Goal: Task Accomplishment & Management: Manage account settings

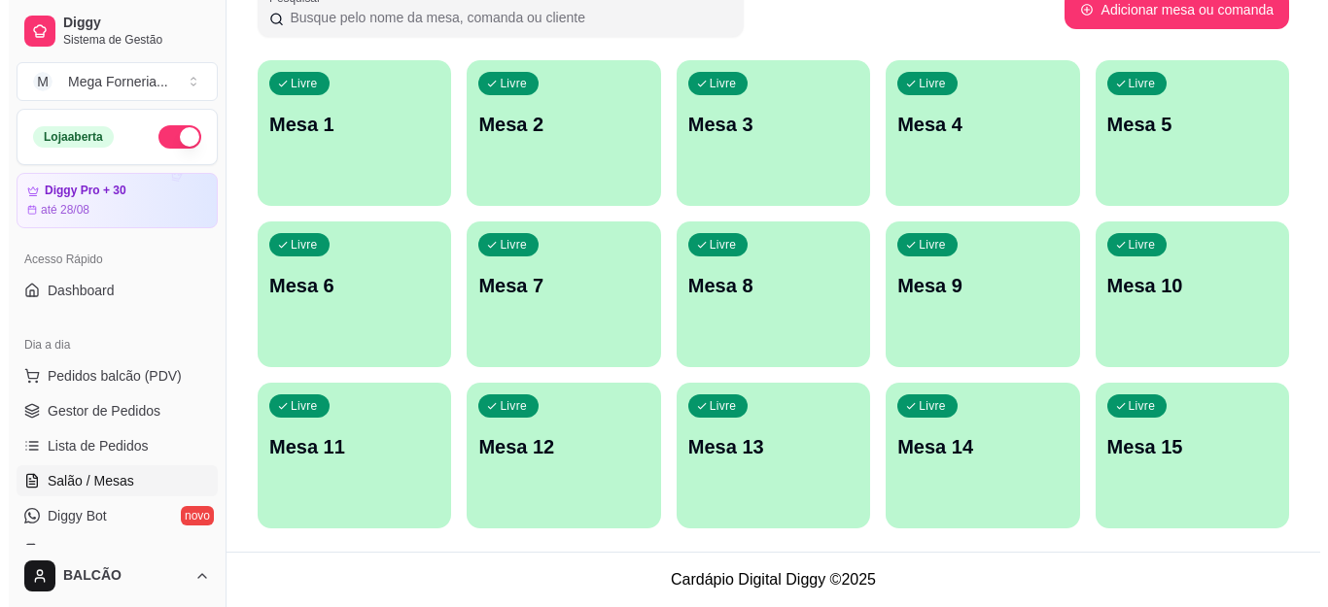
scroll to position [97, 0]
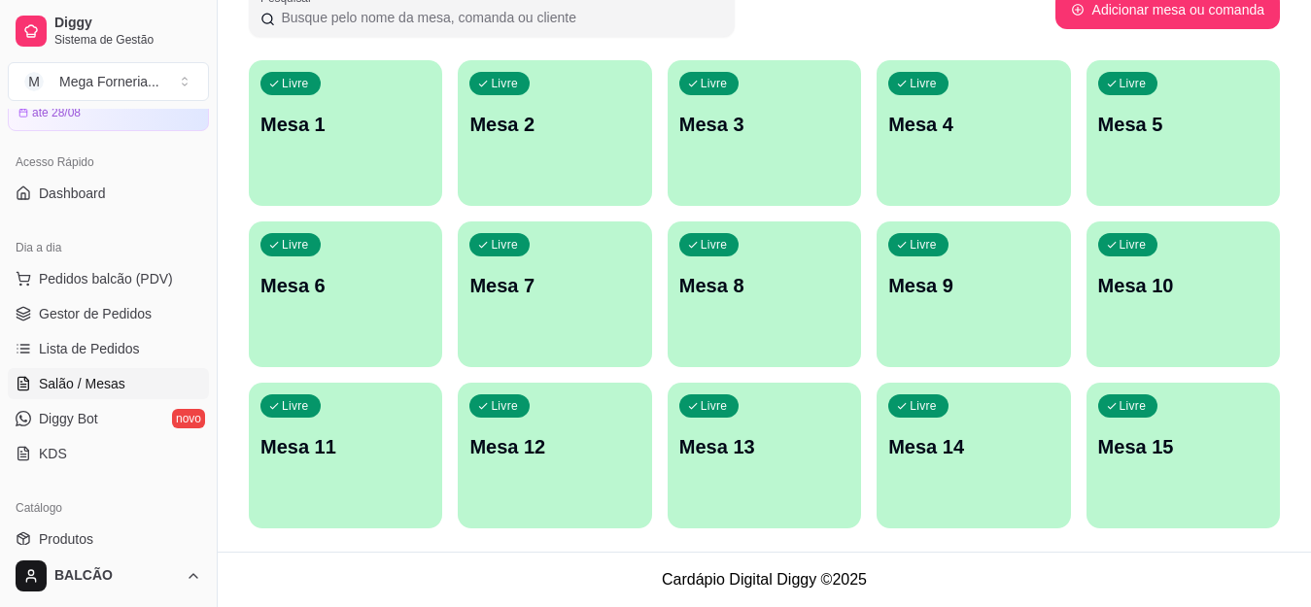
click at [519, 141] on div "Livre Mesa 2" at bounding box center [554, 121] width 193 height 122
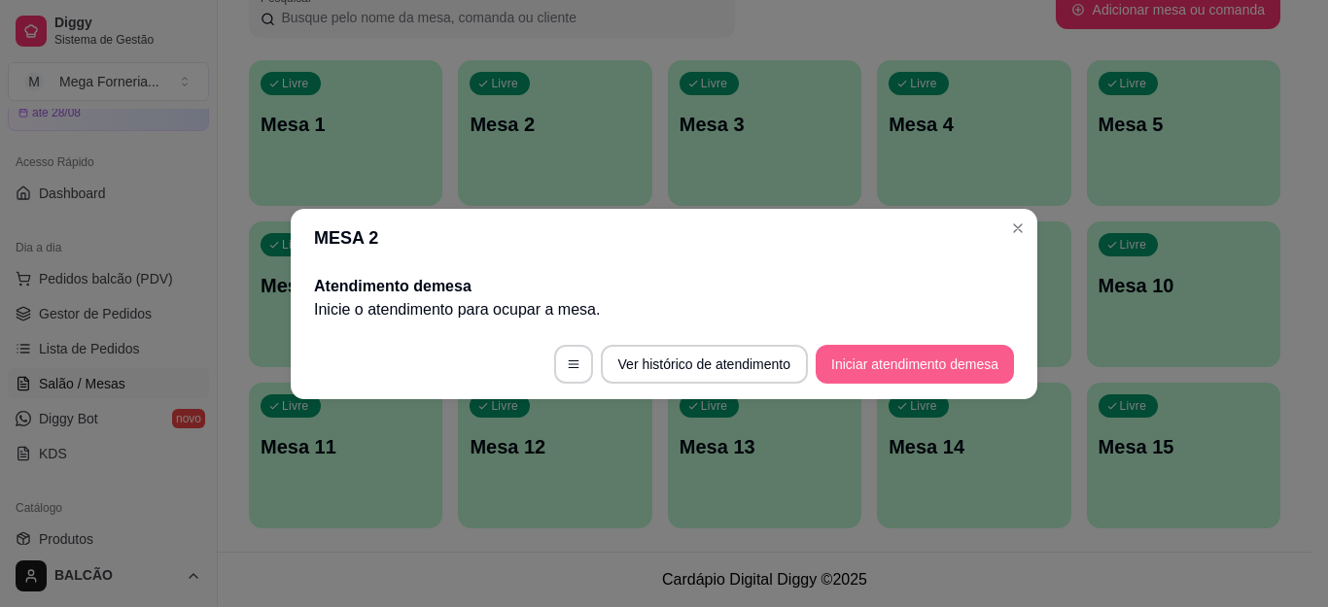
click at [946, 359] on button "Iniciar atendimento de mesa" at bounding box center [914, 364] width 198 height 39
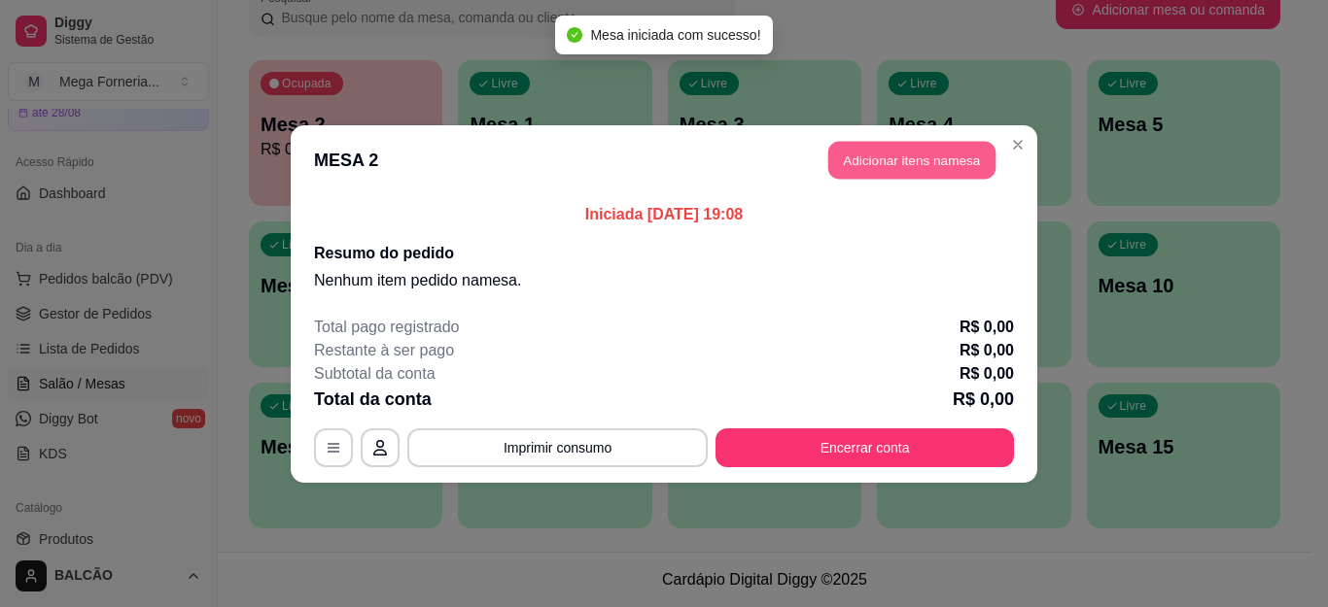
click at [845, 154] on button "Adicionar itens na mesa" at bounding box center [911, 160] width 167 height 38
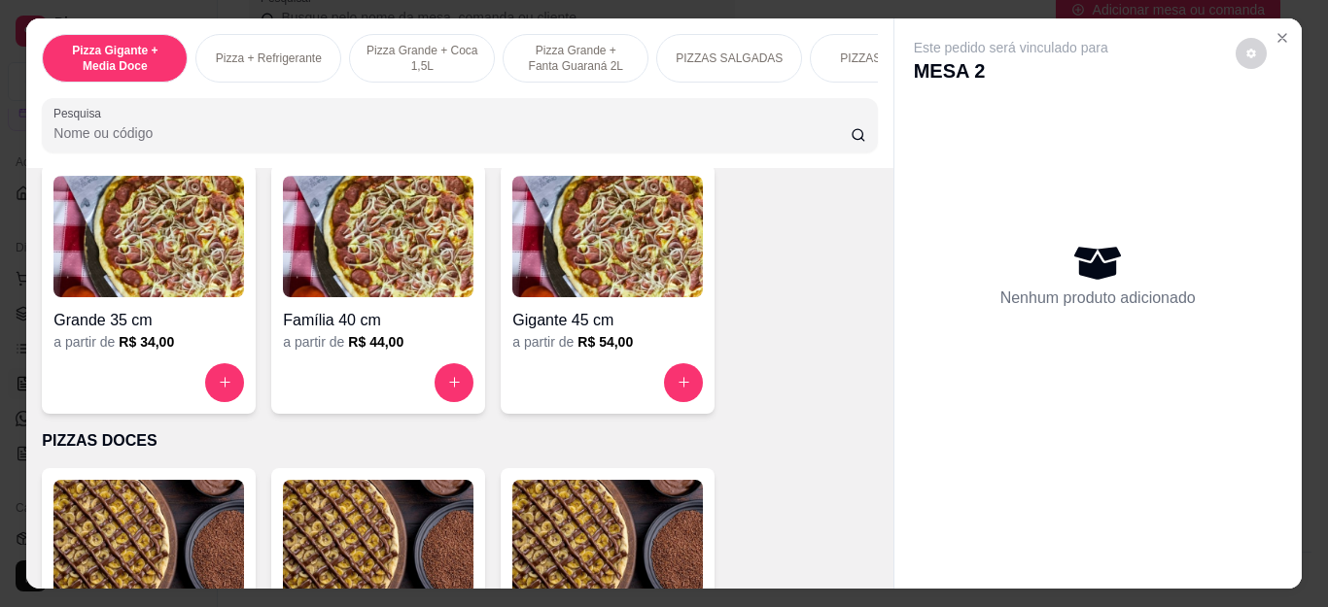
scroll to position [1361, 0]
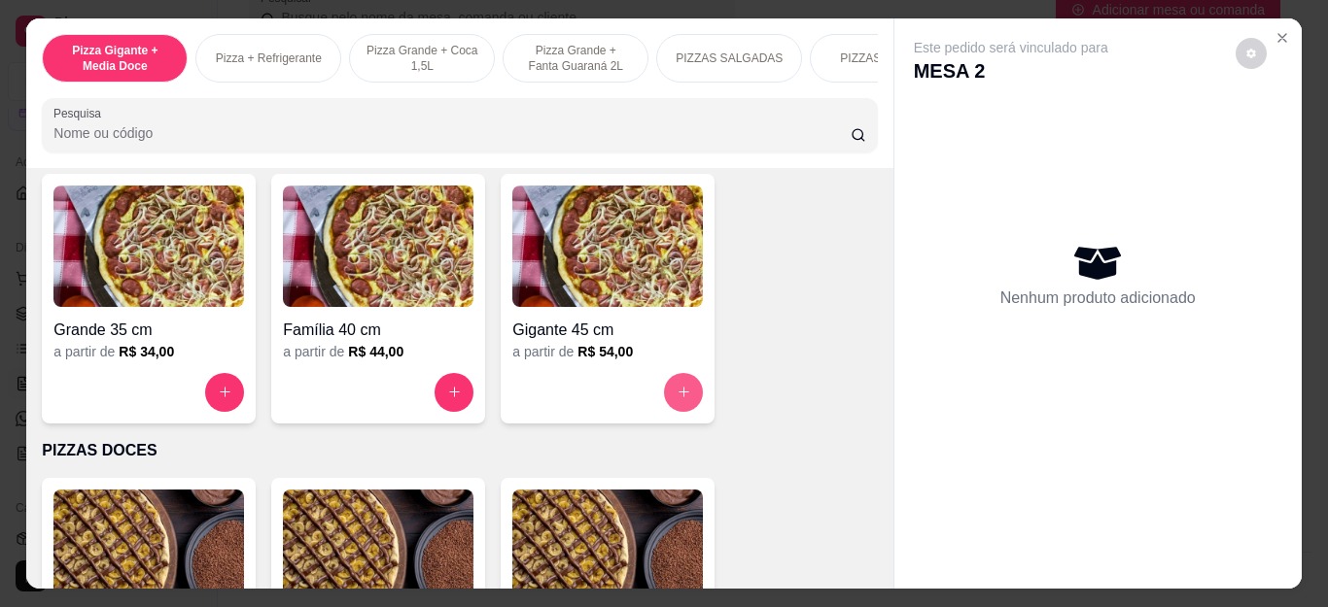
click at [678, 399] on icon "increase-product-quantity" at bounding box center [683, 392] width 15 height 15
click at [540, 197] on input "text" at bounding box center [664, 205] width 528 height 31
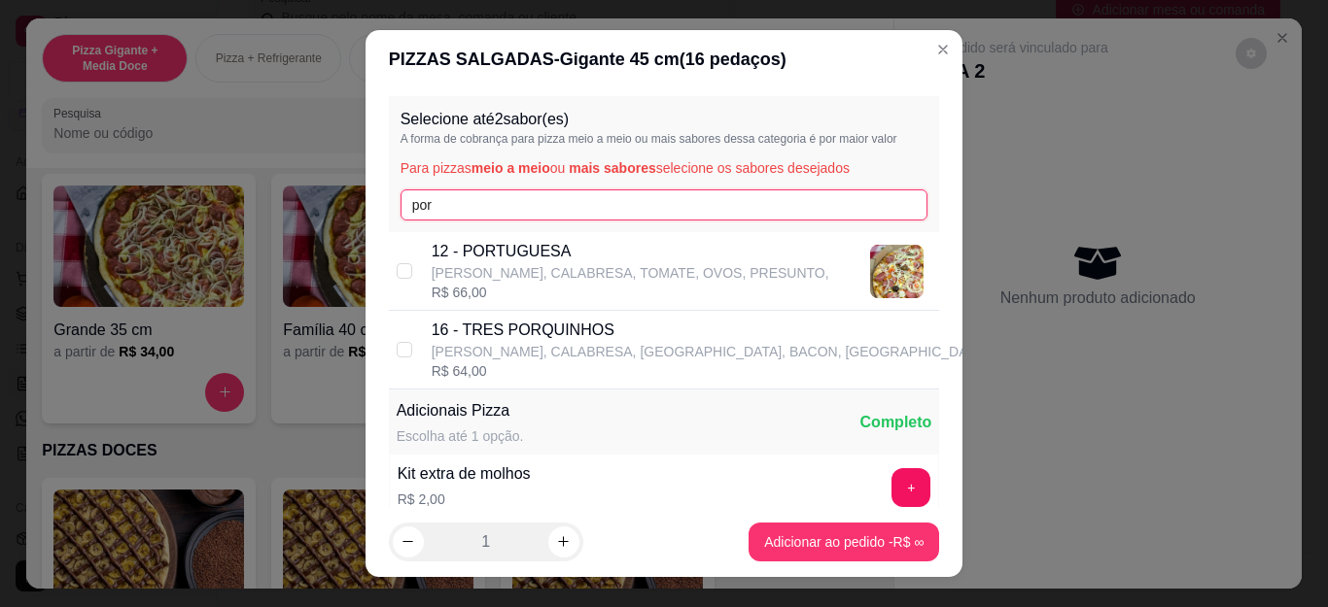
type input "por"
click at [515, 252] on p "12 - PORTUGUESA" at bounding box center [630, 251] width 397 height 23
checkbox input "true"
click at [459, 202] on input "por" at bounding box center [664, 205] width 528 height 31
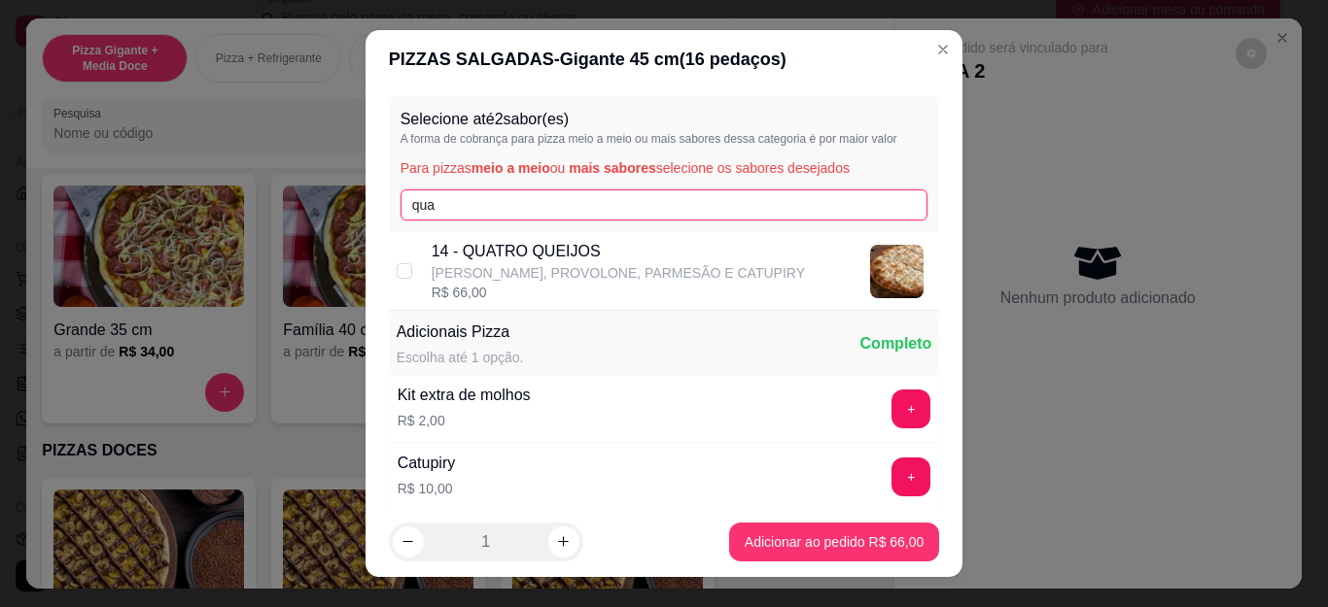
type input "qua"
click at [468, 272] on p "[PERSON_NAME], PROVOLONE, PARMESÃO E CATUPIRY" at bounding box center [618, 272] width 373 height 19
checkbox input "true"
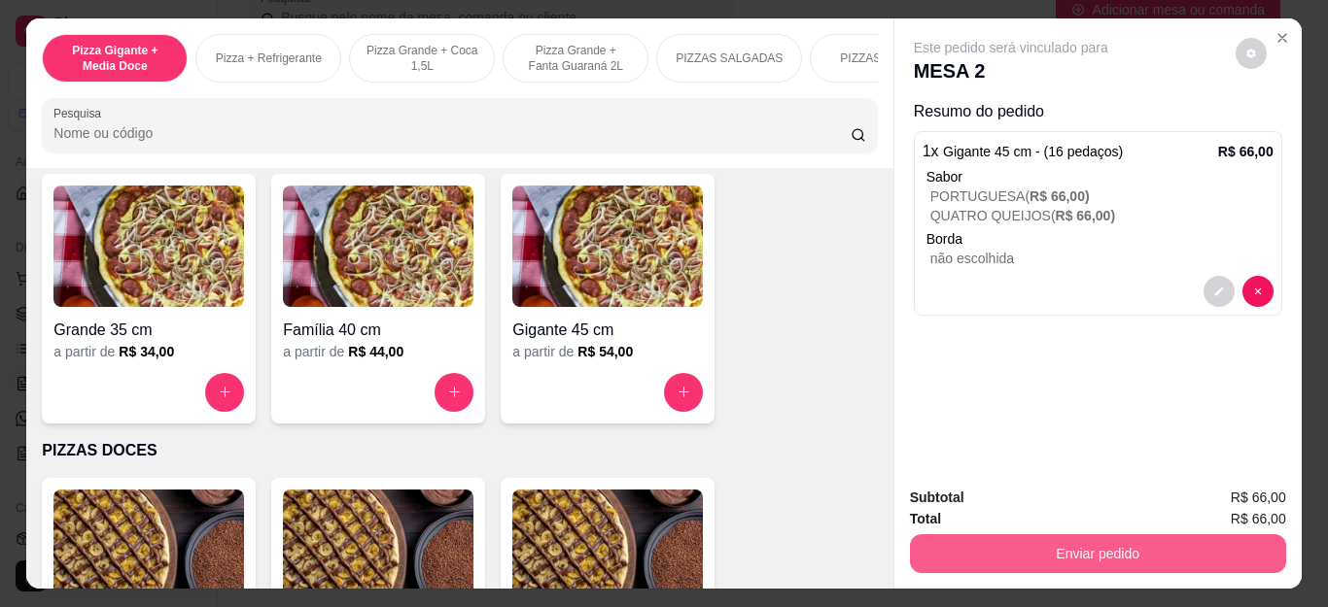
click at [1021, 535] on button "Enviar pedido" at bounding box center [1098, 554] width 376 height 39
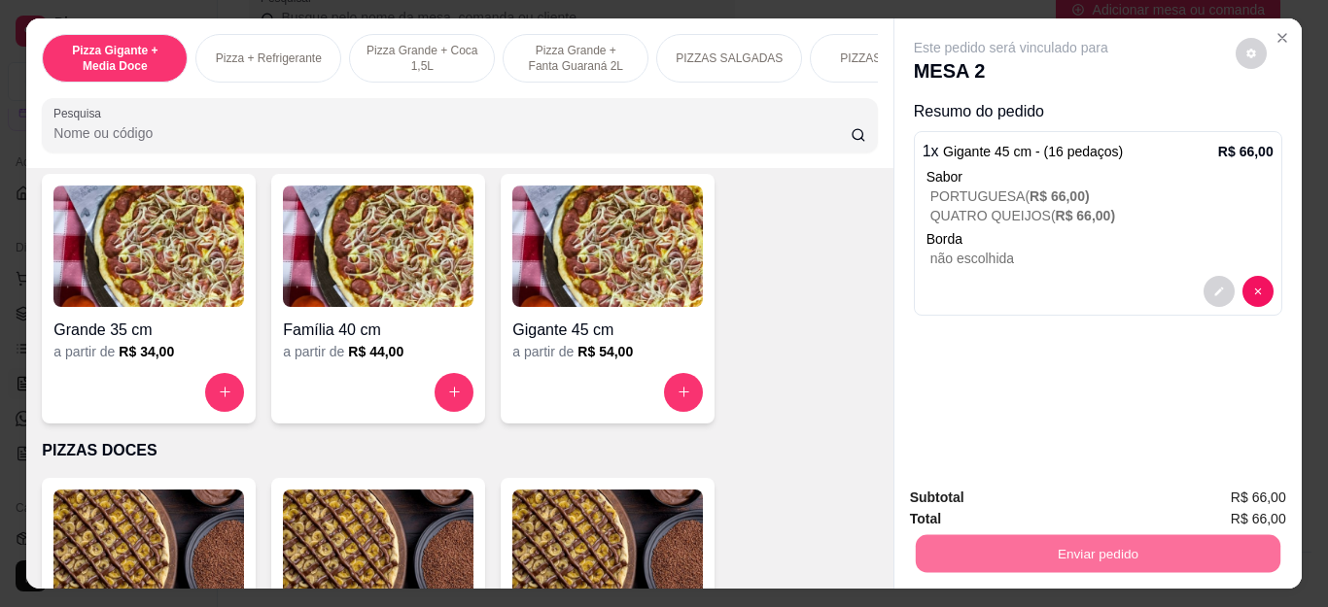
click at [1015, 491] on button "Não registrar e enviar pedido" at bounding box center [1032, 498] width 202 height 37
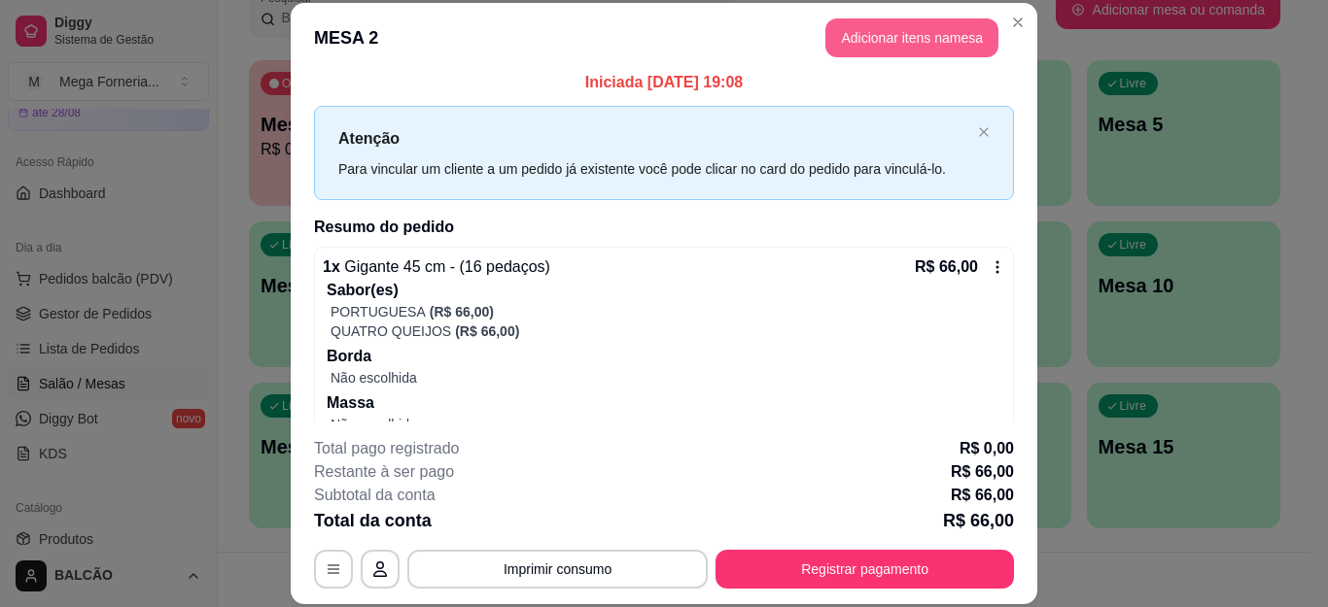
scroll to position [0, 0]
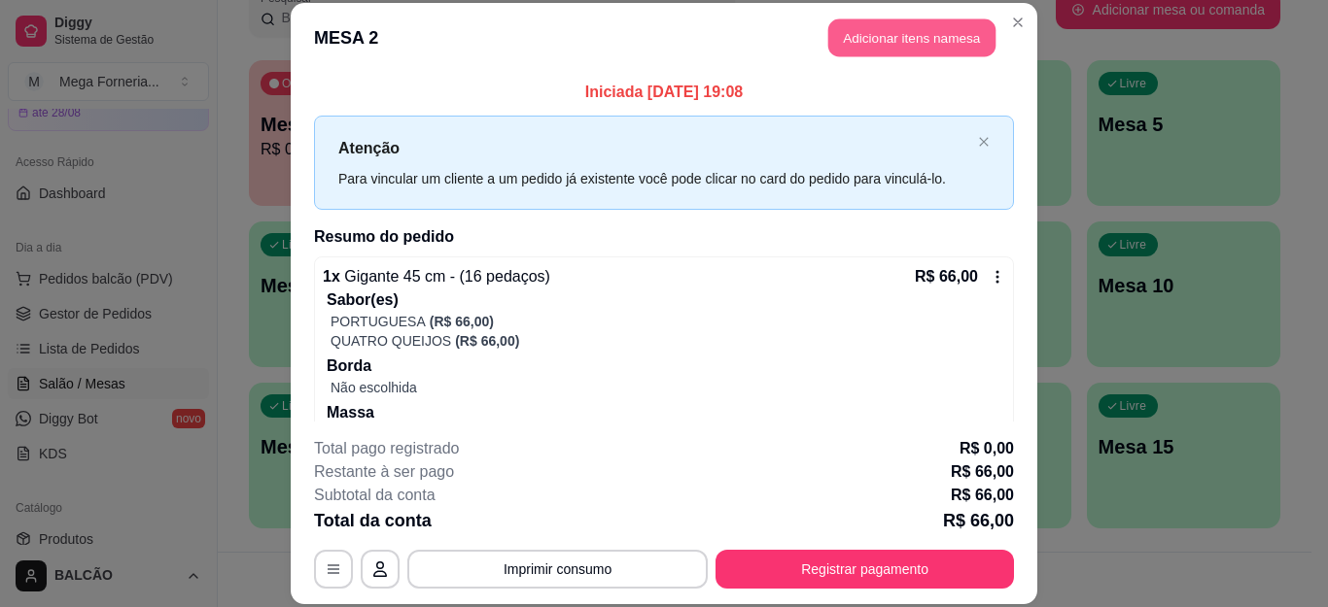
click at [883, 42] on button "Adicionar itens na mesa" at bounding box center [911, 38] width 167 height 38
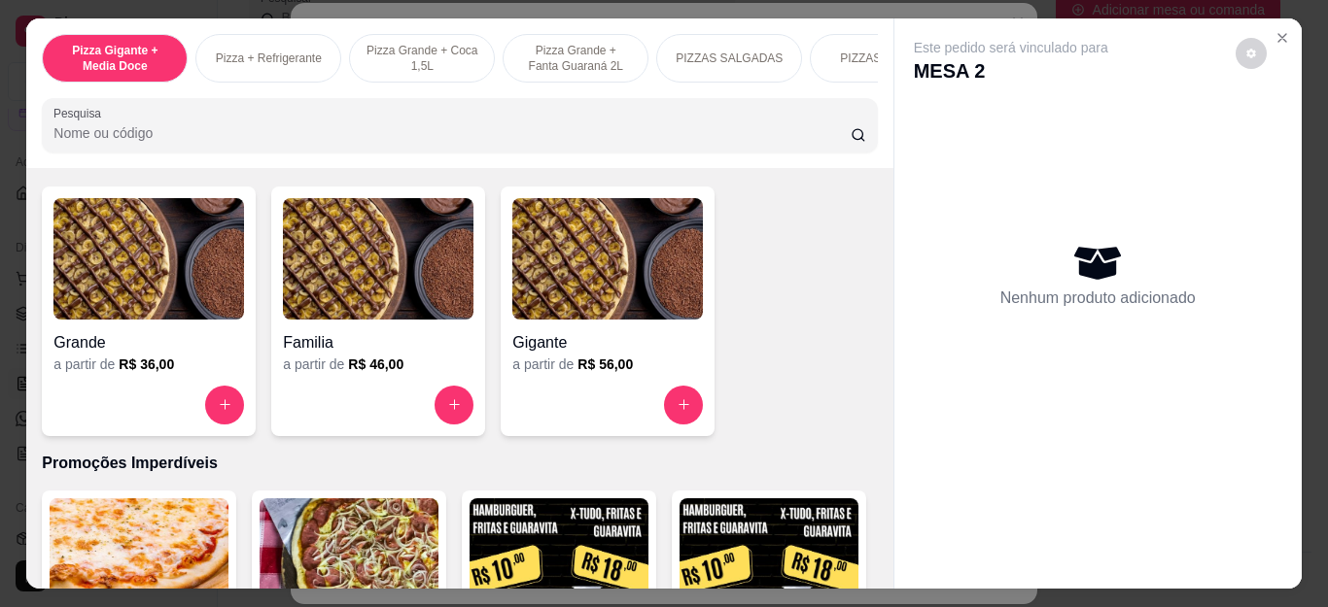
scroll to position [1944, 0]
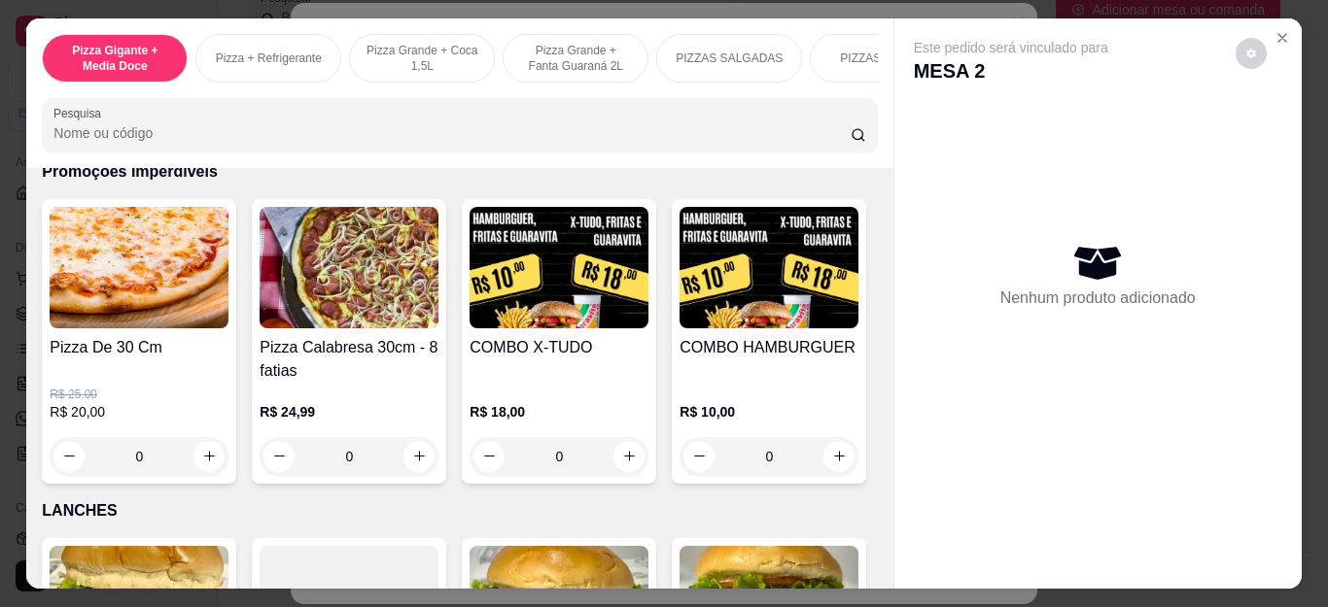
click at [207, 436] on div "R$ 25,00 R$ 20,00 0" at bounding box center [139, 431] width 179 height 89
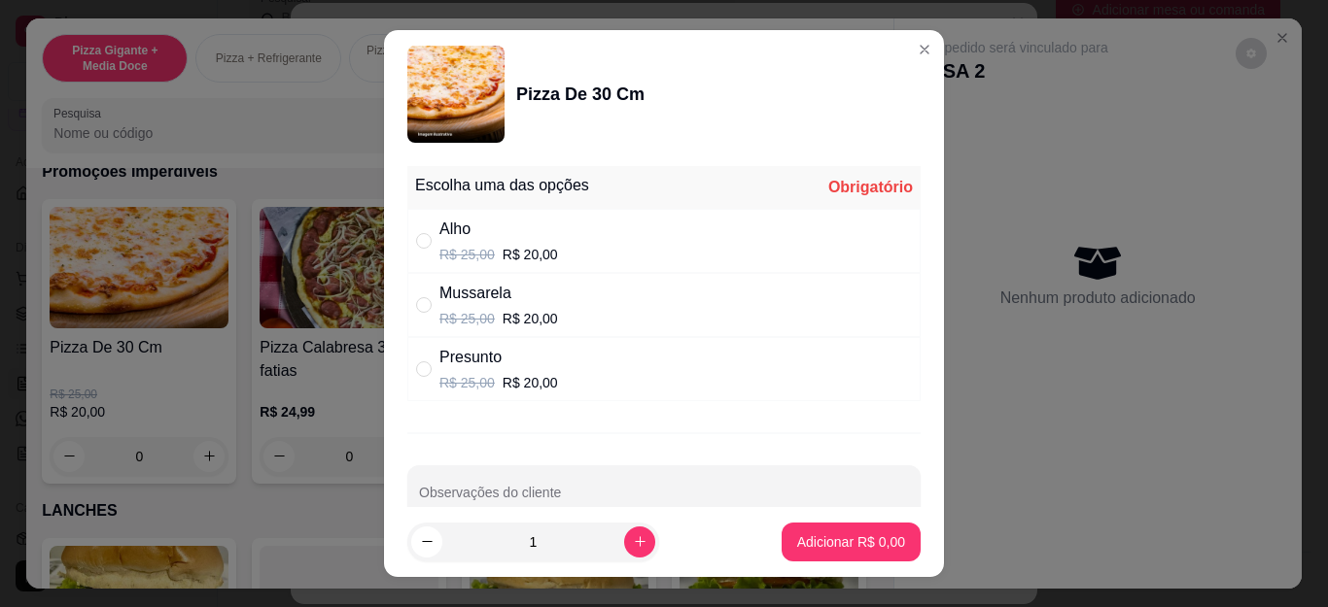
click at [467, 302] on div "Mussarela" at bounding box center [498, 293] width 119 height 23
radio input "true"
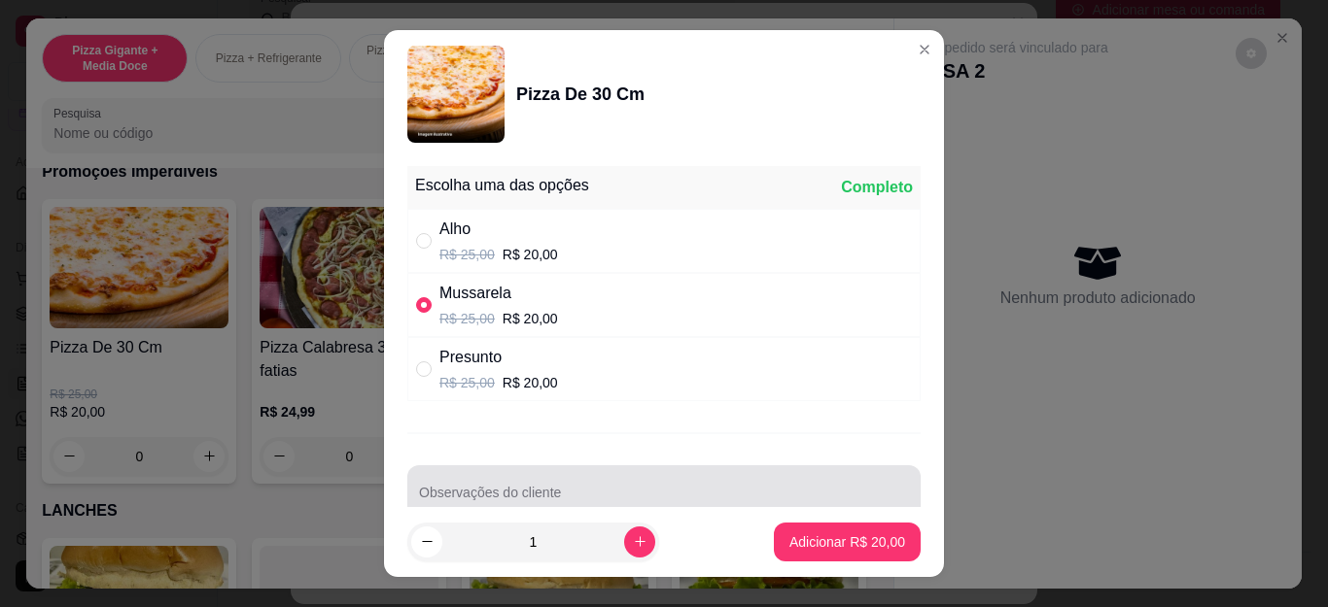
click at [487, 492] on div "Observações do cliente" at bounding box center [663, 493] width 513 height 54
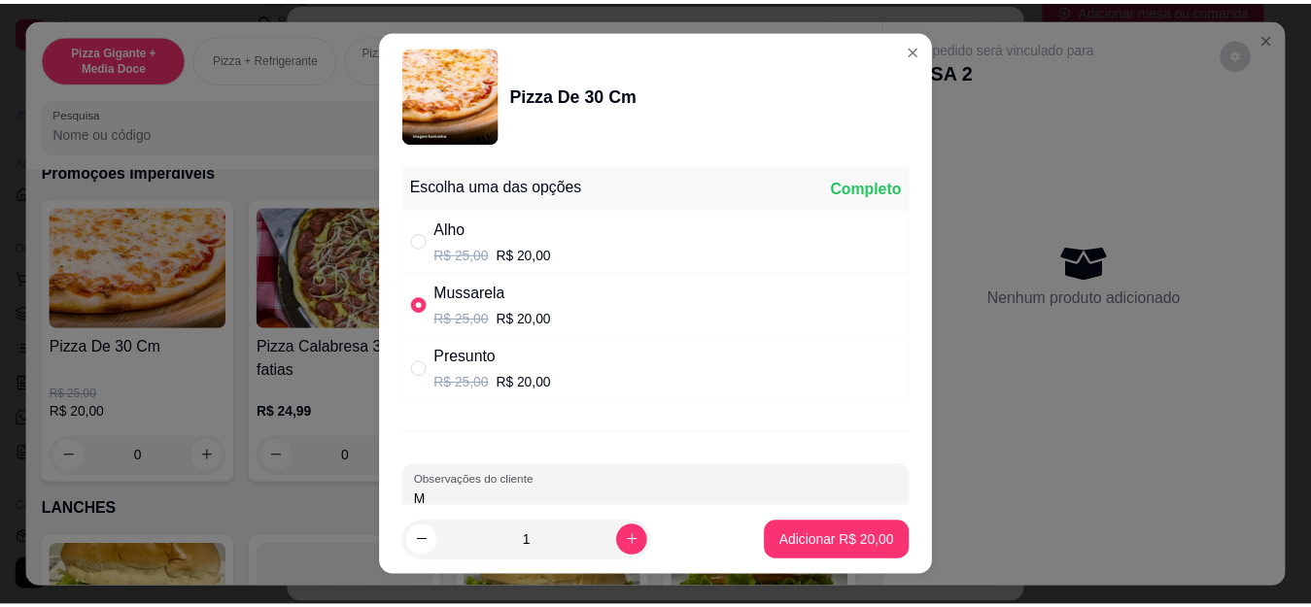
scroll to position [3, 0]
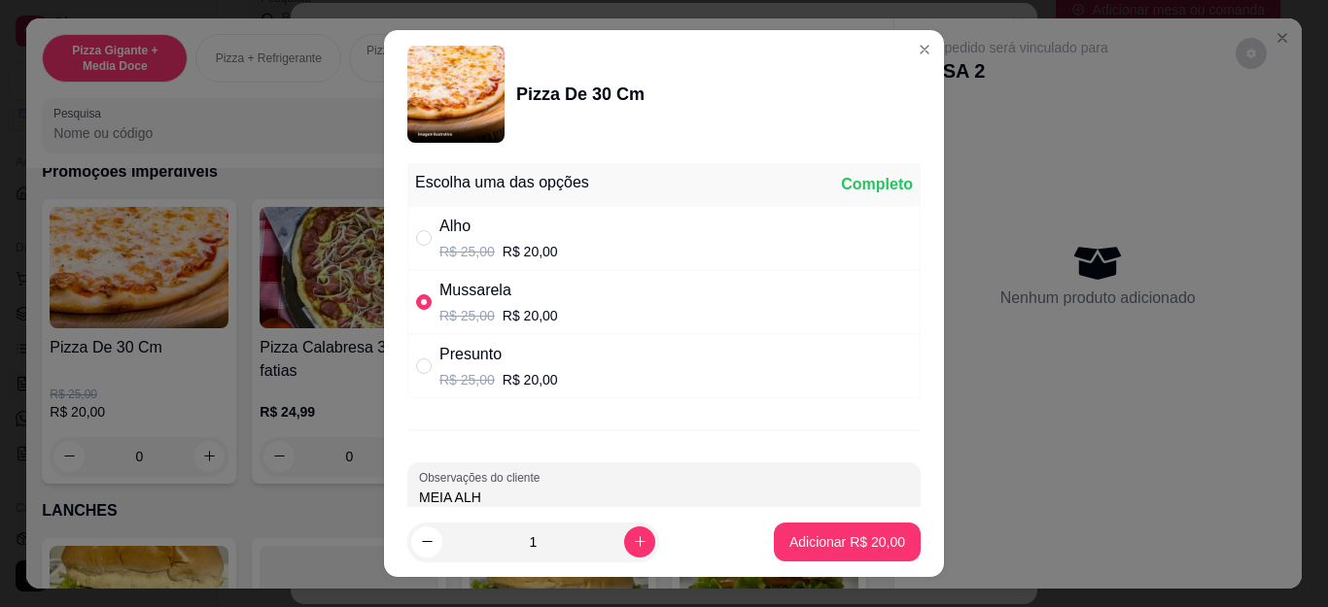
type input "MEIA ALHO"
click at [803, 540] on p "Adicionar R$ 20,00" at bounding box center [847, 542] width 116 height 19
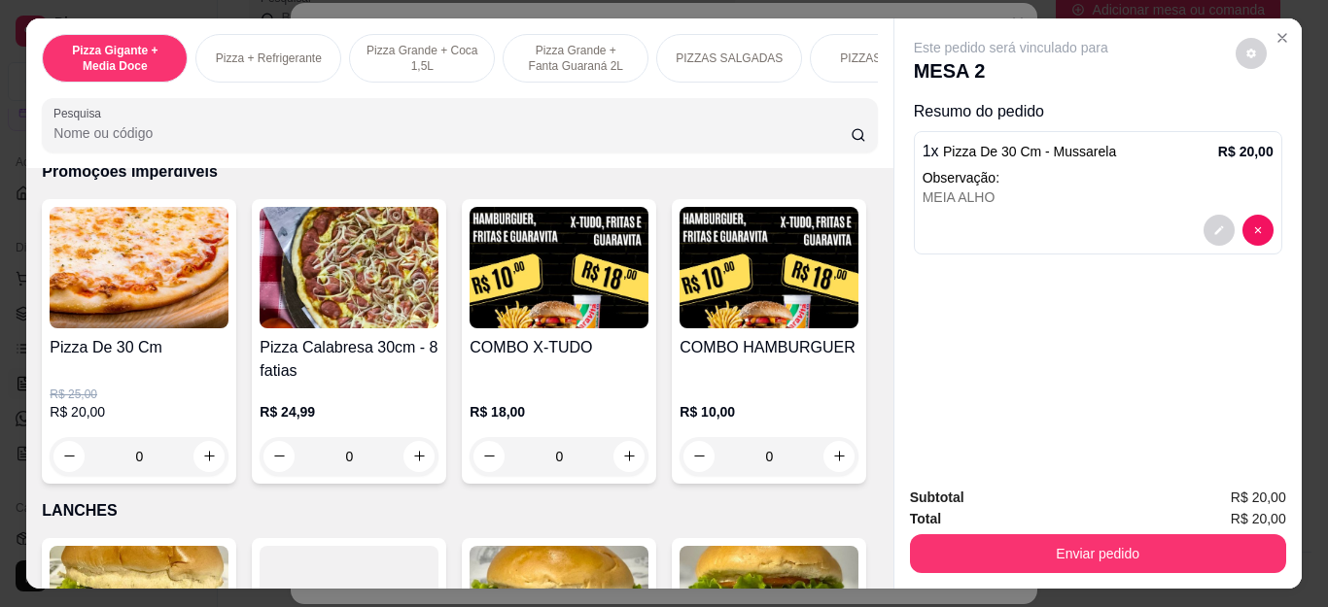
click at [980, 569] on div "Subtotal R$ 20,00 Total R$ 20,00 Enviar pedido" at bounding box center [1097, 530] width 407 height 118
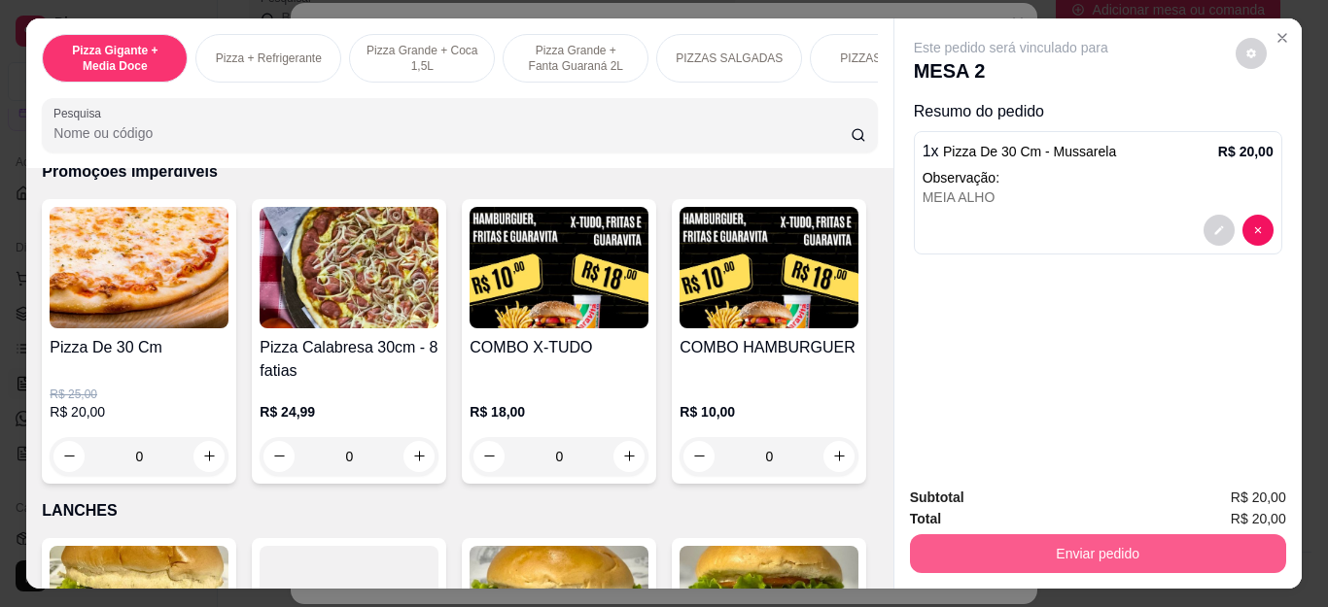
click at [983, 551] on button "Enviar pedido" at bounding box center [1098, 554] width 376 height 39
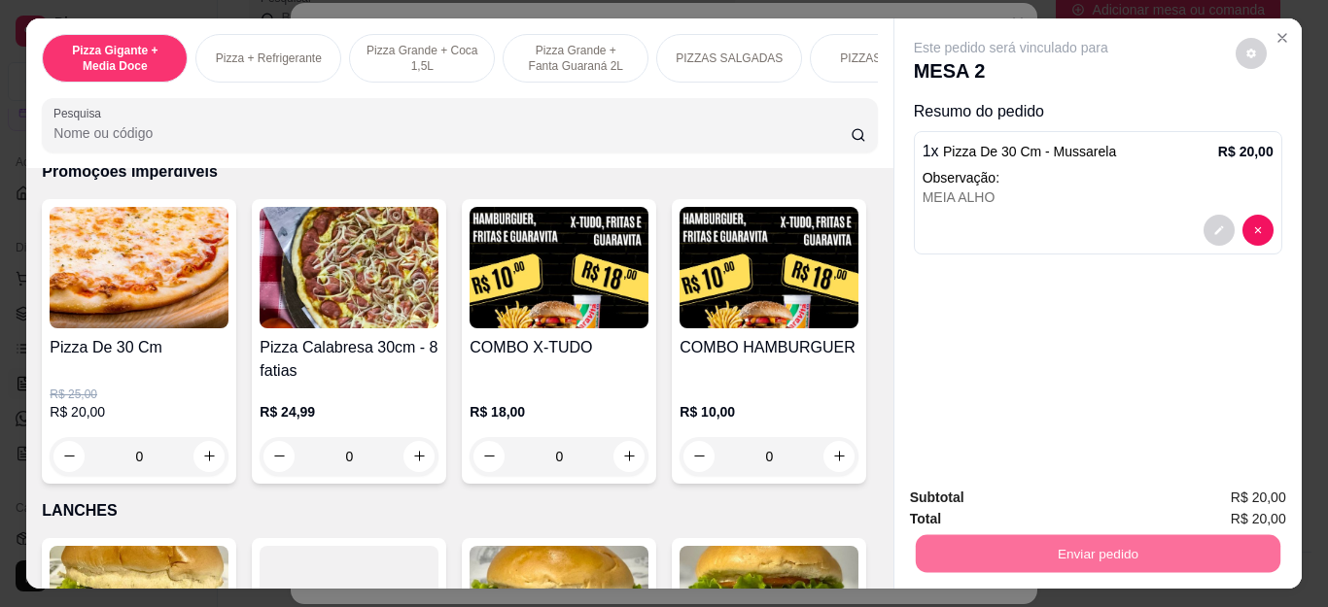
click at [975, 480] on button "Não registrar e enviar pedido" at bounding box center [1032, 498] width 202 height 37
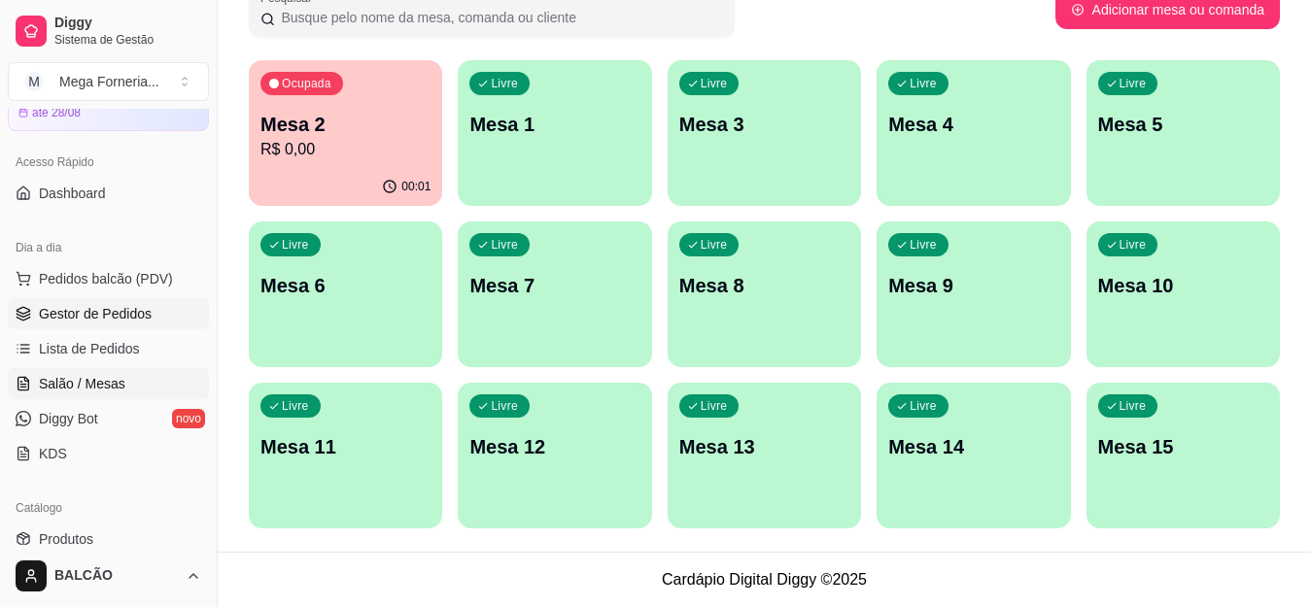
scroll to position [0, 0]
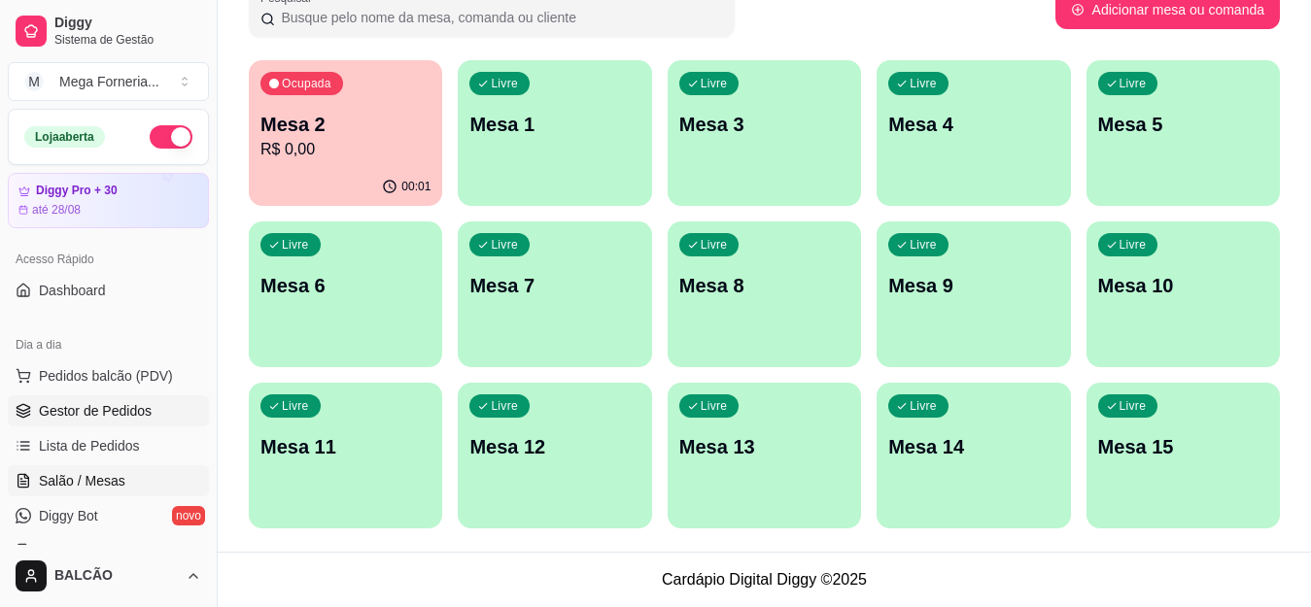
click at [83, 408] on span "Gestor de Pedidos" at bounding box center [95, 410] width 113 height 19
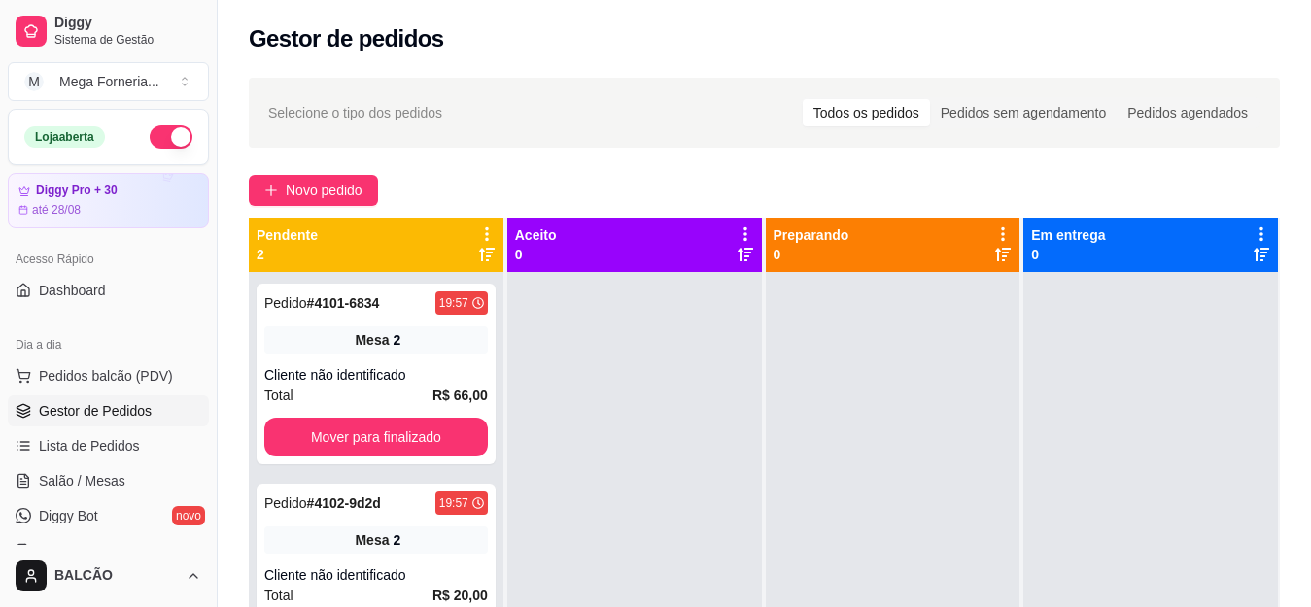
scroll to position [97, 0]
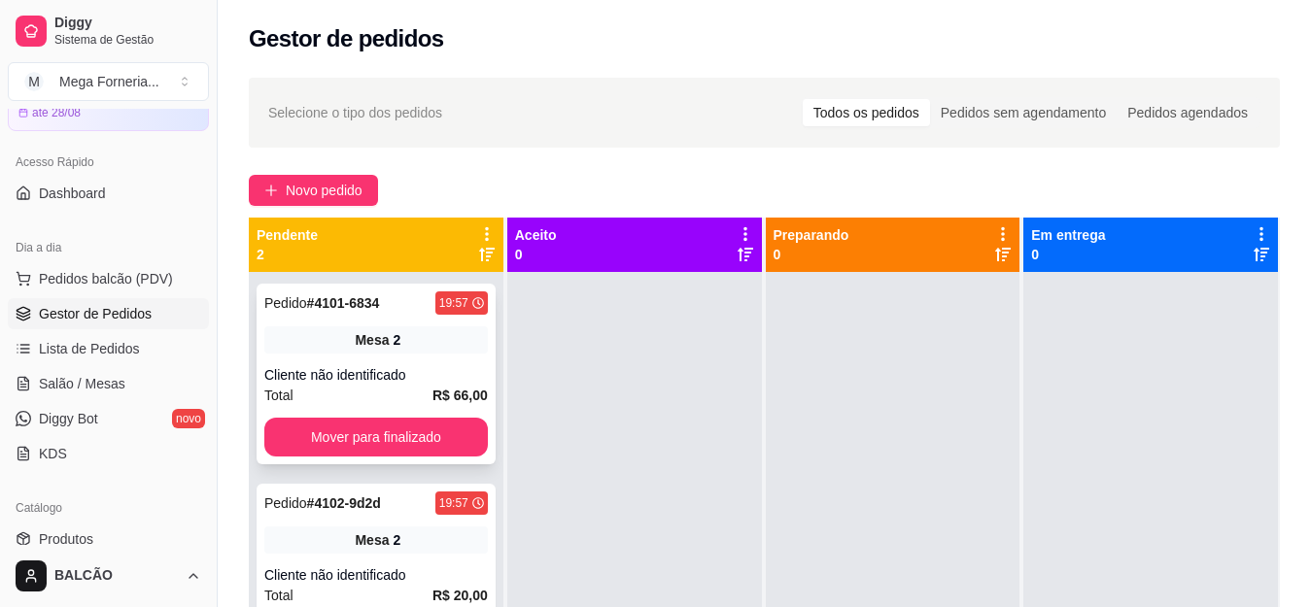
click at [385, 341] on span "Mesa" at bounding box center [372, 339] width 34 height 19
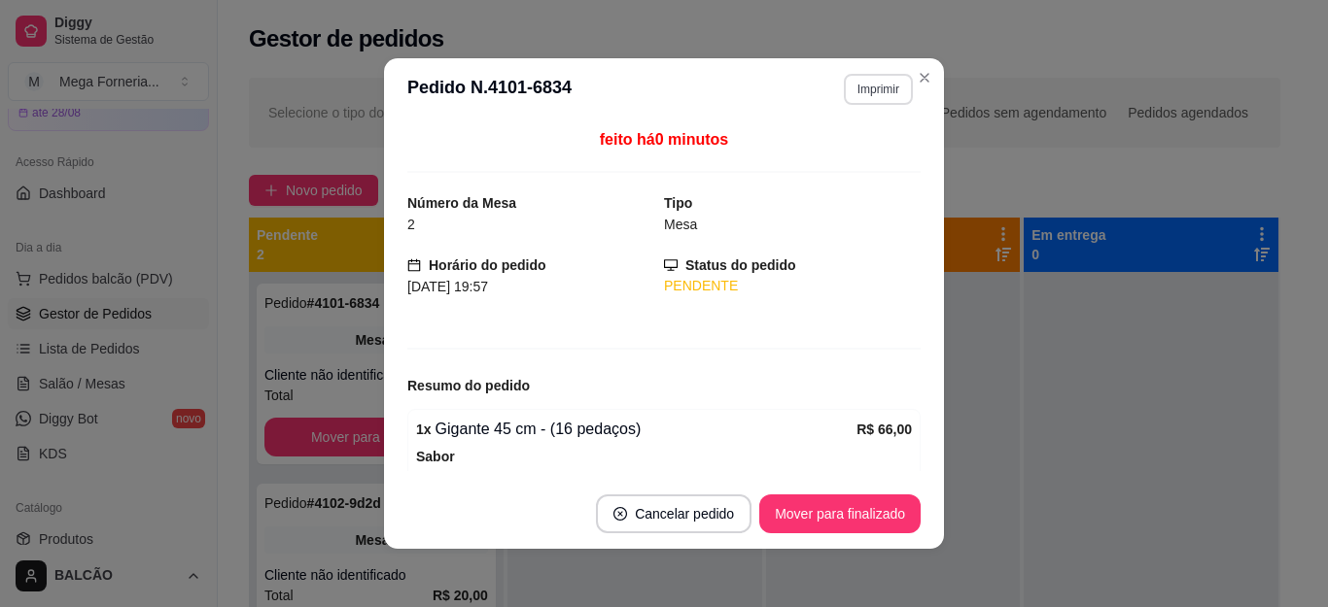
click at [844, 94] on button "Imprimir" at bounding box center [878, 89] width 69 height 31
click at [842, 154] on button "IMPRESSORA" at bounding box center [835, 157] width 136 height 30
click at [880, 86] on button "Imprimir" at bounding box center [878, 89] width 69 height 31
click at [866, 153] on button "IMPRESSORA" at bounding box center [836, 157] width 141 height 31
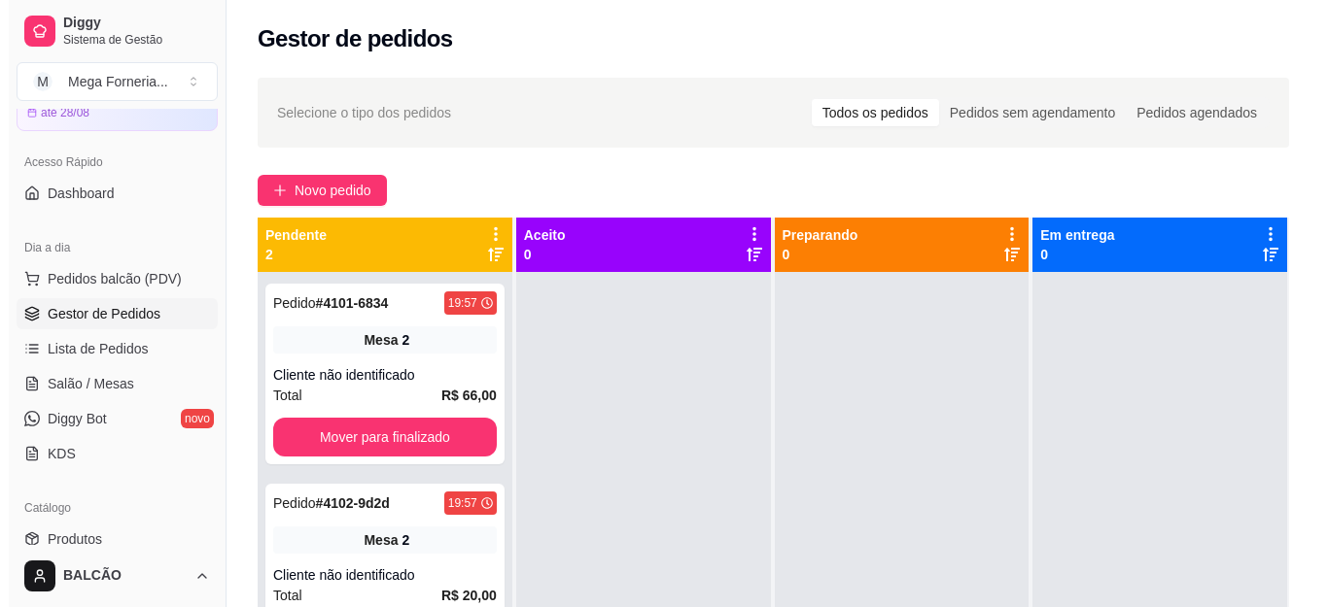
scroll to position [54, 0]
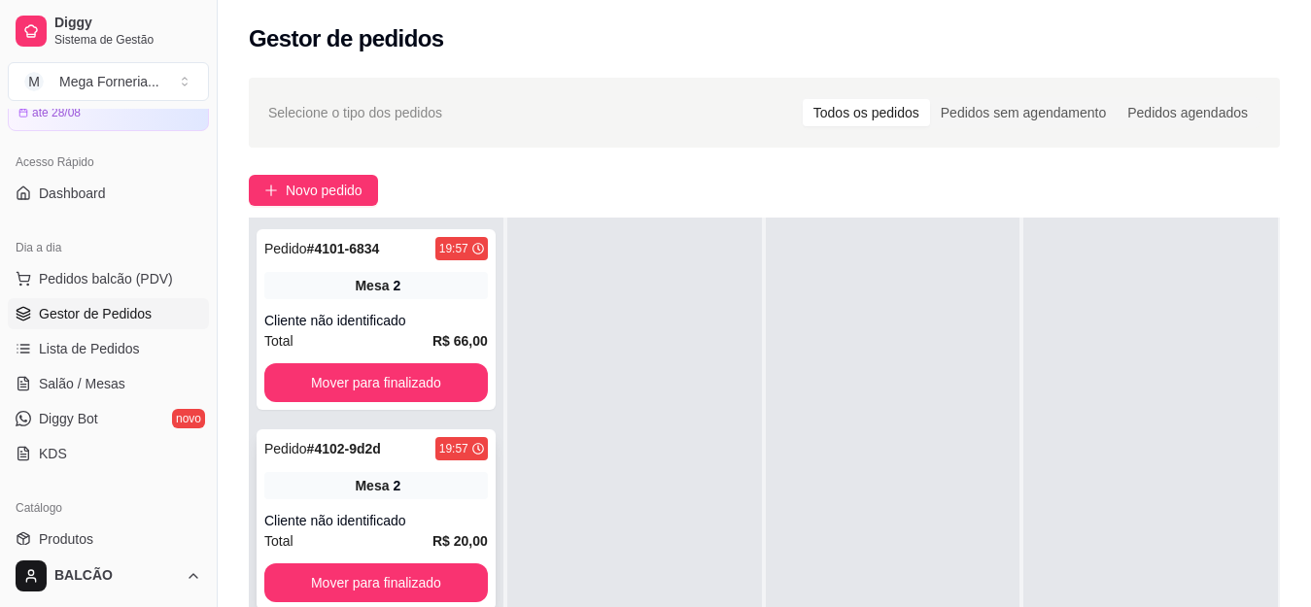
click at [426, 503] on div "Pedido # 4102-9d2d 19:57 Mesa 2 Cliente não identificado Total R$ 20,00 Mover p…" at bounding box center [376, 520] width 239 height 181
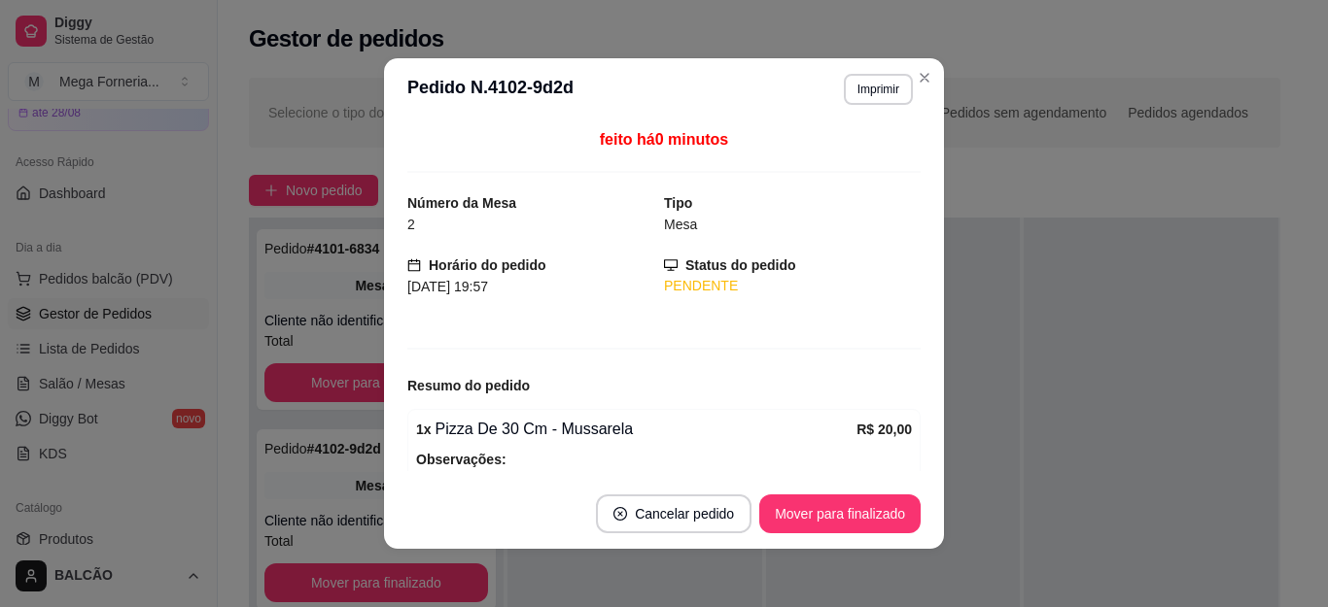
click at [856, 68] on header "**********" at bounding box center [664, 89] width 560 height 62
click at [859, 91] on button "Imprimir" at bounding box center [878, 89] width 69 height 31
click at [836, 166] on button "IMPRESSORA" at bounding box center [836, 157] width 141 height 31
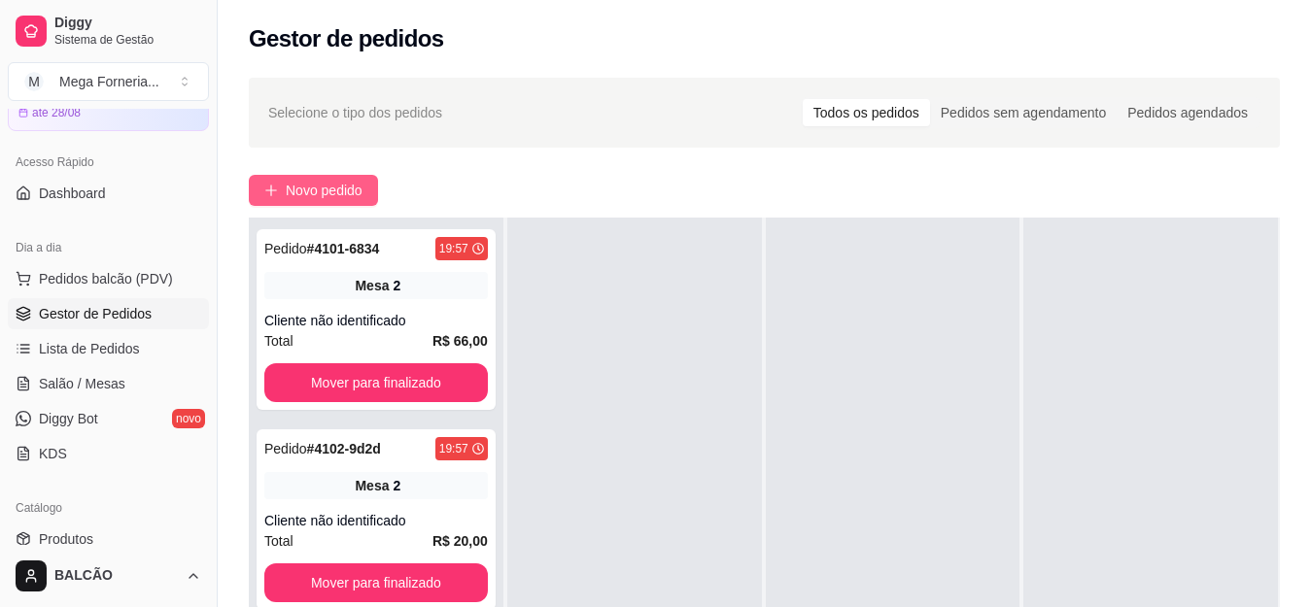
click at [357, 179] on button "Novo pedido" at bounding box center [313, 190] width 129 height 31
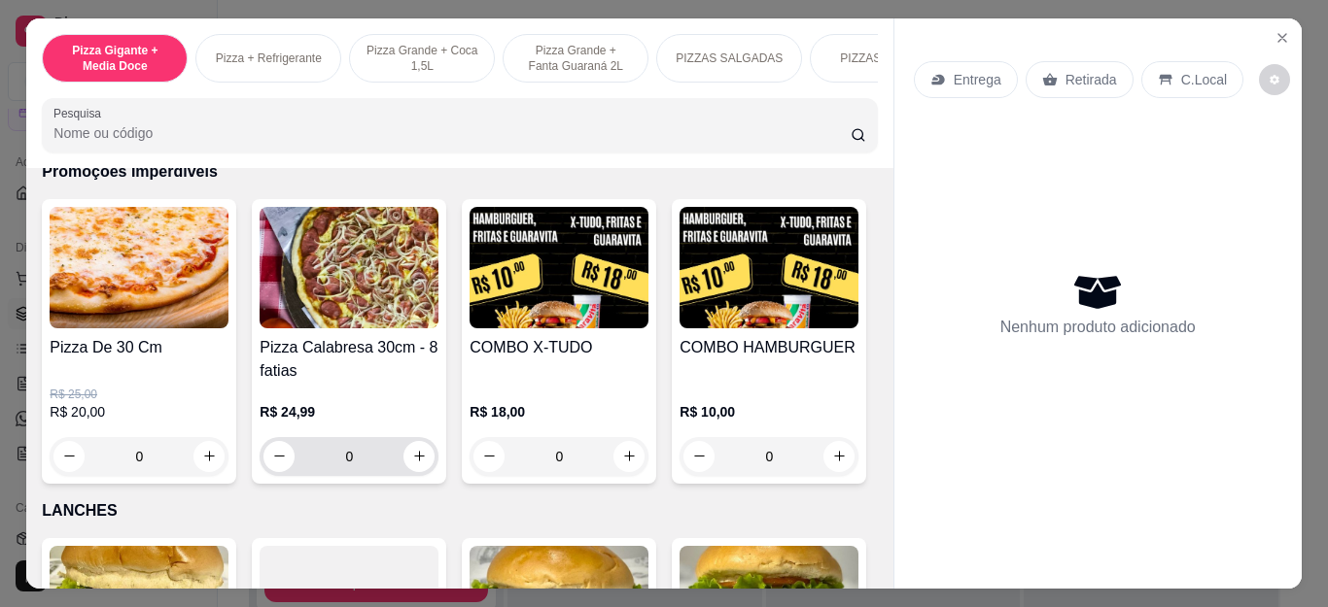
scroll to position [2138, 0]
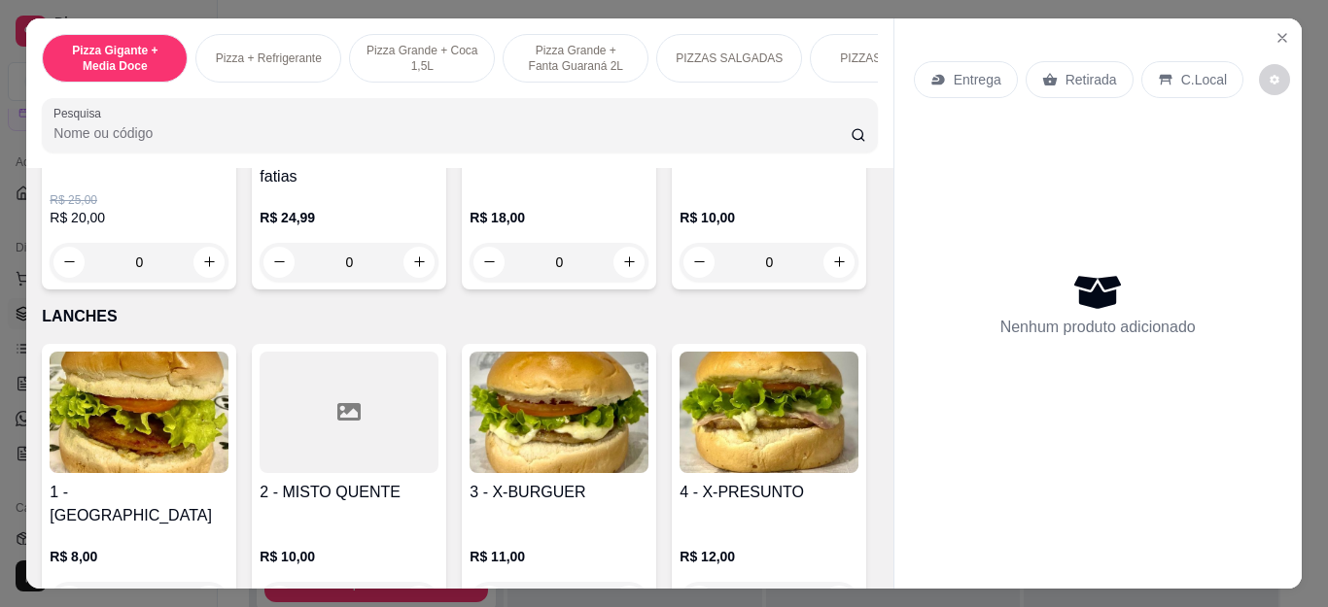
click at [632, 274] on div "0" at bounding box center [558, 262] width 179 height 39
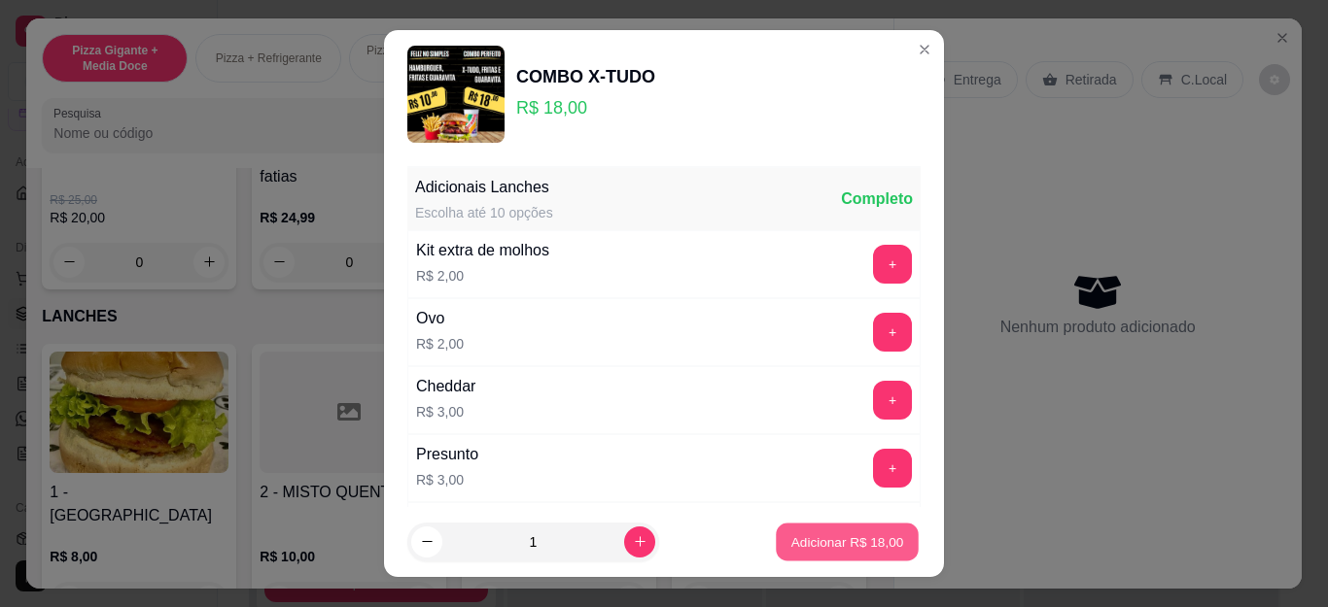
click at [844, 549] on p "Adicionar R$ 18,00" at bounding box center [847, 542] width 113 height 18
type input "1"
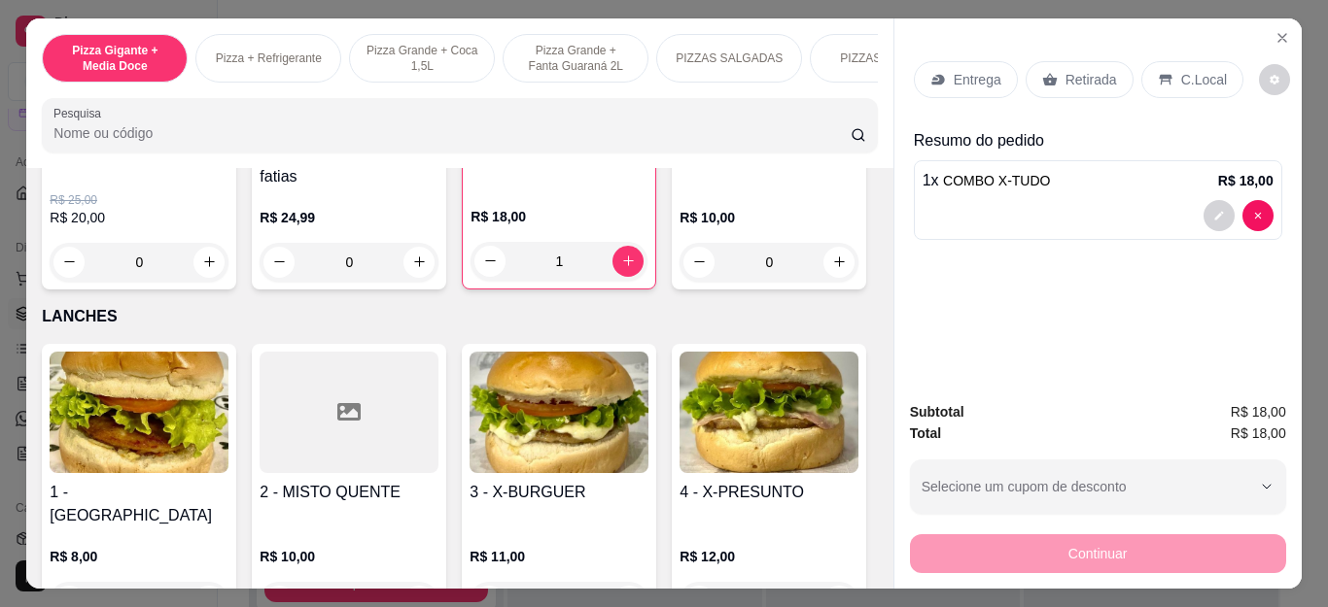
click at [1045, 80] on div "Retirada" at bounding box center [1079, 79] width 108 height 37
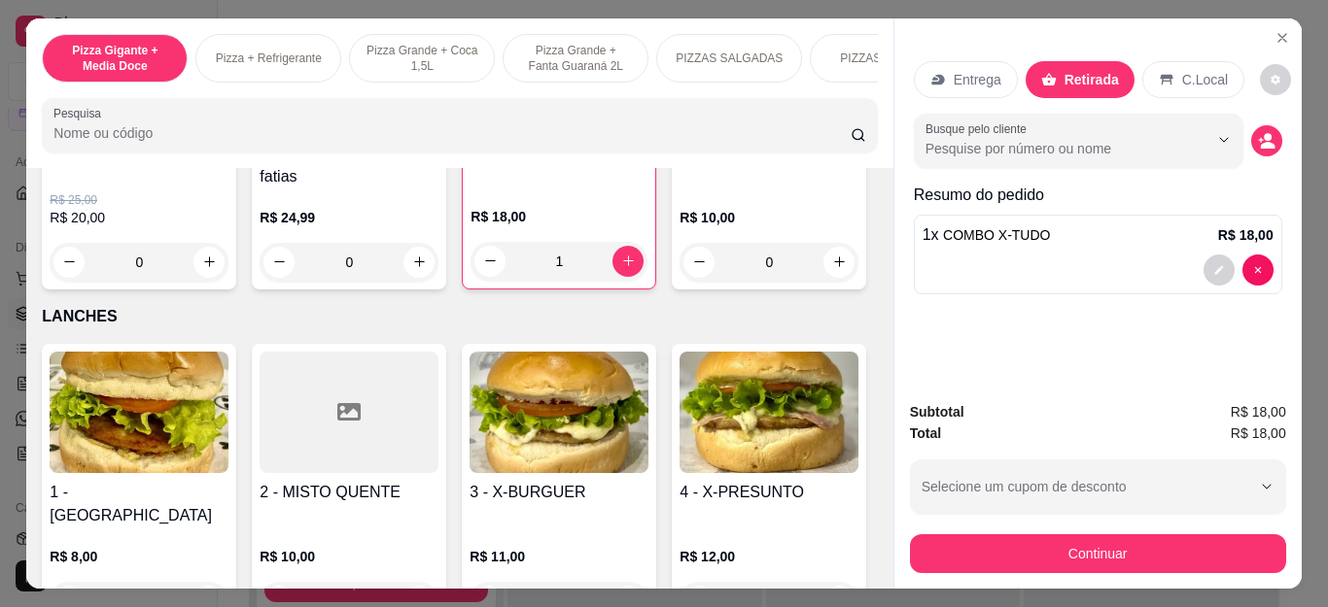
click at [1066, 536] on button "Continuar" at bounding box center [1098, 554] width 376 height 39
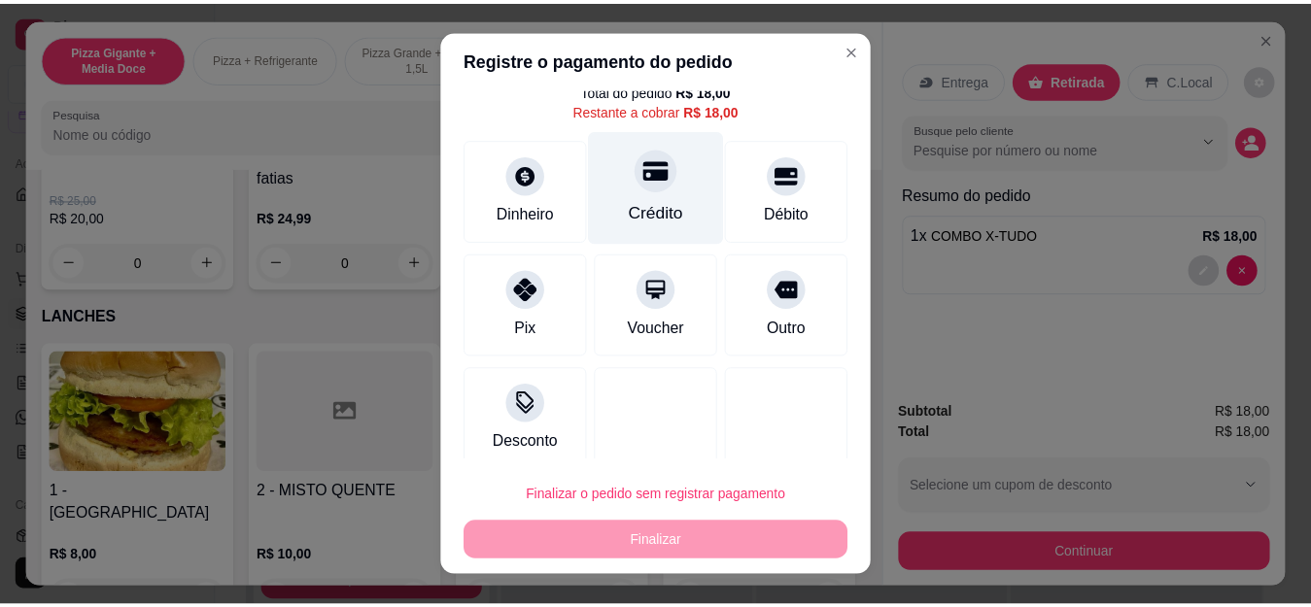
scroll to position [85, 0]
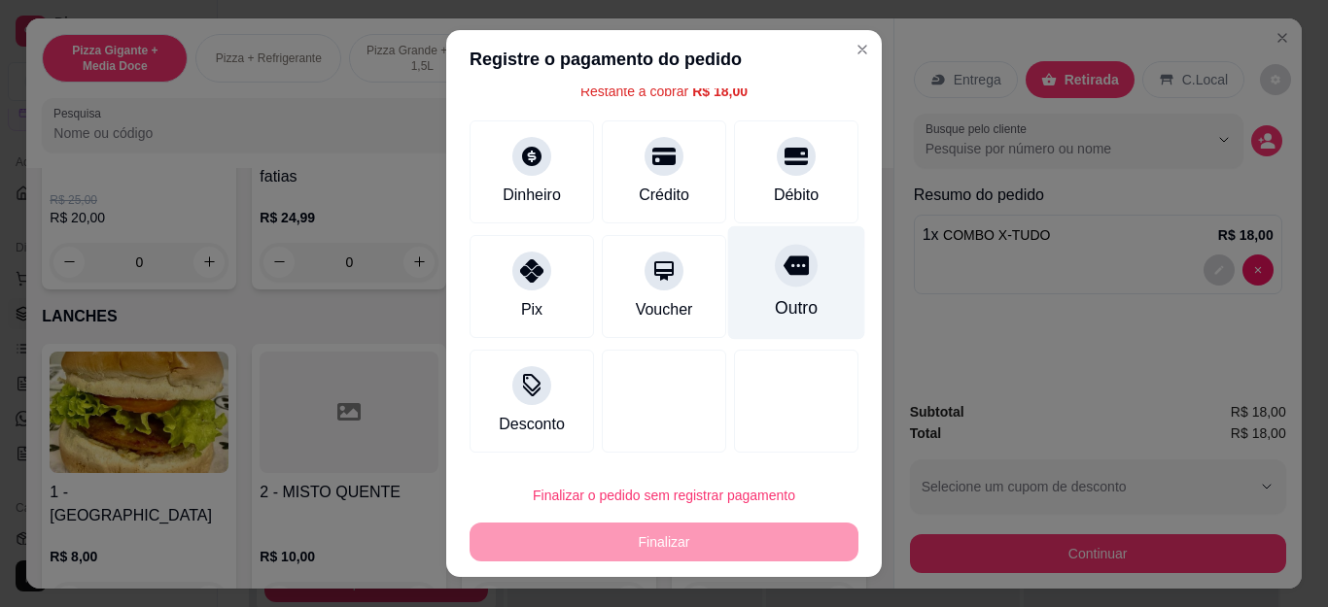
click at [745, 292] on div "Outro" at bounding box center [796, 283] width 137 height 114
type input "R$ 0,00"
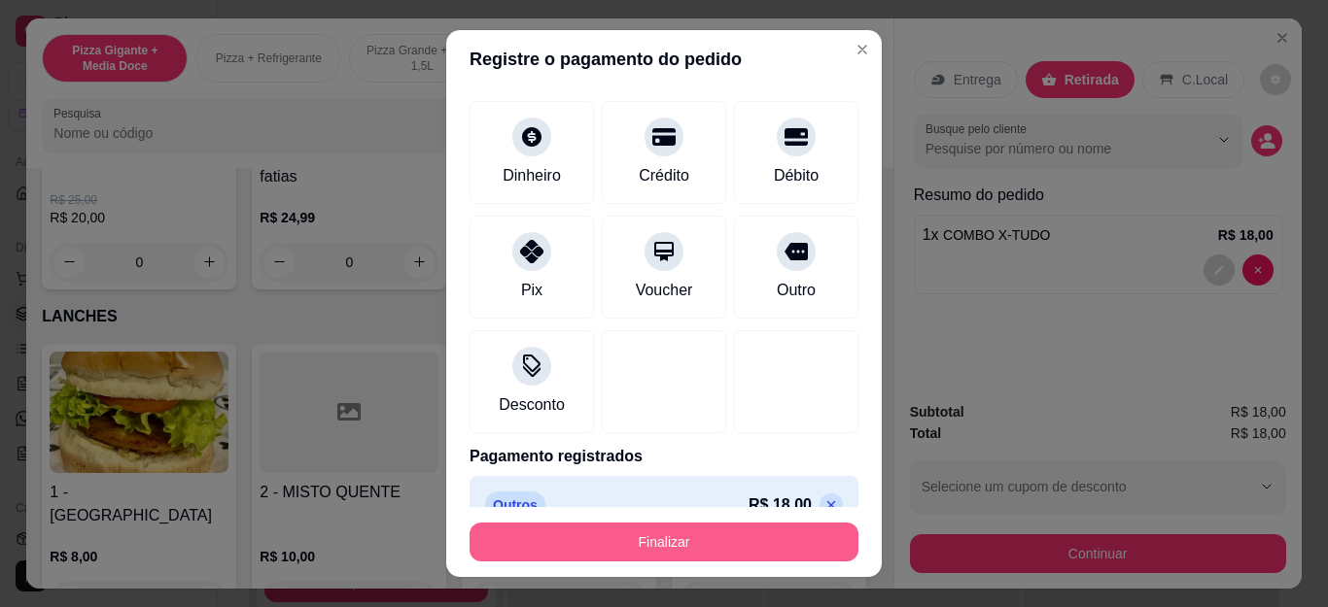
click at [676, 528] on button "Finalizar" at bounding box center [663, 542] width 389 height 39
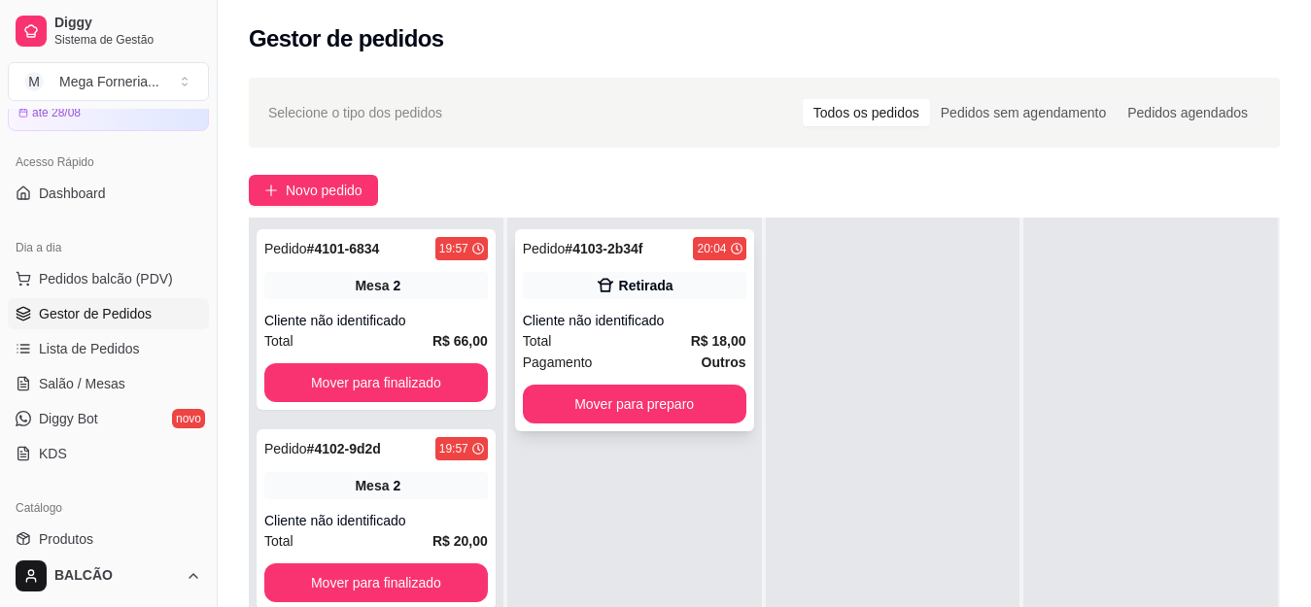
click at [630, 296] on div "Retirada" at bounding box center [635, 285] width 224 height 27
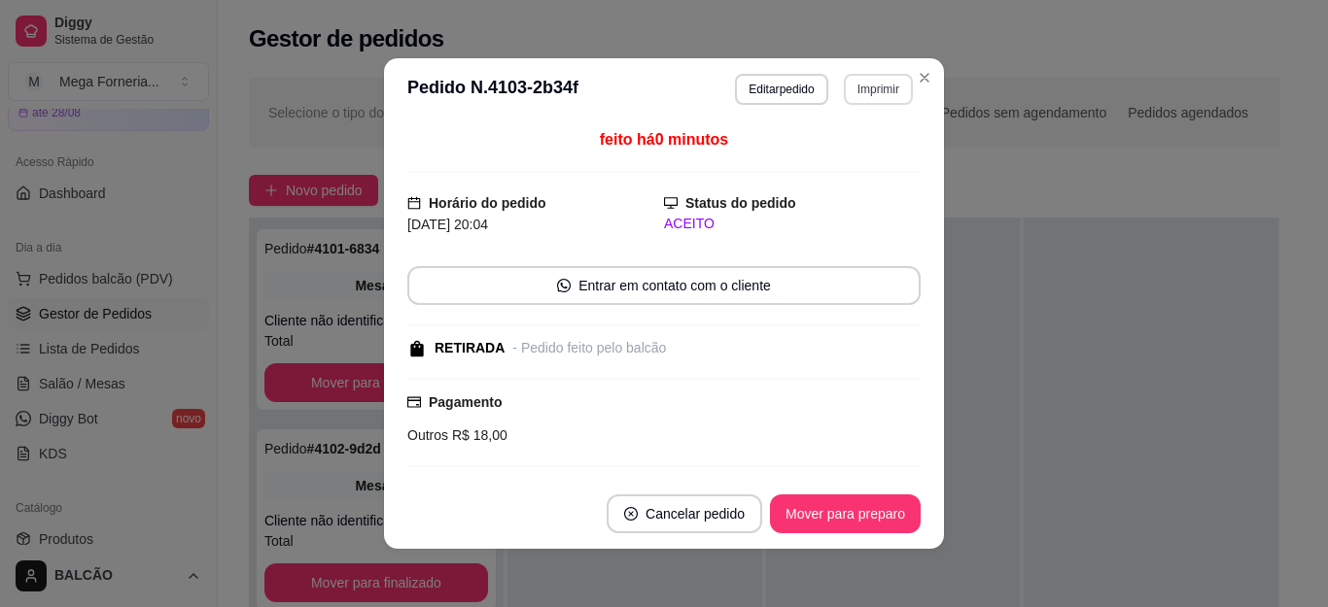
click at [861, 95] on button "Imprimir" at bounding box center [878, 89] width 69 height 31
click at [846, 145] on button "IMPRESSORA" at bounding box center [836, 157] width 136 height 30
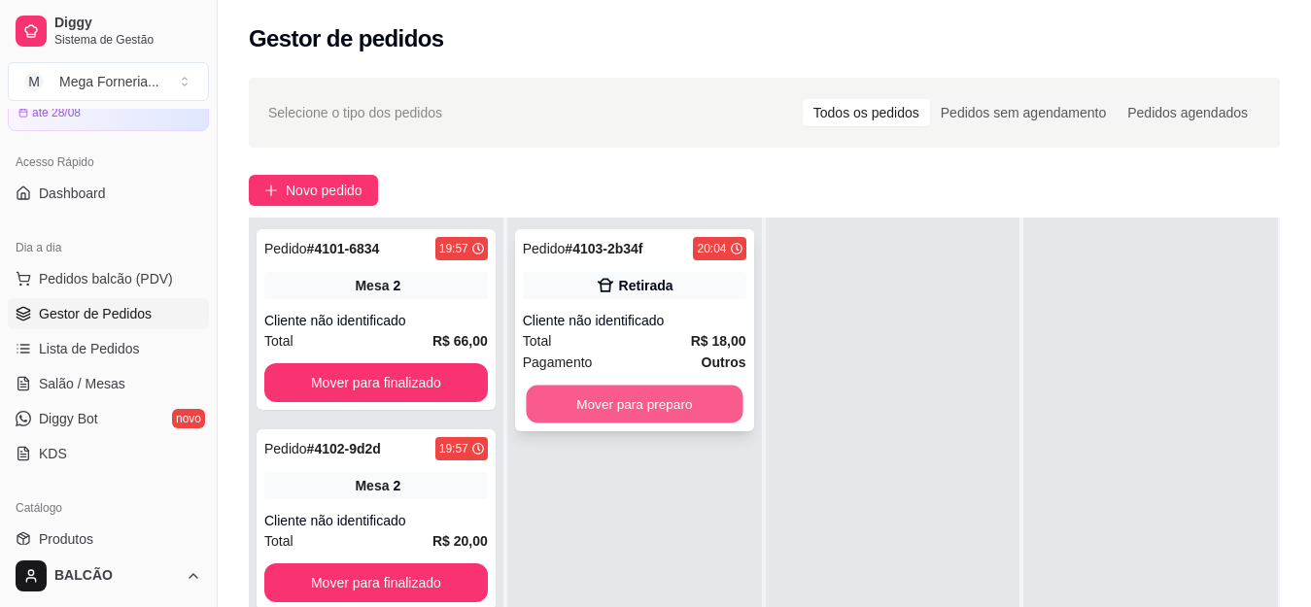
click at [645, 397] on button "Mover para preparo" at bounding box center [634, 405] width 217 height 38
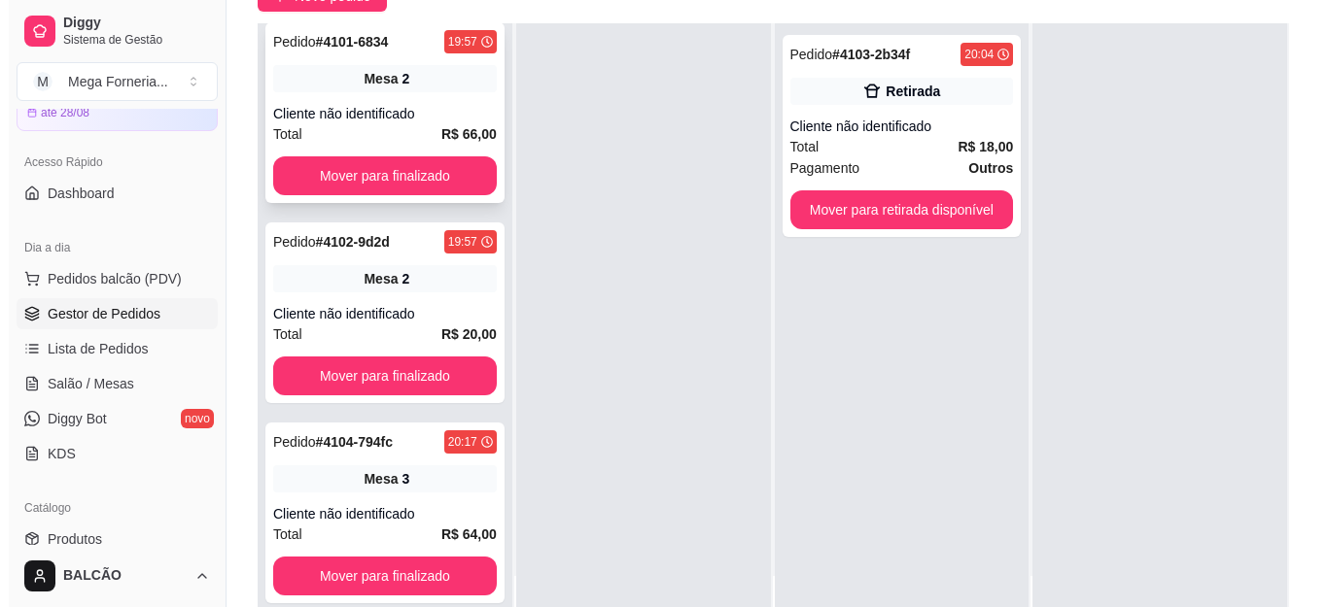
scroll to position [5, 0]
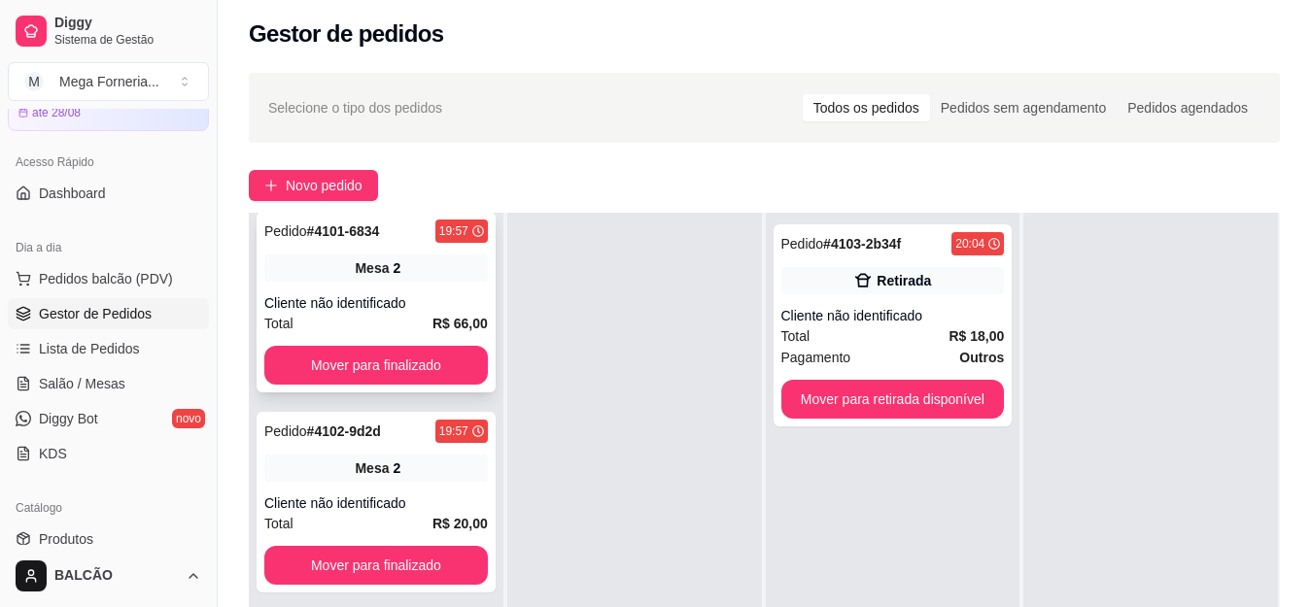
click at [364, 290] on div "Pedido # 4101-6834 19:57 Mesa 2 Cliente não identificado Total R$ 66,00 Mover p…" at bounding box center [376, 302] width 239 height 181
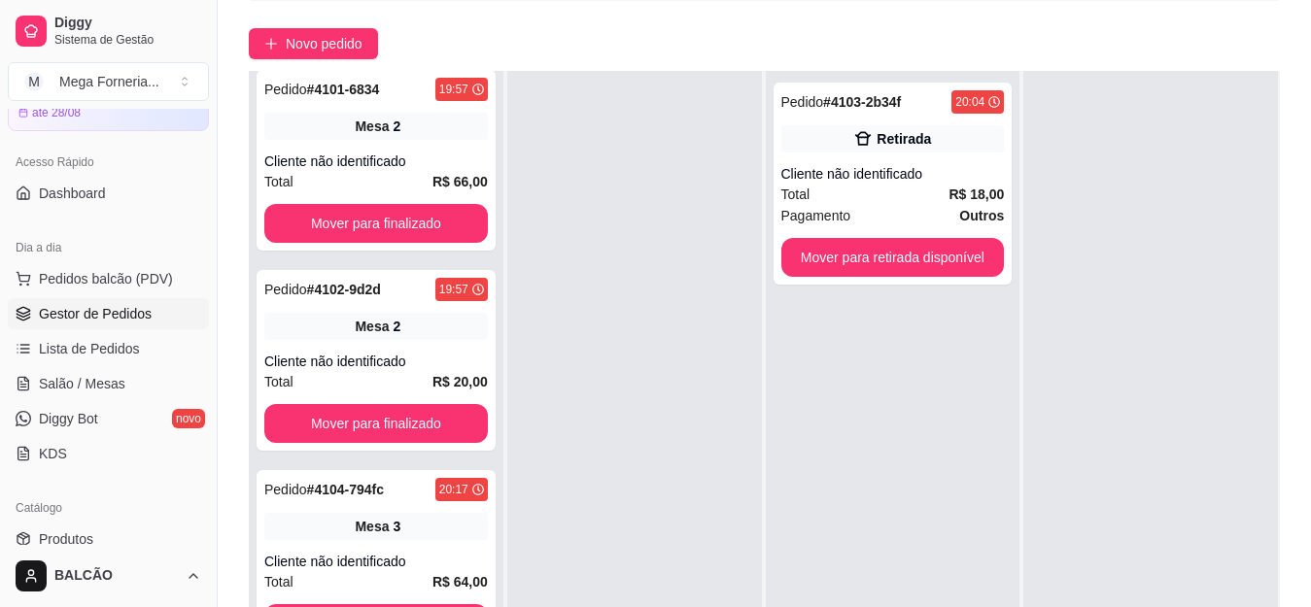
scroll to position [296, 0]
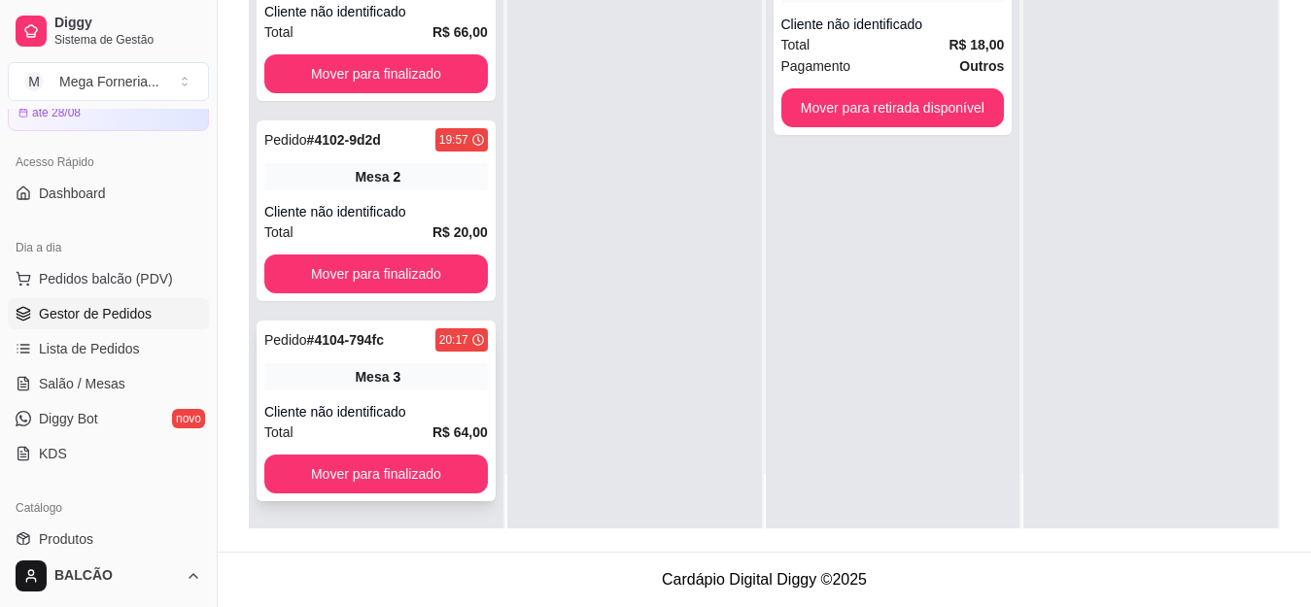
click at [363, 404] on div "Cliente não identificado" at bounding box center [376, 411] width 224 height 19
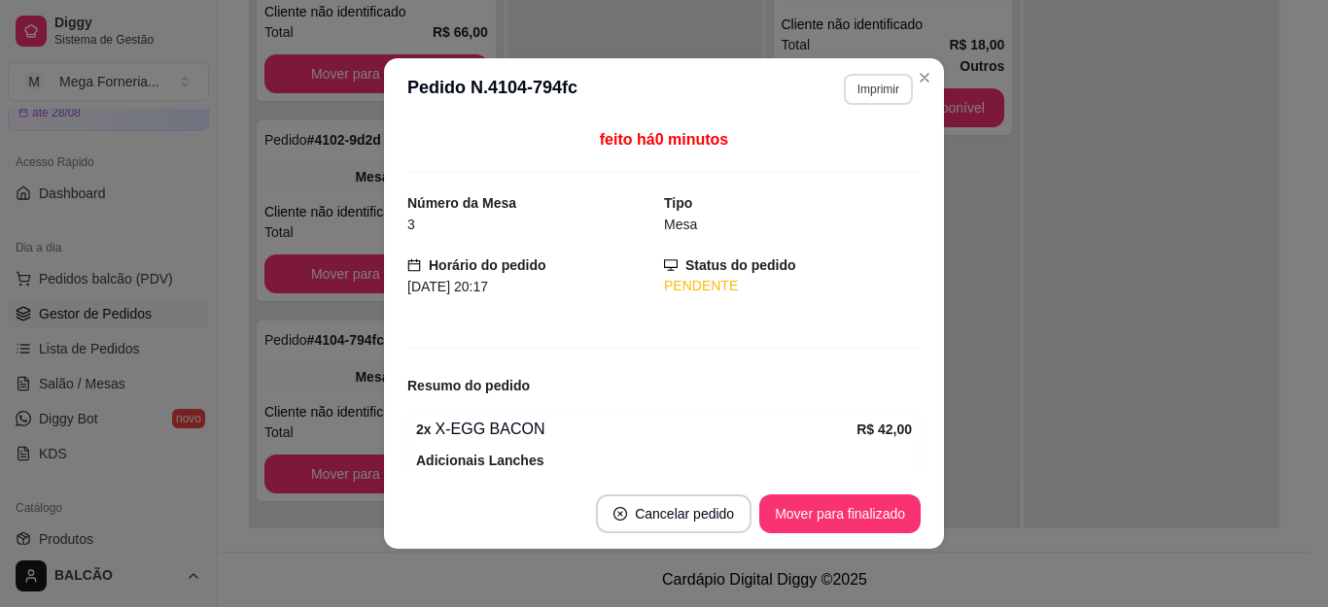
click at [887, 100] on button "Imprimir" at bounding box center [878, 89] width 69 height 31
click at [846, 152] on button "IMPRESSORA" at bounding box center [835, 157] width 141 height 31
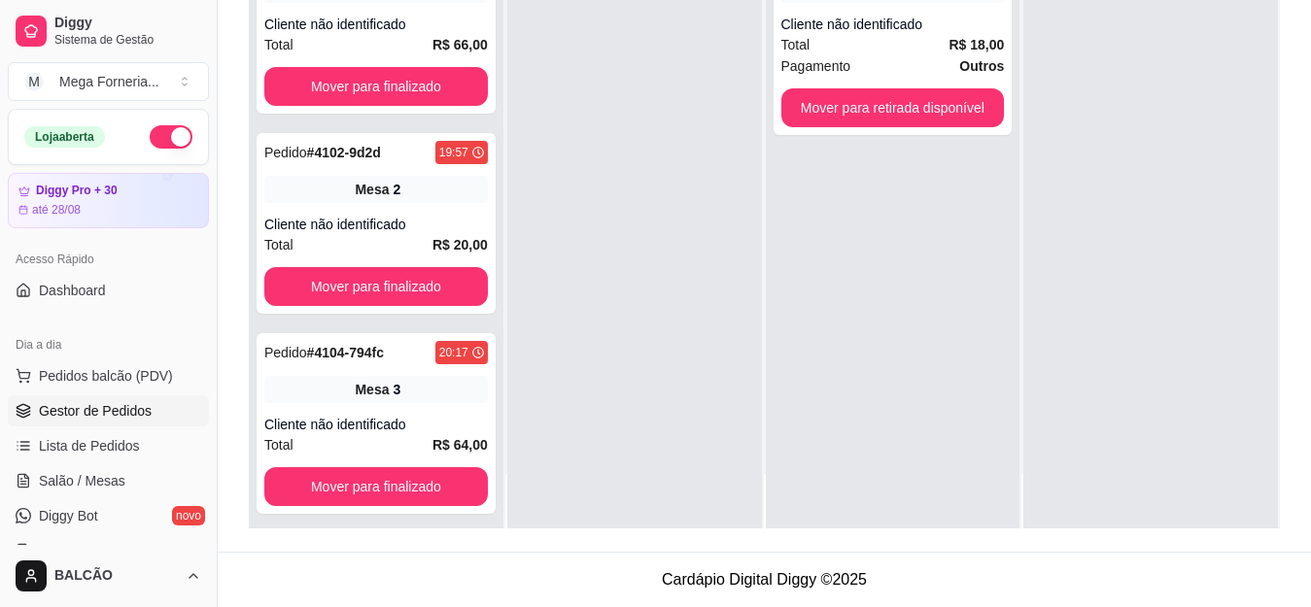
scroll to position [0, 0]
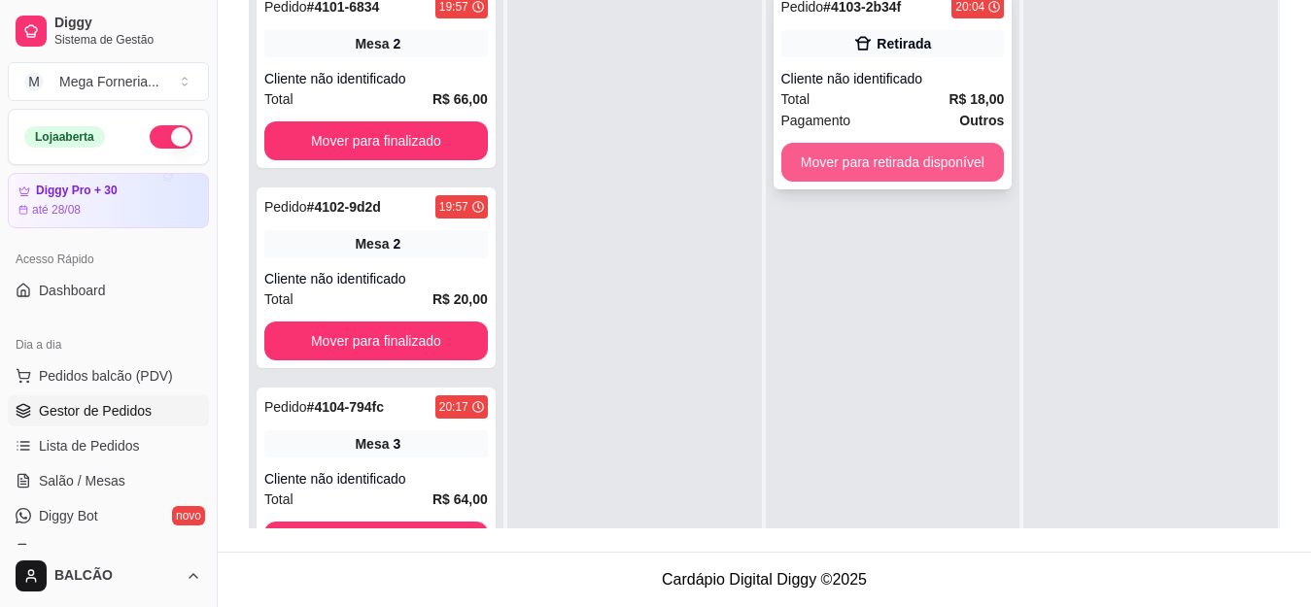
click at [869, 166] on button "Mover para retirada disponível" at bounding box center [893, 162] width 224 height 39
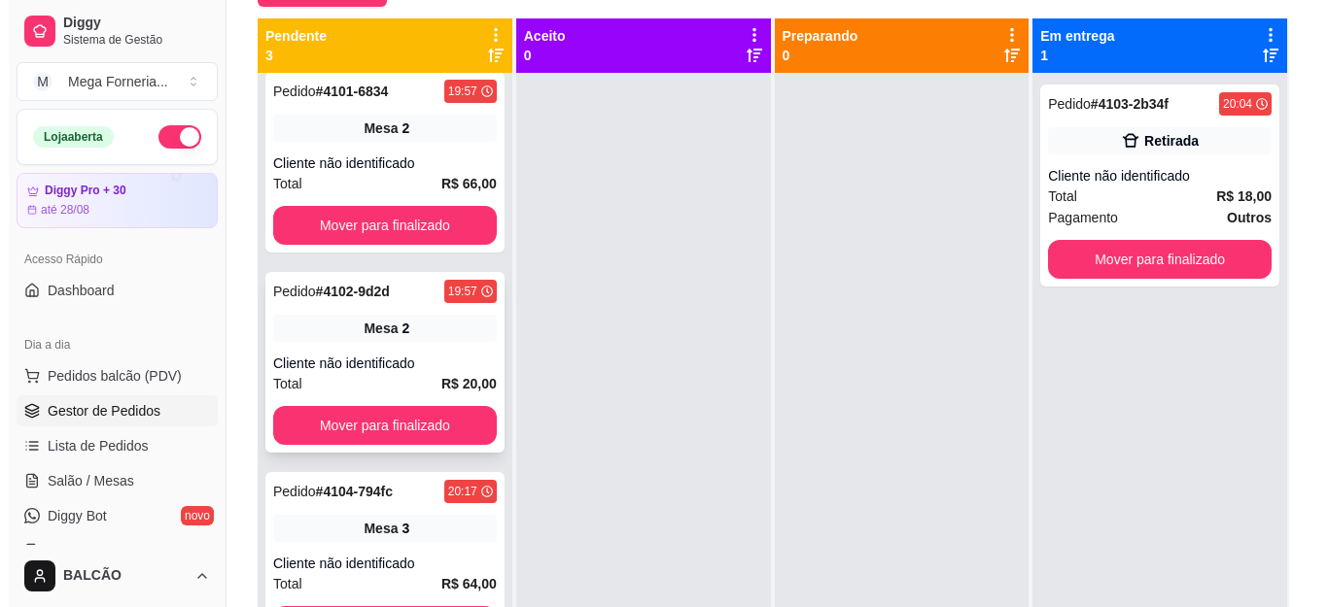
scroll to position [54, 0]
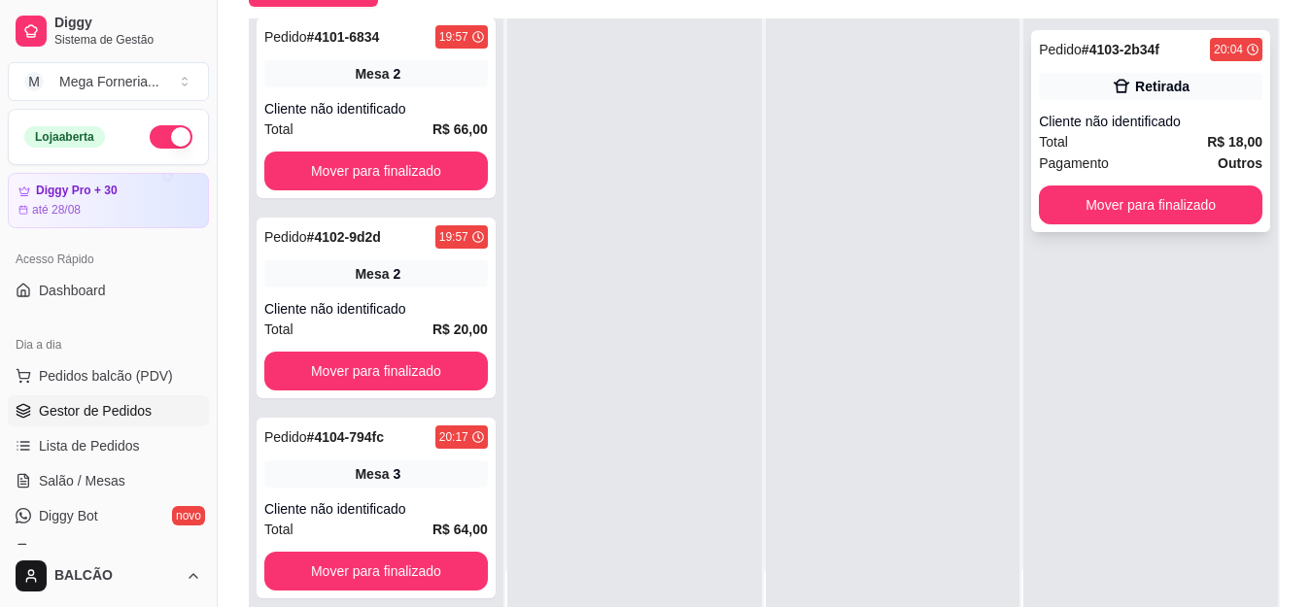
click at [1064, 66] on div "Pedido # 4103-2b34f 20:04 Retirada Cliente não identificado Total R$ 18,00 Paga…" at bounding box center [1150, 131] width 239 height 202
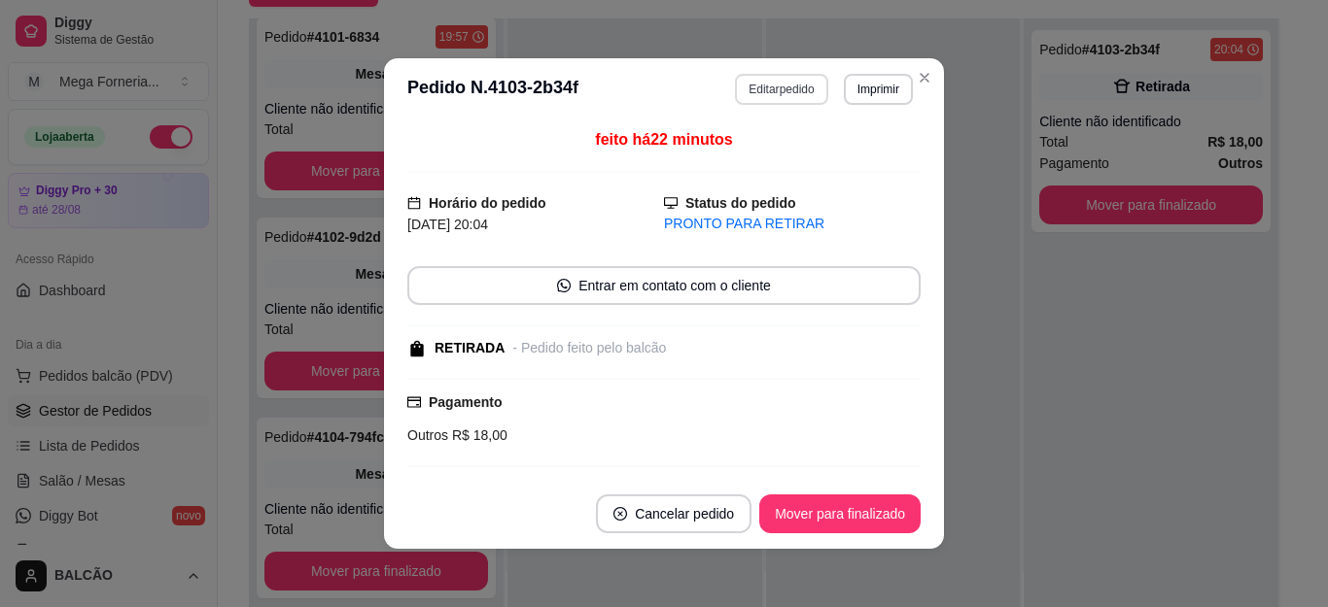
click at [789, 78] on button "Editar pedido" at bounding box center [781, 89] width 92 height 31
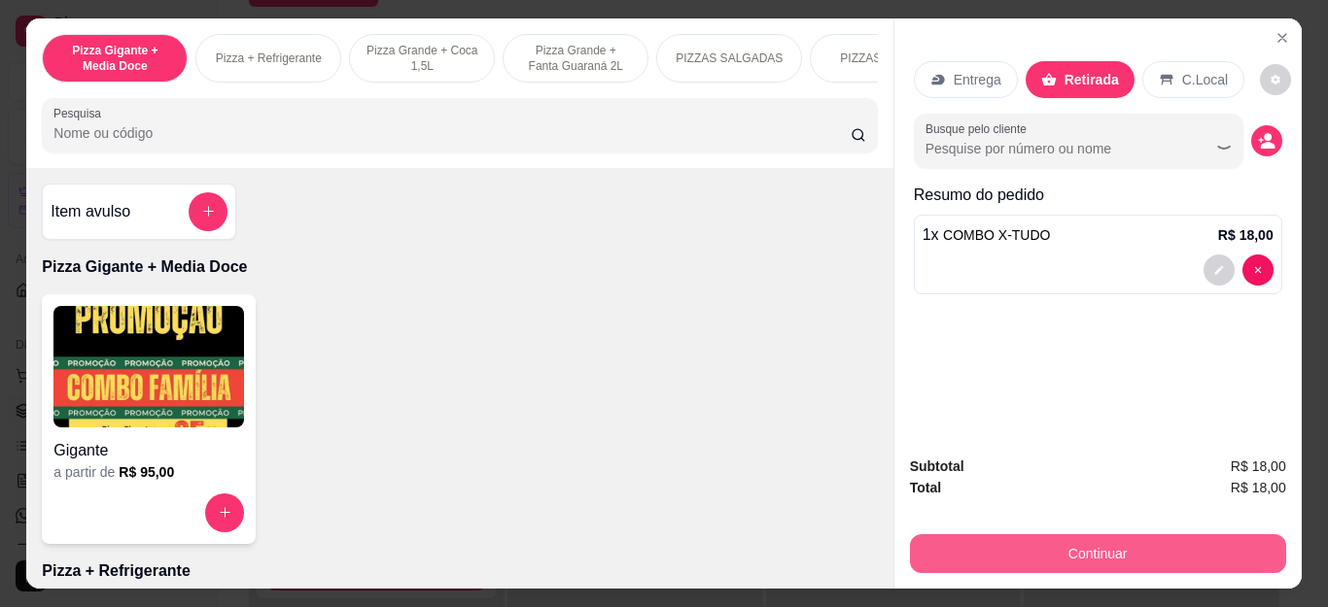
click at [1012, 563] on button "Continuar" at bounding box center [1098, 554] width 376 height 39
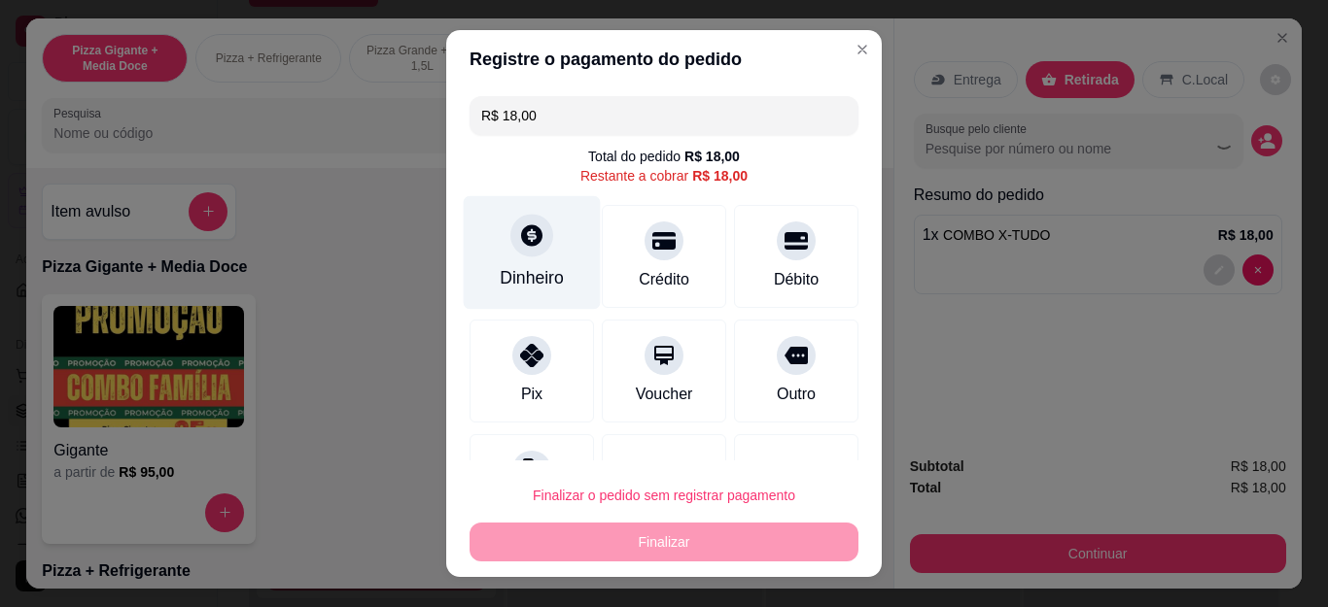
click at [529, 241] on icon at bounding box center [531, 235] width 25 height 25
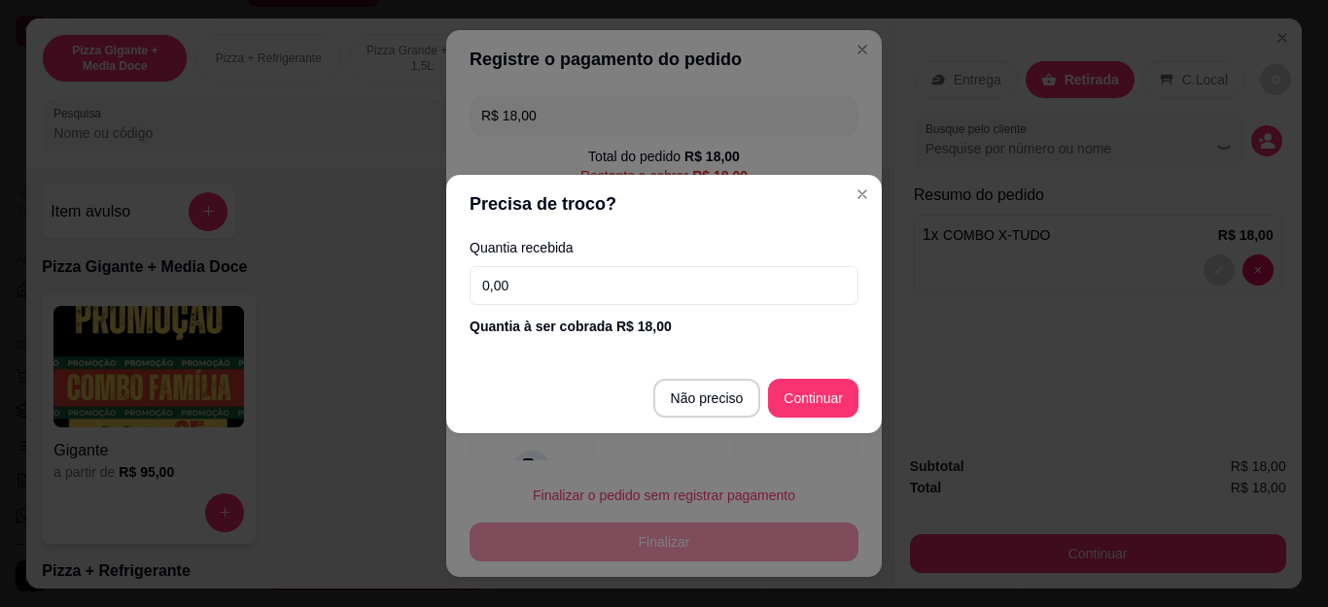
click at [548, 307] on div "Quantia recebida 0,00 Quantia à ser cobrada R$ 18,00" at bounding box center [663, 288] width 435 height 111
click at [545, 294] on input "0,00" at bounding box center [663, 285] width 389 height 39
type input "20,00"
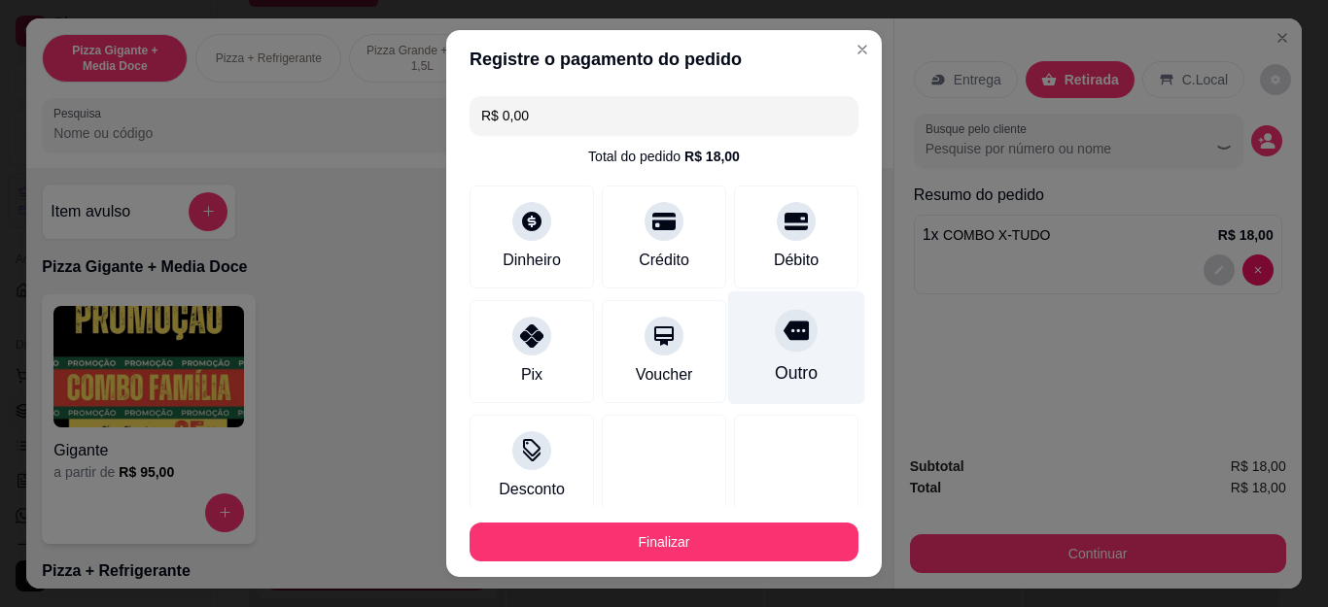
type input "R$ 0,00"
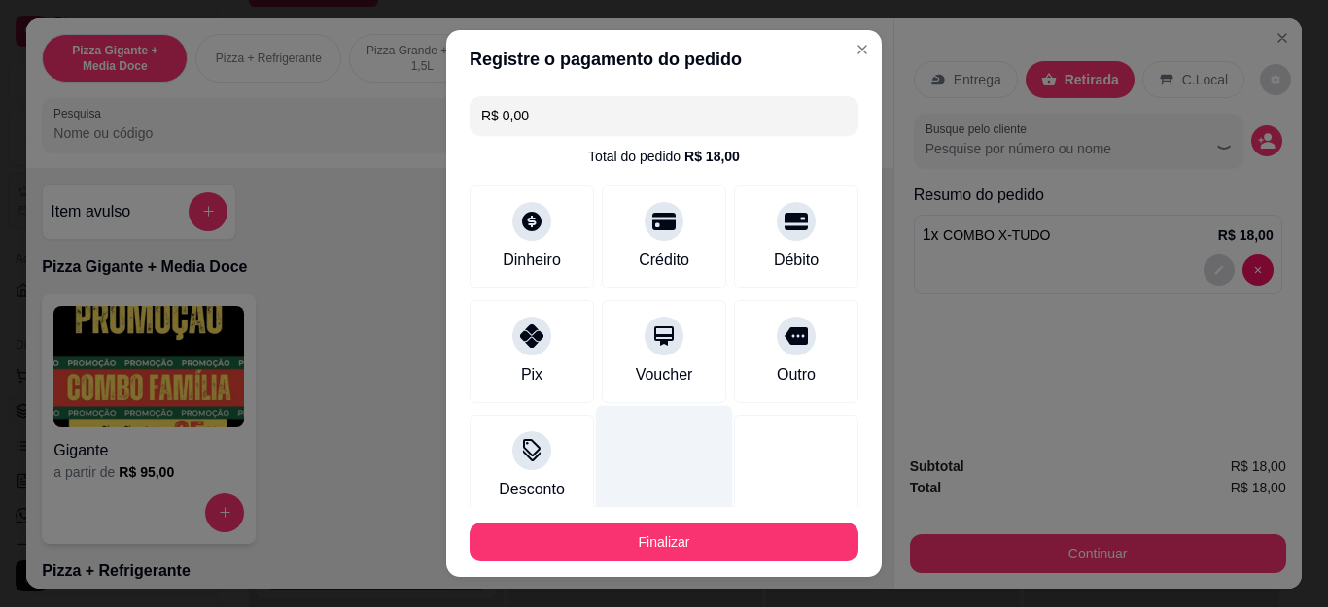
scroll to position [120, 0]
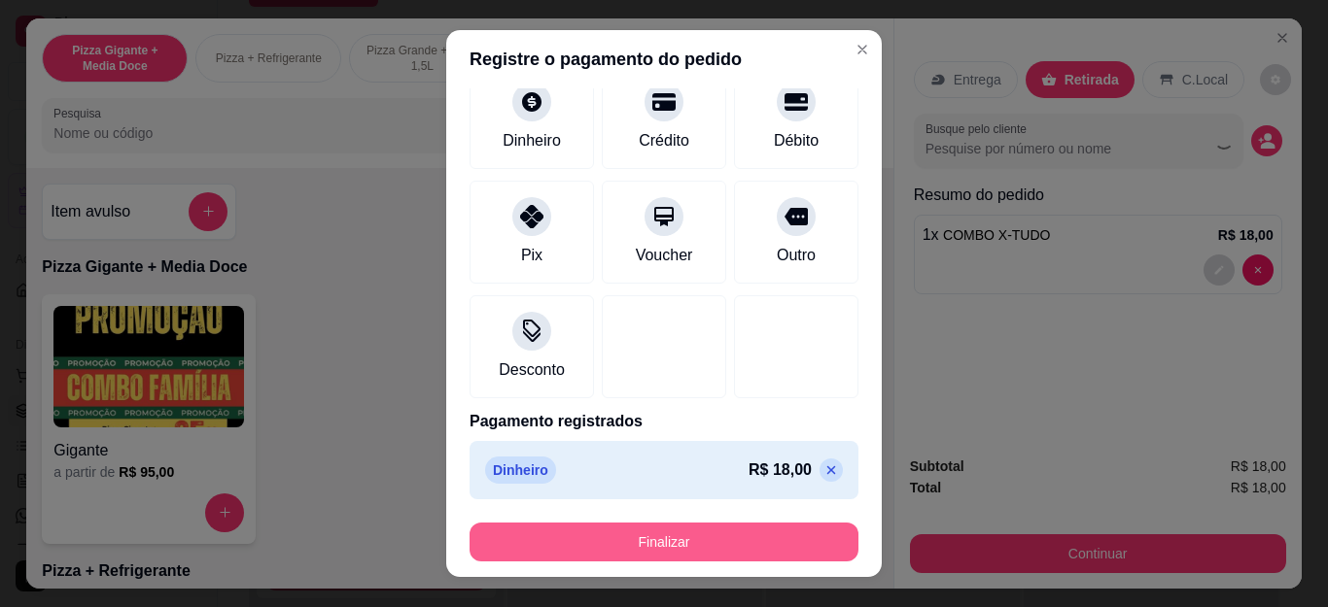
click at [664, 529] on button "Finalizar" at bounding box center [663, 542] width 389 height 39
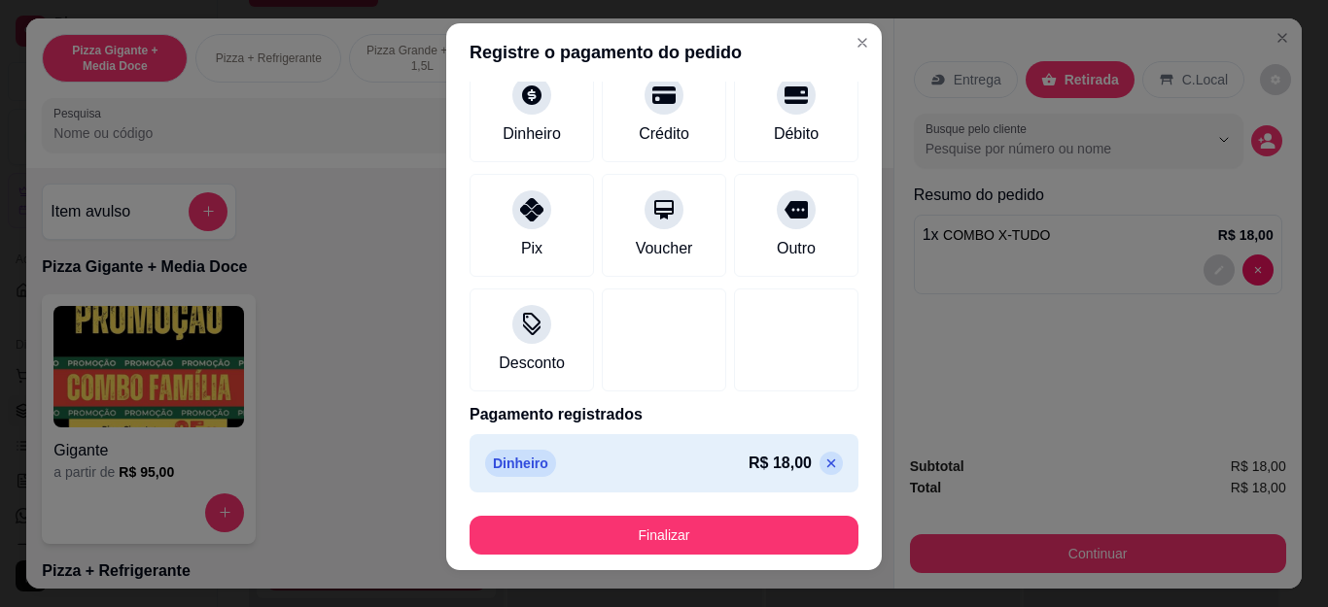
scroll to position [32, 0]
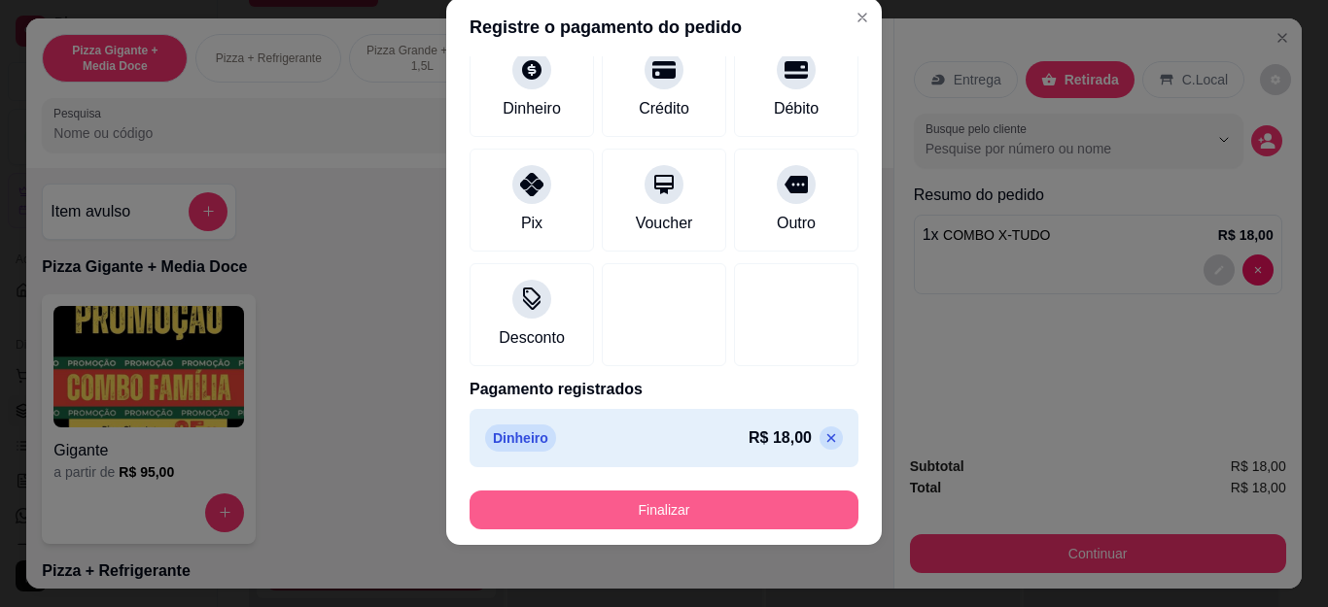
click at [622, 512] on button "Finalizar" at bounding box center [663, 510] width 389 height 39
click at [707, 494] on button "Finalizar" at bounding box center [663, 510] width 389 height 39
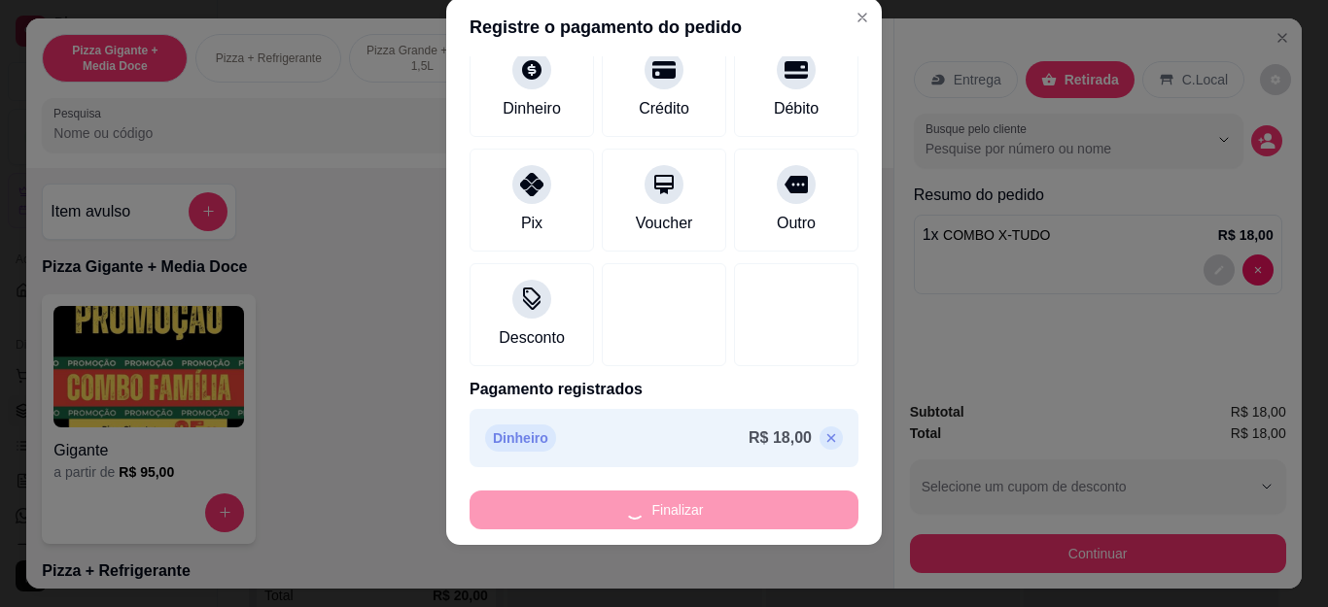
type input "0"
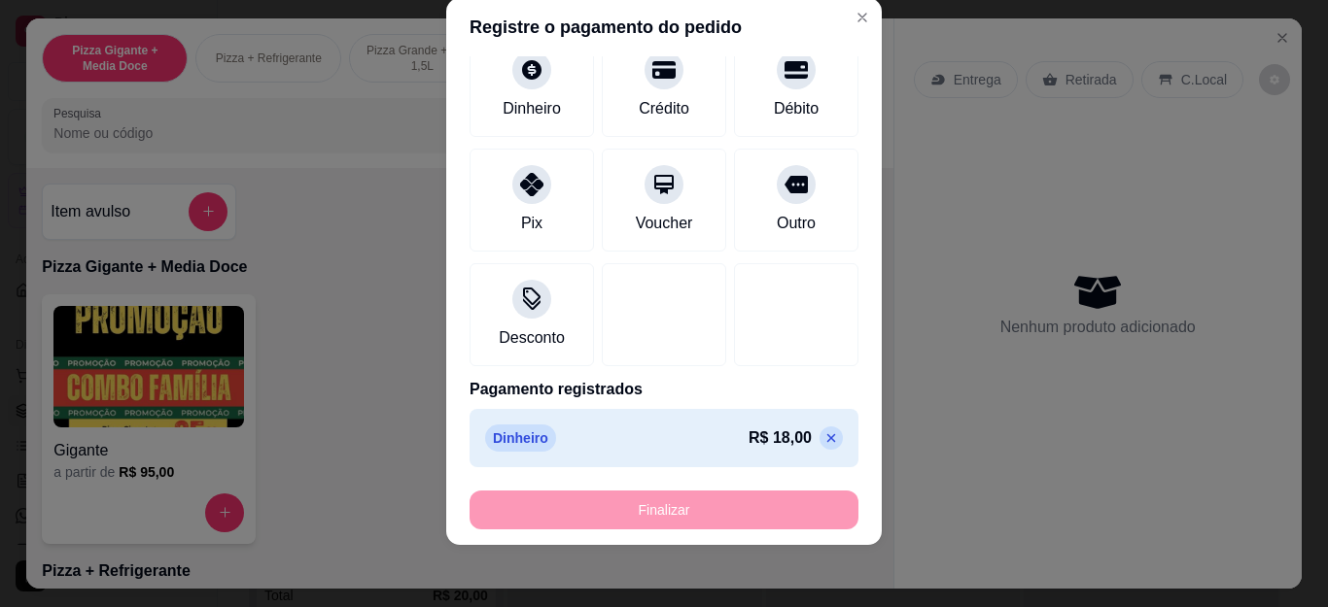
type input "-R$ 18,00"
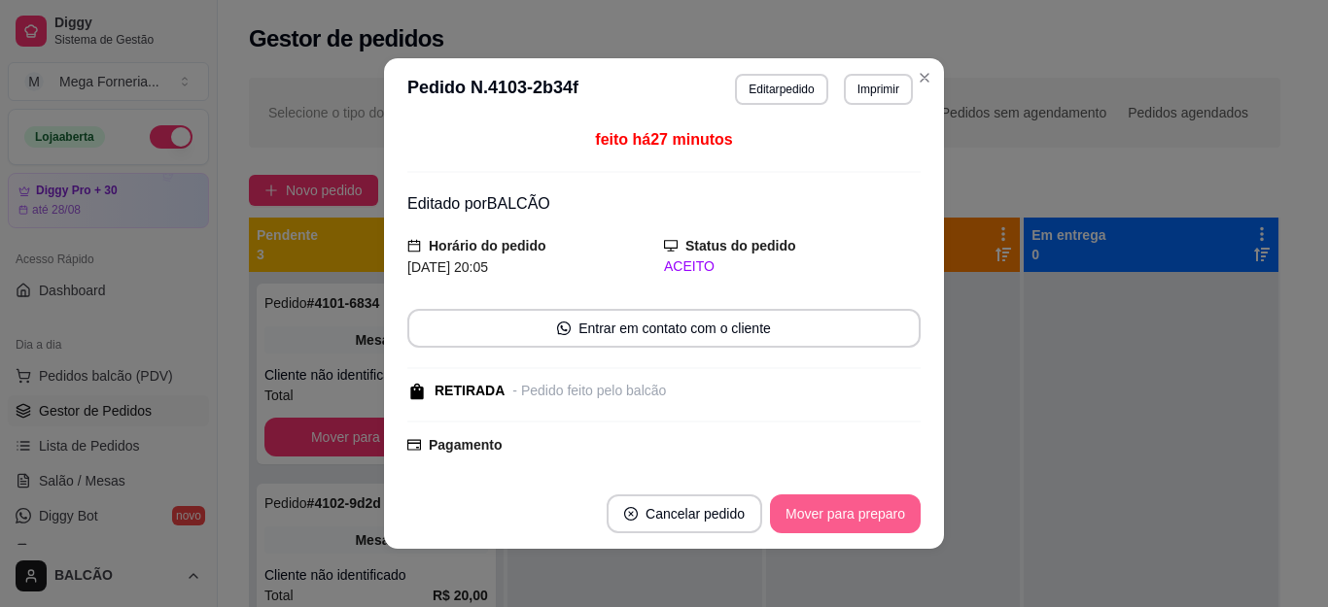
click at [825, 516] on button "Mover para preparo" at bounding box center [845, 514] width 151 height 39
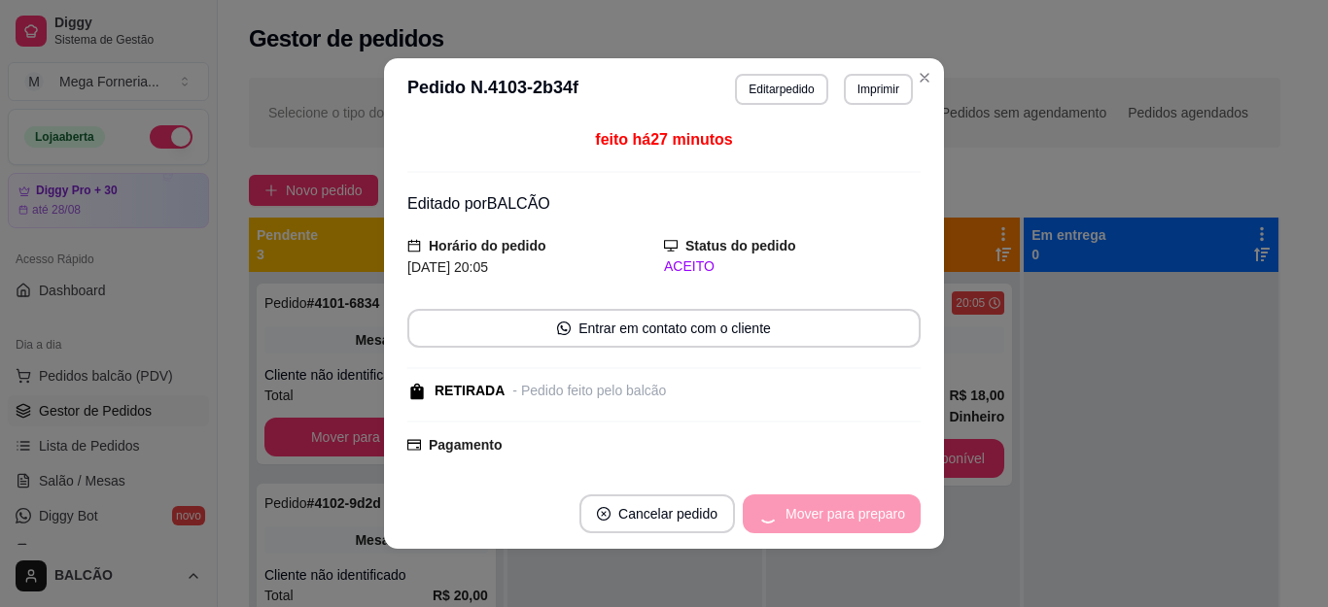
click at [827, 516] on div "Mover para preparo" at bounding box center [832, 514] width 178 height 39
click at [828, 516] on div "Mover para preparo" at bounding box center [832, 514] width 178 height 39
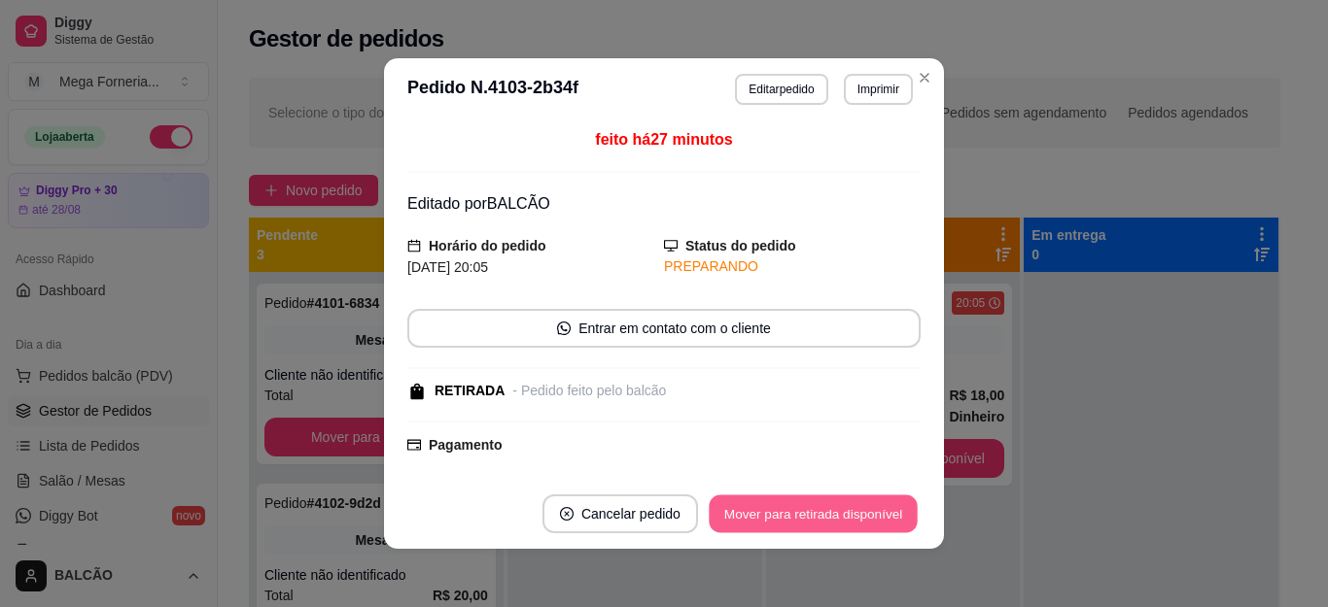
click at [828, 516] on button "Mover para retirada disponível" at bounding box center [812, 515] width 208 height 38
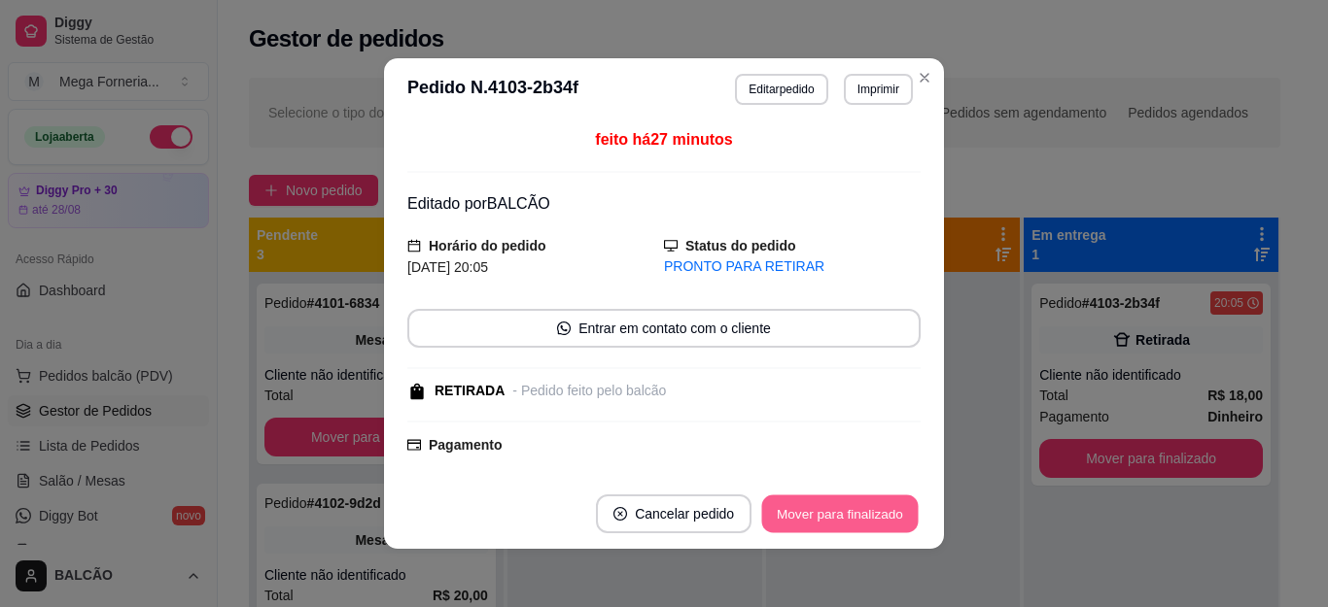
click at [828, 516] on button "Mover para finalizado" at bounding box center [840, 515] width 156 height 38
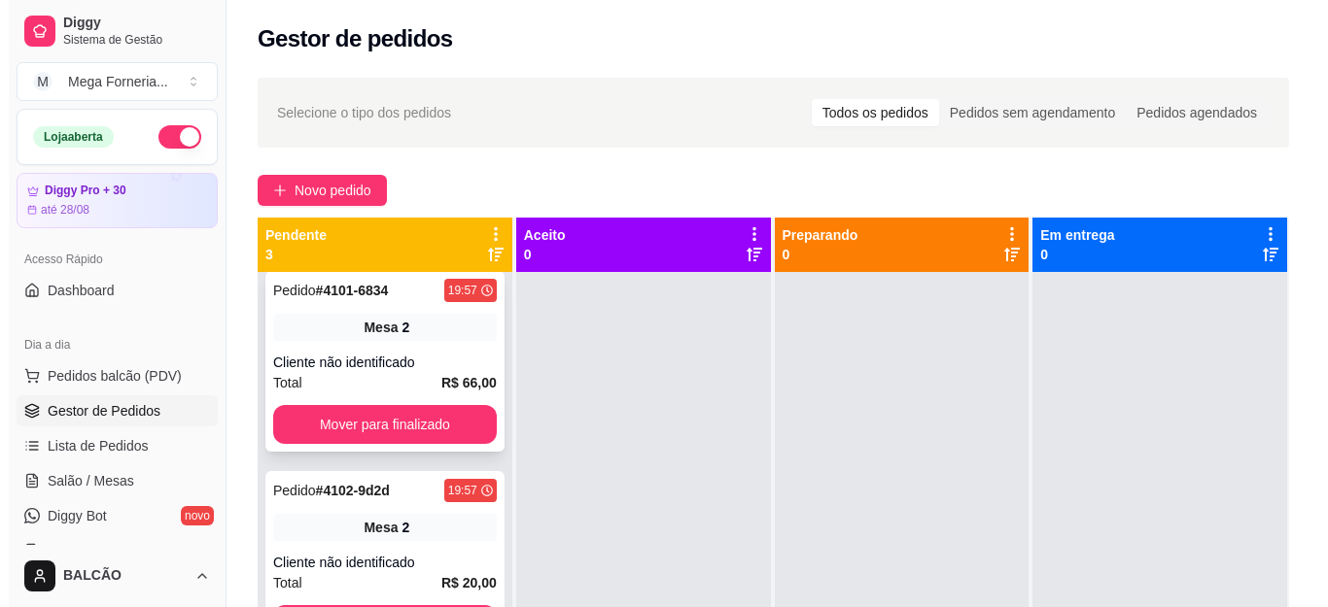
scroll to position [0, 0]
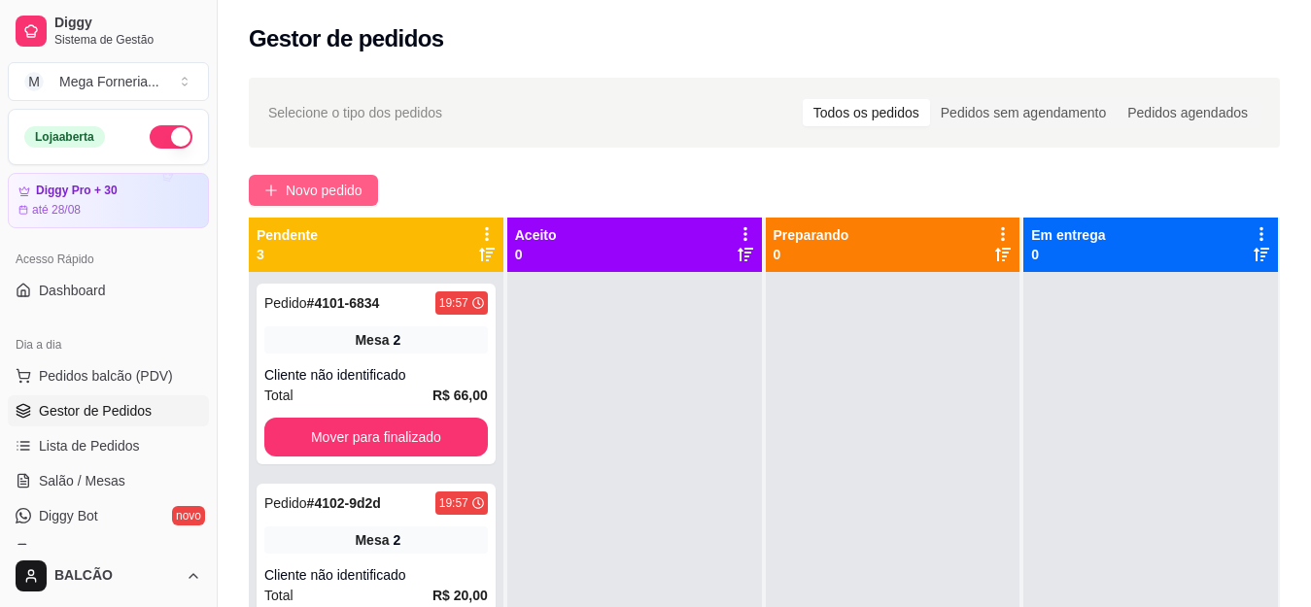
click at [289, 196] on span "Novo pedido" at bounding box center [324, 190] width 77 height 21
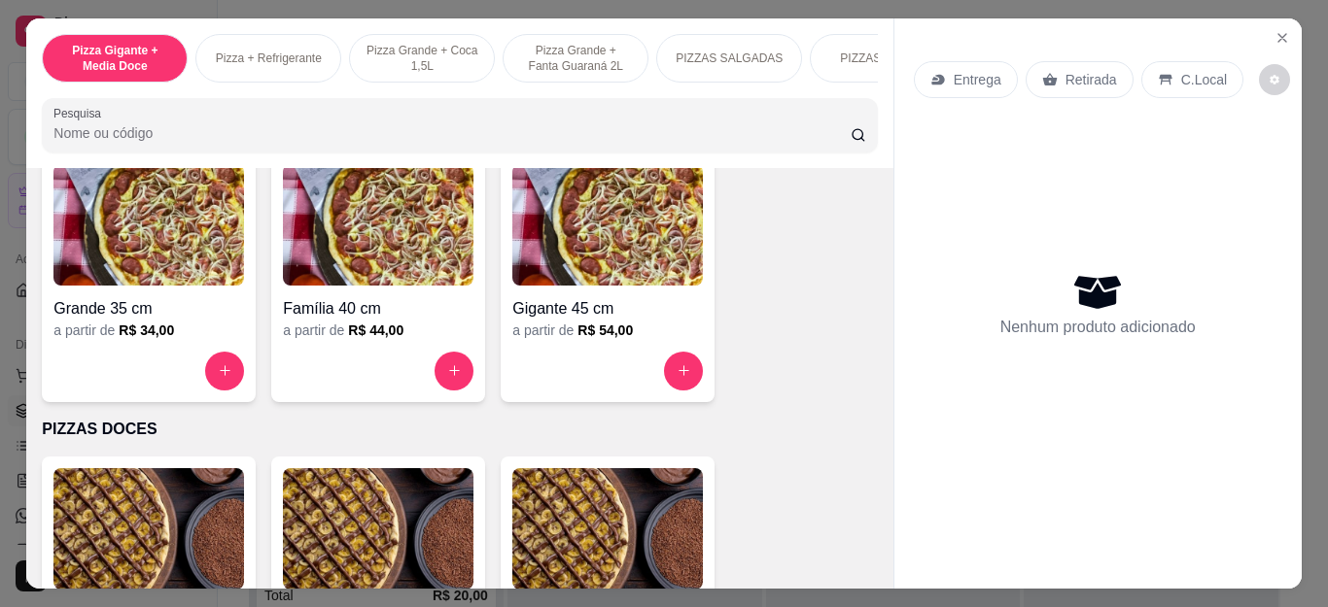
scroll to position [1361, 0]
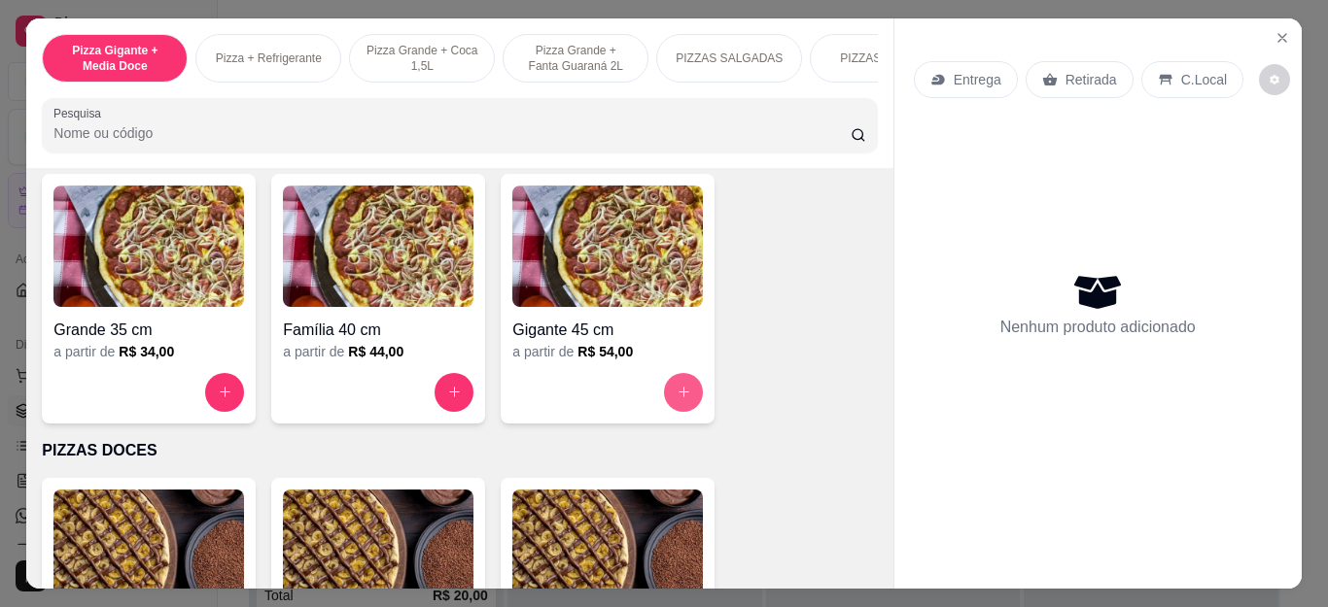
click at [674, 386] on button "increase-product-quantity" at bounding box center [683, 392] width 39 height 39
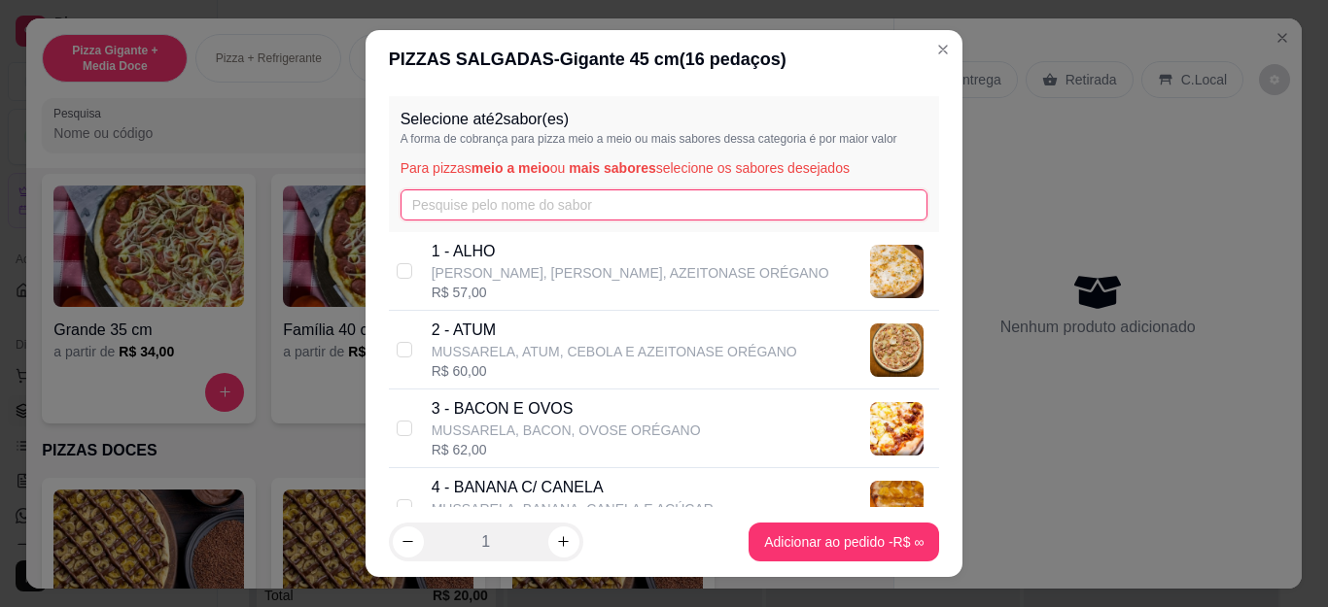
click at [523, 212] on input "text" at bounding box center [664, 205] width 528 height 31
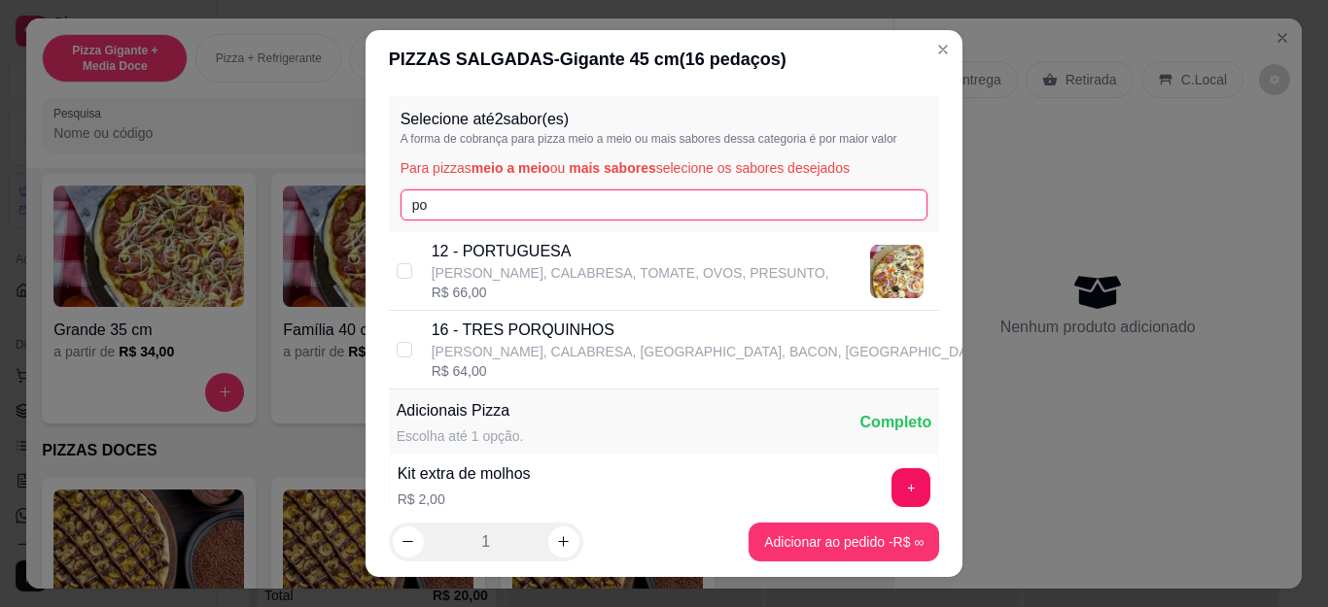
type input "po"
click at [524, 284] on div "12 - PORTUGUESA MUSSARELA, CALABRESA, TOMATE, OVOS, PRESUNTO, R$ 66,00" at bounding box center [630, 271] width 397 height 62
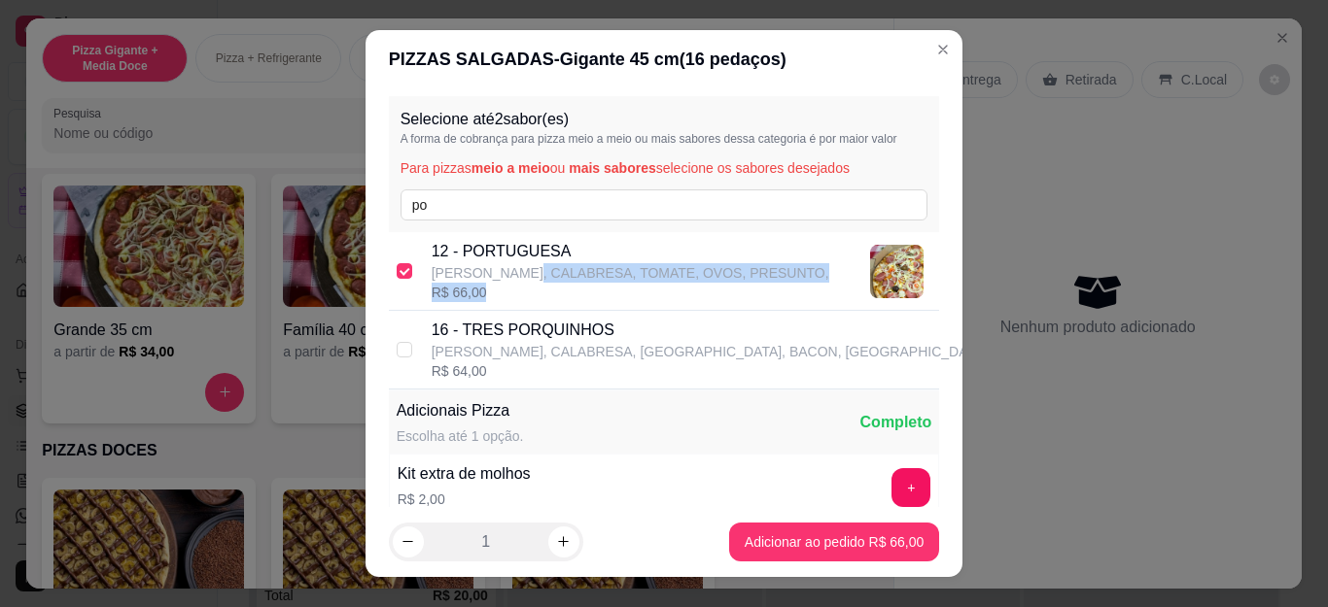
click at [522, 286] on div "R$ 66,00" at bounding box center [630, 292] width 397 height 19
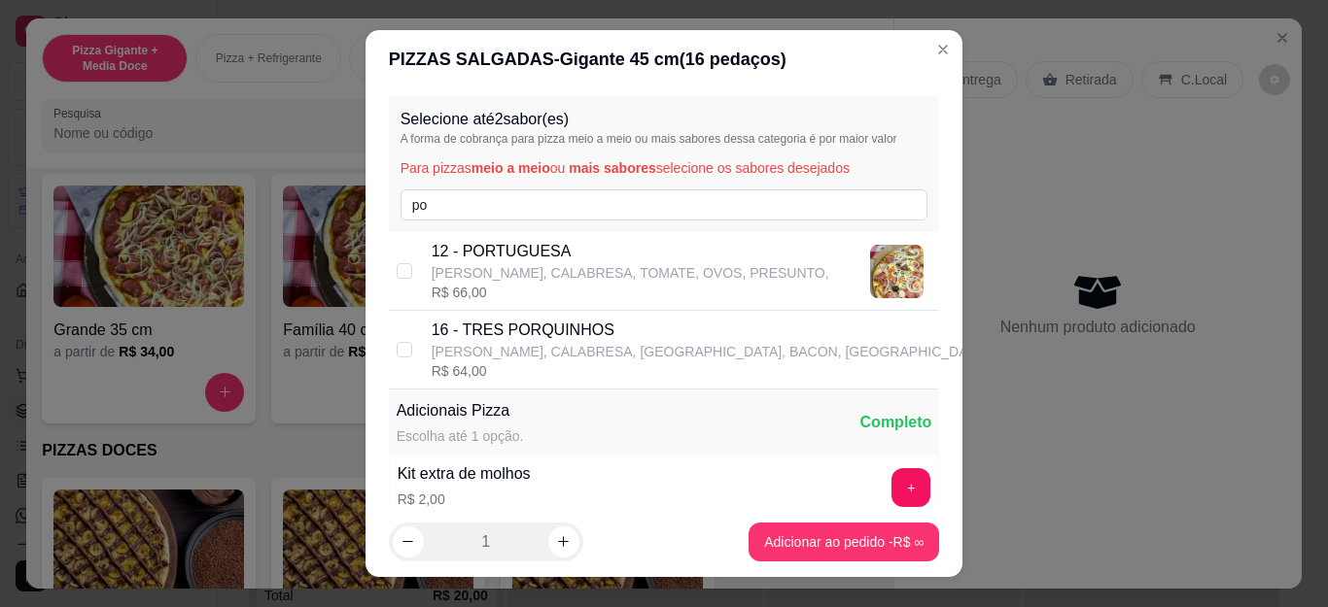
click at [441, 237] on div "12 - PORTUGUESA MUSSARELA, CALABRESA, TOMATE, OVOS, PRESUNTO, R$ 66,00" at bounding box center [664, 271] width 551 height 79
checkbox input "true"
click at [455, 213] on input "po" at bounding box center [664, 205] width 528 height 31
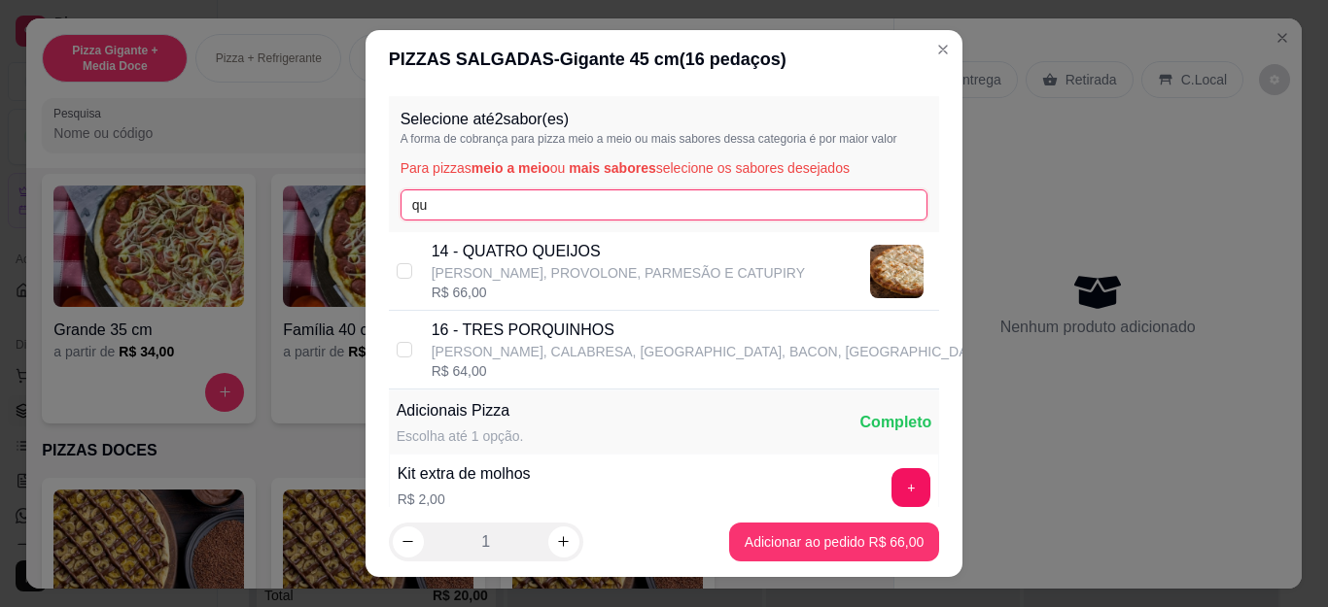
type input "qu"
click at [498, 249] on p "14 - QUATRO QUEIJOS" at bounding box center [618, 251] width 373 height 23
checkbox input "true"
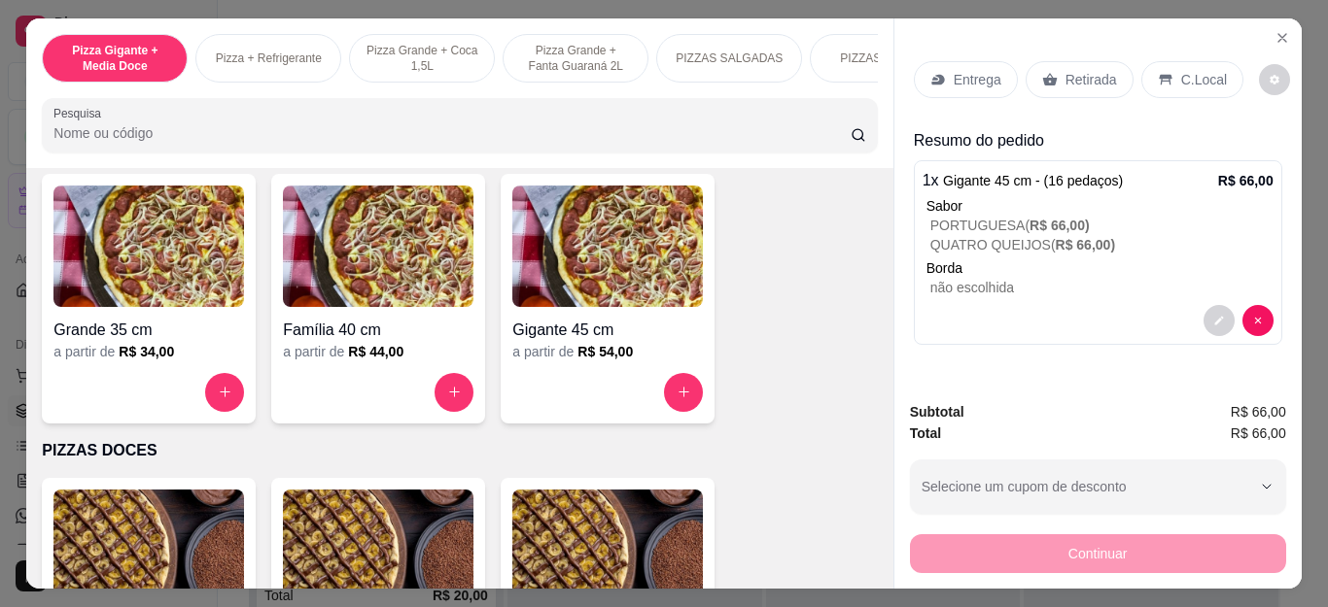
click at [940, 70] on div "Entrega" at bounding box center [966, 79] width 104 height 37
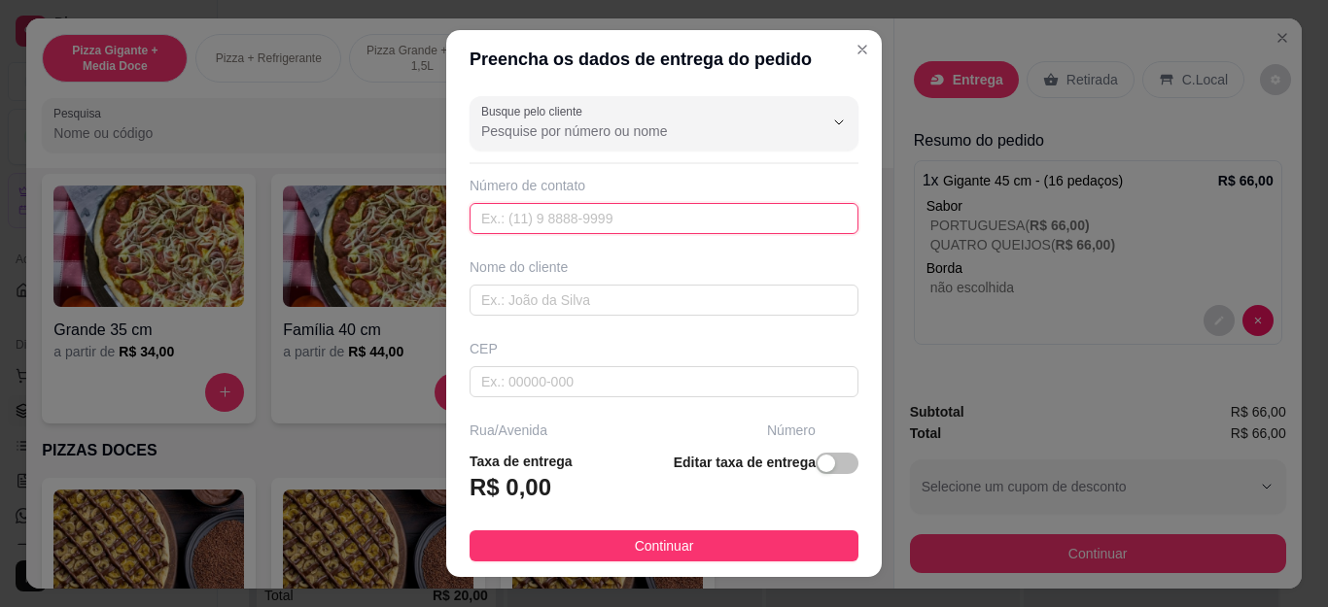
click at [739, 208] on input "text" at bounding box center [663, 218] width 389 height 31
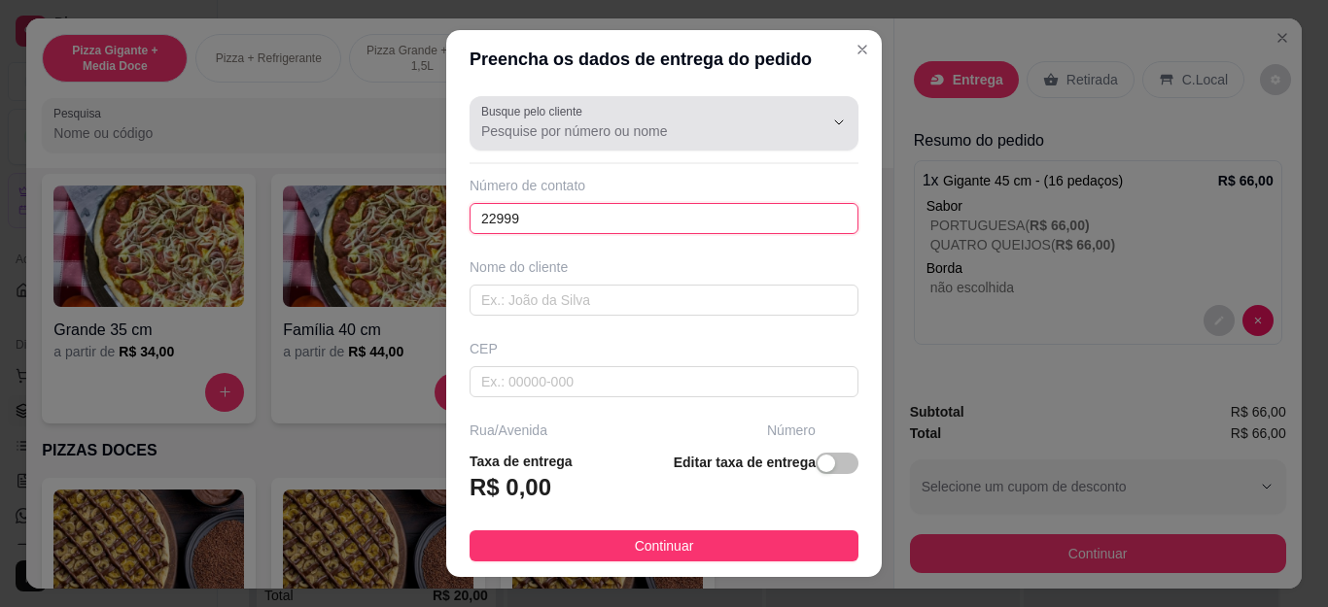
type input "22999"
click at [713, 131] on input "Busque pelo cliente" at bounding box center [636, 130] width 311 height 19
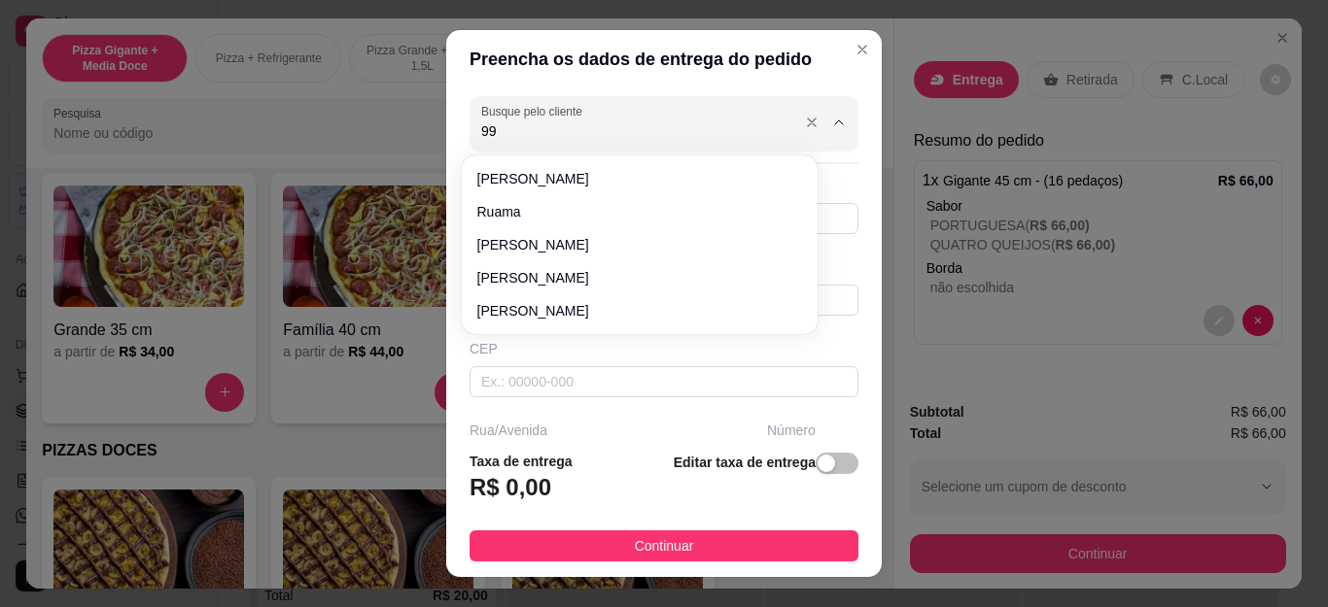
type input "9"
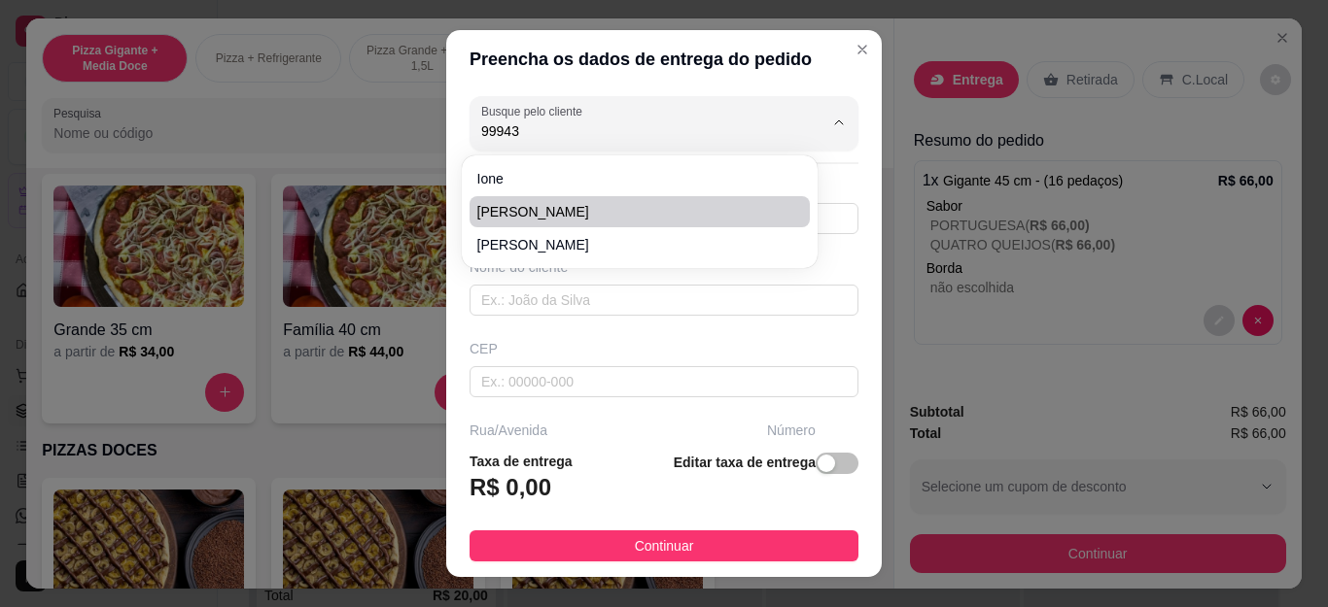
click at [570, 217] on span "[PERSON_NAME]" at bounding box center [629, 211] width 305 height 19
type input "[PERSON_NAME]"
type input "22999439522"
type input "[PERSON_NAME]"
type input "Cabo Frio"
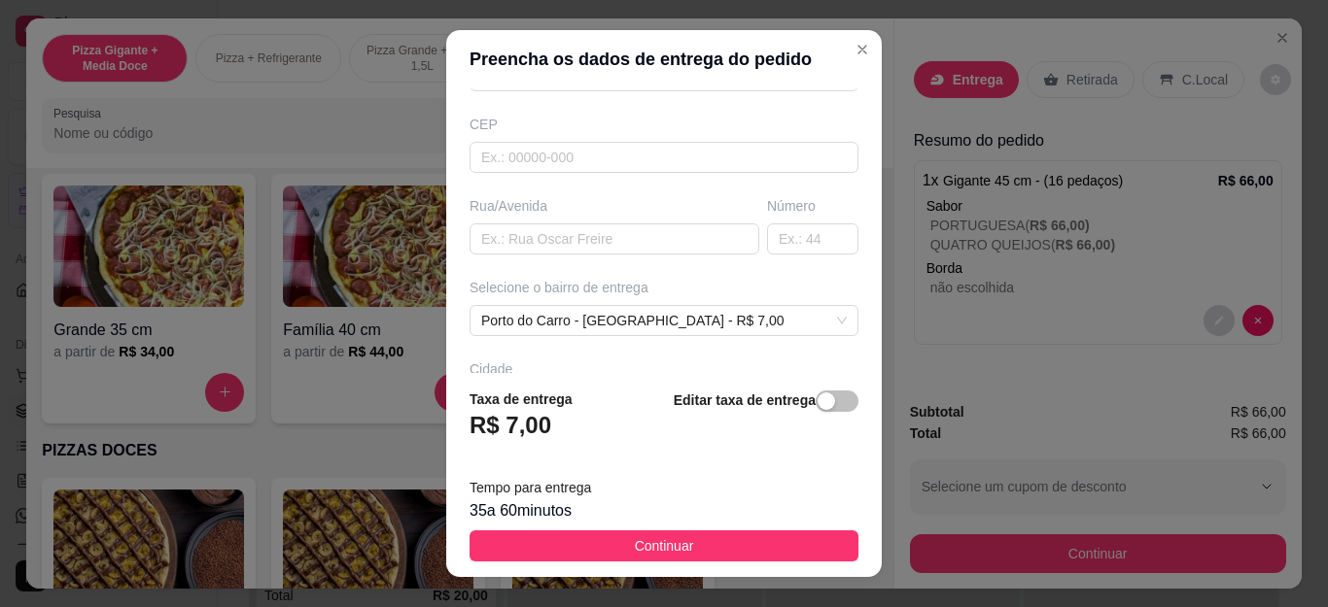
scroll to position [370, 0]
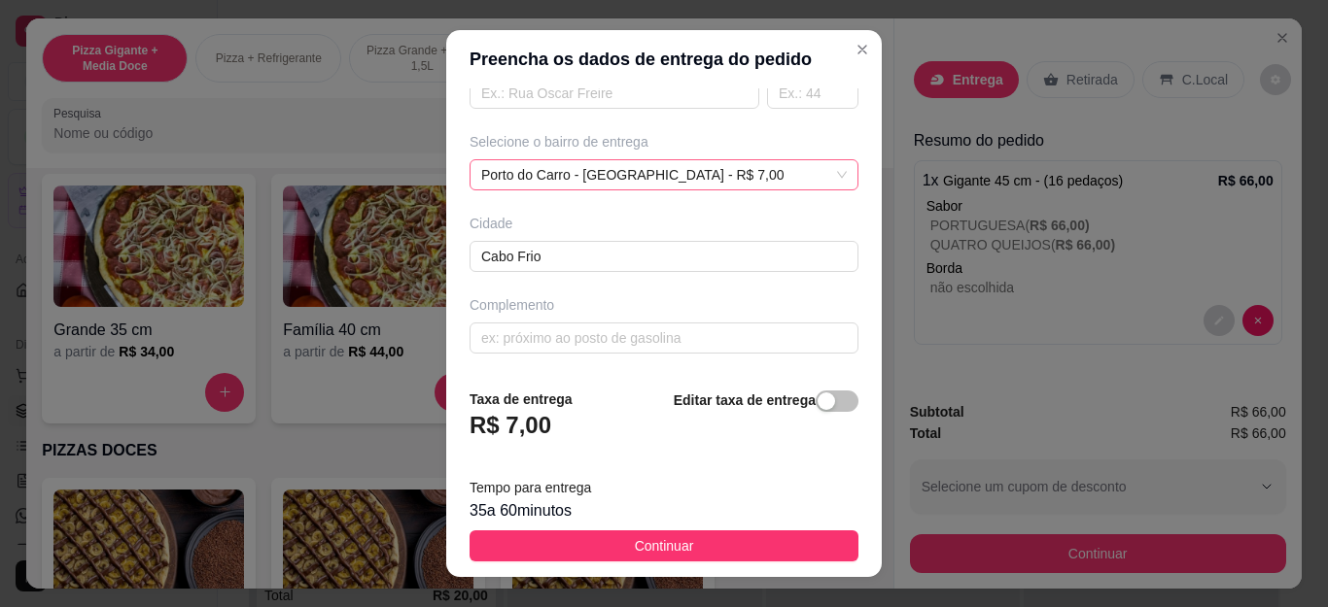
click at [683, 173] on div "Porto do Carro - [GEOGRAPHIC_DATA] - R$ 7,00" at bounding box center [663, 174] width 389 height 31
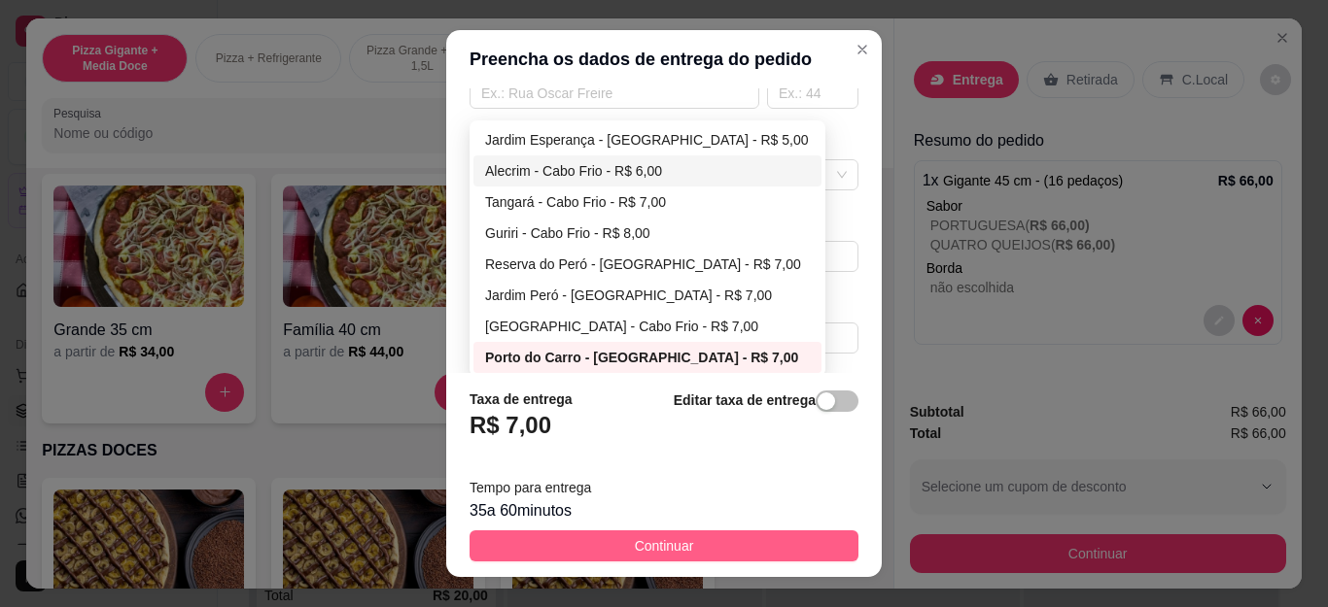
click at [724, 544] on button "Continuar" at bounding box center [663, 546] width 389 height 31
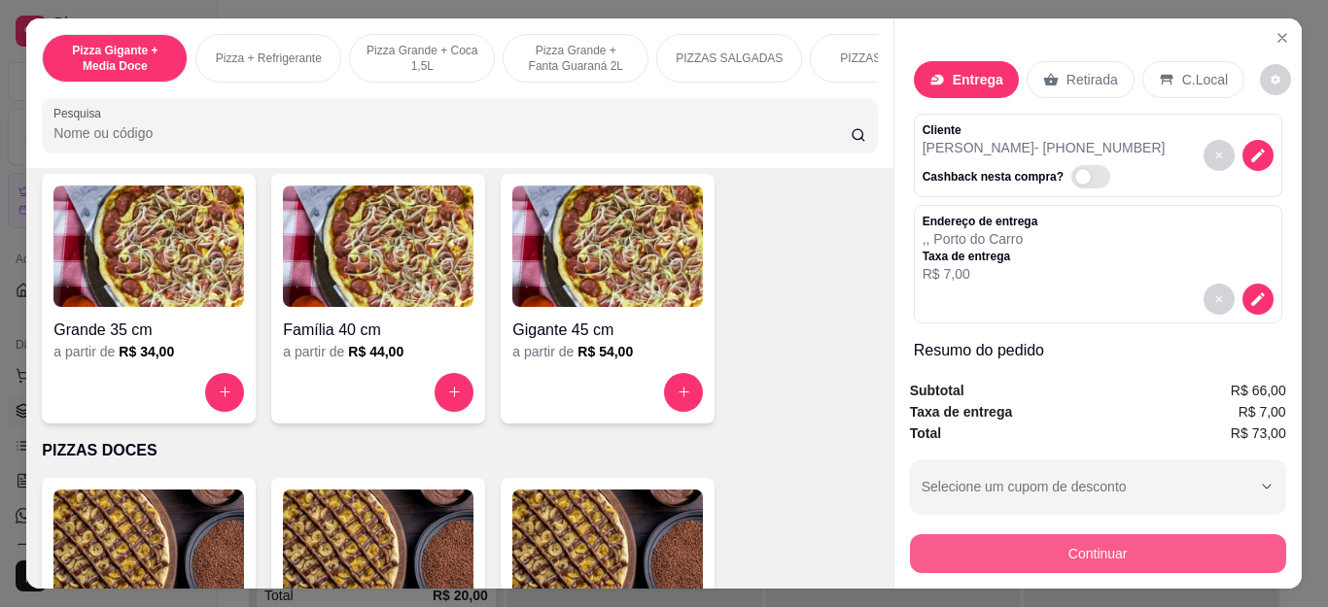
click at [938, 540] on button "Continuar" at bounding box center [1098, 554] width 376 height 39
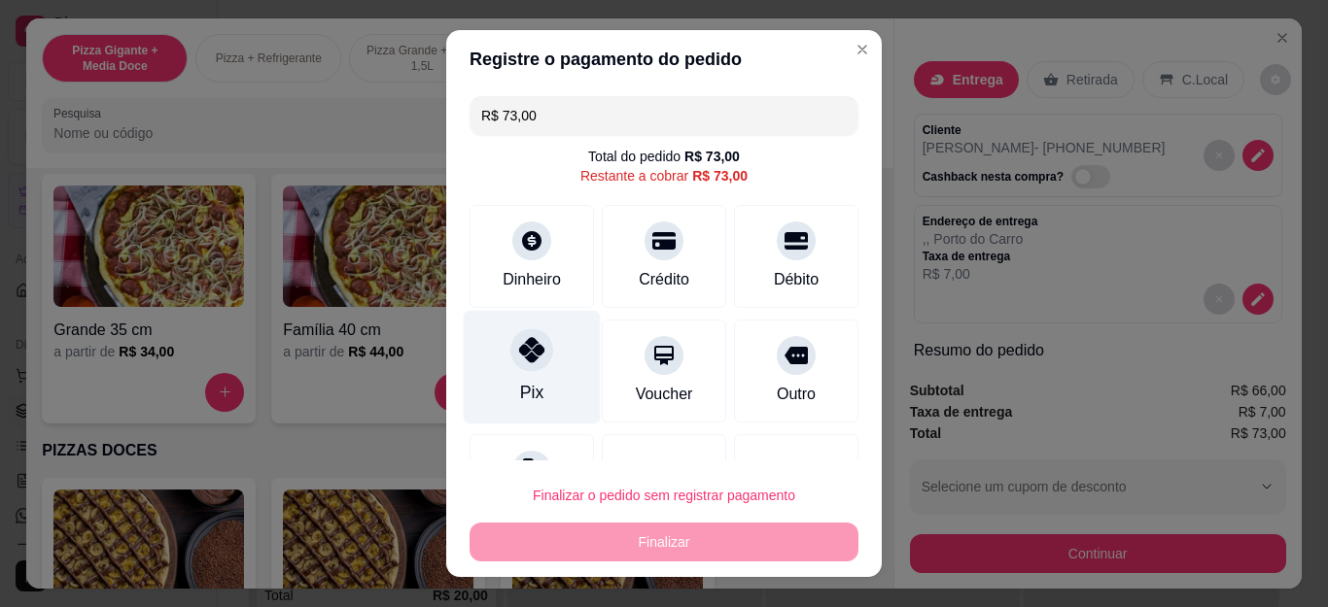
click at [511, 367] on div at bounding box center [531, 350] width 43 height 43
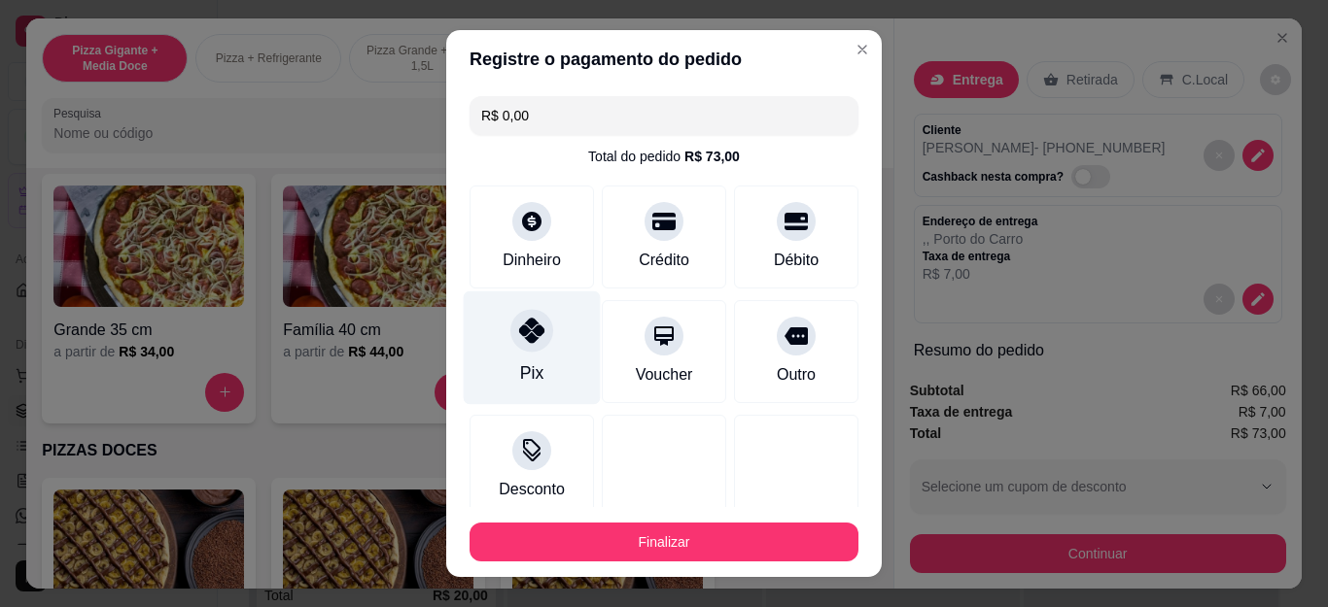
type input "R$ 0,00"
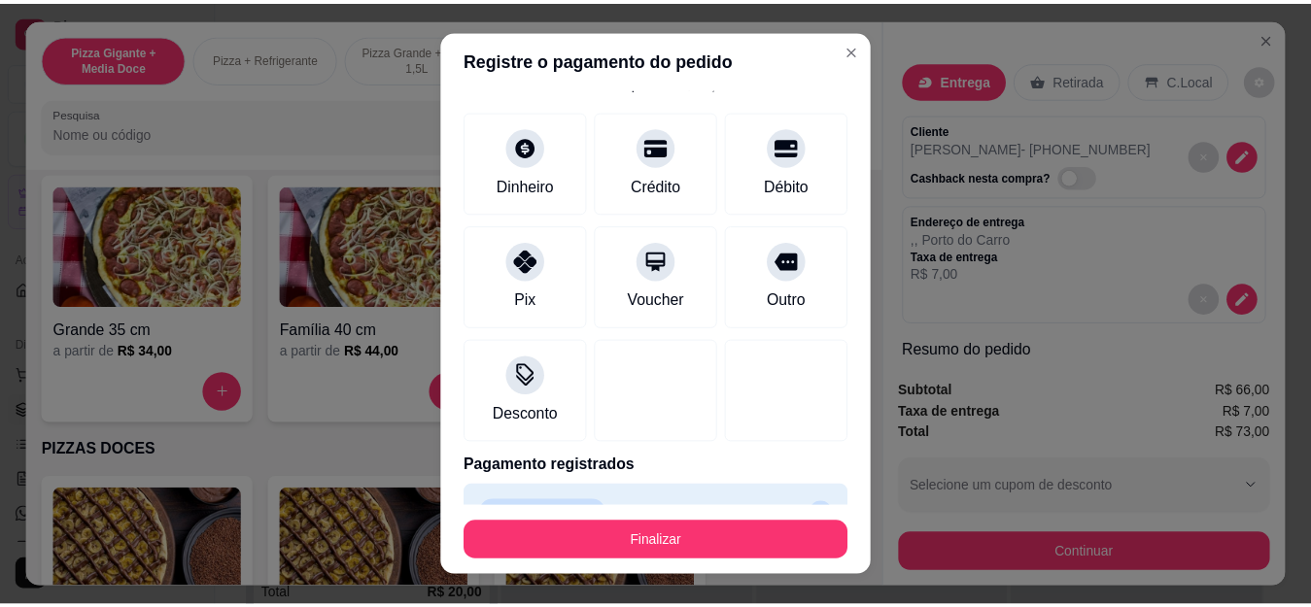
scroll to position [120, 0]
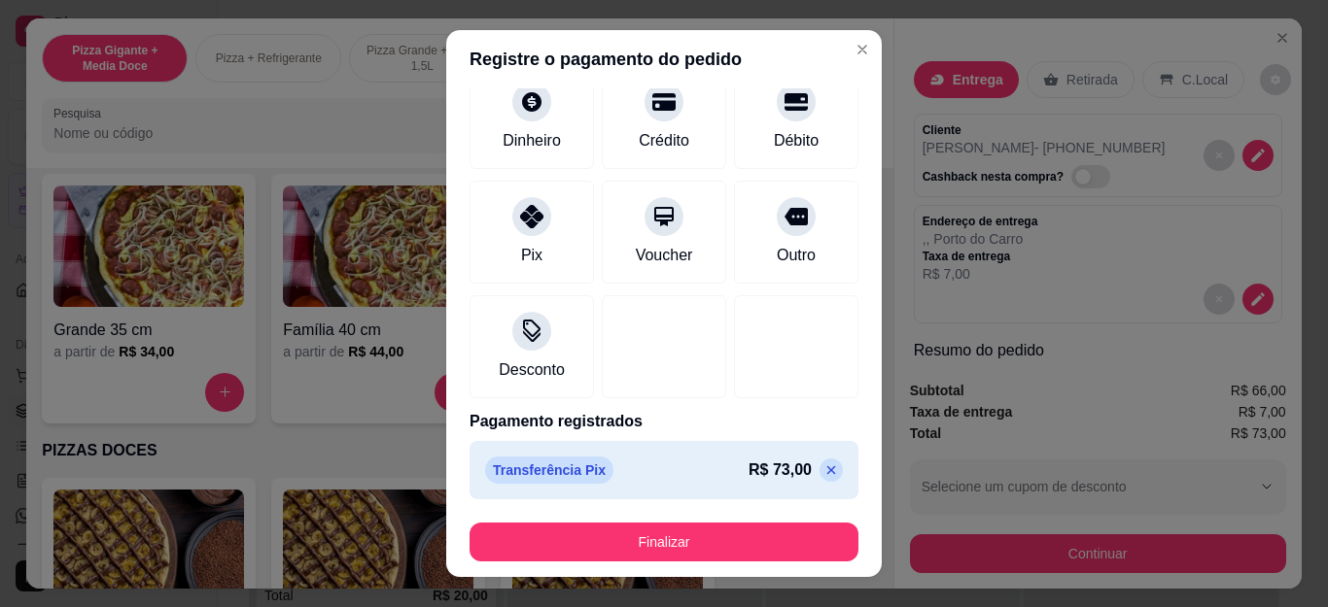
click at [628, 552] on button "Finalizar" at bounding box center [663, 542] width 389 height 39
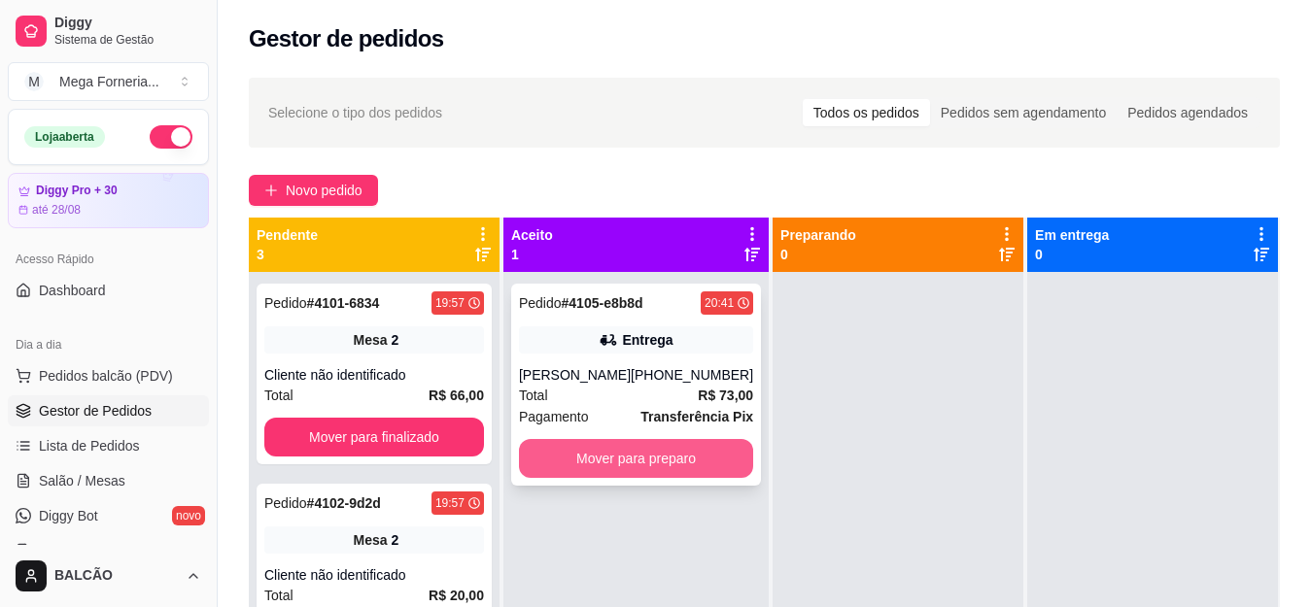
click at [563, 466] on button "Mover para preparo" at bounding box center [636, 458] width 234 height 39
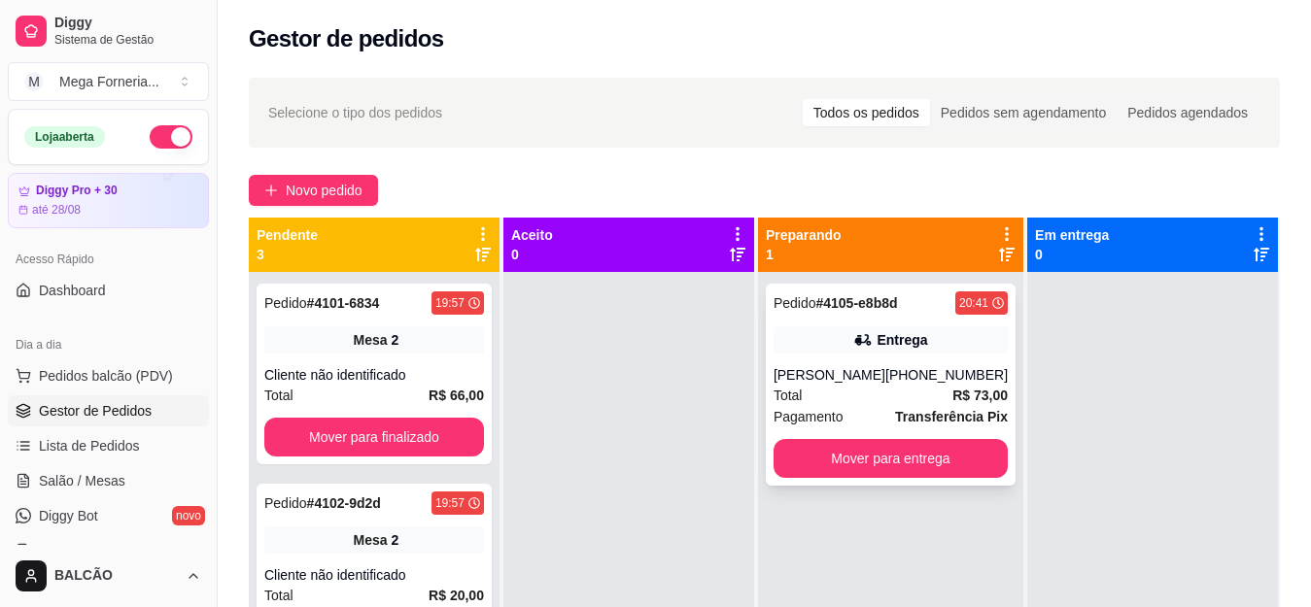
click at [850, 358] on div "Pedido # 4105-e8b8d 20:41 Entrega [PERSON_NAME] [PHONE_NUMBER] Total R$ 73,00 P…" at bounding box center [891, 385] width 250 height 202
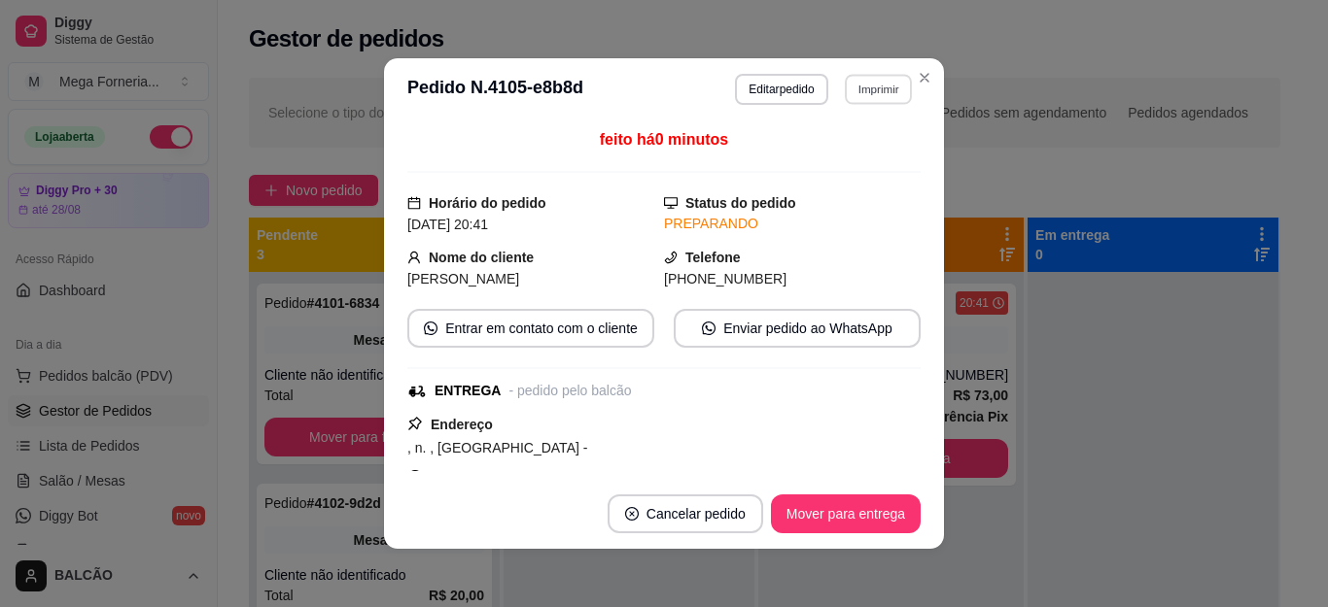
click at [863, 86] on button "Imprimir" at bounding box center [878, 89] width 67 height 30
click at [838, 147] on button "IMPRESSORA" at bounding box center [851, 148] width 113 height 25
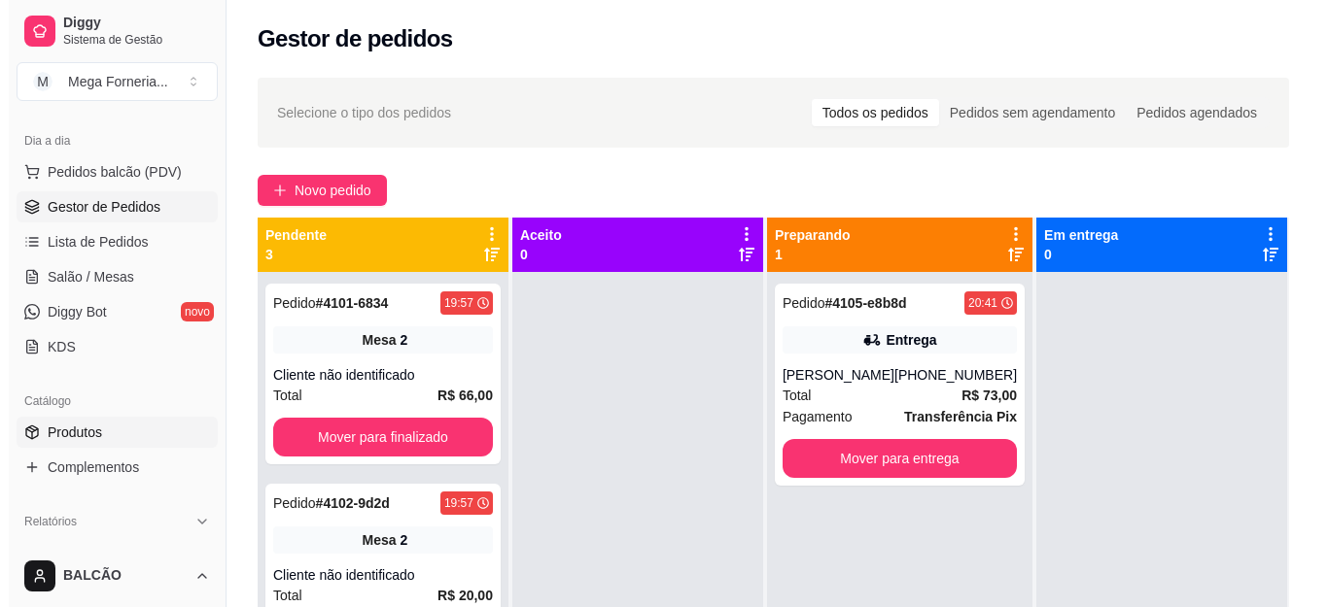
scroll to position [292, 0]
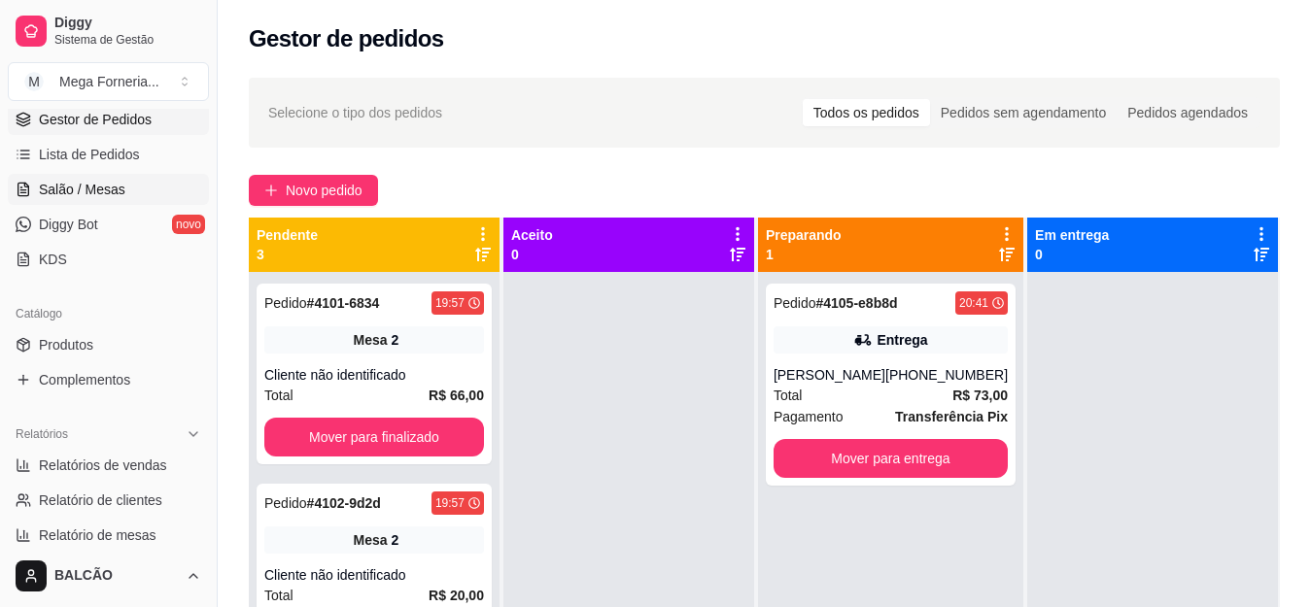
click at [75, 185] on span "Salão / Mesas" at bounding box center [82, 189] width 86 height 19
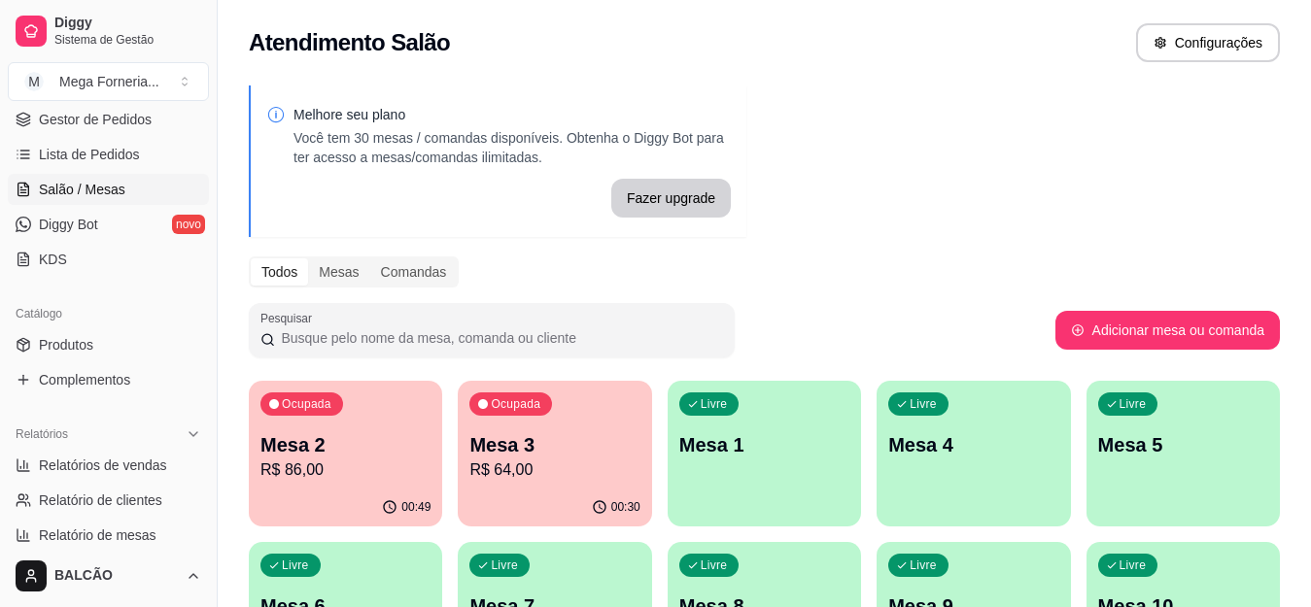
click at [537, 469] on p "R$ 64,00" at bounding box center [554, 470] width 170 height 23
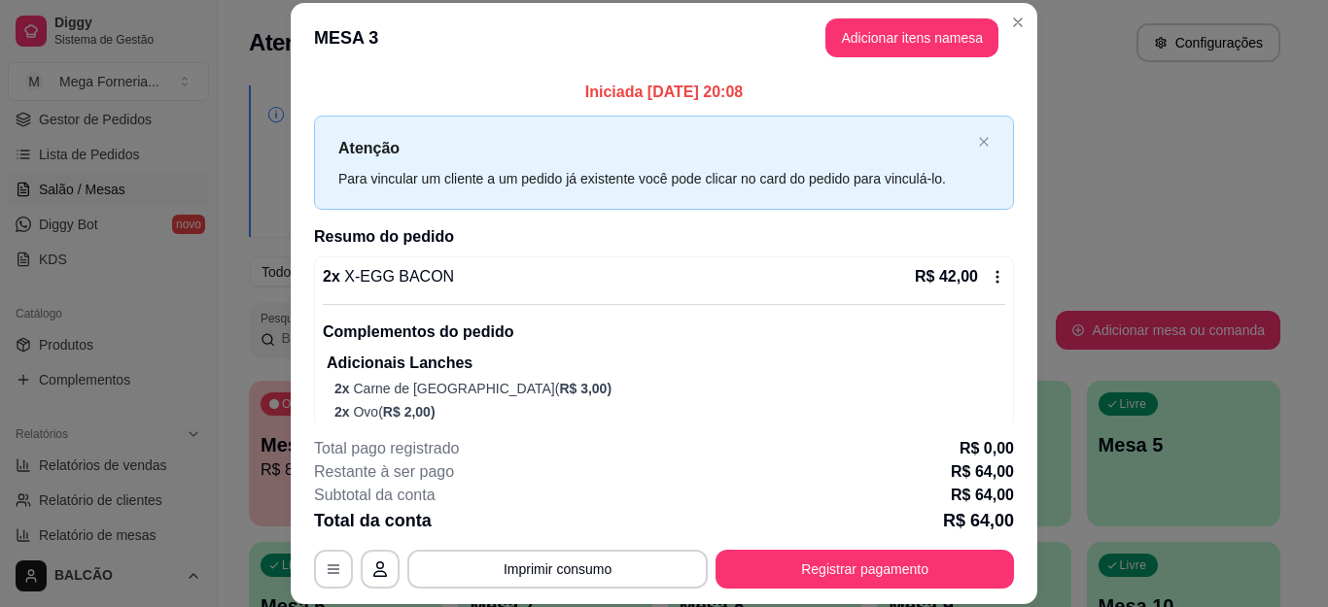
click at [883, 51] on button "Adicionar itens na mesa" at bounding box center [911, 37] width 173 height 39
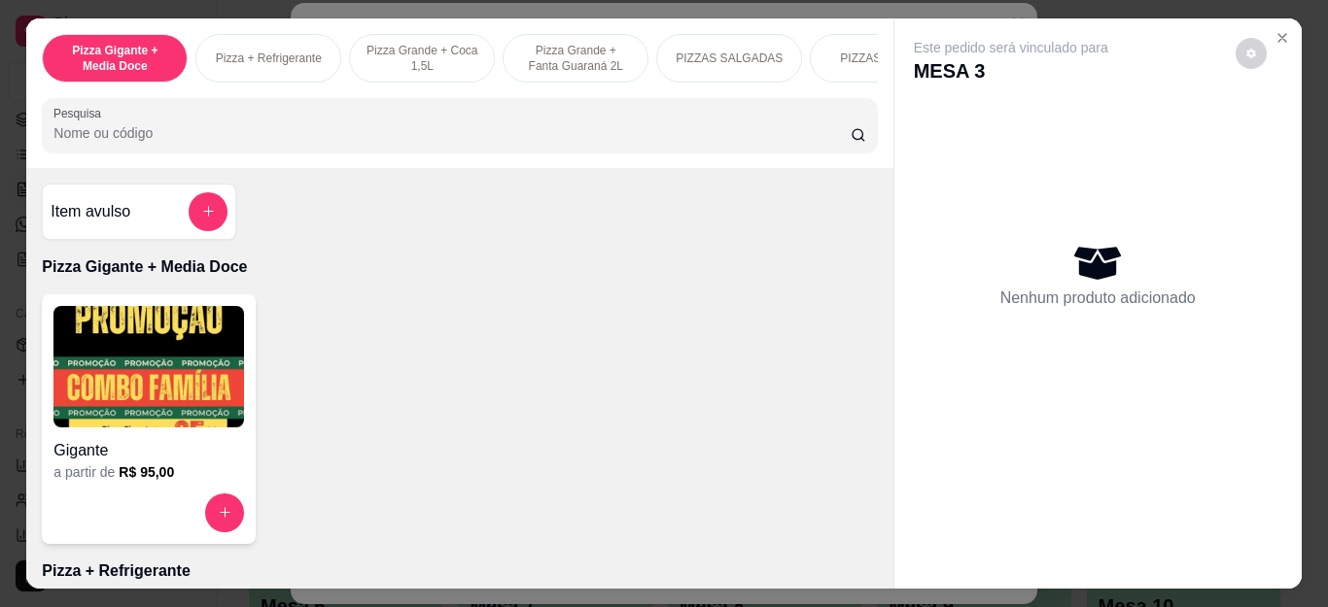
click at [175, 219] on div "Item avulso" at bounding box center [139, 211] width 177 height 39
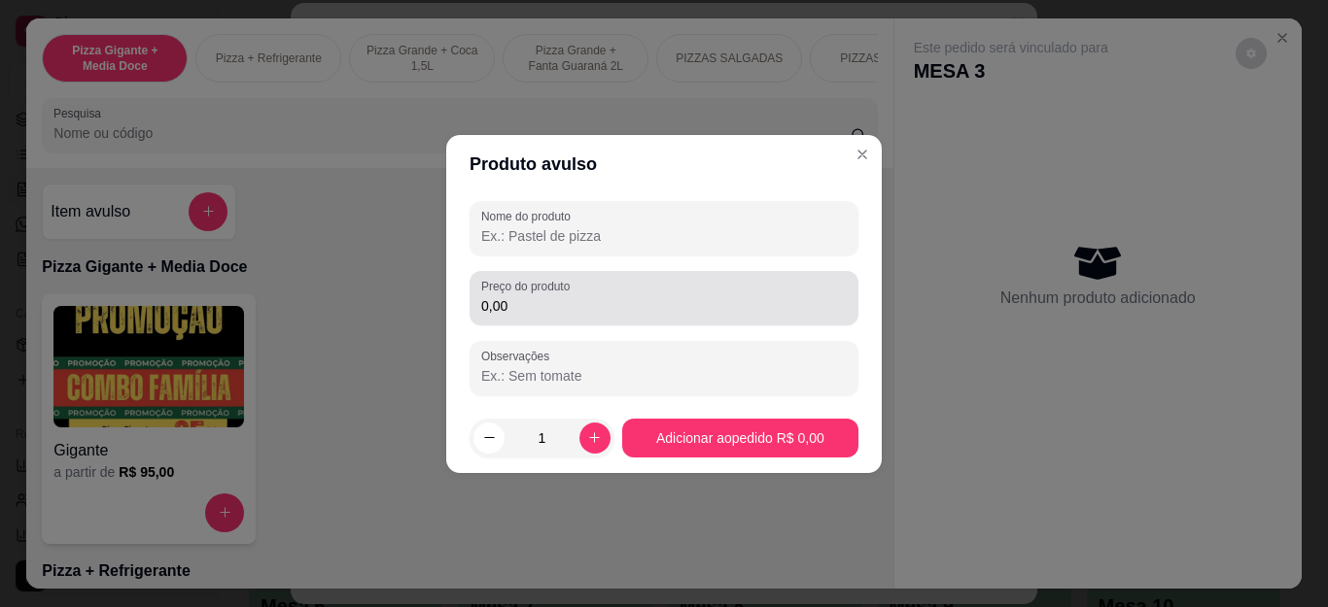
click at [516, 285] on label "Preço do produto" at bounding box center [528, 286] width 95 height 17
click at [516, 296] on input "0,00" at bounding box center [663, 305] width 365 height 19
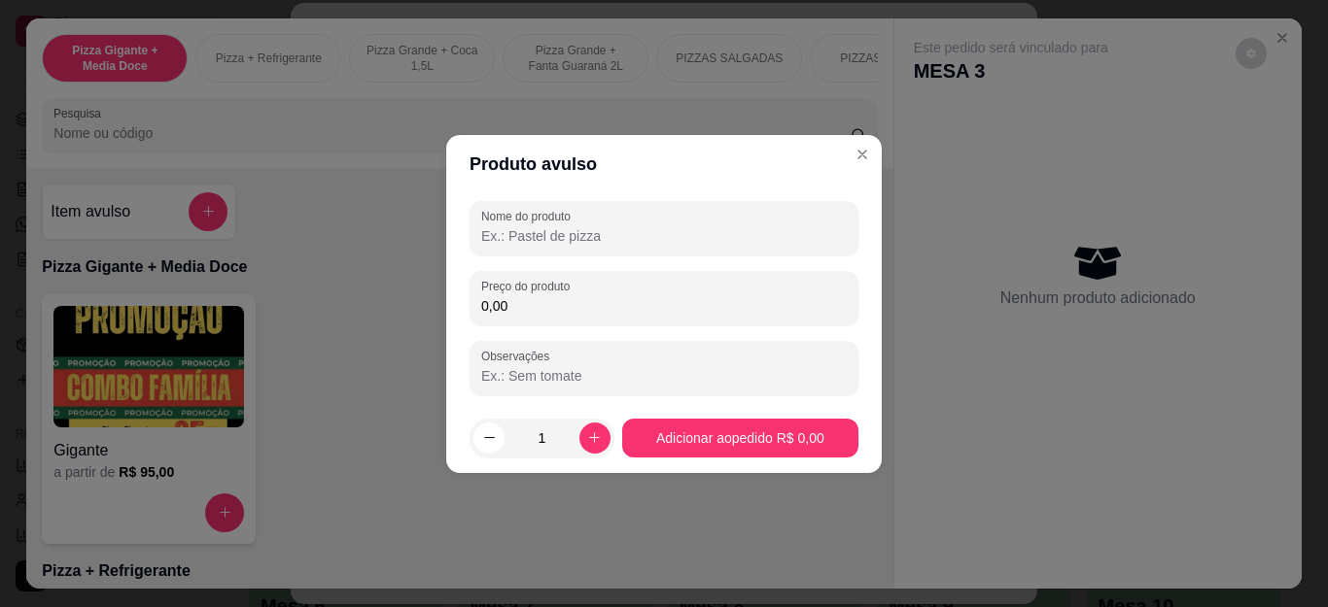
click at [522, 311] on input "0,00" at bounding box center [663, 305] width 365 height 19
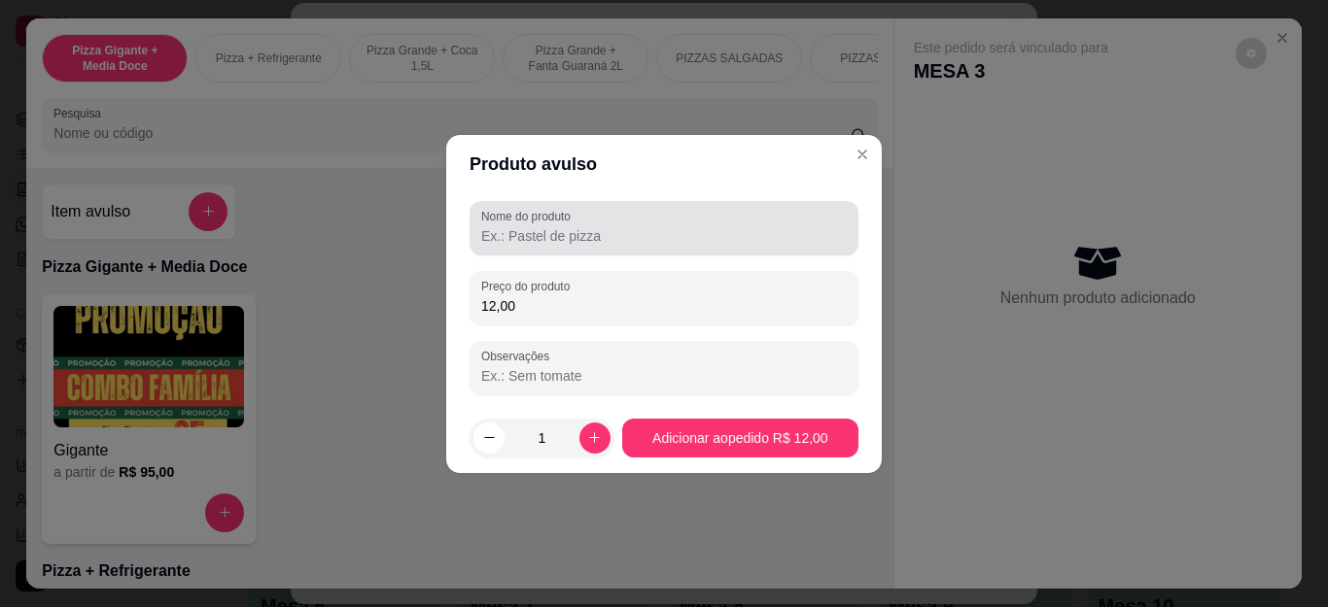
type input "12,00"
click at [586, 235] on input "Nome do produto" at bounding box center [663, 235] width 365 height 19
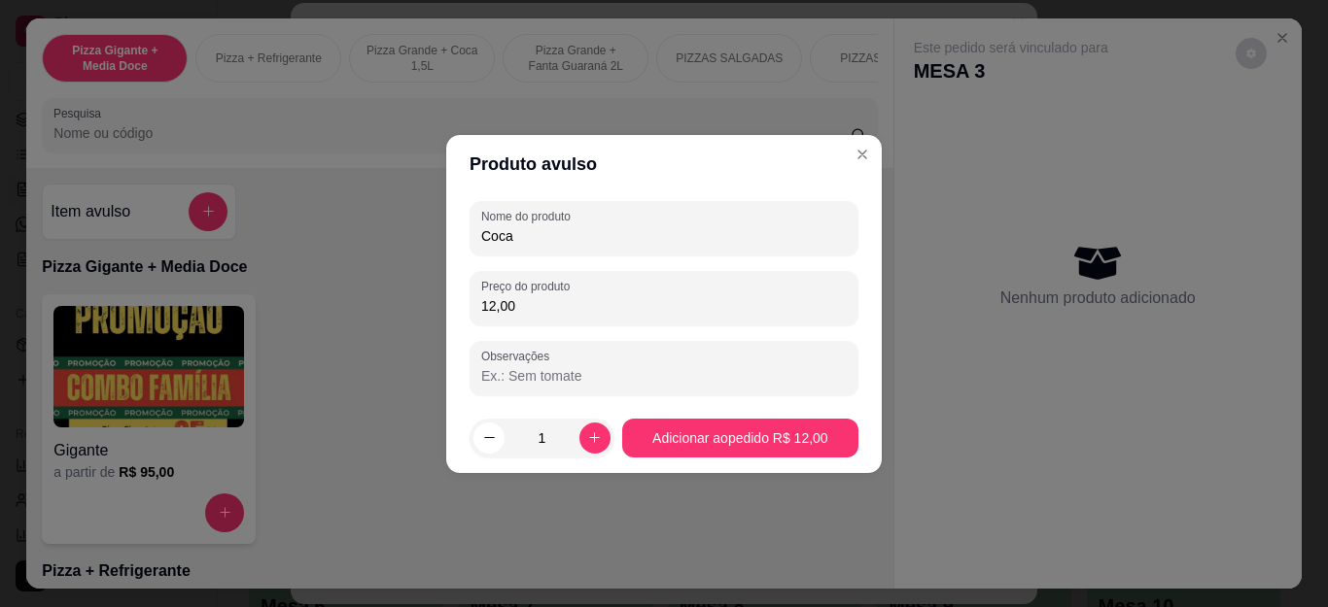
type input "Coca"
click at [688, 415] on footer "1 Adicionar ao pedido R$ 12,00" at bounding box center [663, 438] width 435 height 70
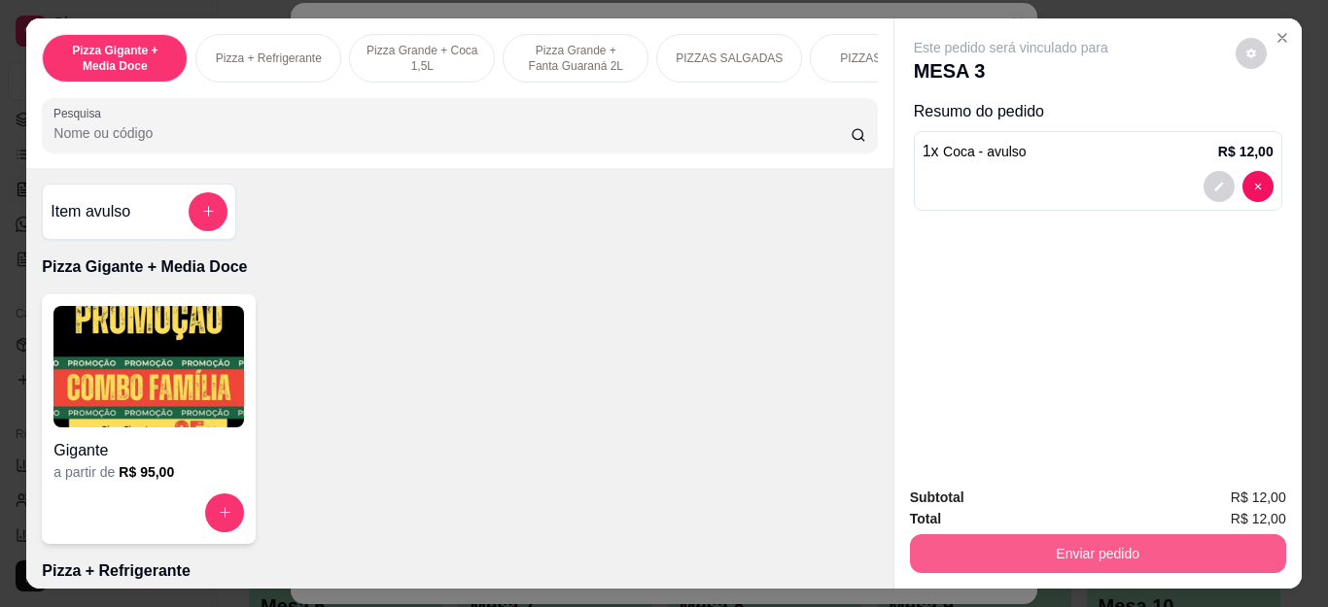
click at [1062, 549] on button "Enviar pedido" at bounding box center [1098, 554] width 376 height 39
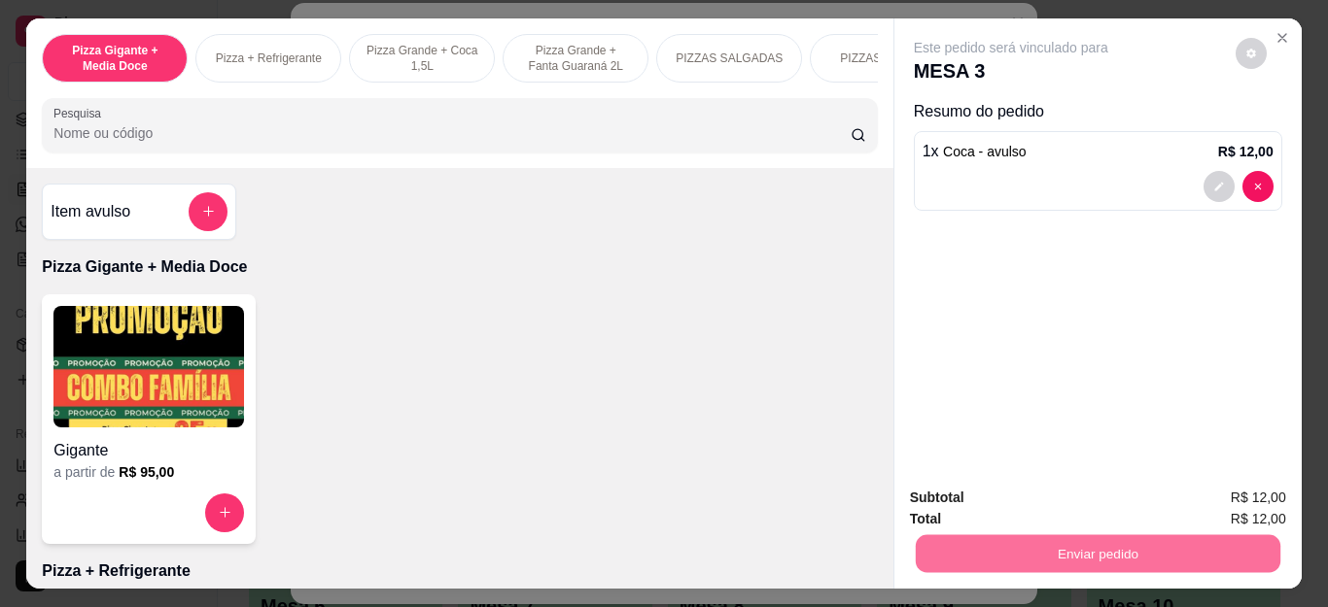
click at [1005, 501] on button "Não registrar e enviar pedido" at bounding box center [1032, 498] width 202 height 37
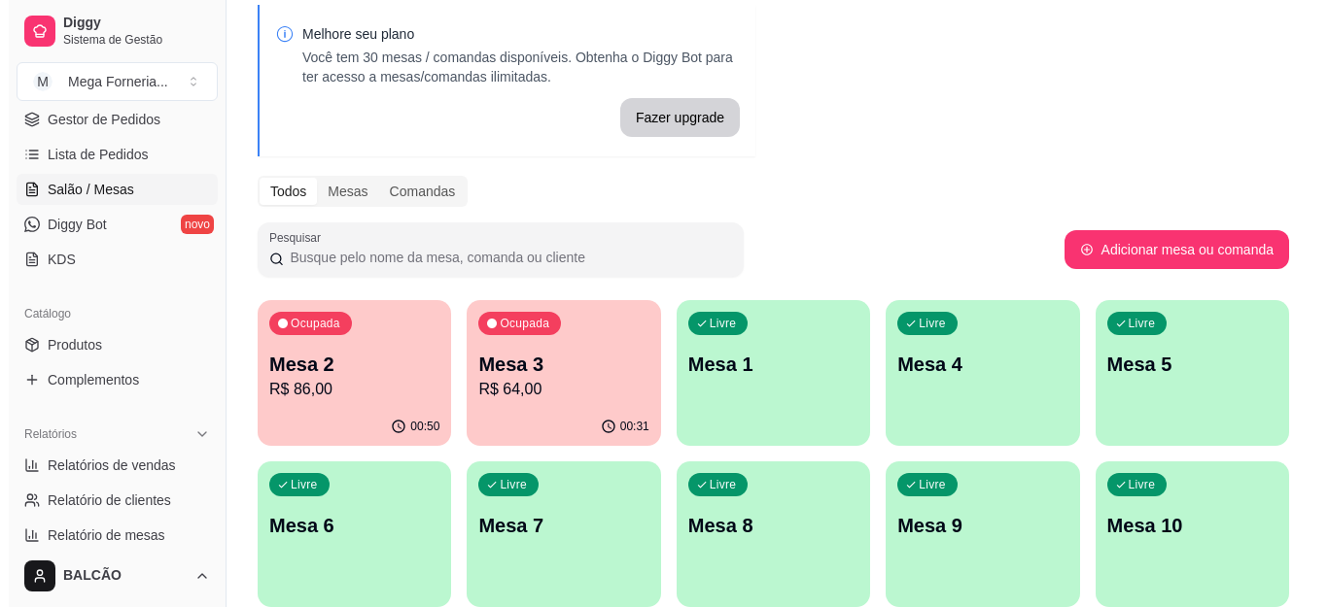
scroll to position [97, 0]
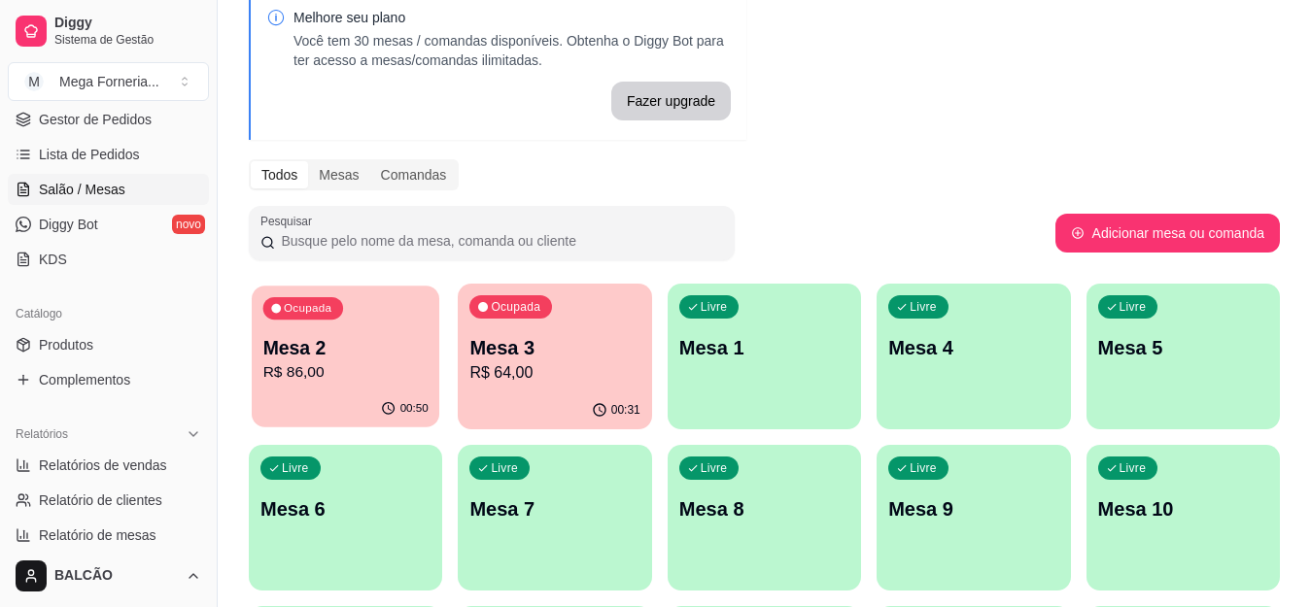
click at [369, 377] on p "R$ 86,00" at bounding box center [345, 373] width 165 height 22
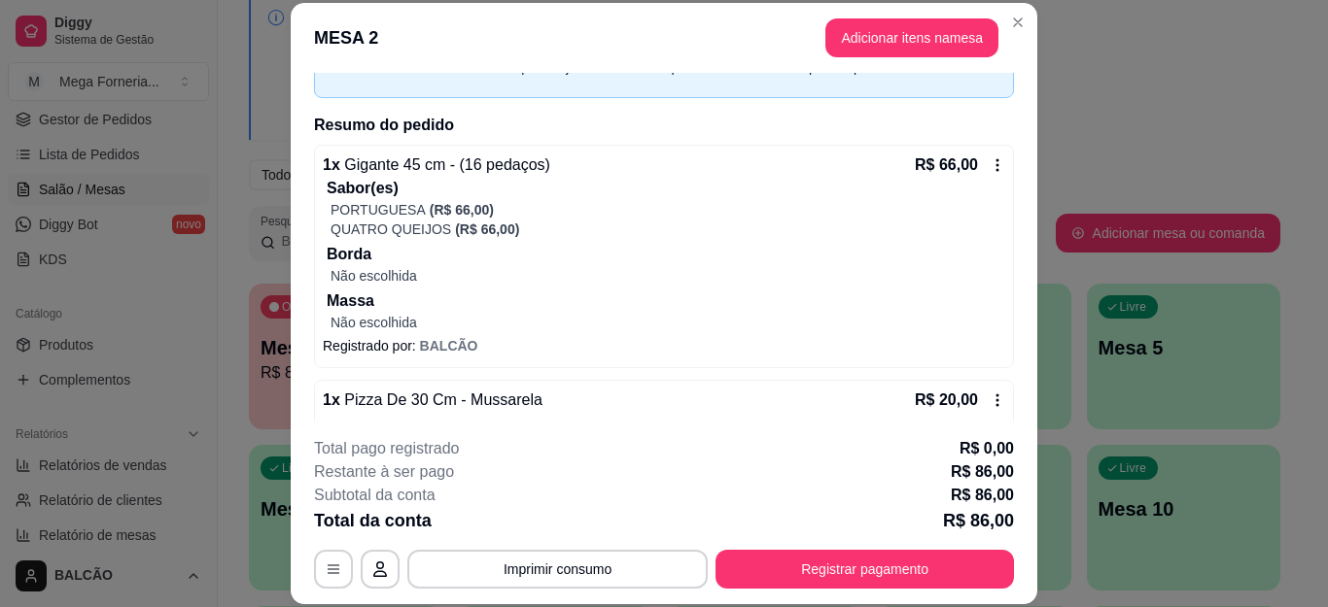
scroll to position [0, 0]
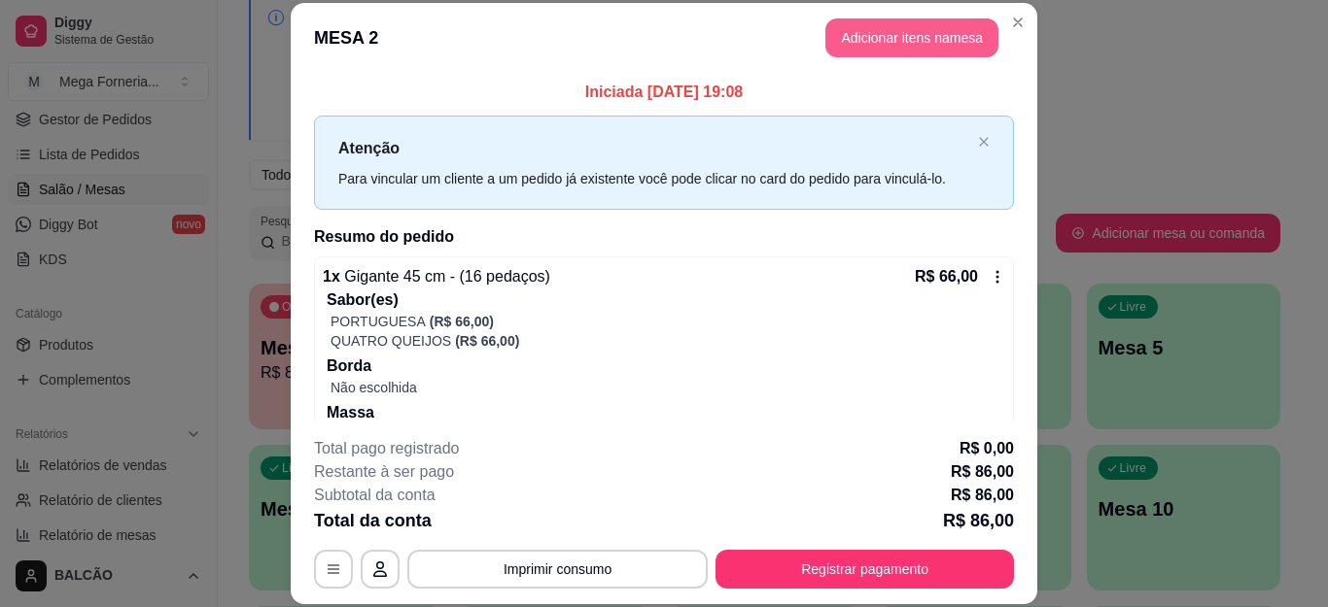
click at [899, 35] on button "Adicionar itens na mesa" at bounding box center [911, 37] width 173 height 39
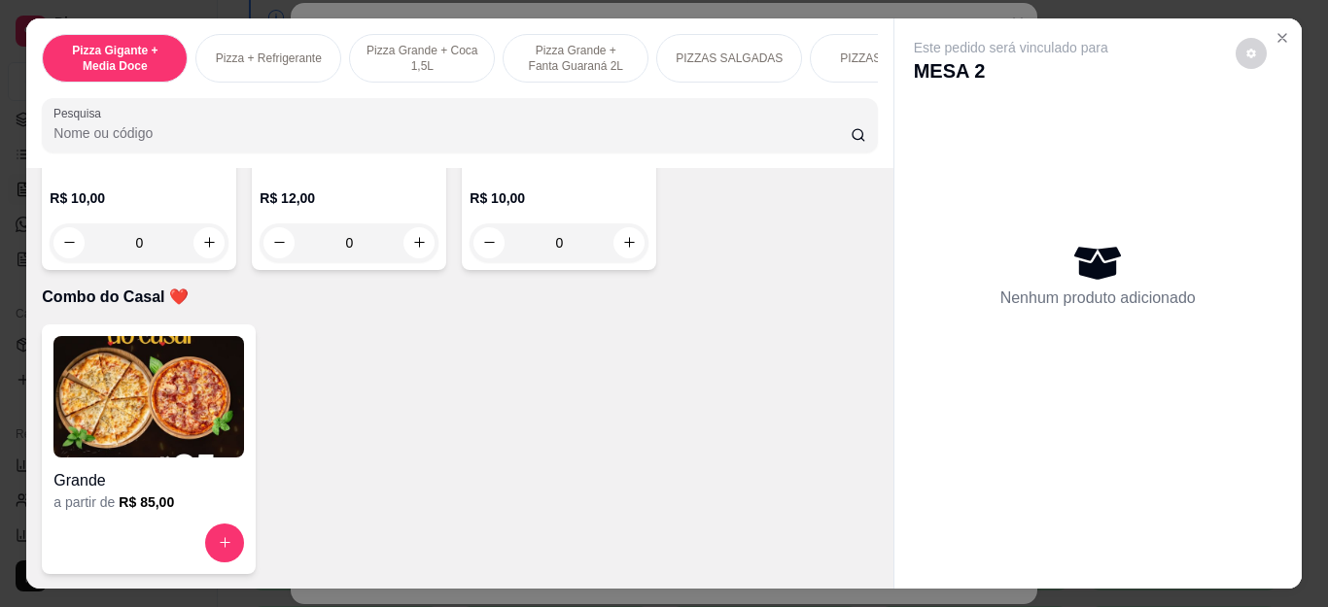
scroll to position [5054, 0]
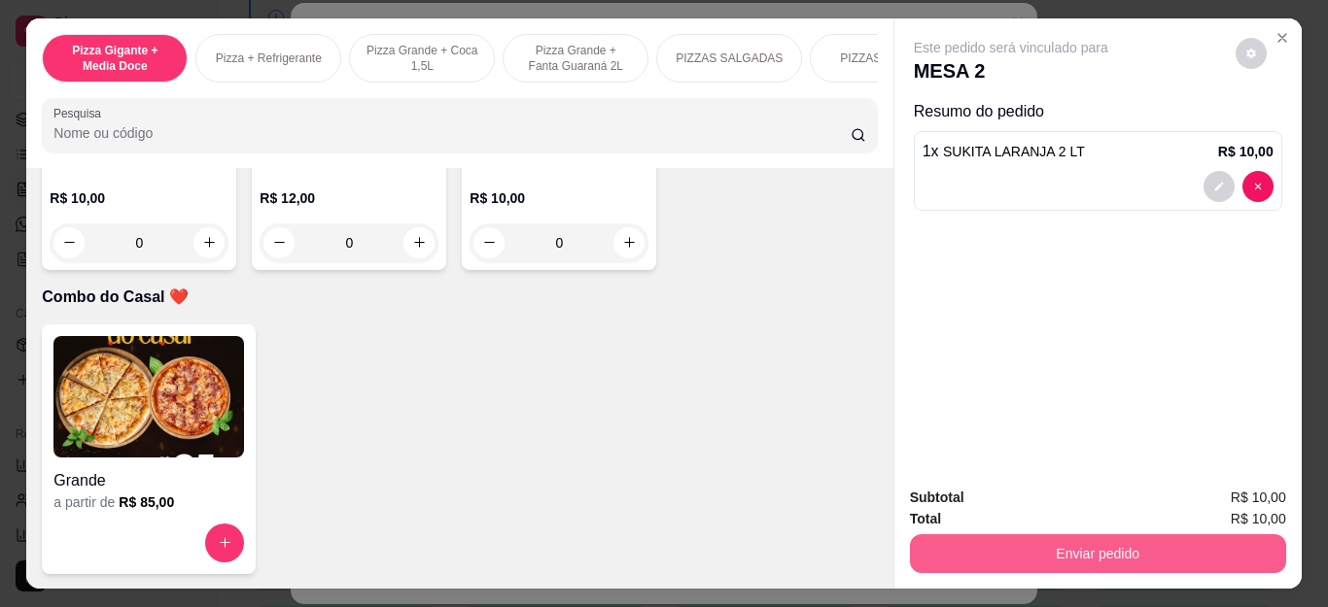
type input "1"
click at [984, 539] on button "Enviar pedido" at bounding box center [1098, 554] width 376 height 39
click at [966, 501] on button "Não registrar e enviar pedido" at bounding box center [1032, 497] width 202 height 37
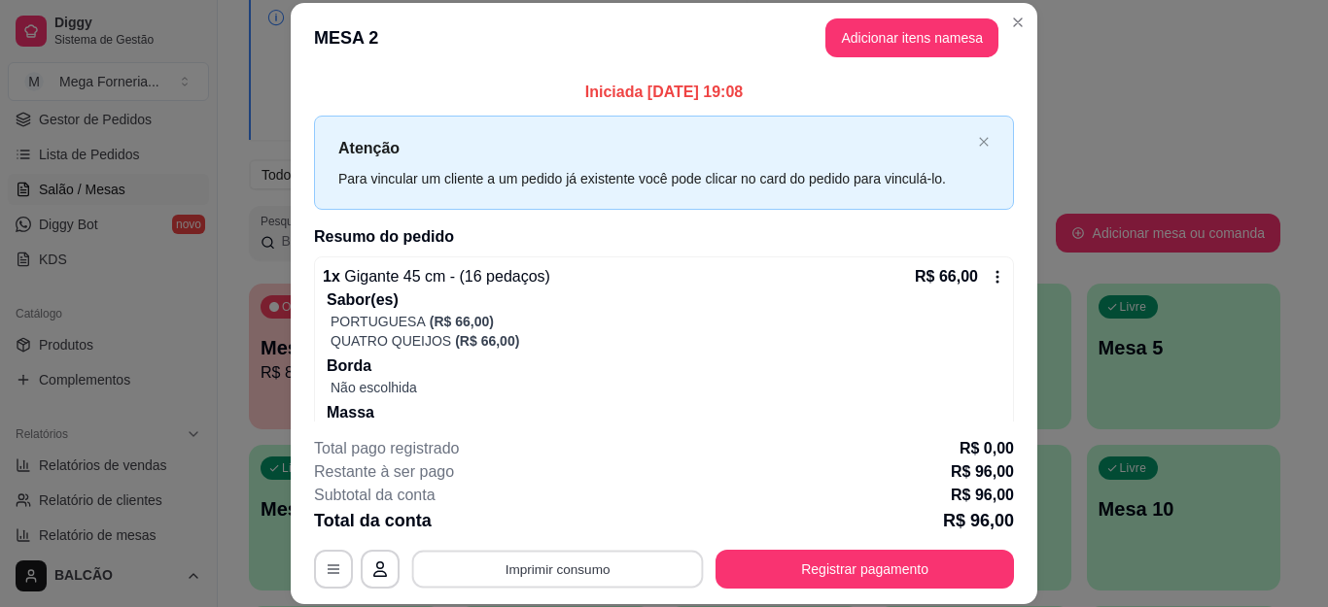
click at [526, 570] on button "Imprimir consumo" at bounding box center [558, 569] width 292 height 38
click at [529, 528] on button "IMPRESSORA" at bounding box center [555, 524] width 141 height 31
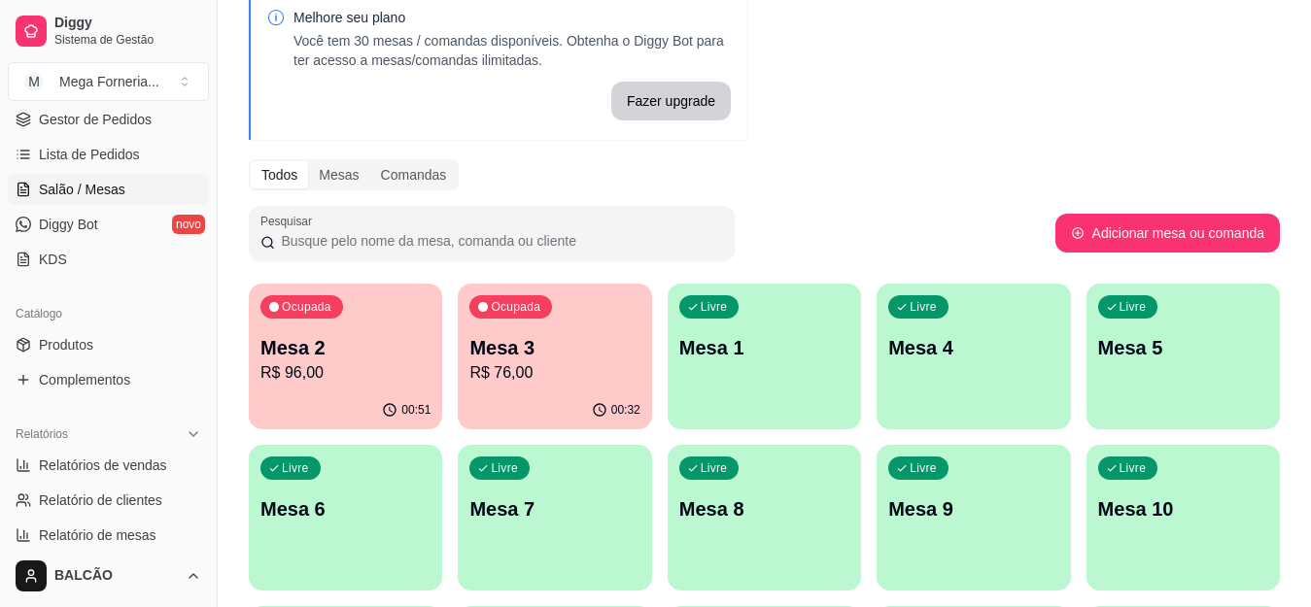
click at [535, 389] on div "Ocupada Mesa 3 R$ 76,00" at bounding box center [554, 338] width 193 height 108
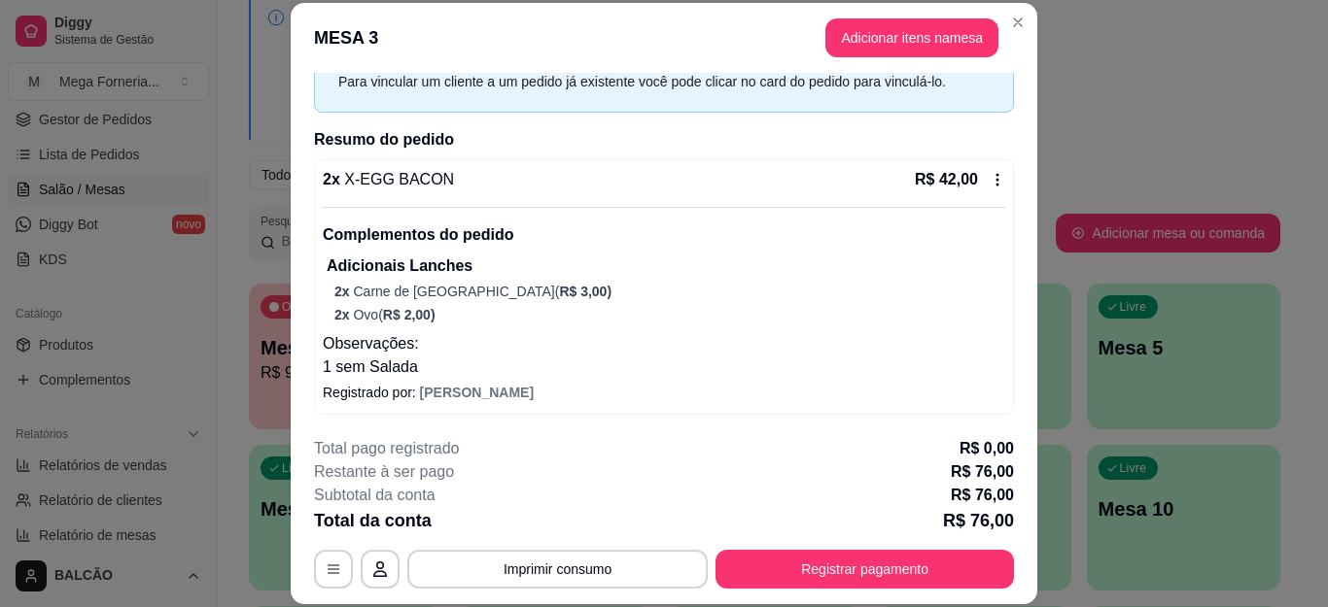
scroll to position [63, 0]
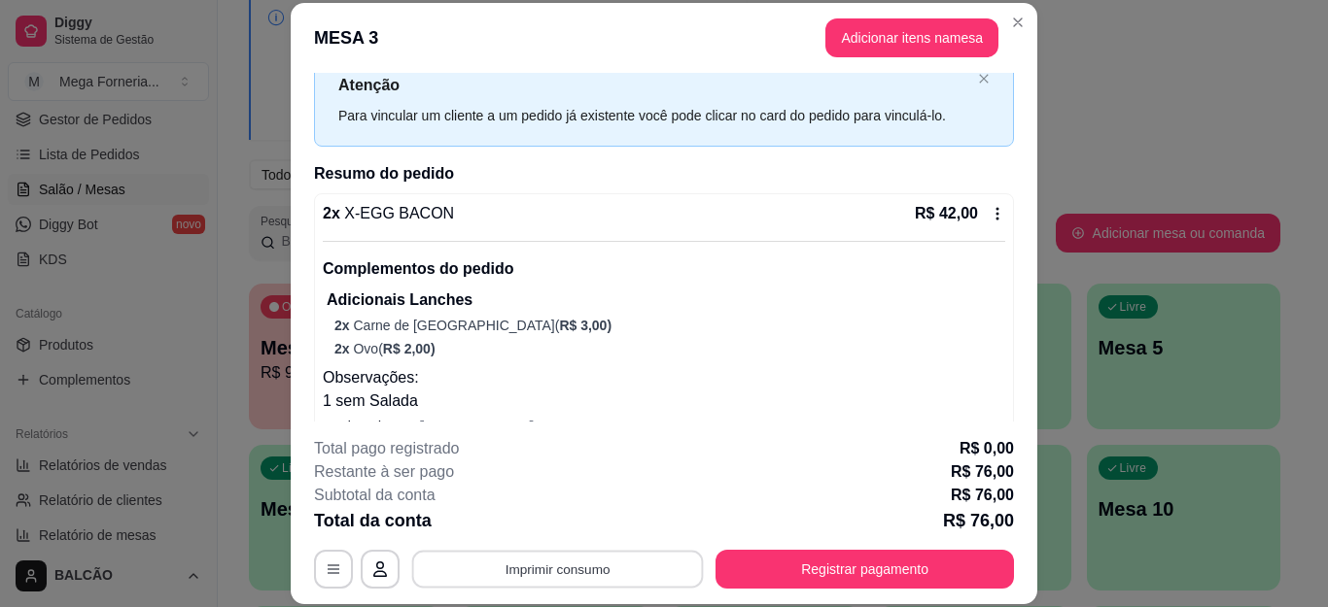
click at [552, 577] on button "Imprimir consumo" at bounding box center [558, 569] width 292 height 38
click at [543, 527] on button "IMPRESSORA" at bounding box center [555, 524] width 136 height 30
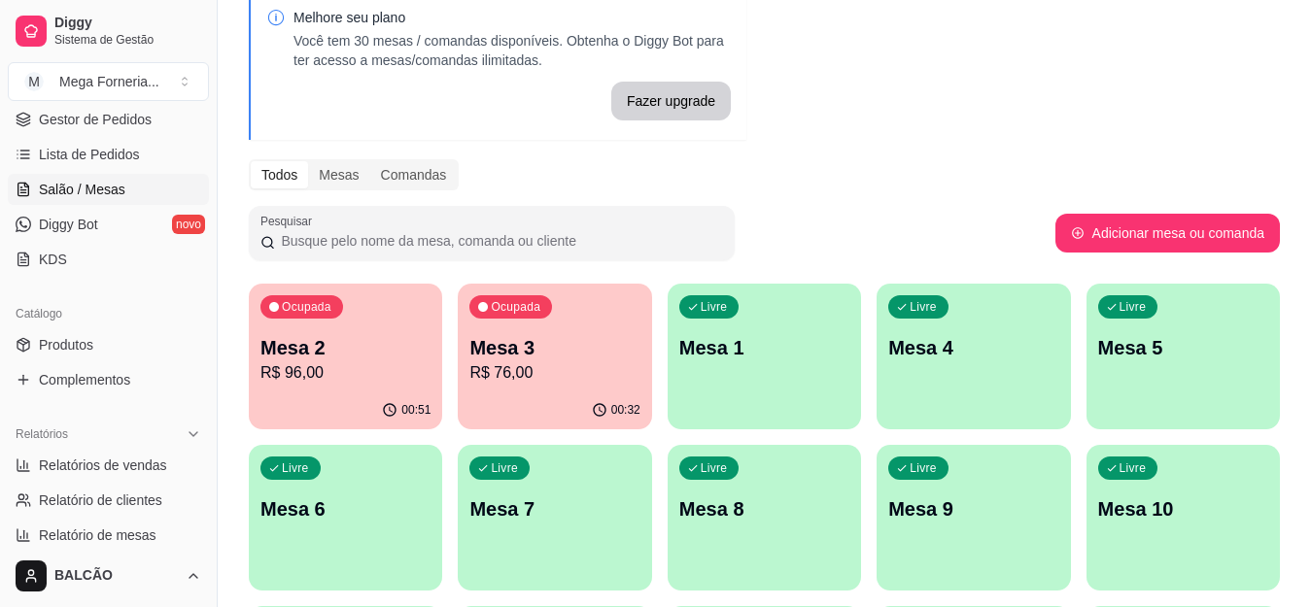
click at [403, 330] on div "Ocupada Mesa 2 R$ 96,00" at bounding box center [345, 338] width 193 height 108
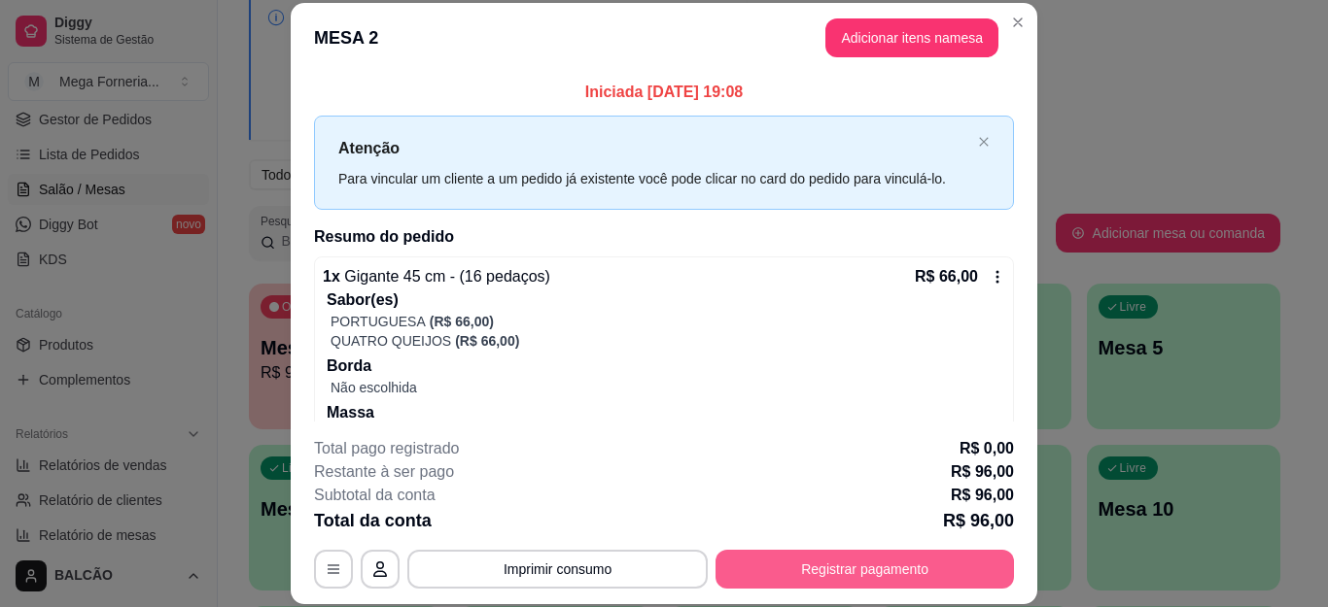
click at [779, 564] on button "Registrar pagamento" at bounding box center [864, 569] width 298 height 39
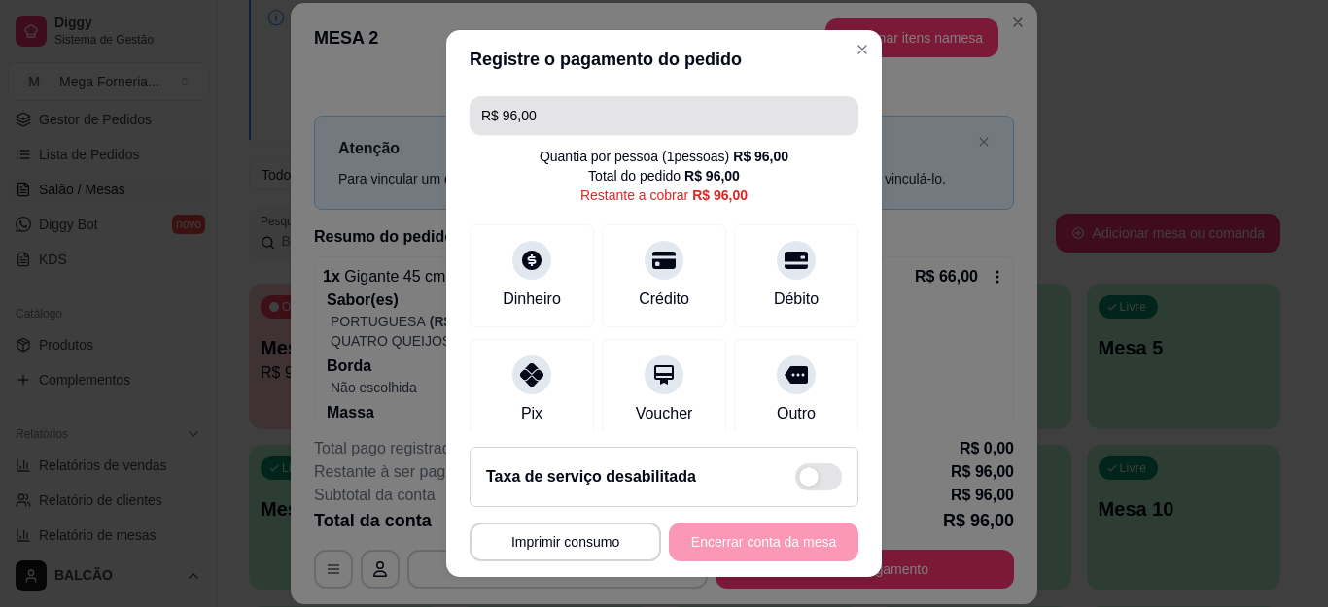
click at [557, 121] on input "R$ 96,00" at bounding box center [663, 115] width 365 height 39
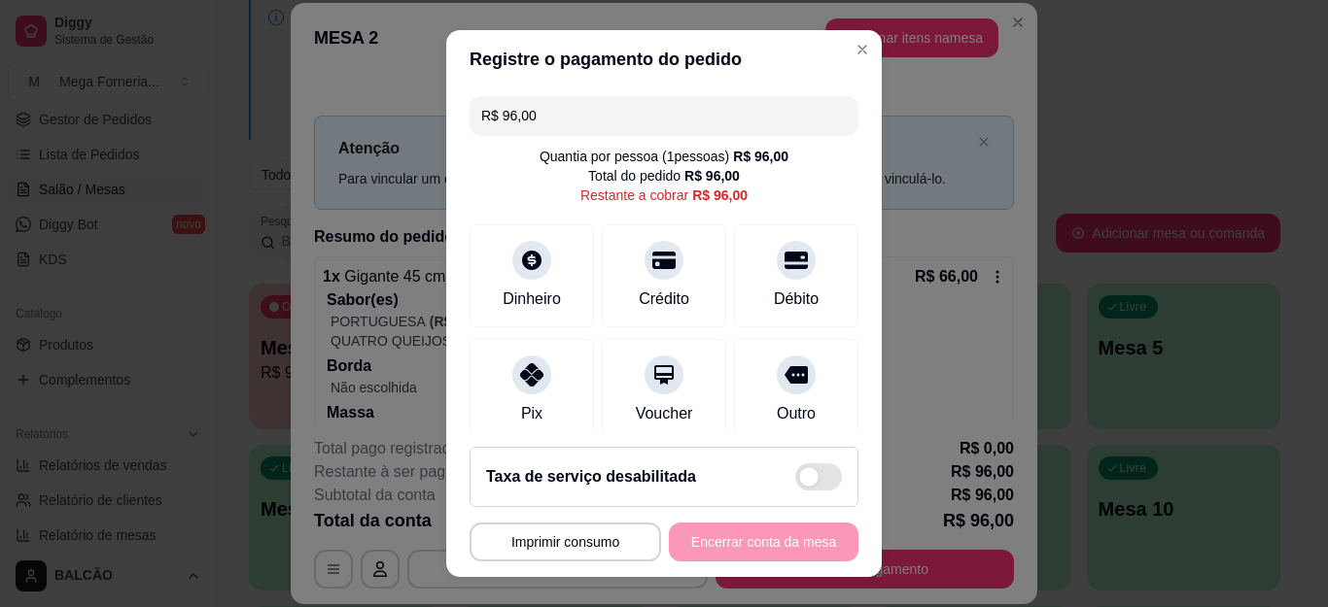
click at [557, 120] on input "R$ 96,00" at bounding box center [663, 115] width 365 height 39
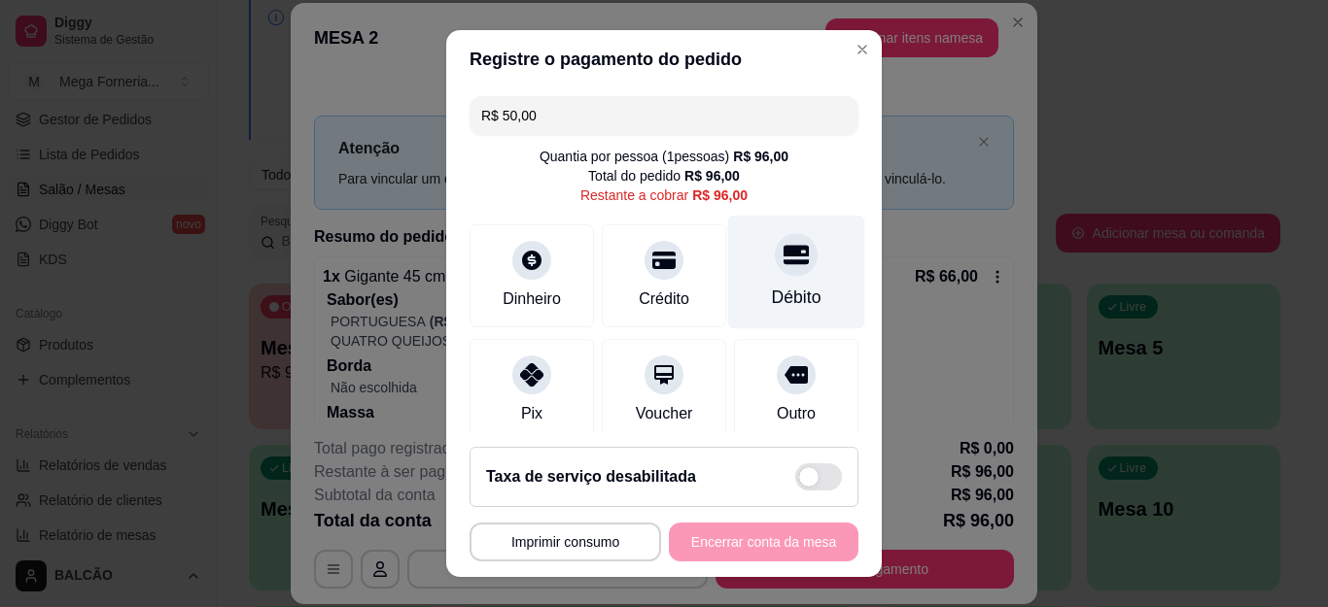
click at [772, 292] on div "Débito" at bounding box center [797, 297] width 50 height 25
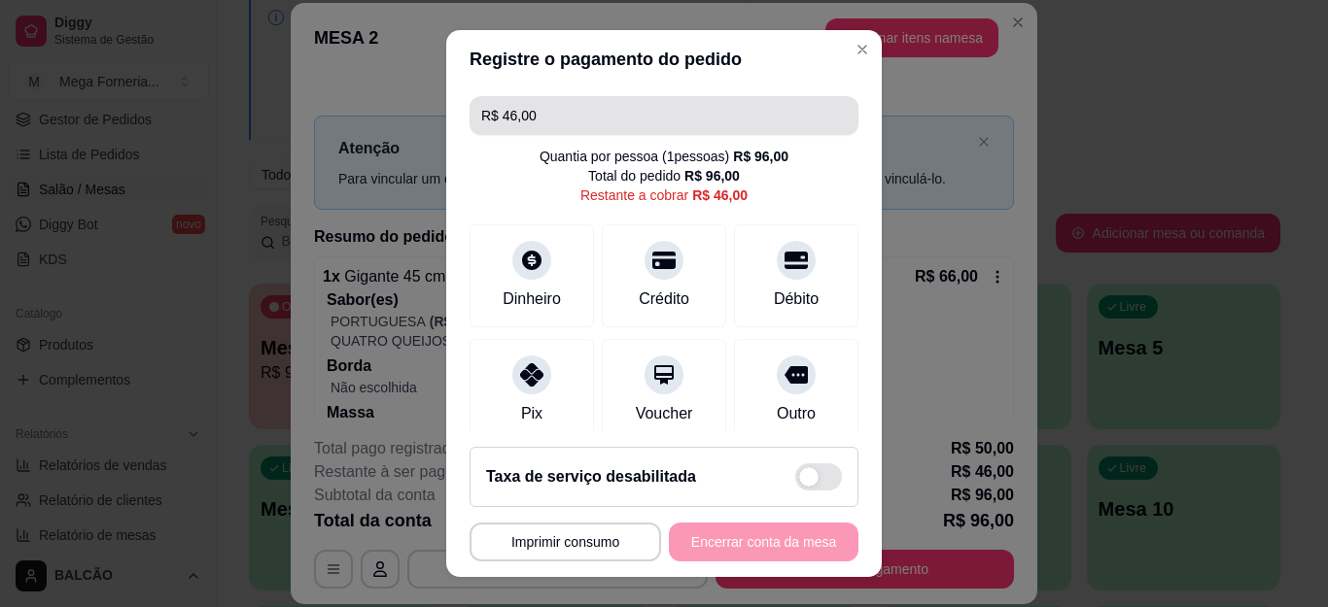
click at [585, 129] on input "R$ 46,00" at bounding box center [663, 115] width 365 height 39
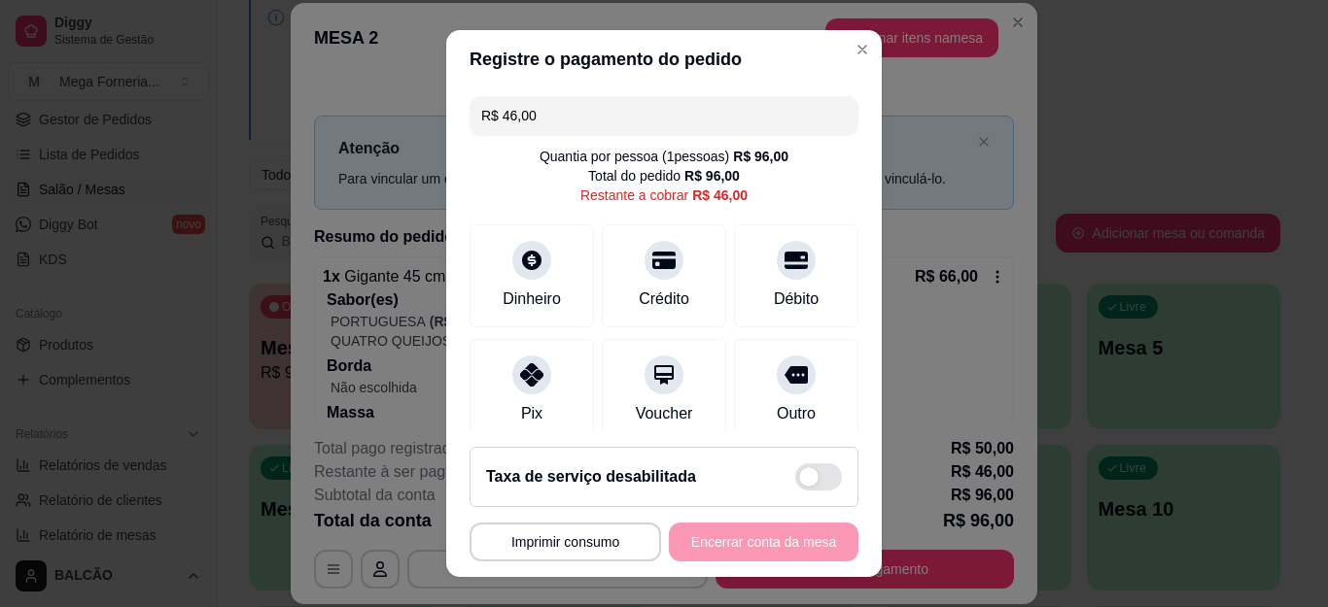
click at [585, 129] on input "R$ 46,00" at bounding box center [663, 115] width 365 height 39
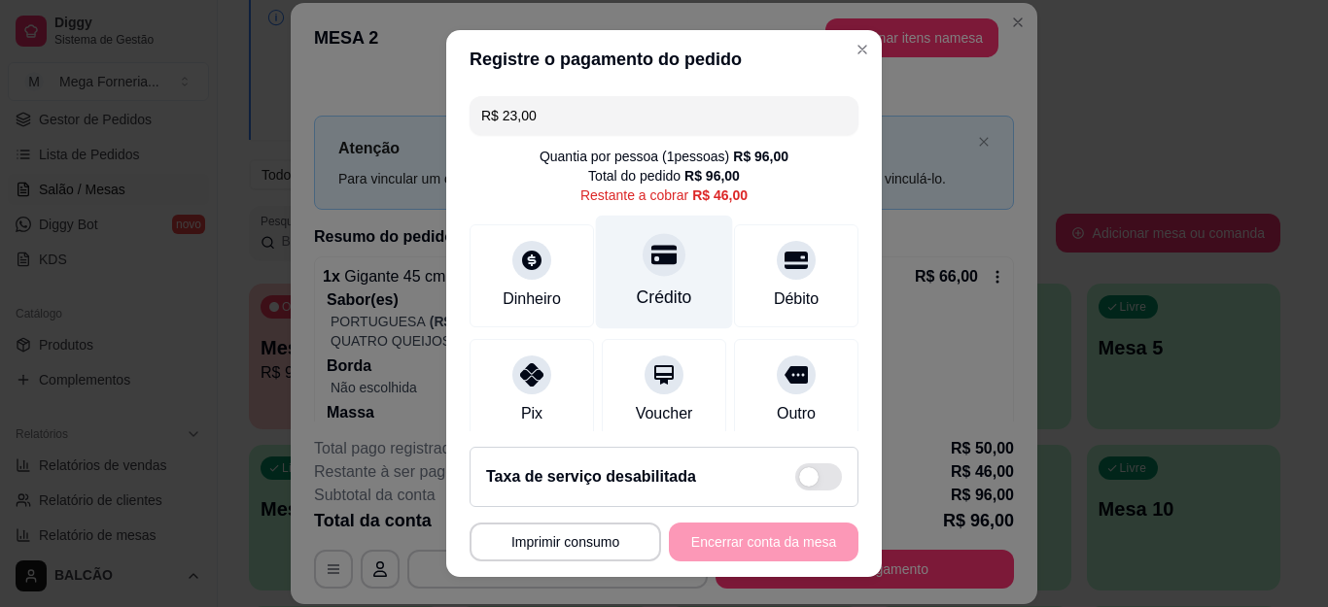
click at [651, 254] on icon at bounding box center [663, 254] width 25 height 25
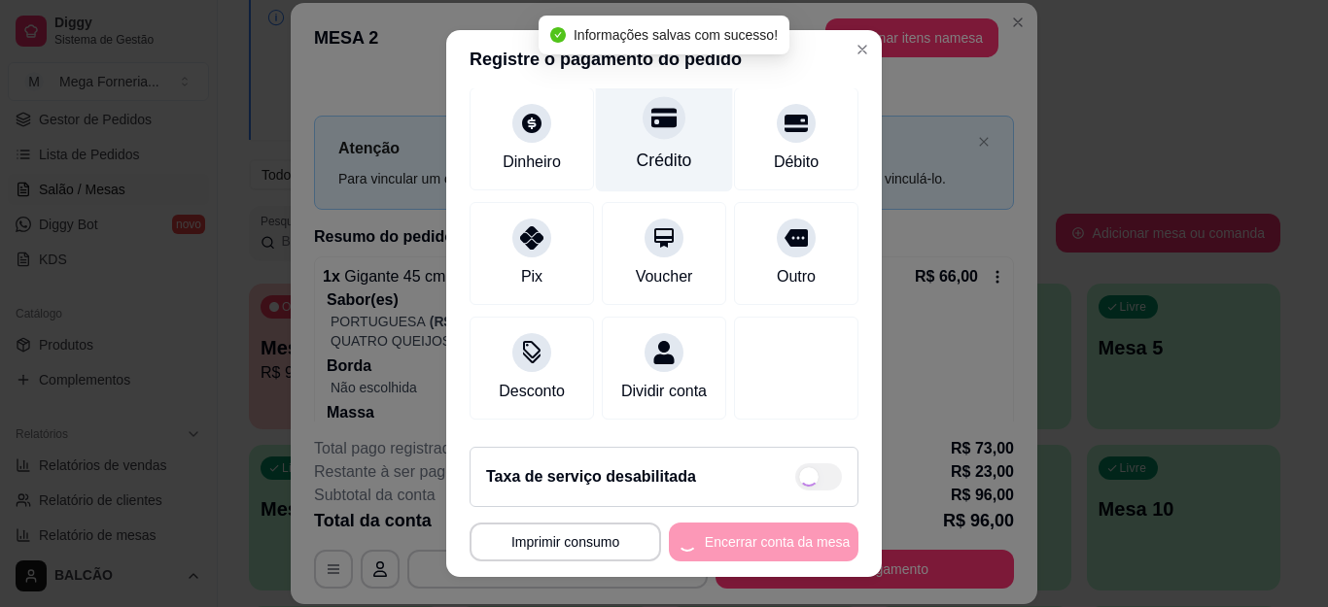
scroll to position [0, 0]
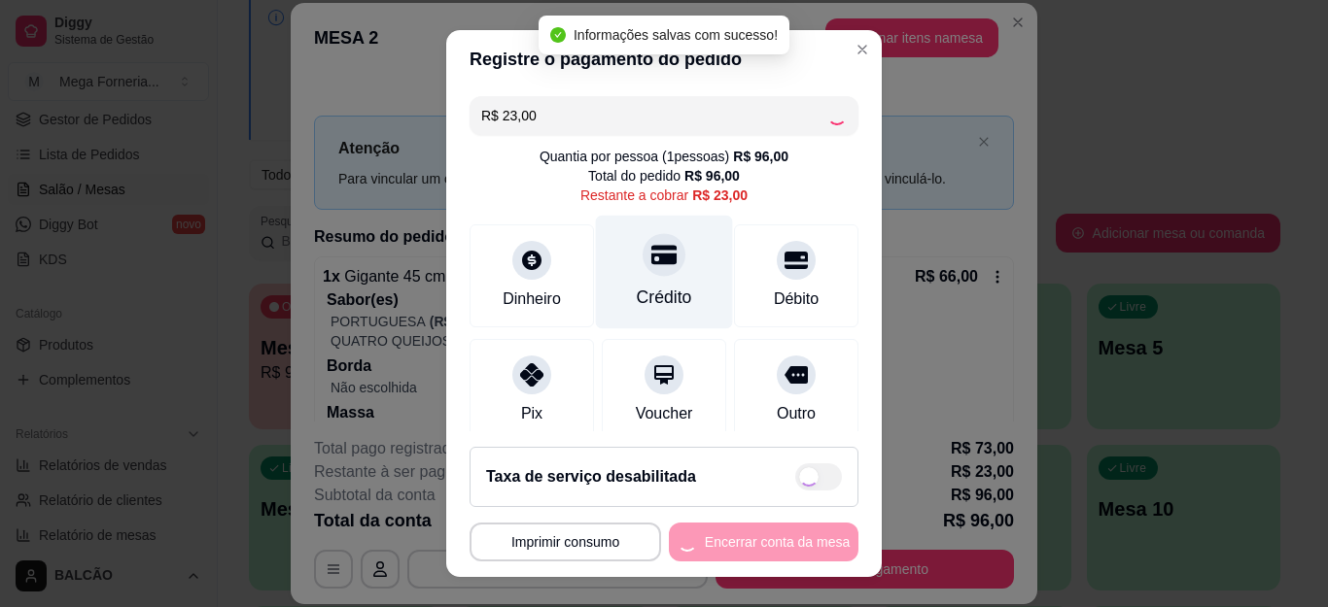
type input "R$ 0,00"
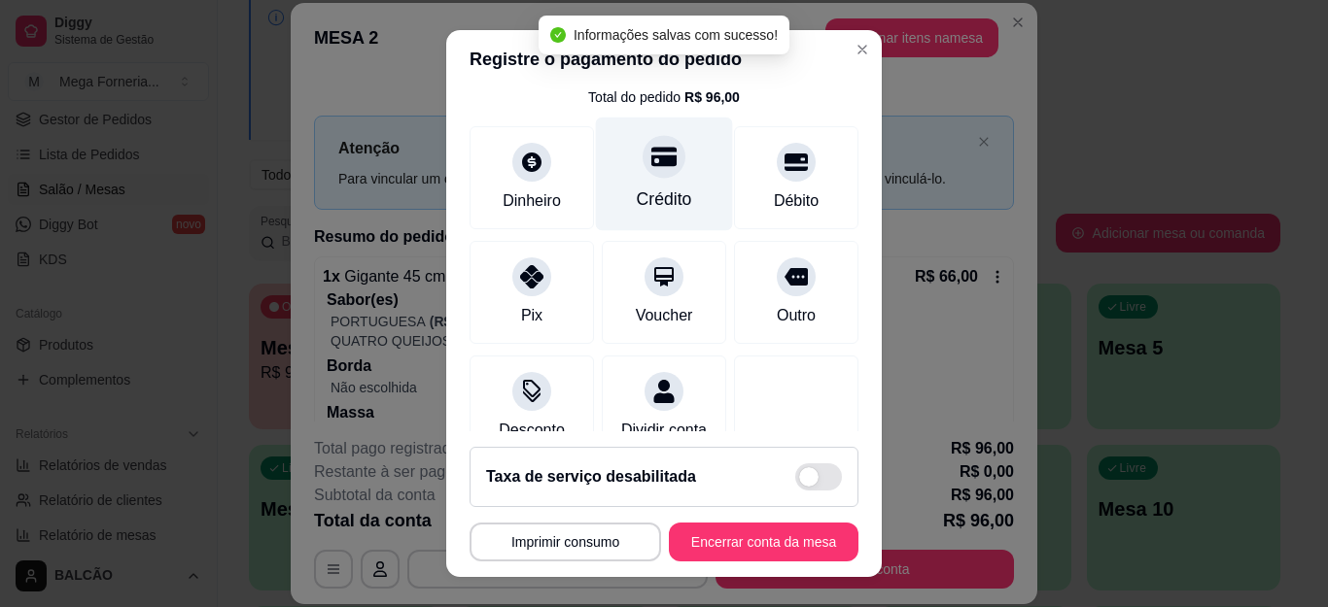
scroll to position [386, 0]
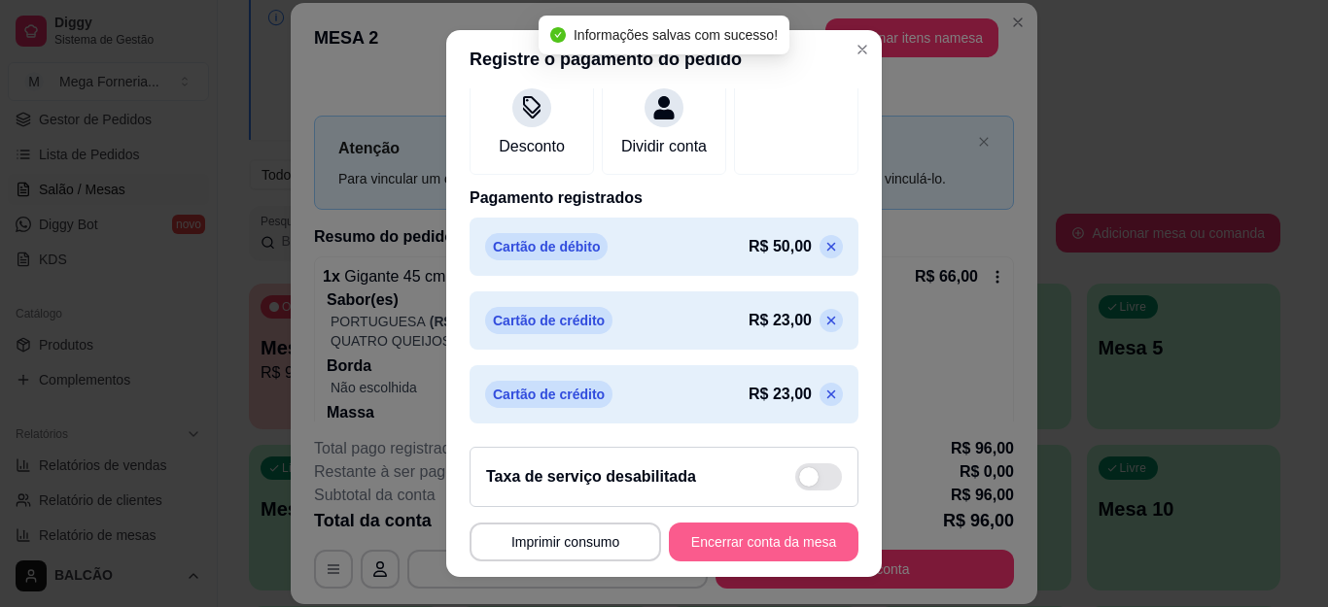
click at [693, 526] on button "Encerrar conta da mesa" at bounding box center [764, 542] width 190 height 39
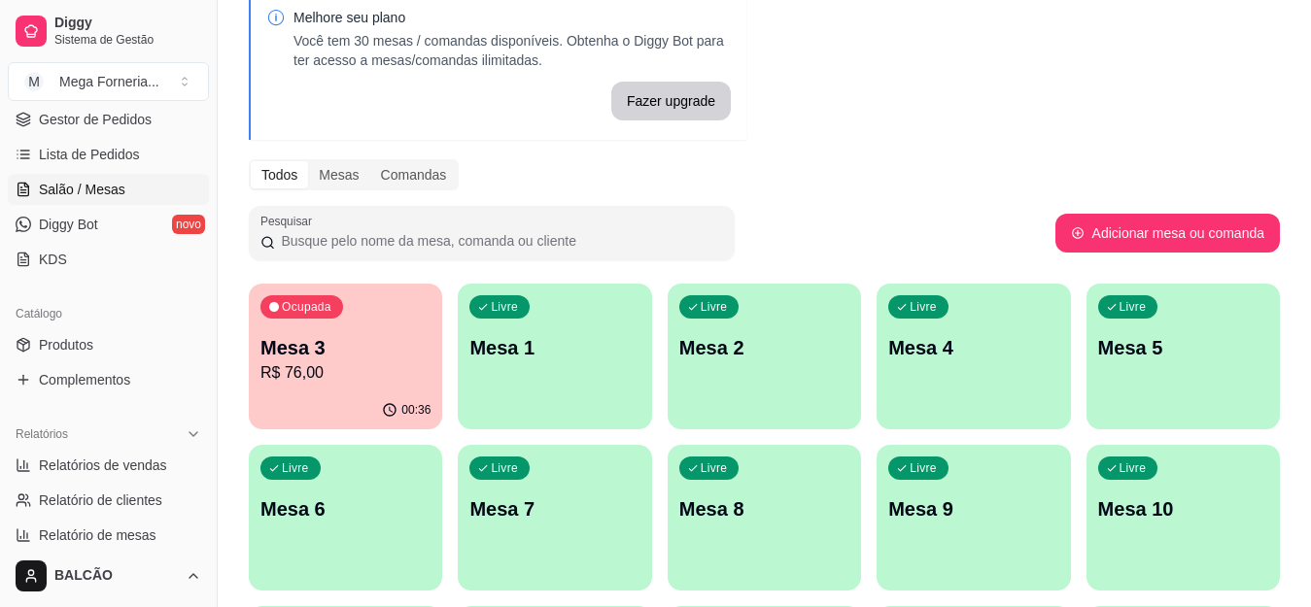
click at [426, 373] on p "R$ 76,00" at bounding box center [345, 373] width 170 height 23
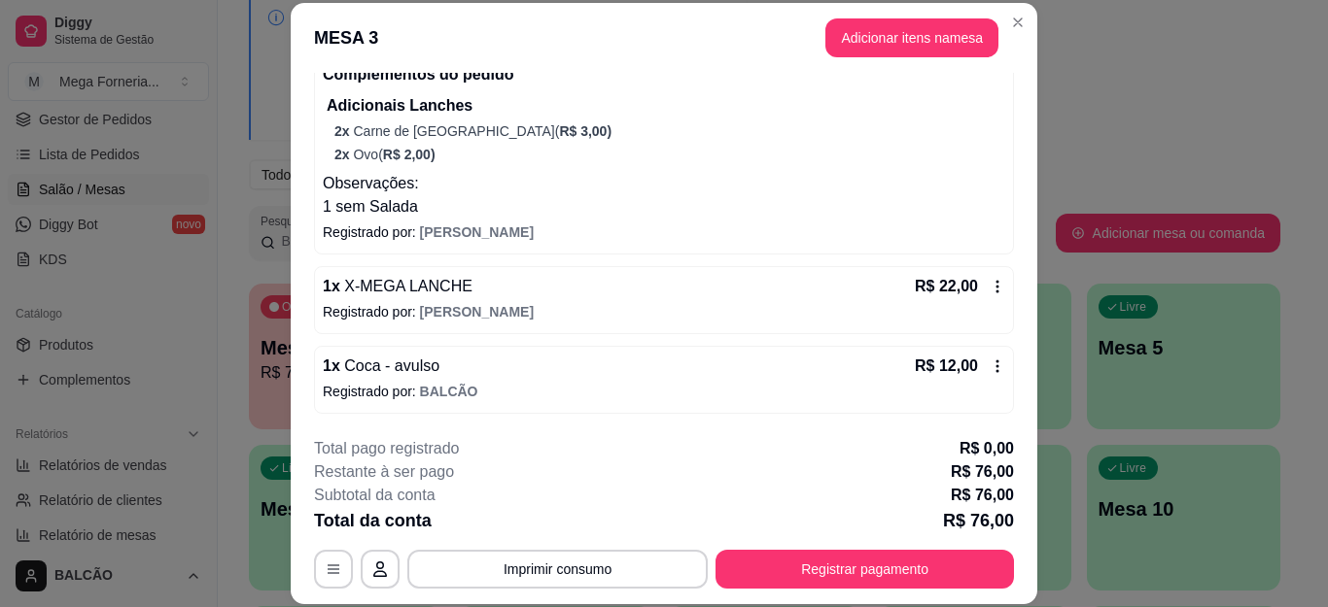
scroll to position [59, 0]
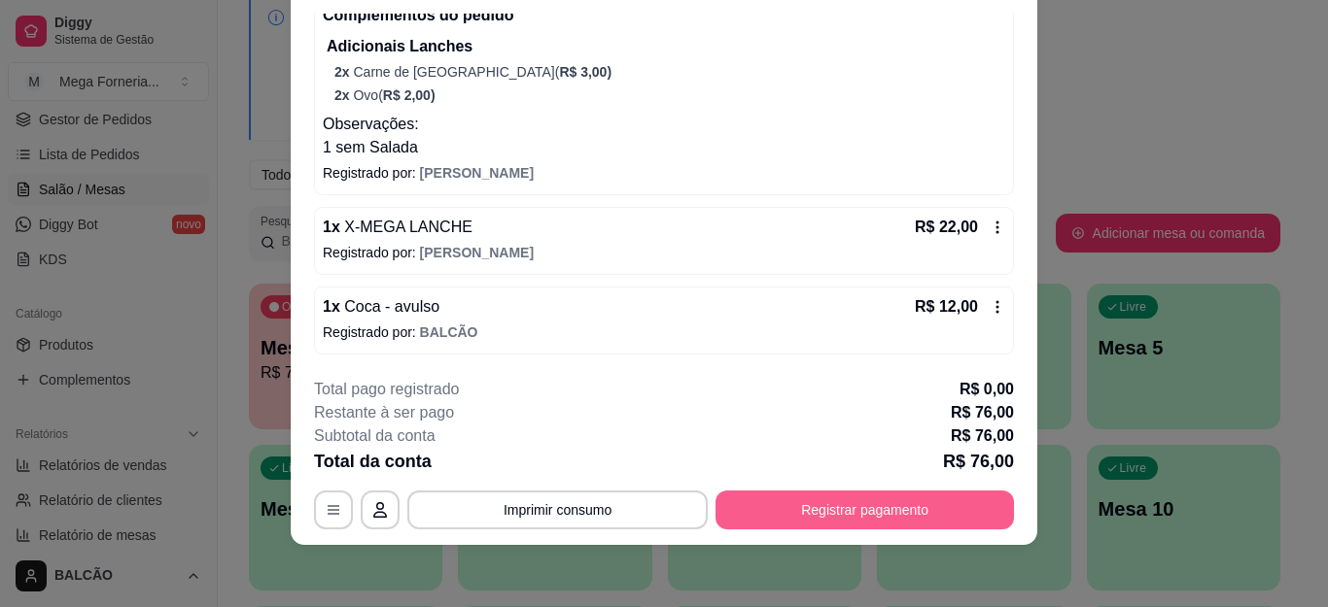
click at [786, 503] on button "Registrar pagamento" at bounding box center [864, 510] width 298 height 39
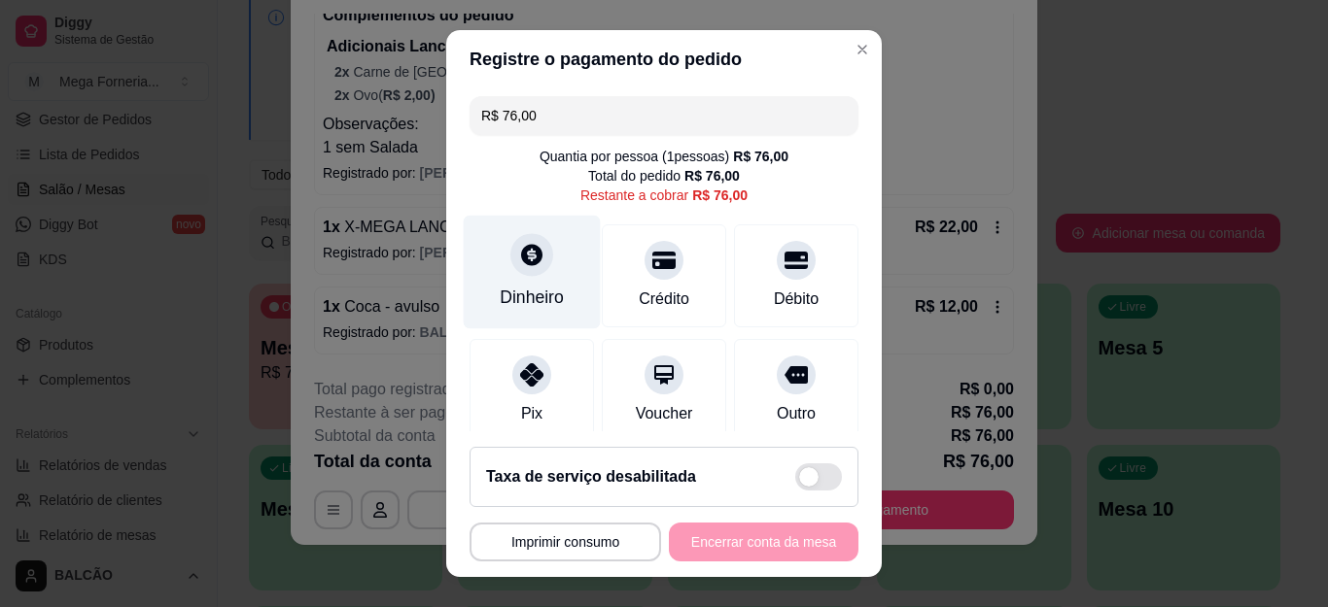
scroll to position [97, 0]
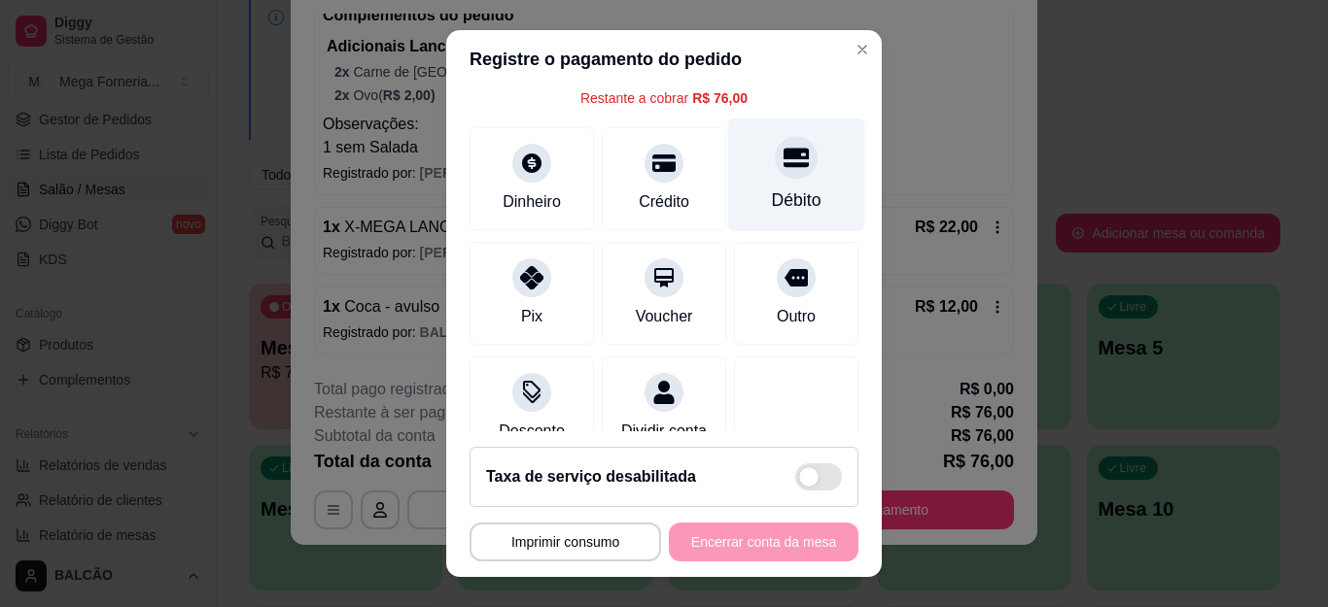
click at [788, 174] on div "Débito" at bounding box center [796, 176] width 137 height 114
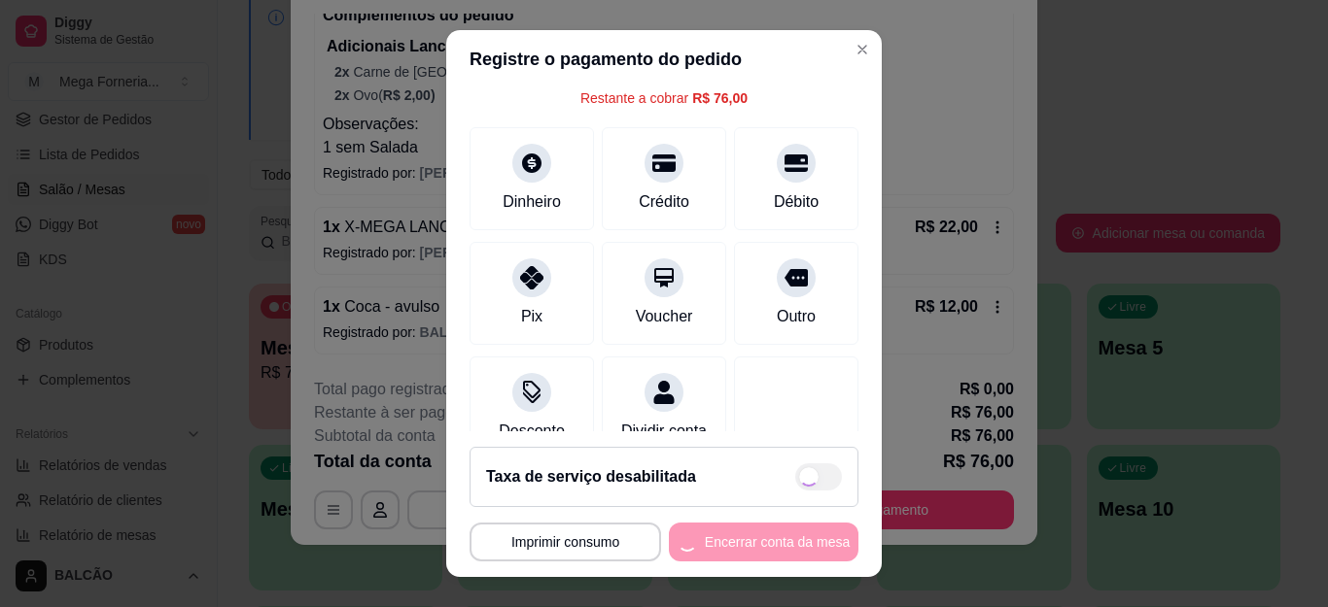
scroll to position [156, 0]
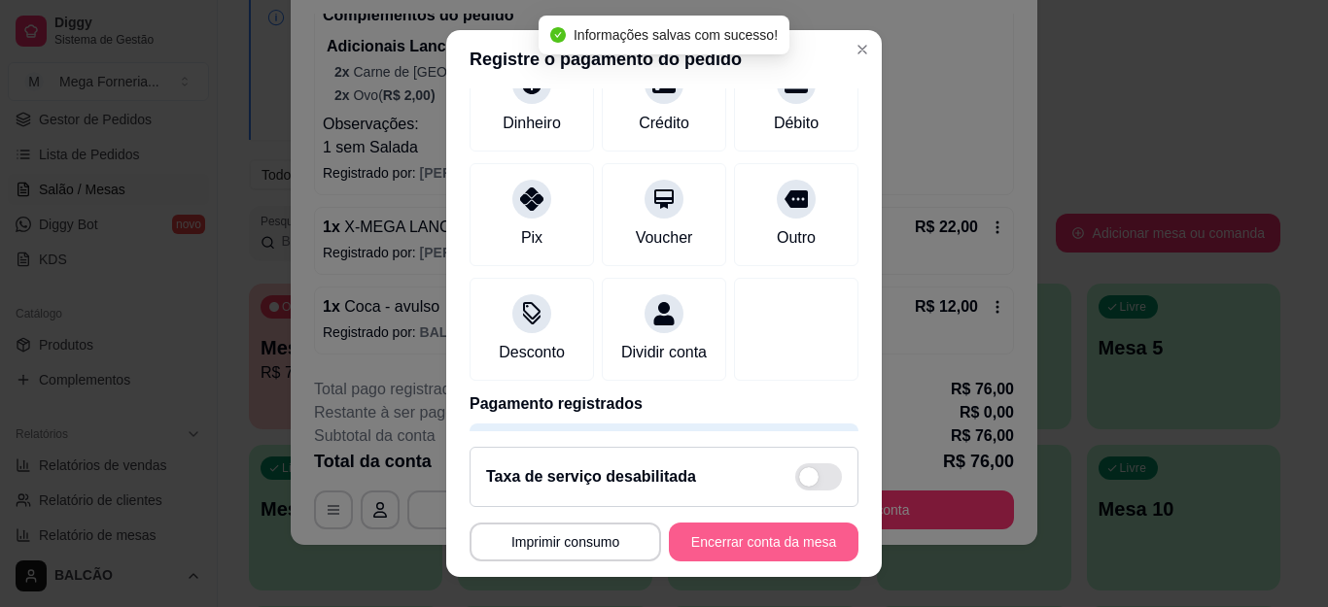
type input "R$ 0,00"
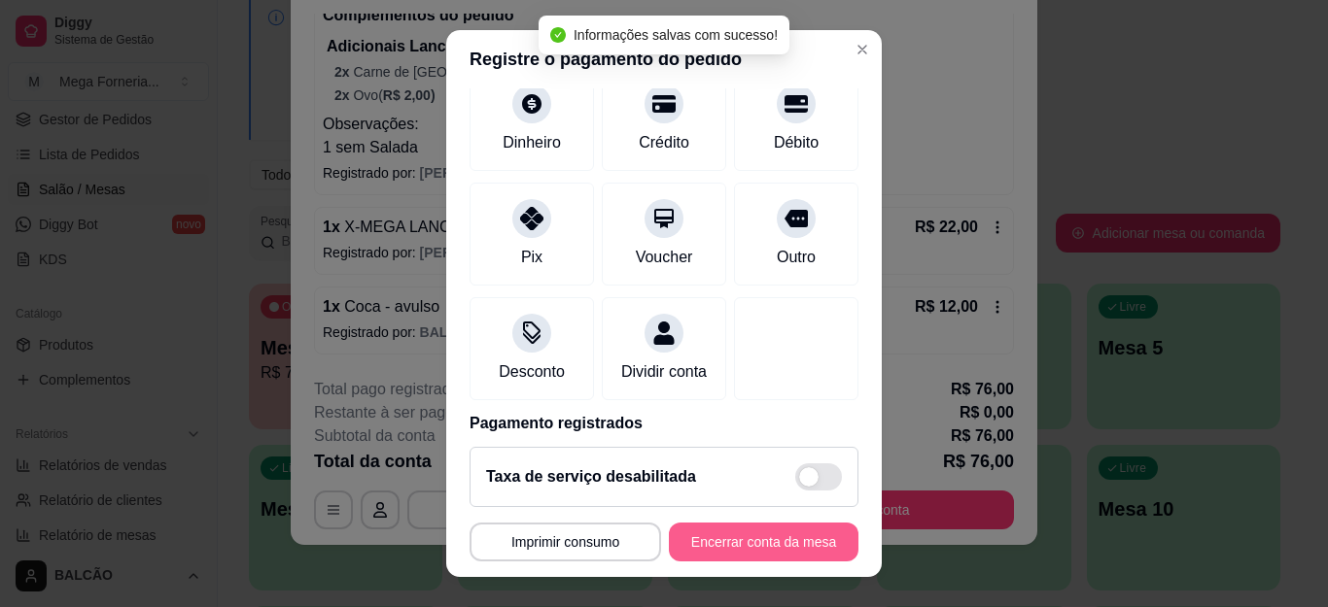
click at [785, 535] on button "Encerrar conta da mesa" at bounding box center [764, 542] width 190 height 39
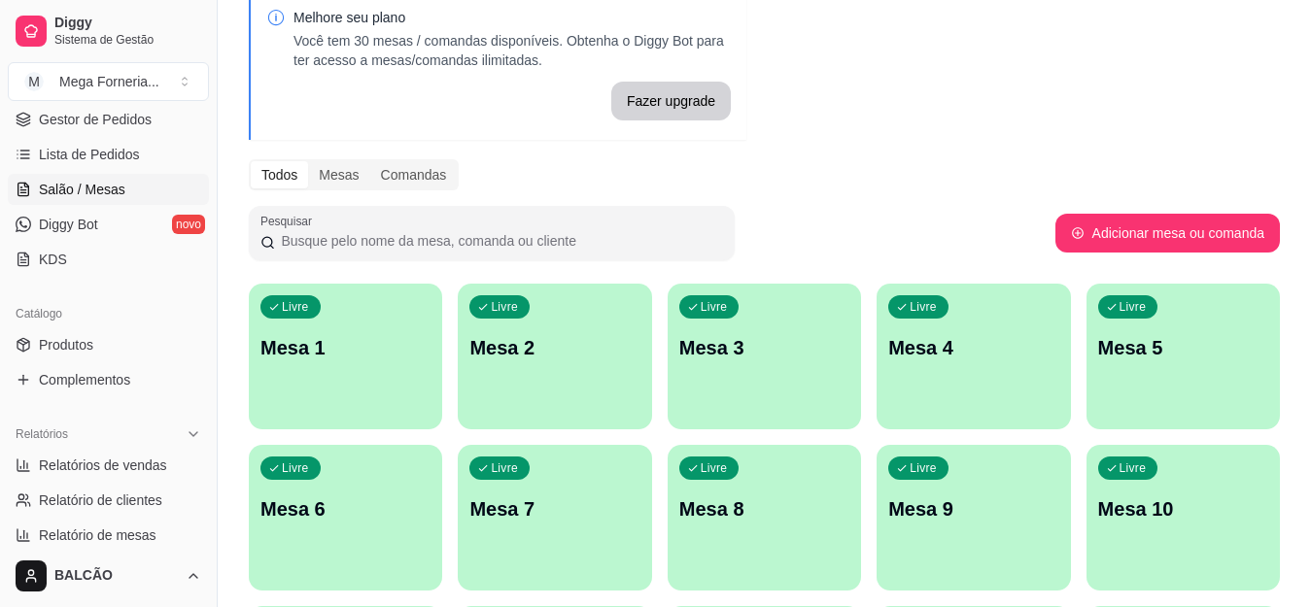
scroll to position [194, 0]
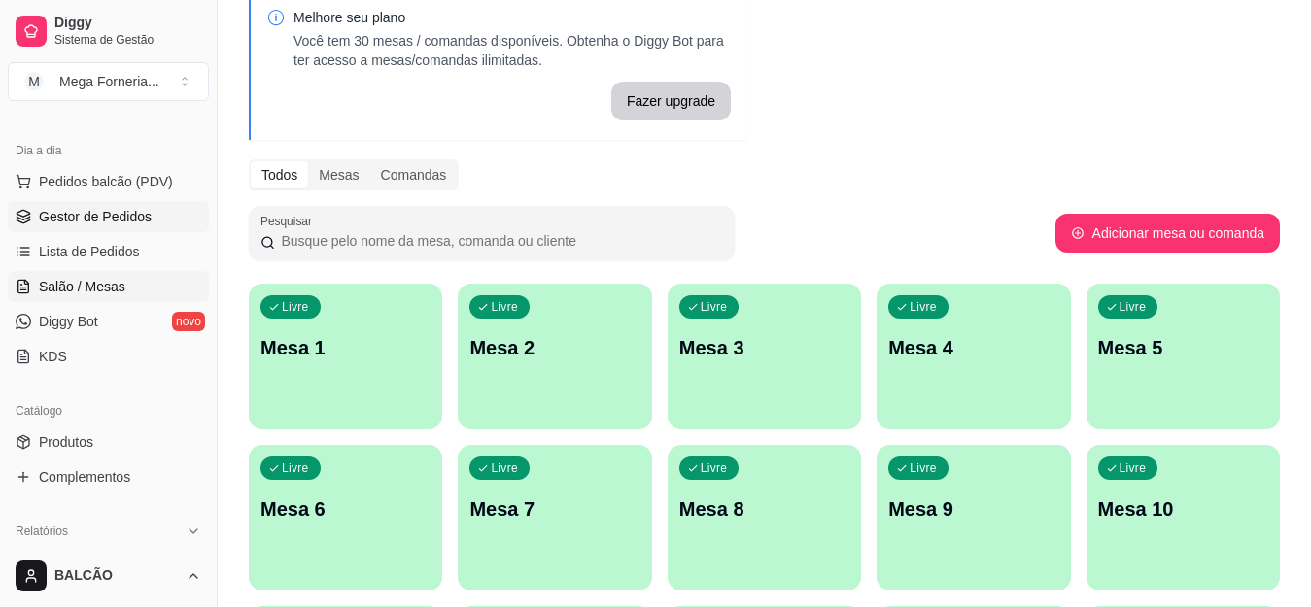
click at [162, 210] on link "Gestor de Pedidos" at bounding box center [108, 216] width 201 height 31
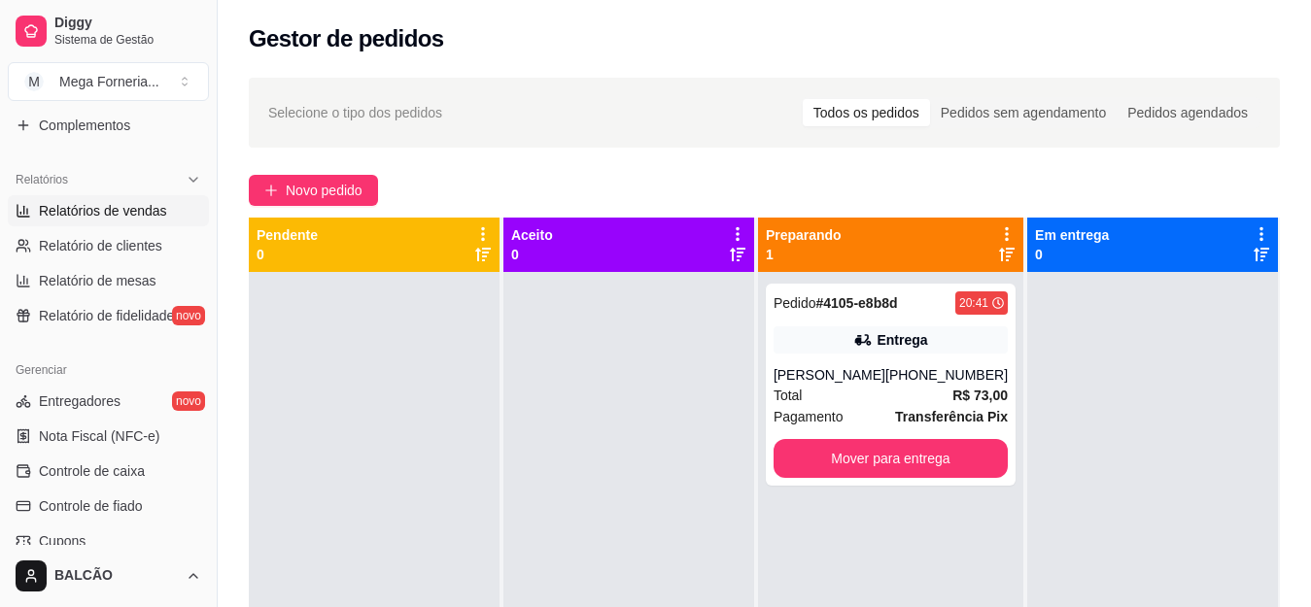
scroll to position [500, 0]
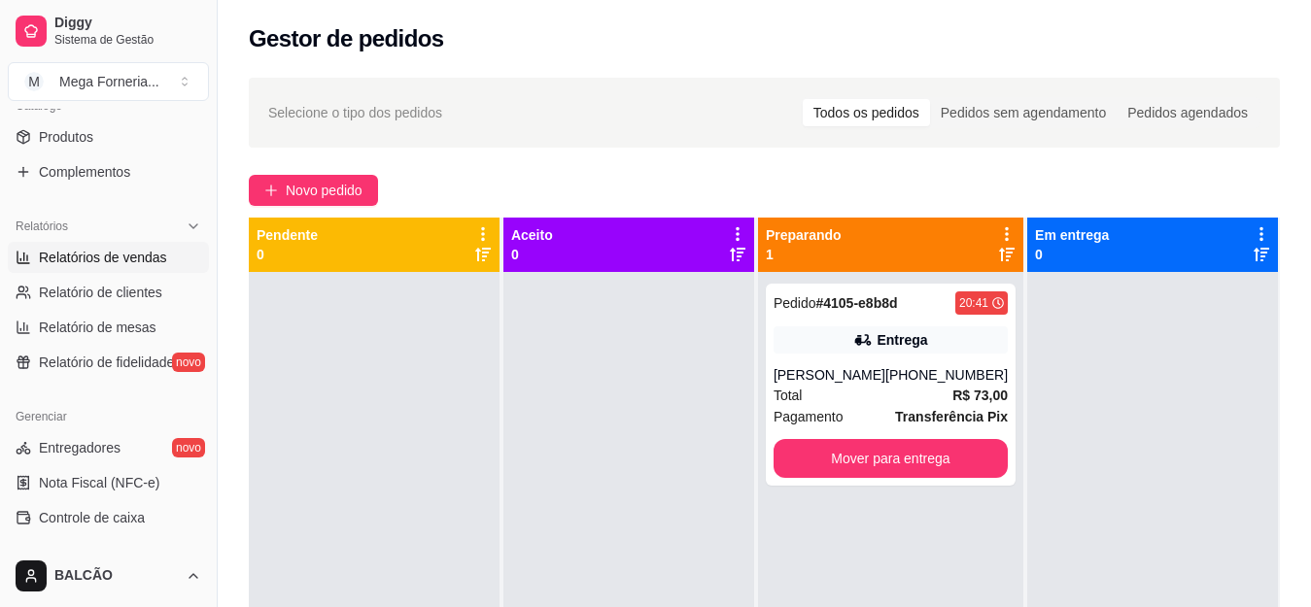
click at [124, 259] on span "Relatórios de vendas" at bounding box center [103, 257] width 128 height 19
select select "ALL"
select select "0"
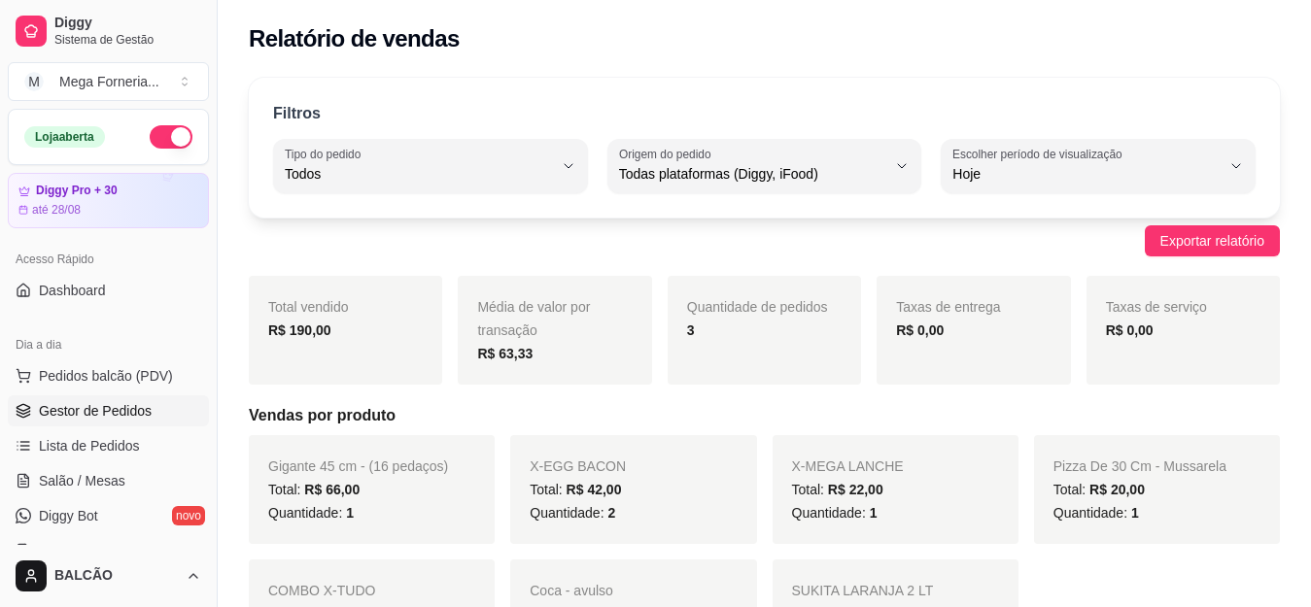
click at [161, 408] on link "Gestor de Pedidos" at bounding box center [108, 411] width 201 height 31
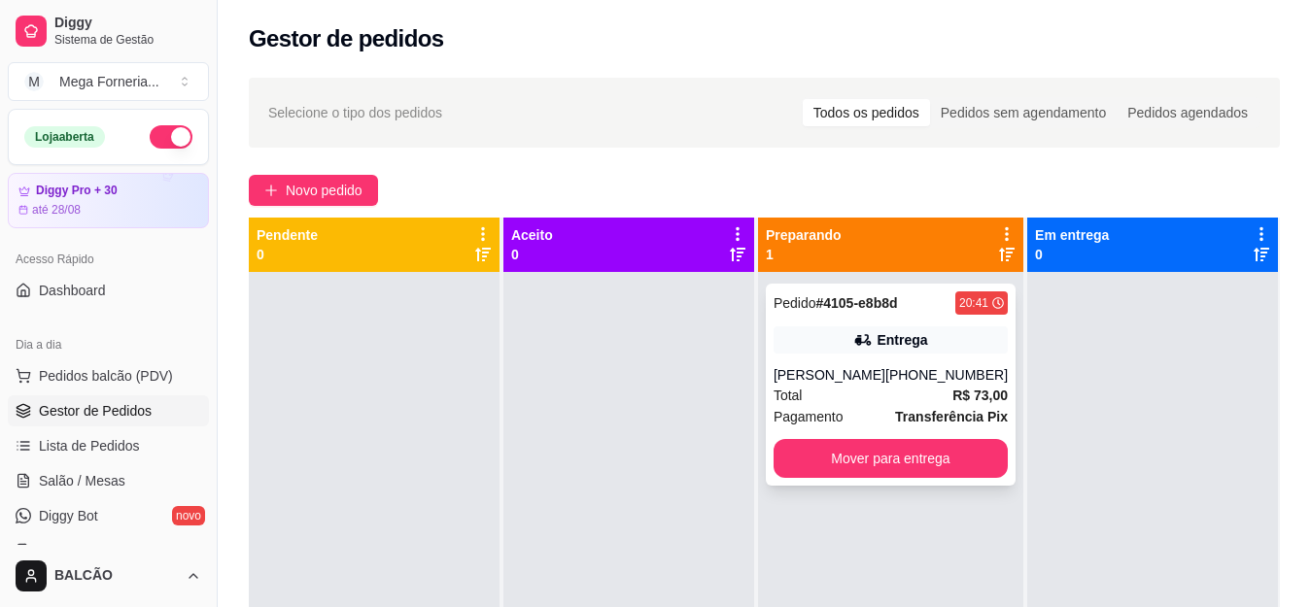
click at [860, 343] on icon at bounding box center [865, 340] width 14 height 11
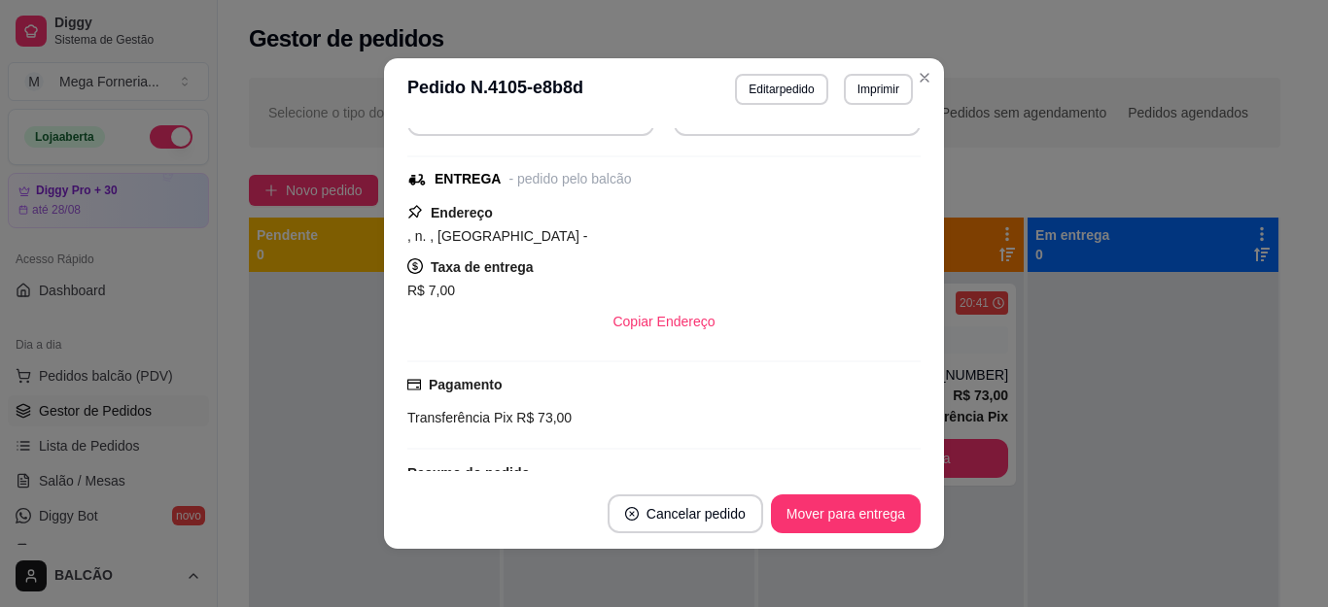
scroll to position [525, 0]
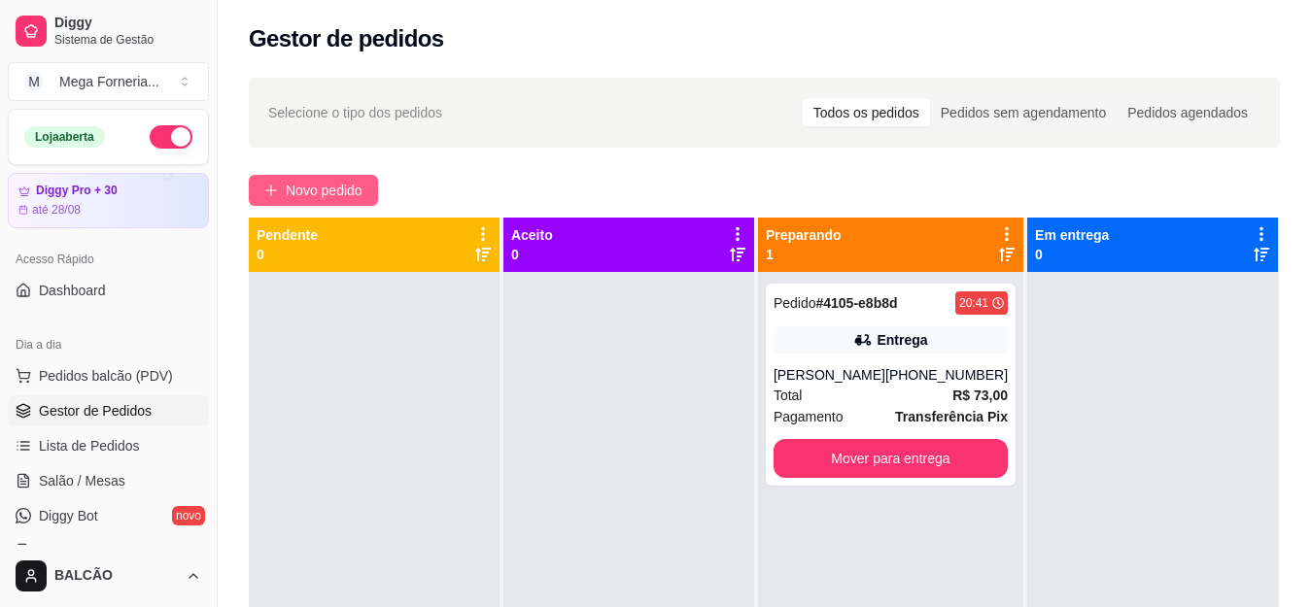
click at [326, 185] on span "Novo pedido" at bounding box center [324, 190] width 77 height 21
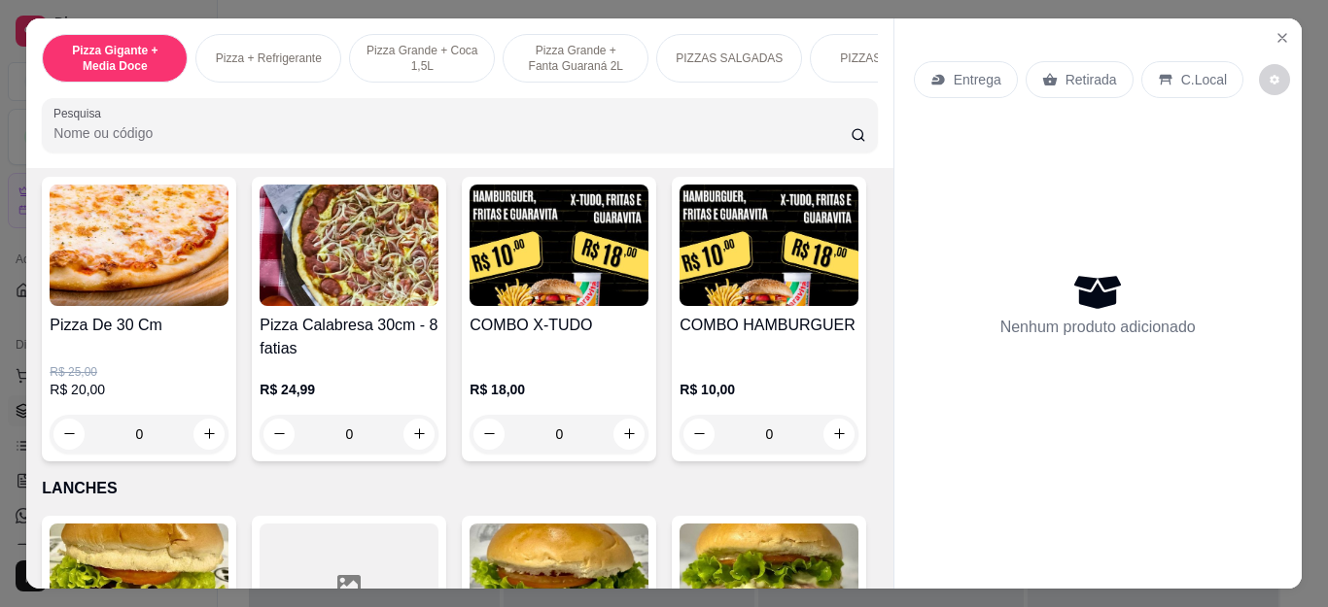
scroll to position [2041, 0]
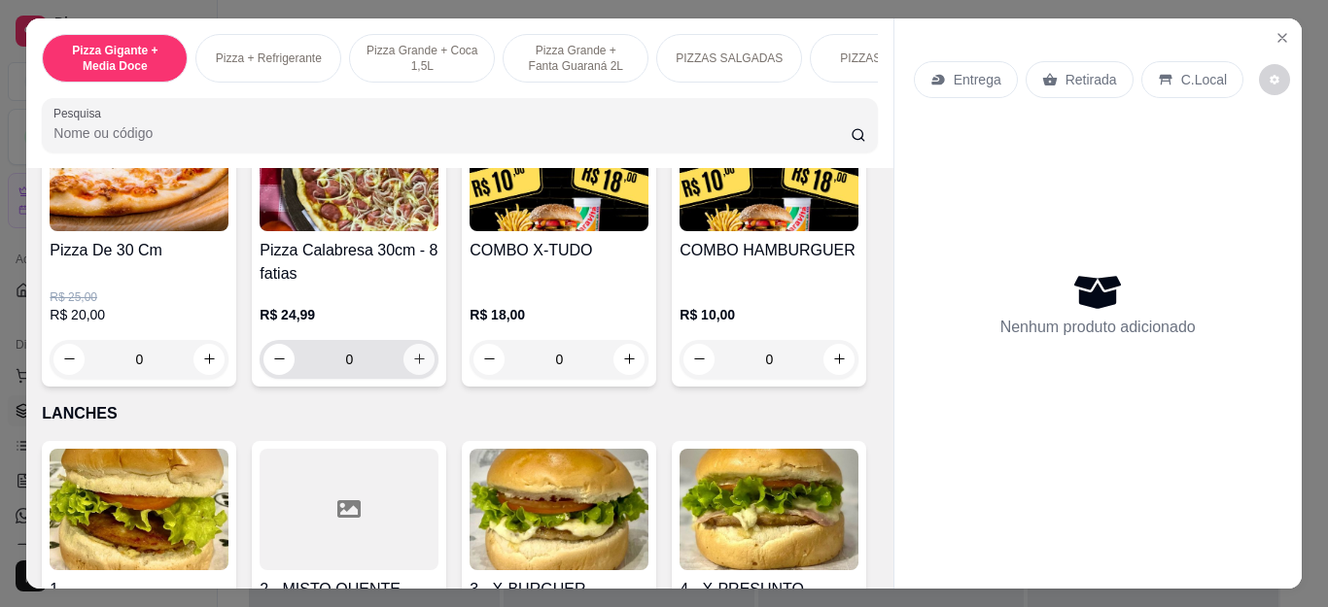
click at [417, 366] on icon "increase-product-quantity" at bounding box center [419, 359] width 15 height 15
type input "1"
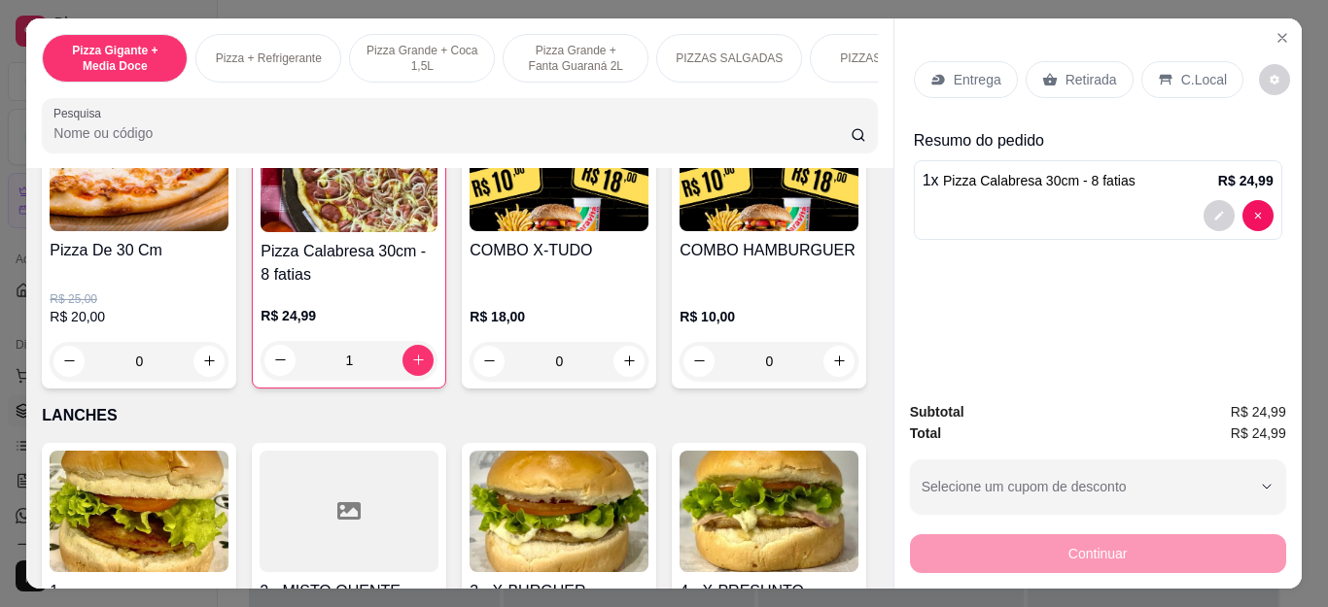
click at [203, 364] on div "0" at bounding box center [139, 361] width 179 height 39
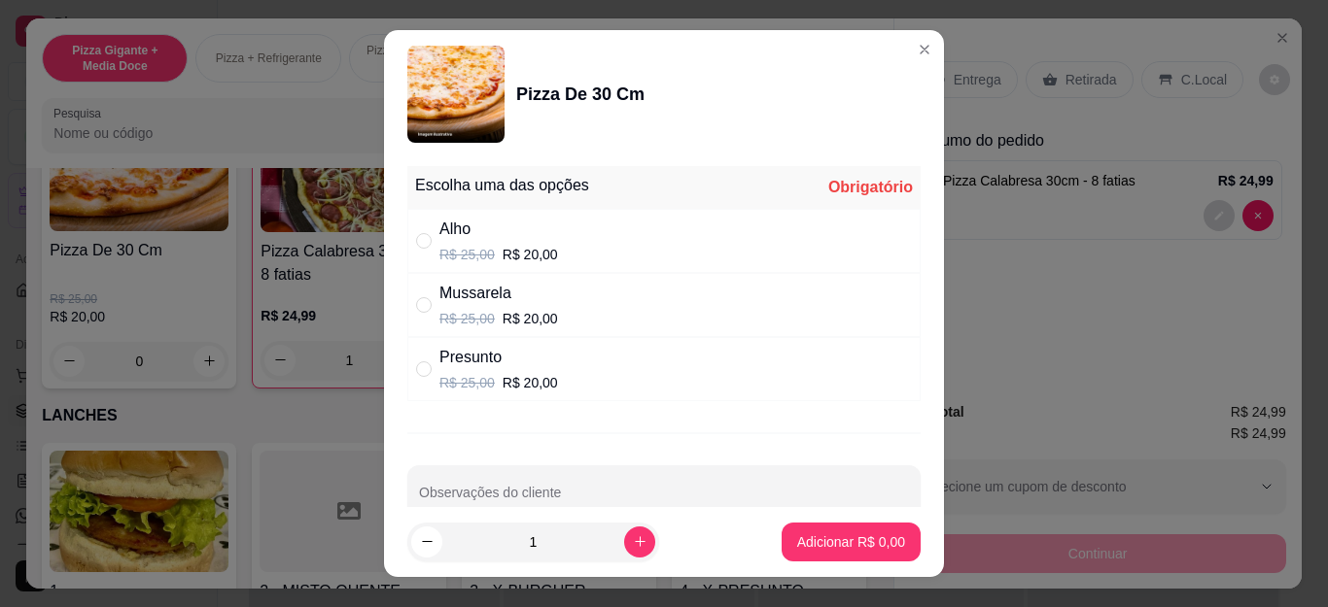
click at [474, 368] on div "Presunto" at bounding box center [498, 357] width 119 height 23
radio input "true"
click at [821, 548] on p "Adicionar R$ 20,00" at bounding box center [847, 542] width 116 height 19
type input "1"
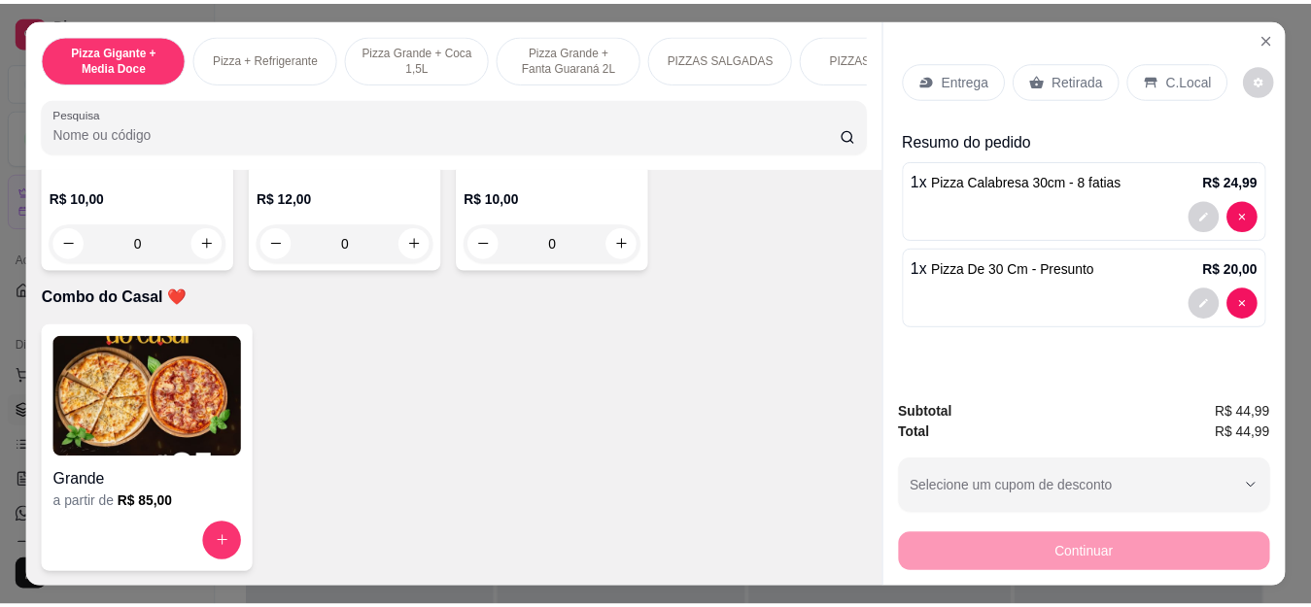
scroll to position [5443, 0]
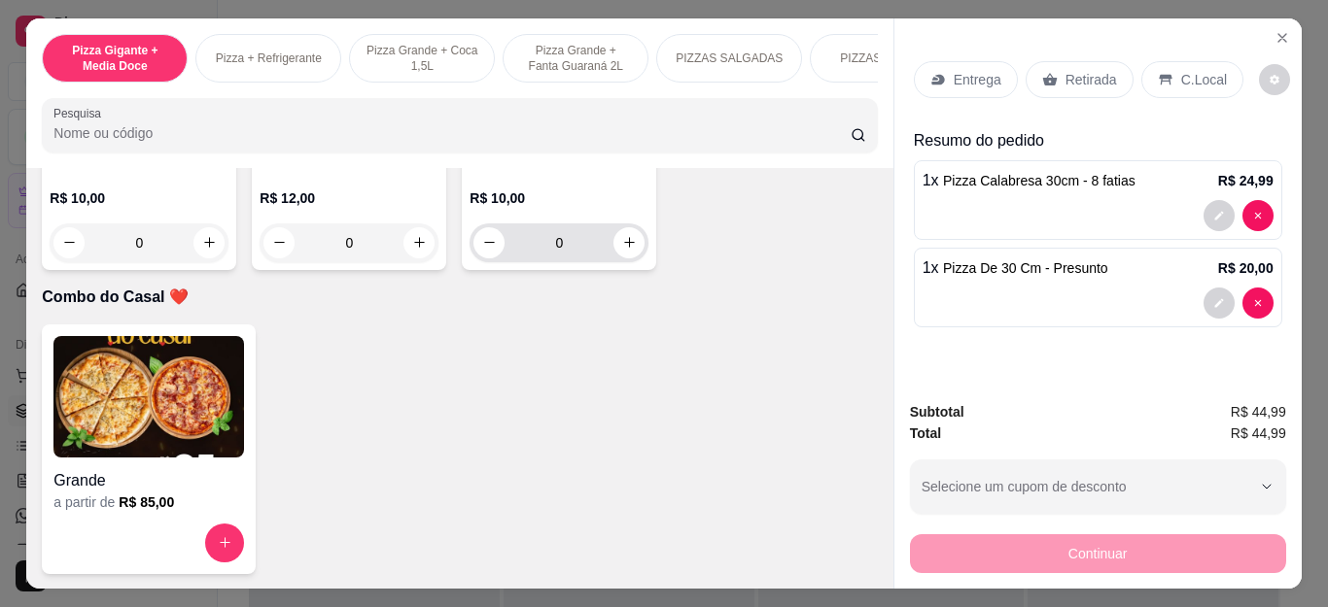
click at [604, 262] on input "0" at bounding box center [558, 243] width 109 height 39
click at [613, 259] on button "increase-product-quantity" at bounding box center [628, 242] width 31 height 31
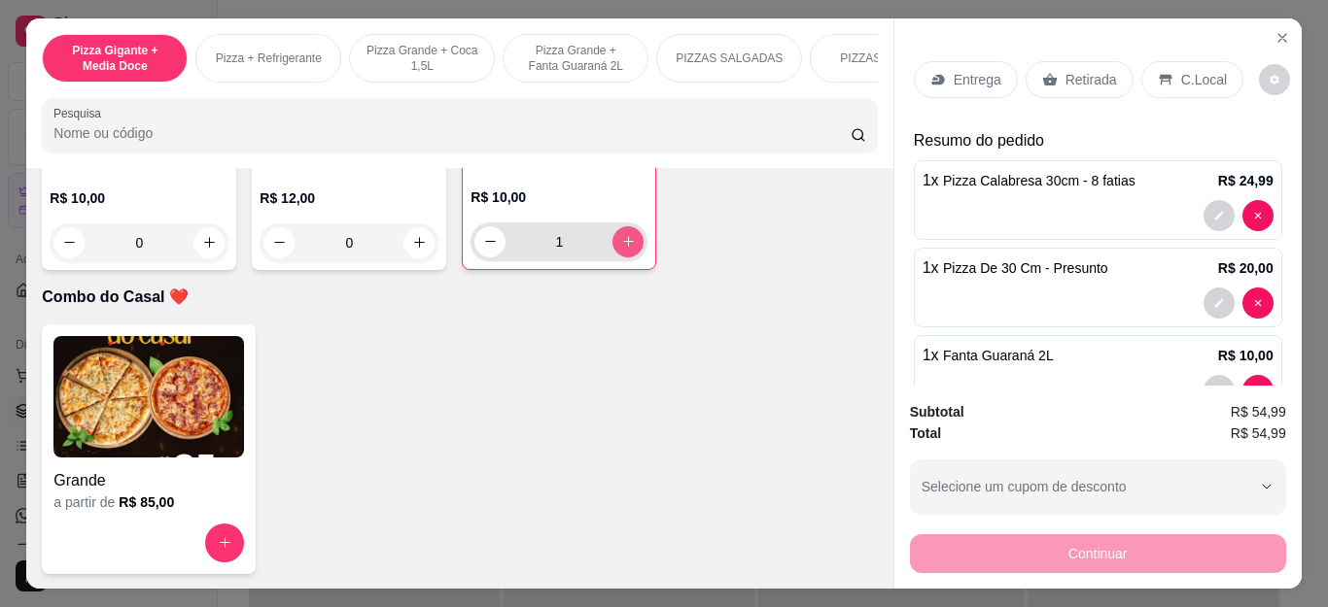
type input "1"
click at [1067, 86] on div "Retirada" at bounding box center [1079, 79] width 108 height 37
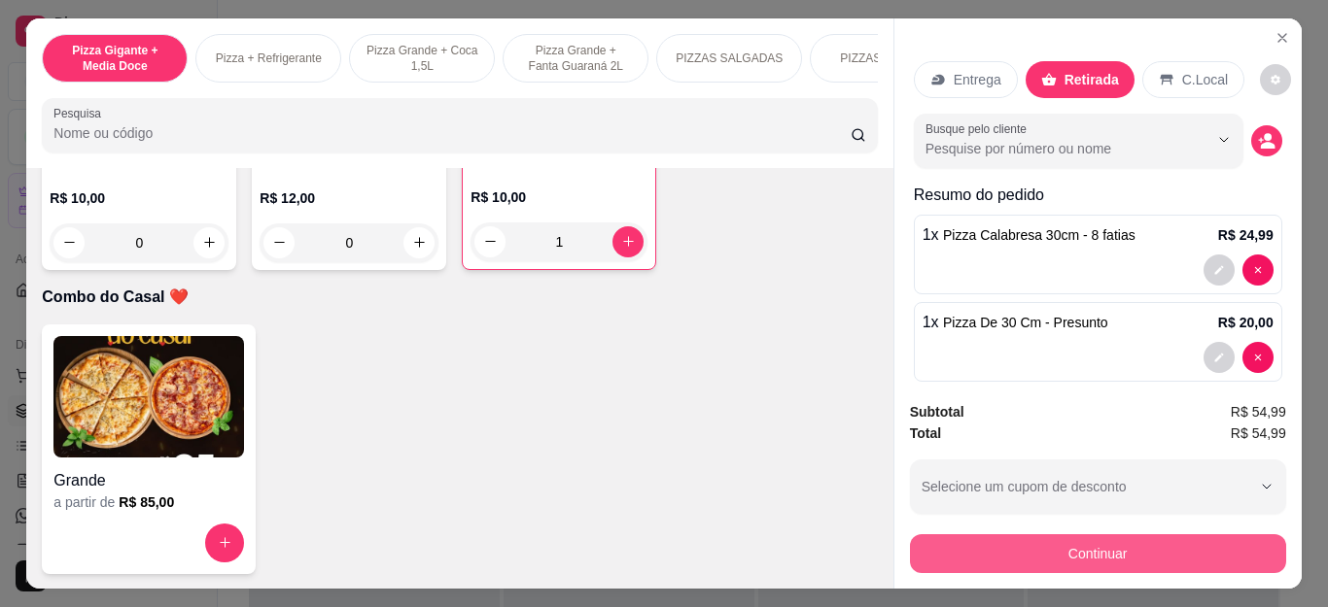
click at [1018, 535] on button "Continuar" at bounding box center [1098, 554] width 376 height 39
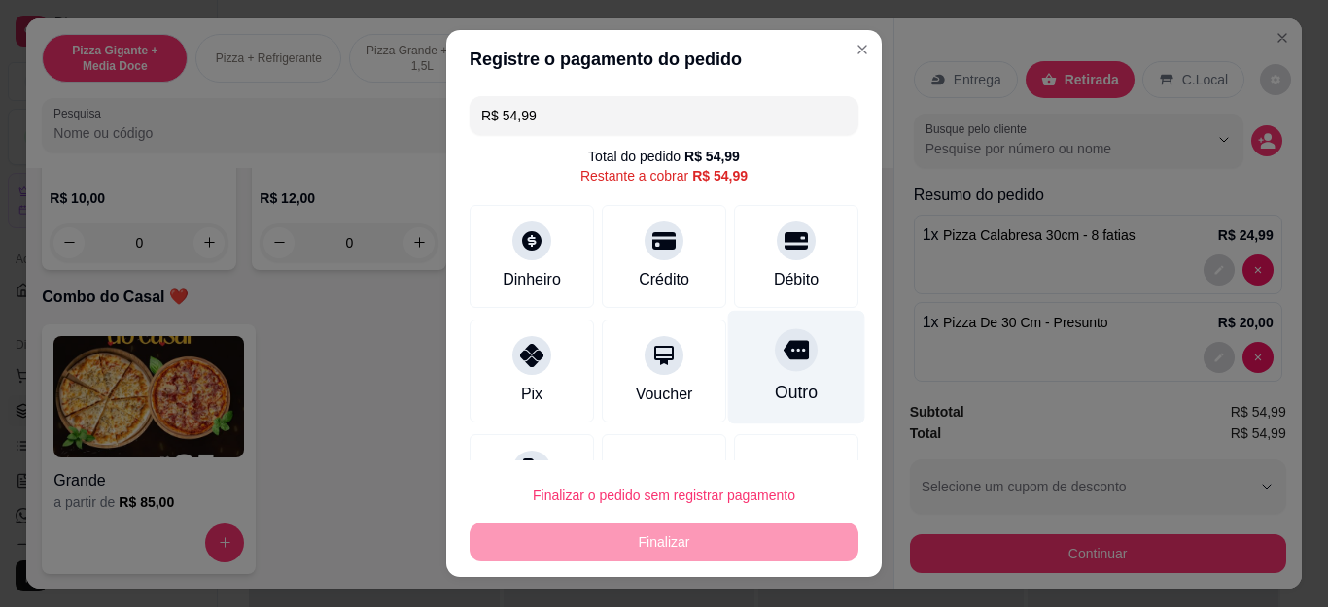
click at [775, 388] on div "Outro" at bounding box center [796, 392] width 43 height 25
type input "R$ 0,00"
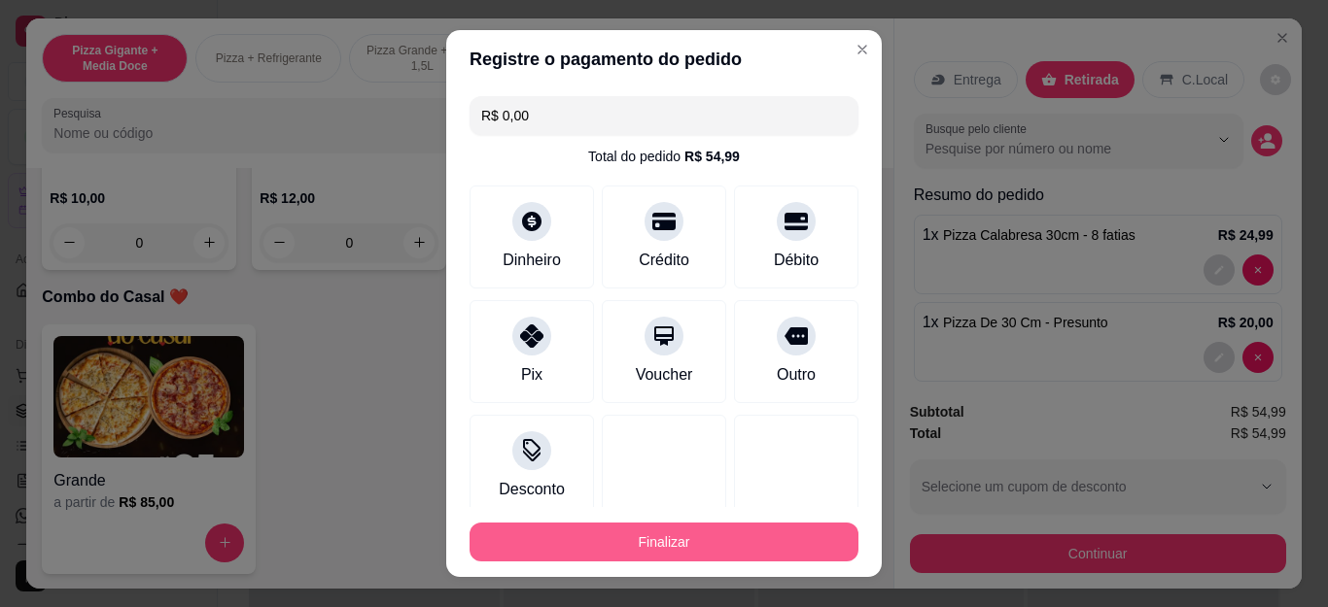
click at [742, 542] on button "Finalizar" at bounding box center [663, 542] width 389 height 39
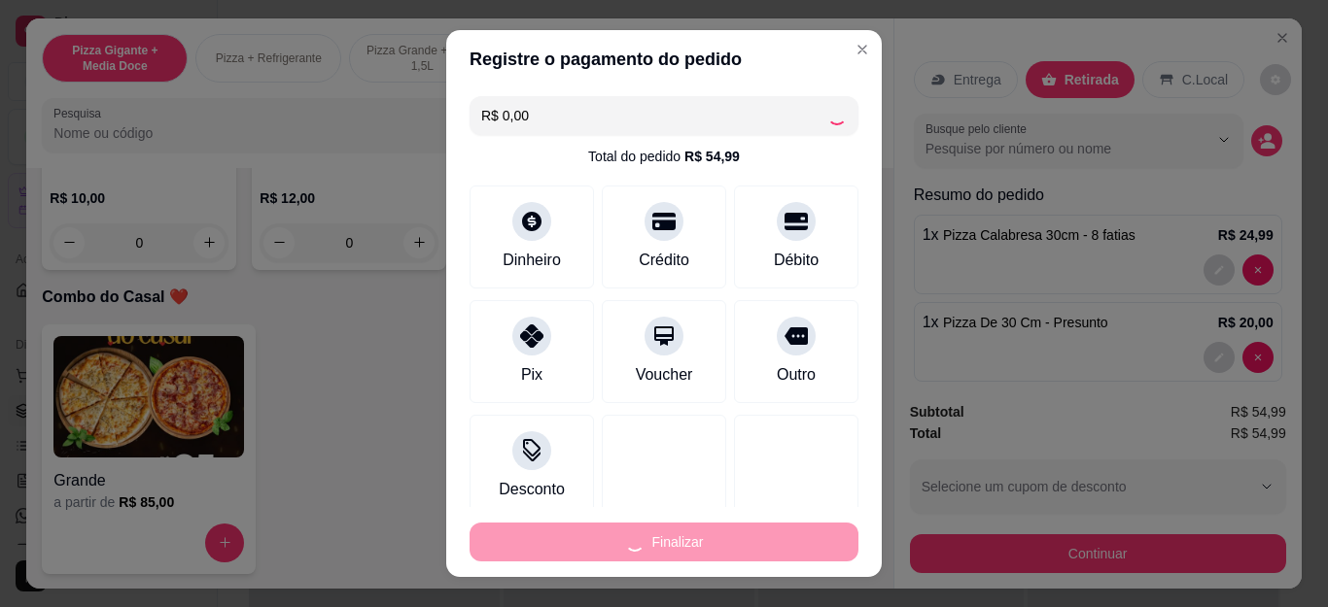
type input "0"
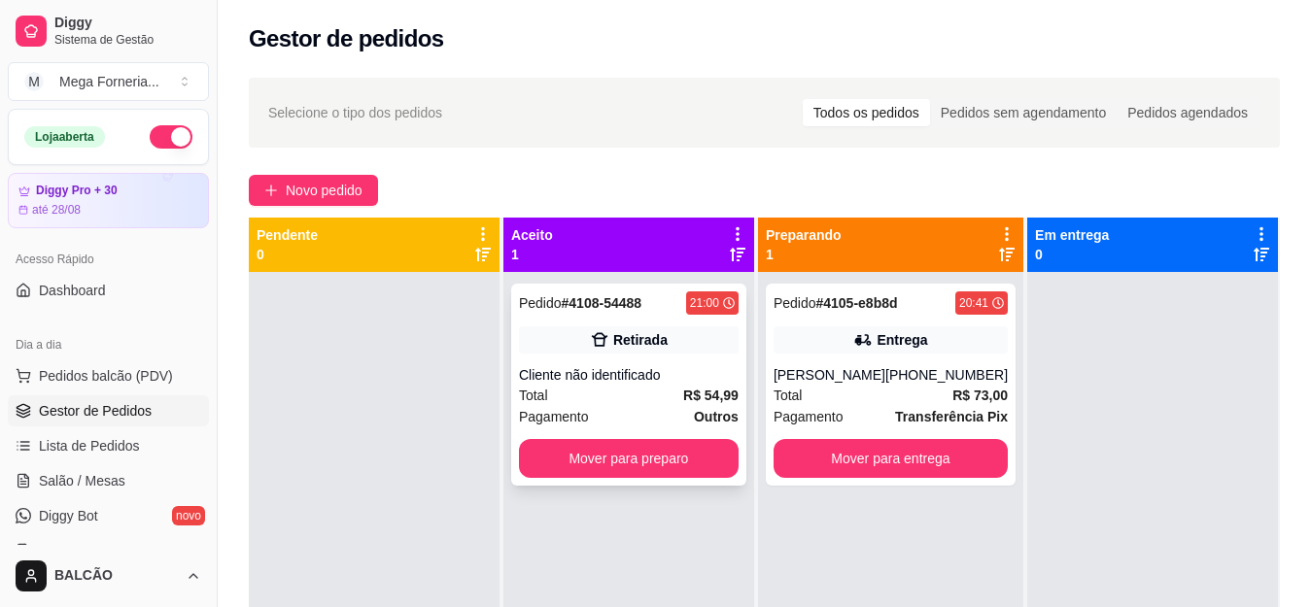
click at [611, 324] on div "Pedido # 4108-54488 21:00 Retirada Cliente não identificado Total R$ 54,99 Paga…" at bounding box center [628, 385] width 235 height 202
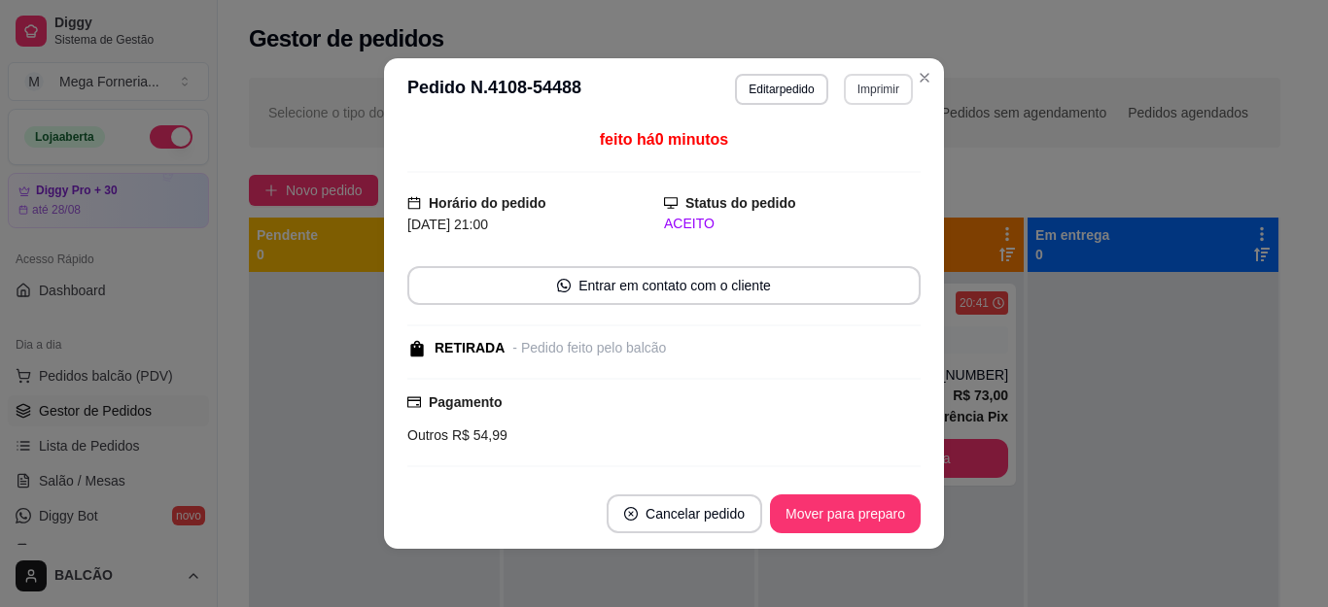
click at [891, 100] on button "Imprimir" at bounding box center [878, 89] width 69 height 31
click at [847, 154] on button "IMPRESSORA" at bounding box center [836, 157] width 141 height 31
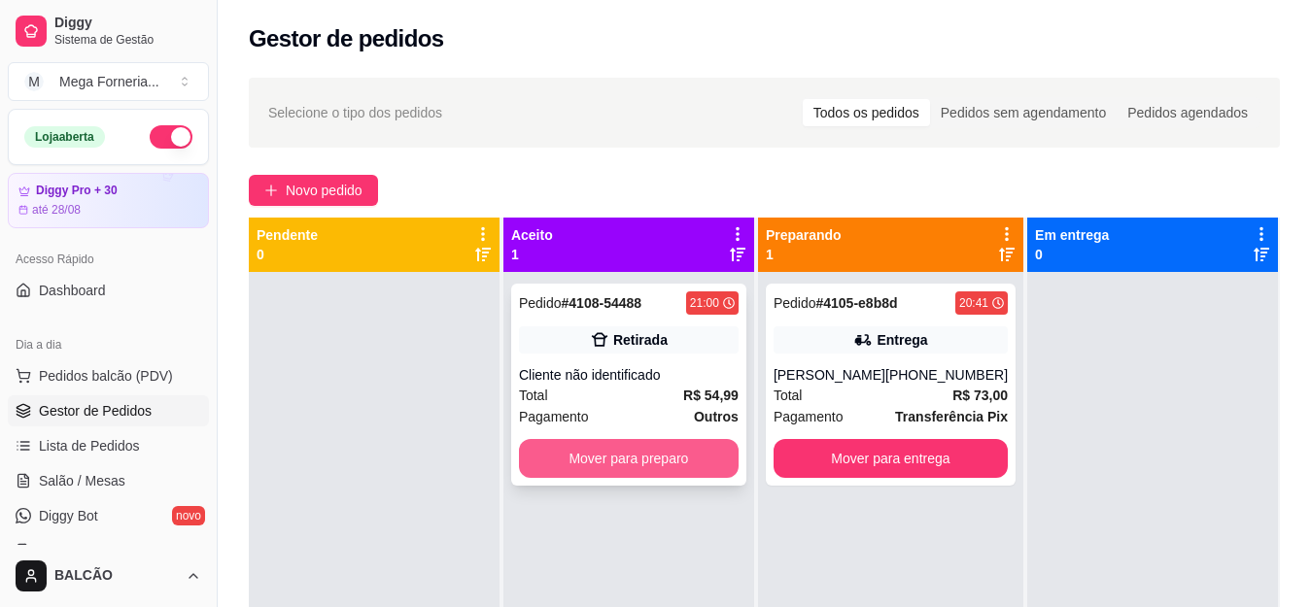
click at [691, 448] on button "Mover para preparo" at bounding box center [629, 458] width 220 height 39
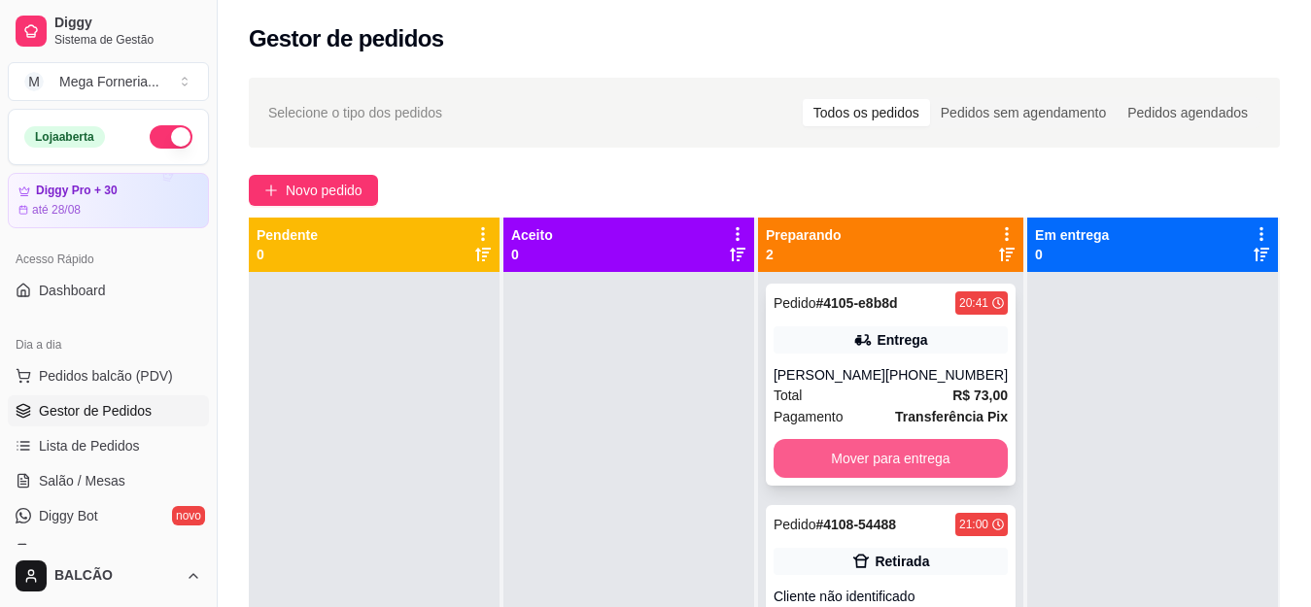
click at [859, 443] on button "Mover para entrega" at bounding box center [891, 458] width 234 height 39
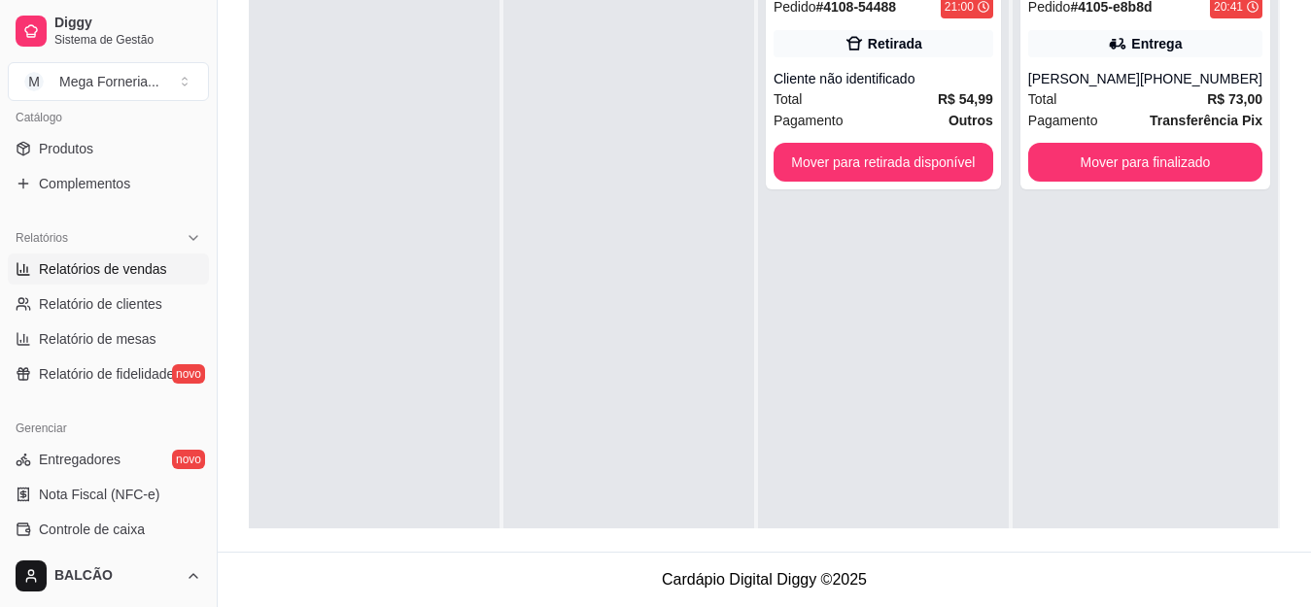
scroll to position [486, 0]
click at [153, 274] on span "Relatórios de vendas" at bounding box center [103, 270] width 128 height 19
select select "ALL"
select select "0"
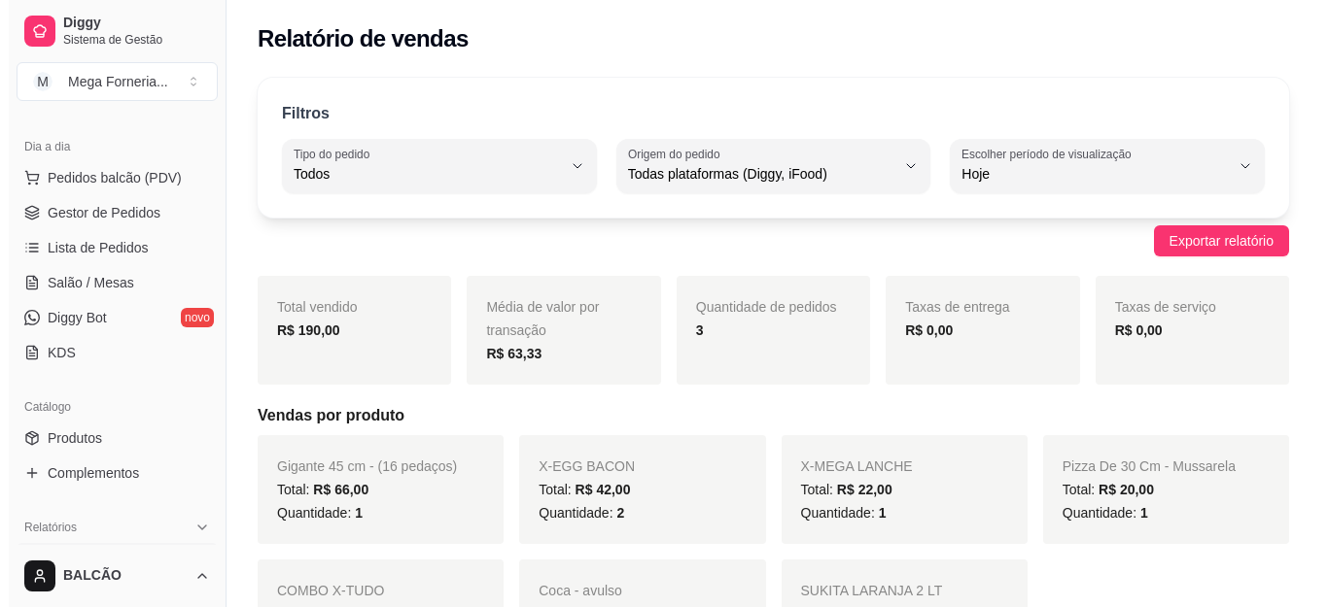
scroll to position [97, 0]
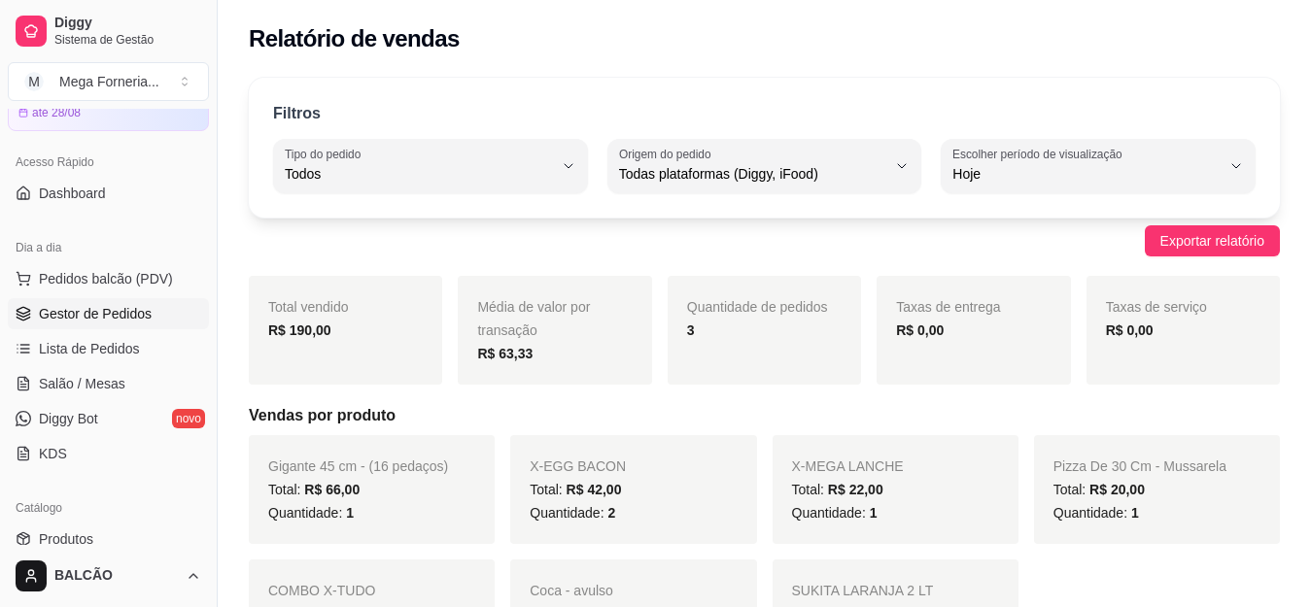
click at [142, 312] on span "Gestor de Pedidos" at bounding box center [95, 313] width 113 height 19
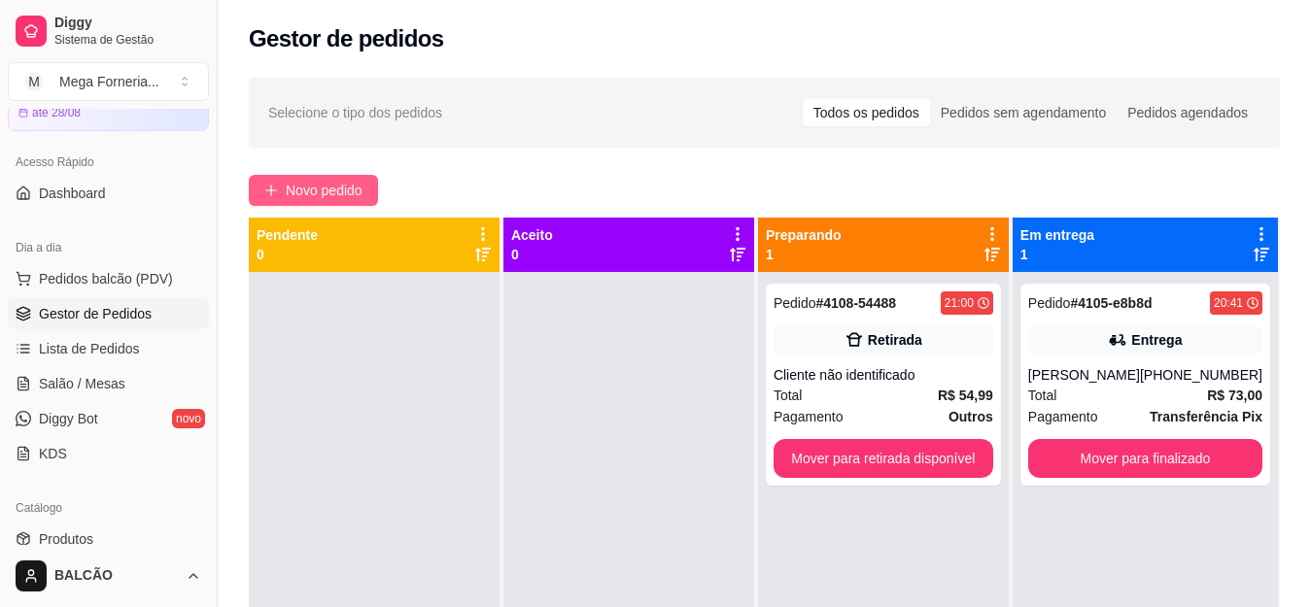
click at [290, 178] on button "Novo pedido" at bounding box center [313, 190] width 129 height 31
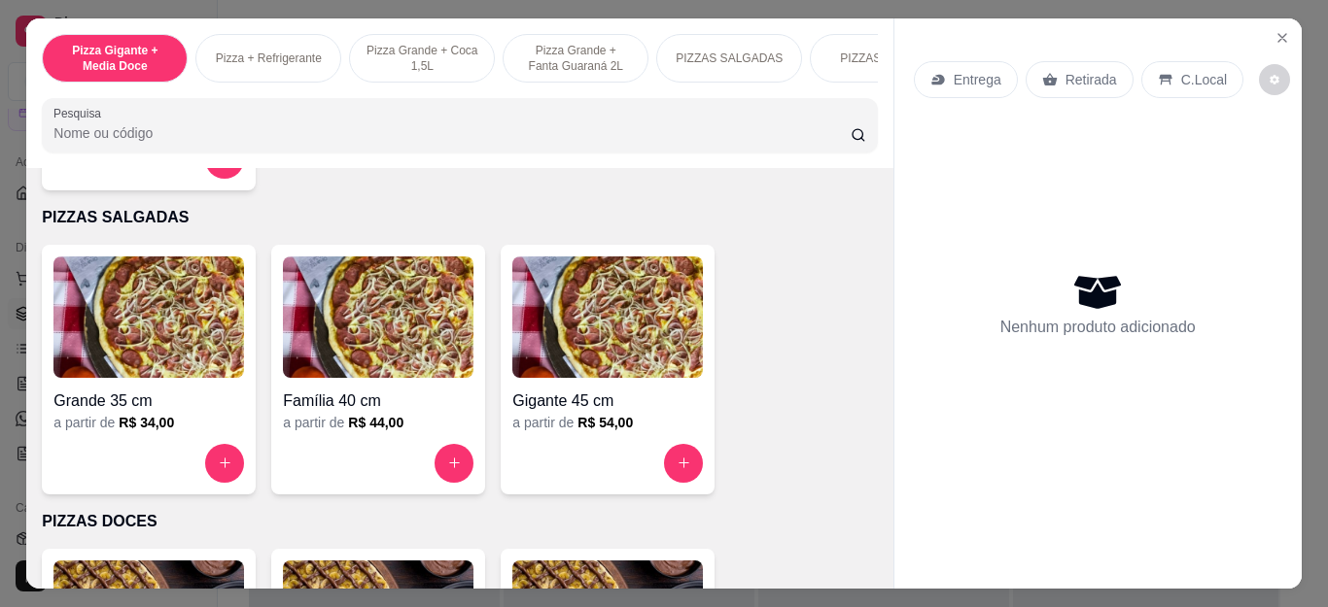
scroll to position [1361, 0]
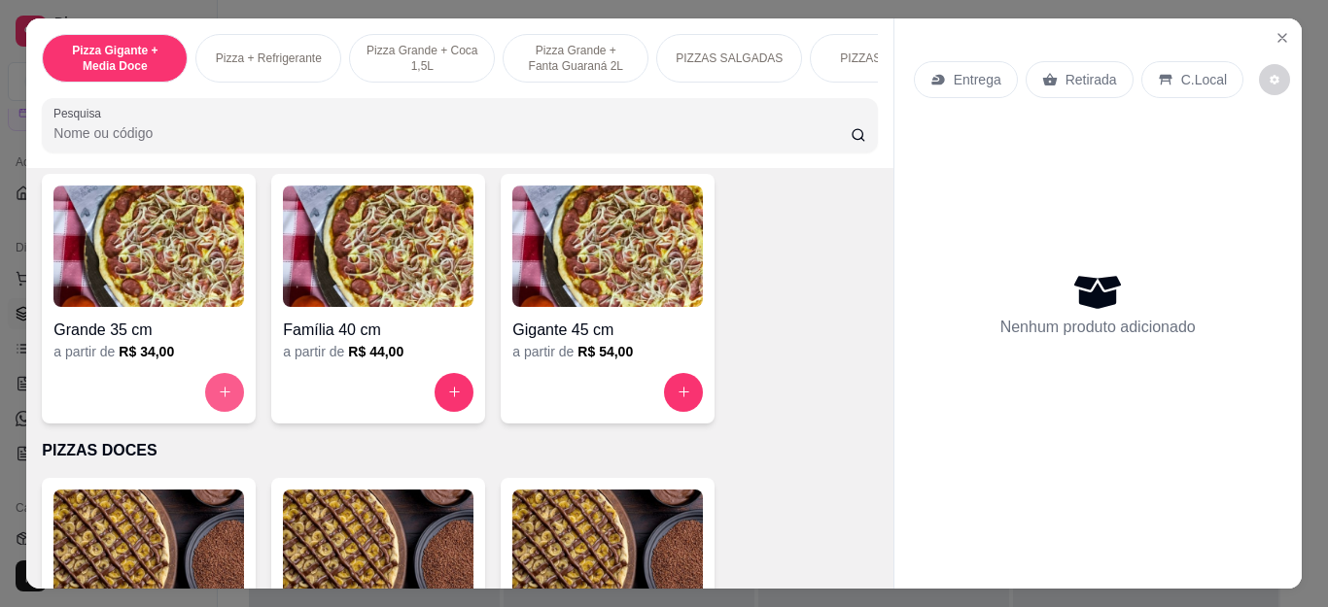
click at [218, 412] on button "increase-product-quantity" at bounding box center [224, 392] width 39 height 39
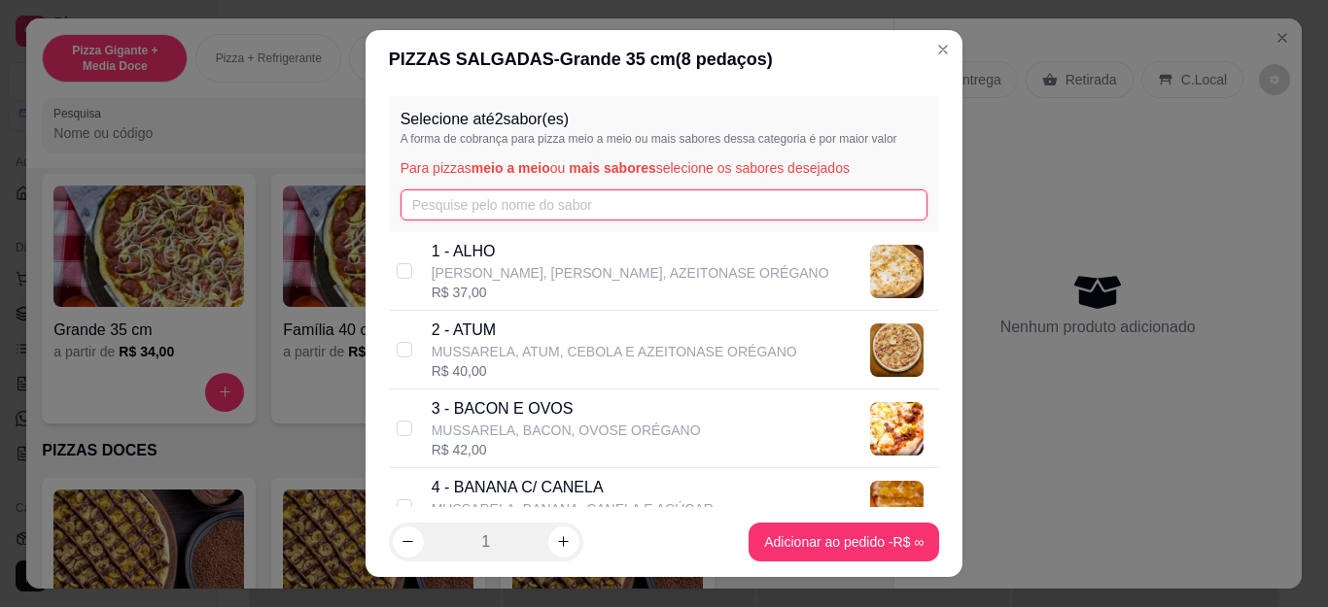
click at [453, 212] on input "text" at bounding box center [664, 205] width 528 height 31
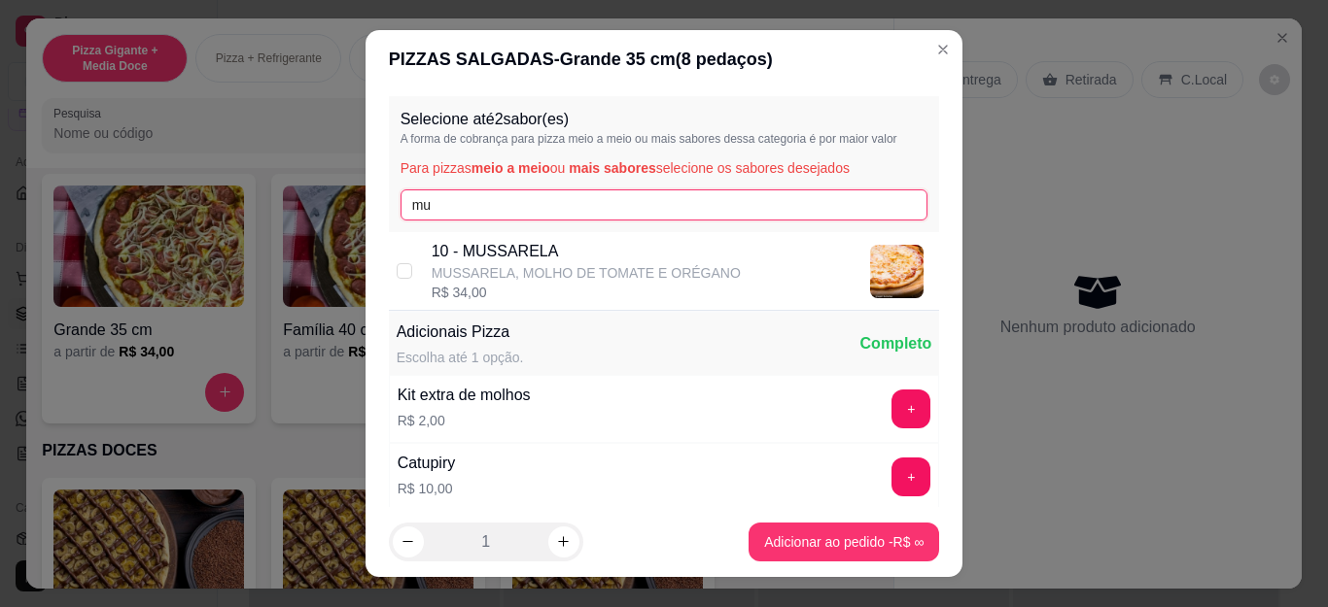
type input "mu"
click at [461, 237] on div "10 - [PERSON_NAME], MOLHO DE TOMATE E ORÉGANO R$ 34,00" at bounding box center [664, 271] width 551 height 79
checkbox input "true"
click at [484, 179] on div "Selecione até 2 sabor(es) A forma de cobrança para pizza meio a meio ou mais sa…" at bounding box center [664, 164] width 551 height 136
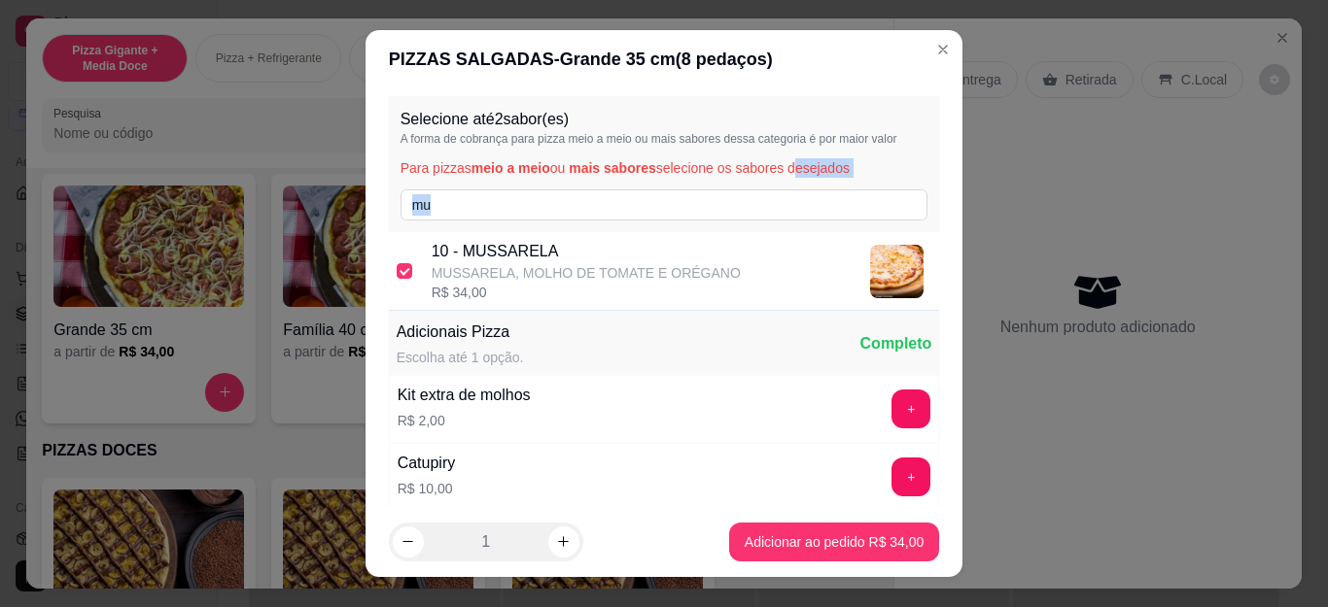
click at [484, 179] on div "Selecione até 2 sabor(es) A forma de cobrança para pizza meio a meio ou mais sa…" at bounding box center [664, 164] width 551 height 136
click at [478, 200] on input "mu" at bounding box center [664, 205] width 528 height 31
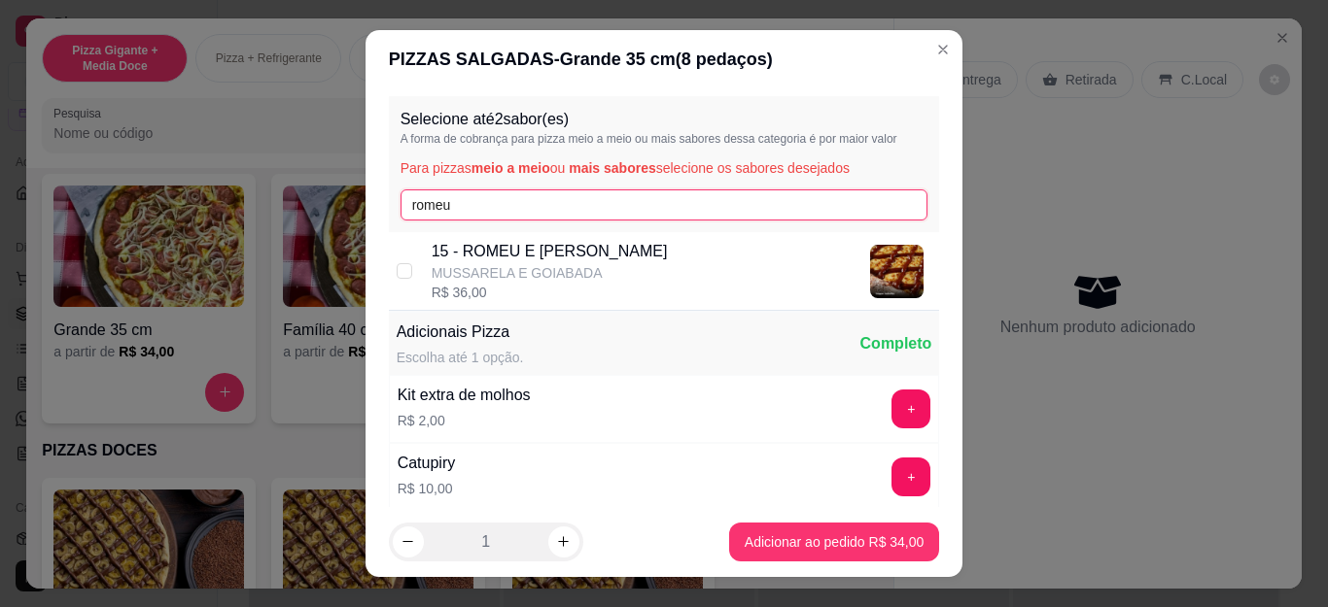
type input "romeu"
click at [515, 291] on div "R$ 36,00" at bounding box center [550, 292] width 236 height 19
checkbox input "true"
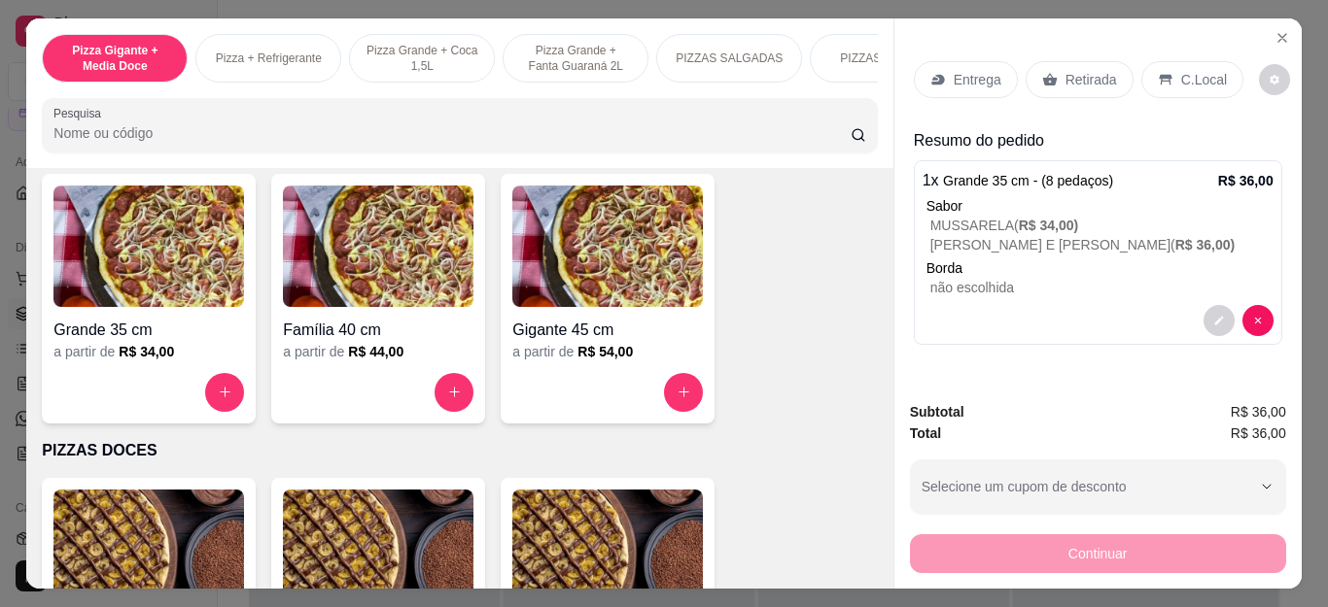
click at [916, 73] on div "Entrega" at bounding box center [966, 79] width 104 height 37
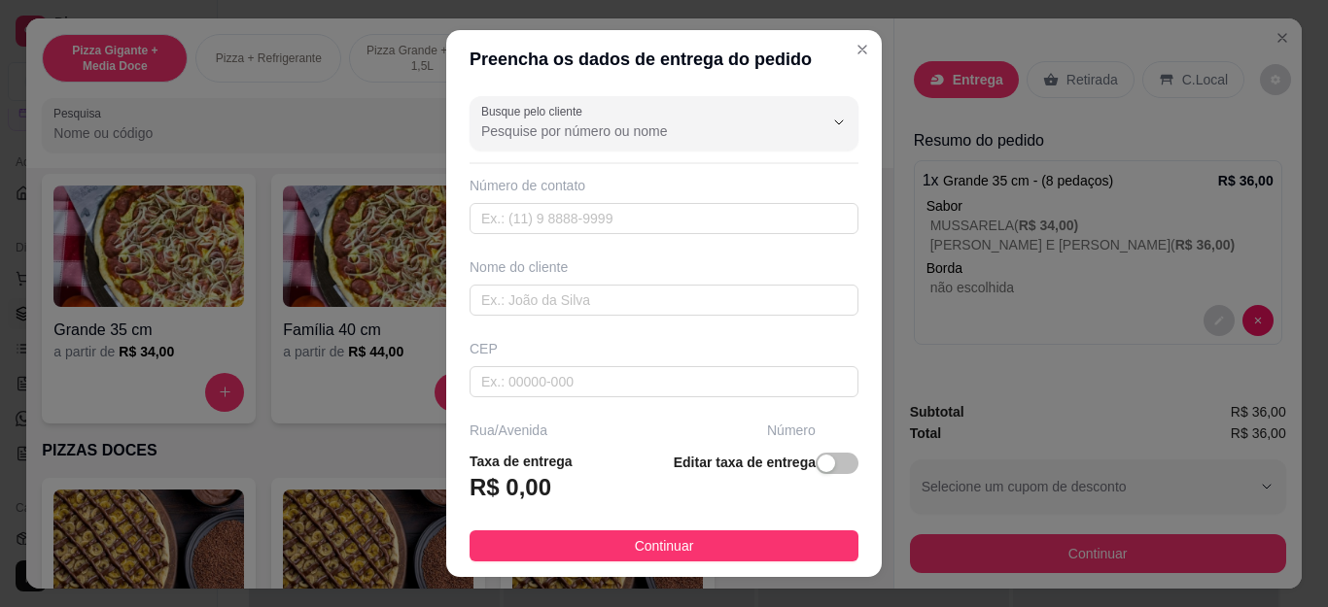
click at [552, 136] on input "Busque pelo cliente" at bounding box center [636, 130] width 311 height 19
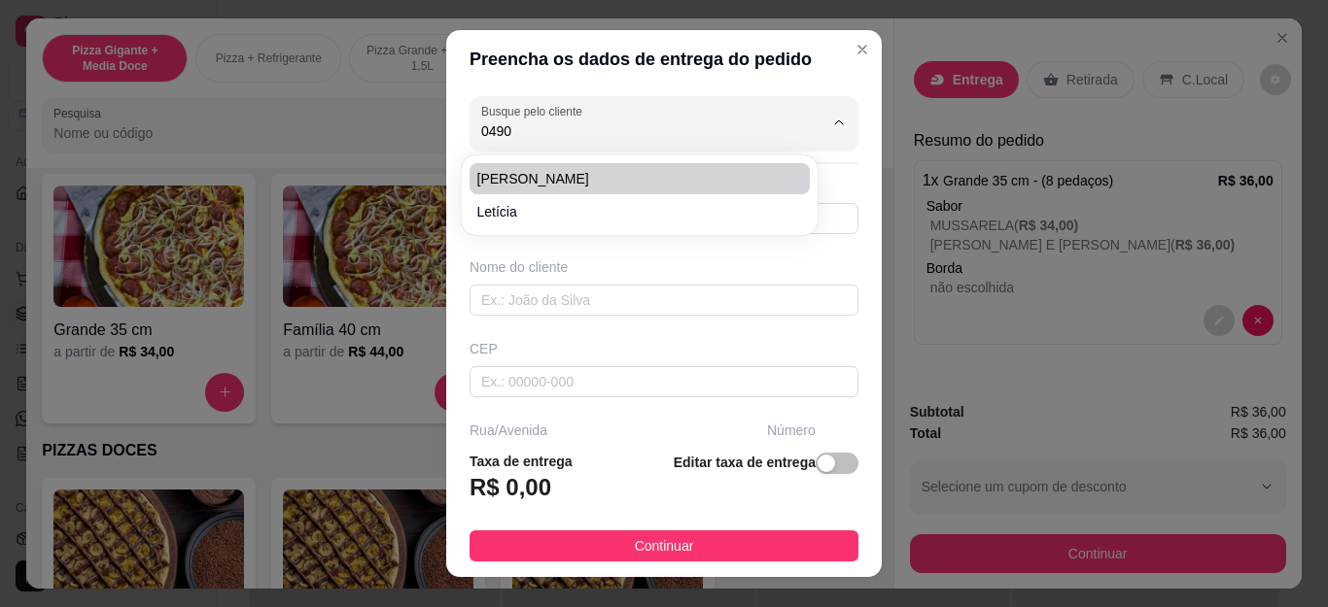
click at [569, 173] on span "[PERSON_NAME]" at bounding box center [629, 178] width 305 height 19
type input "[PERSON_NAME]"
type input "22998070490"
type input "[PERSON_NAME]"
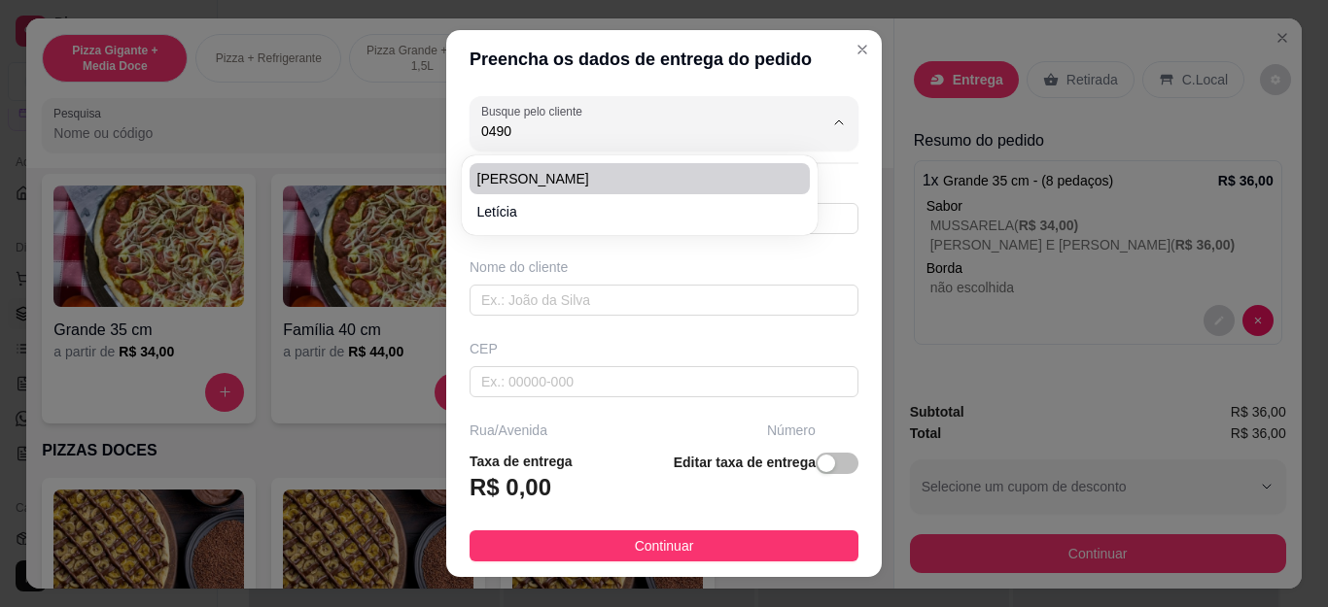
type input "33"
type input "Cabo Frio"
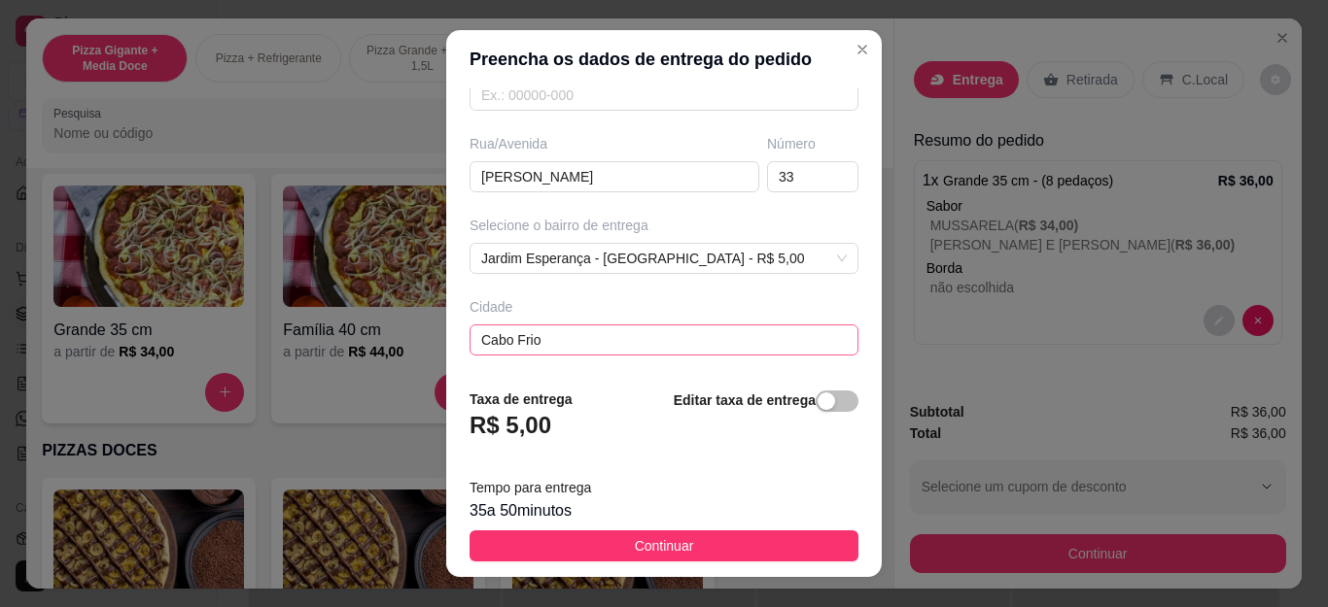
scroll to position [370, 0]
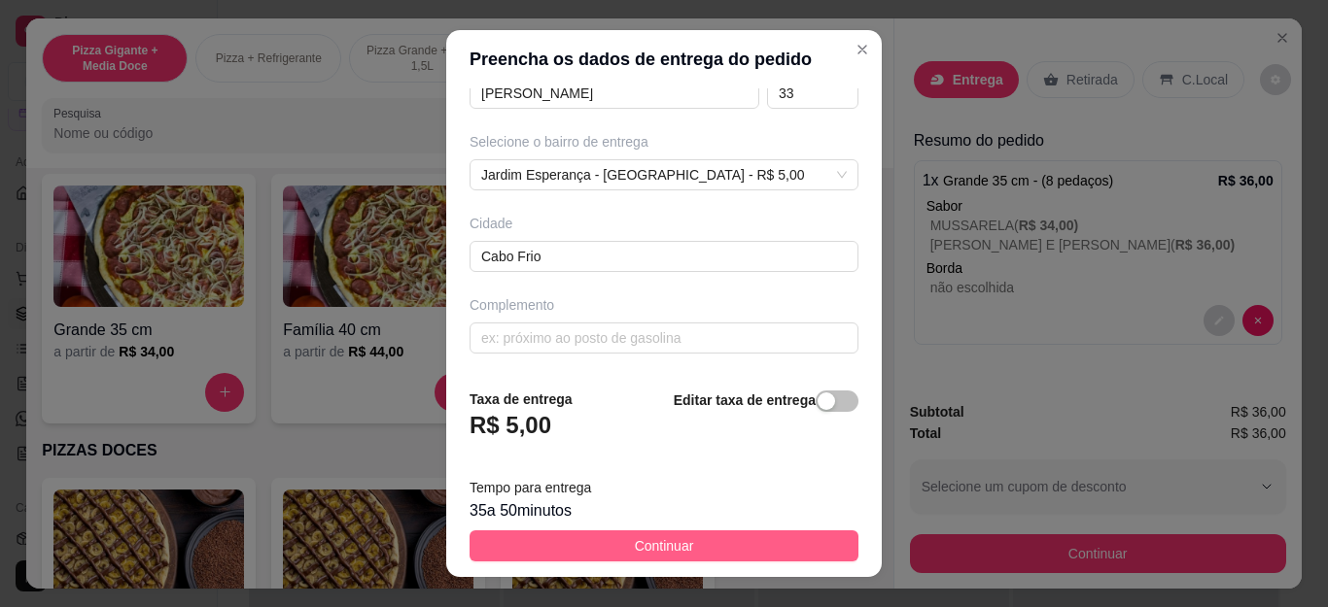
click at [639, 535] on span "Continuar" at bounding box center [664, 545] width 59 height 21
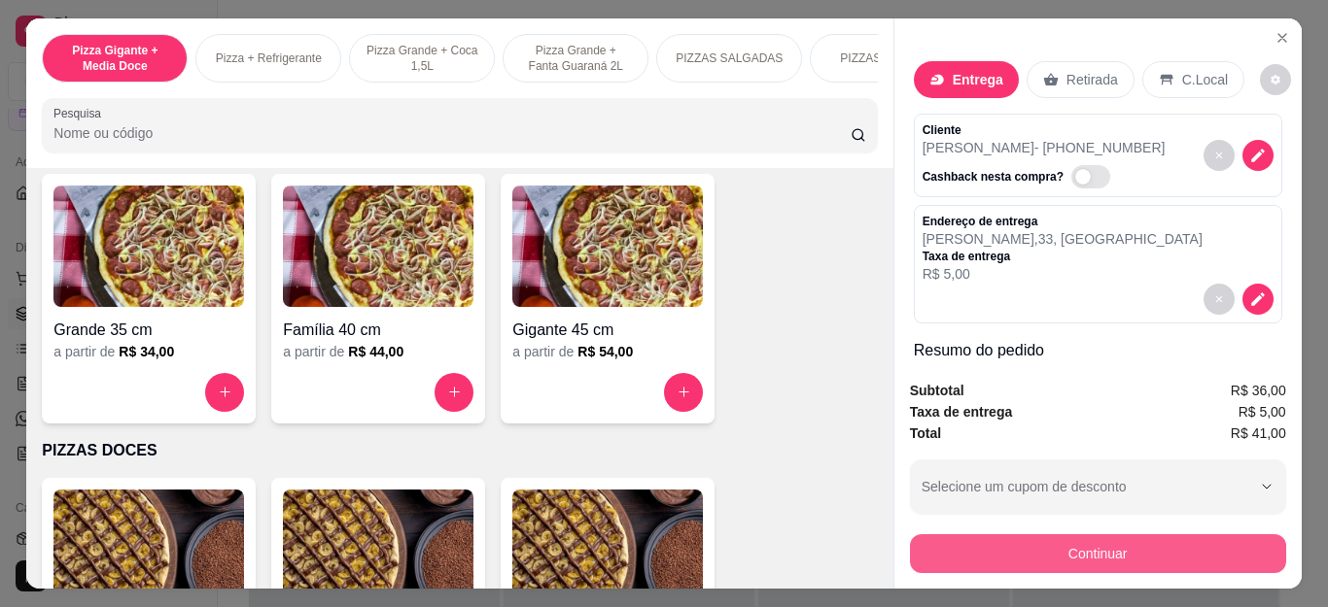
click at [1019, 556] on button "Continuar" at bounding box center [1098, 554] width 376 height 39
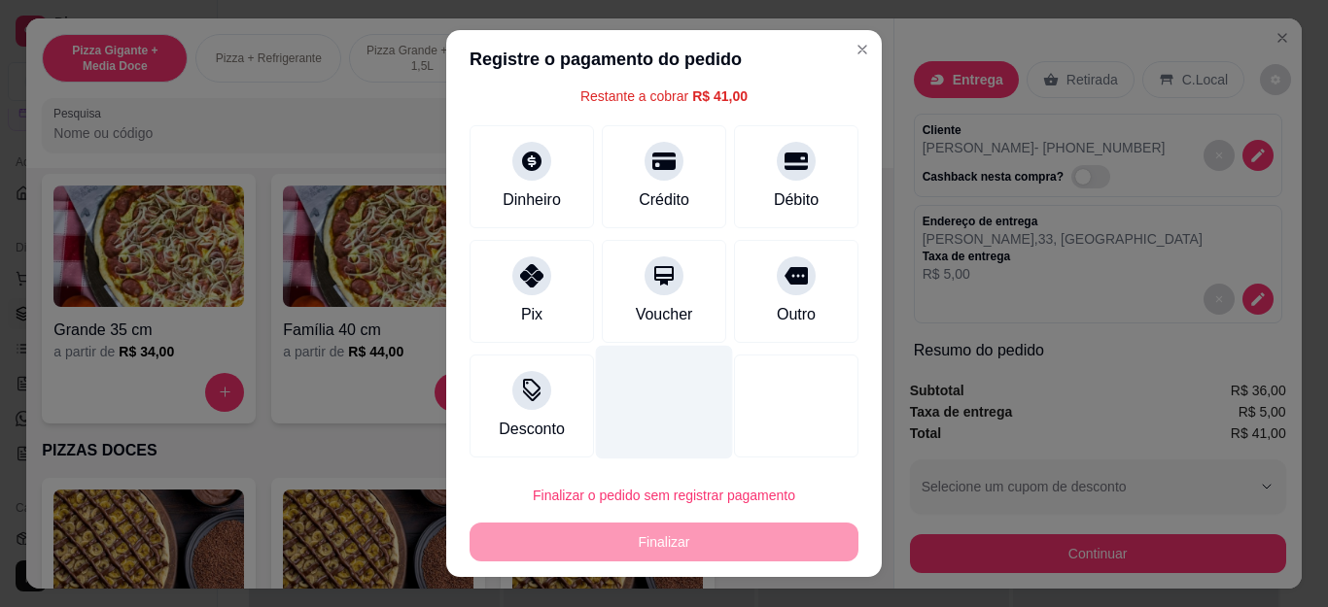
scroll to position [85, 0]
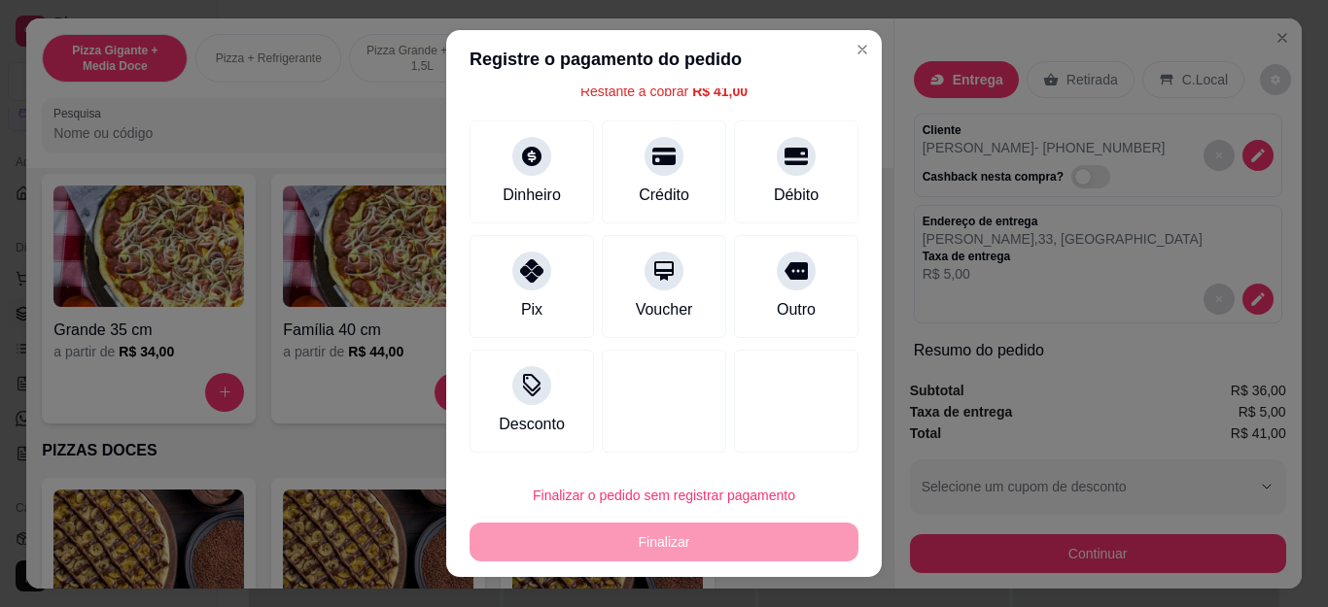
click at [453, 178] on div "R$ 41,00 Total do pedido R$ 41,00 Restante a cobrar R$ 41,00 Dinheiro Crédito D…" at bounding box center [663, 274] width 435 height 372
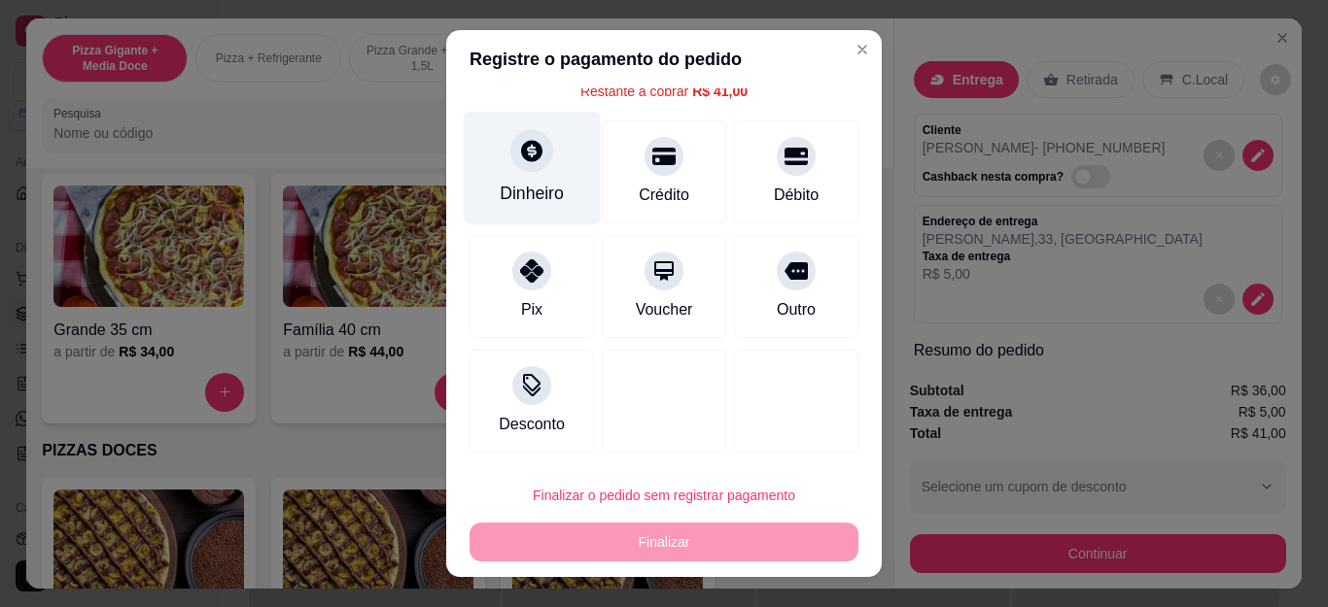
click at [483, 167] on div "Dinheiro" at bounding box center [532, 169] width 137 height 114
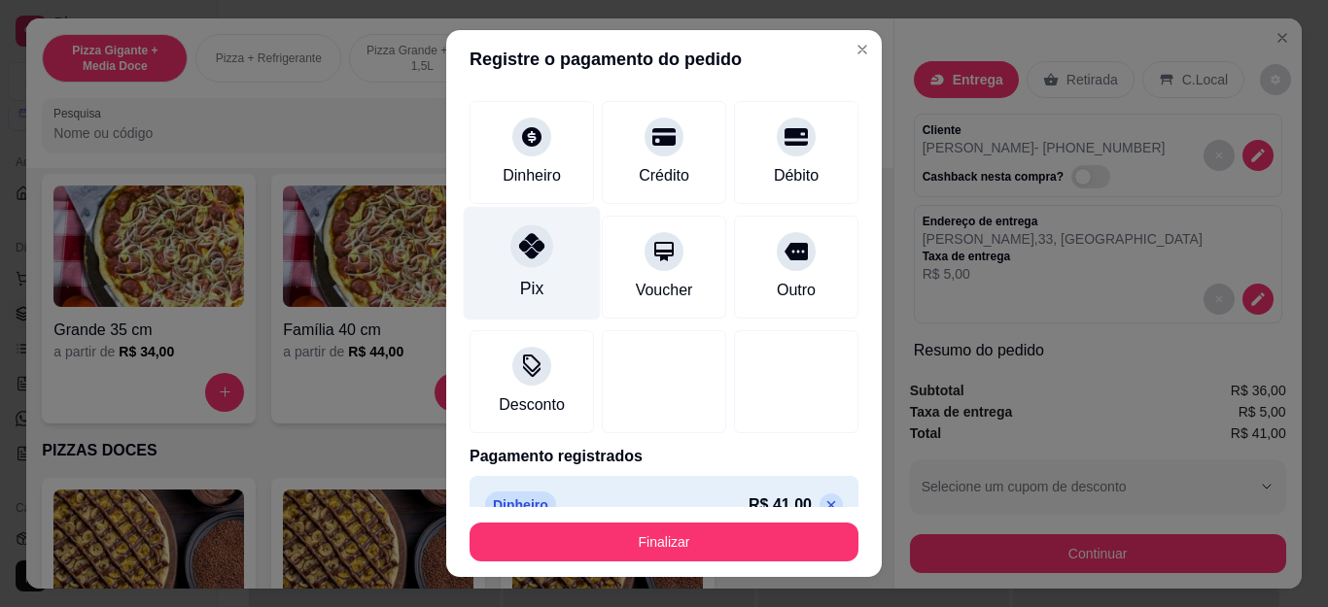
type input "R$ 0,00"
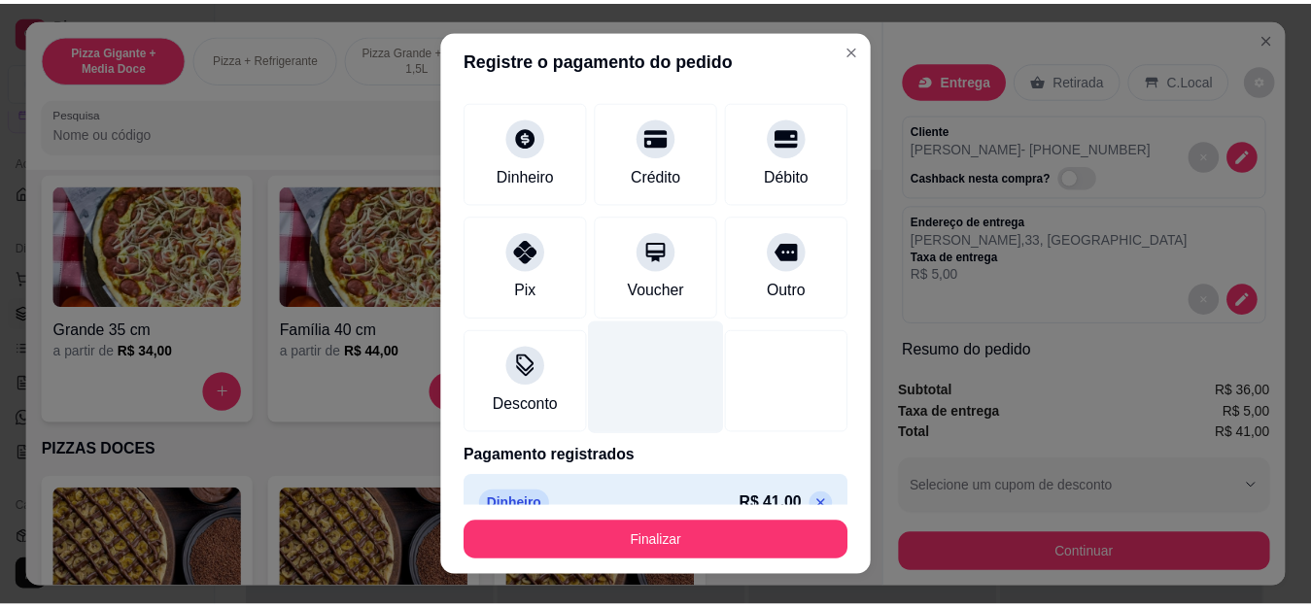
scroll to position [120, 0]
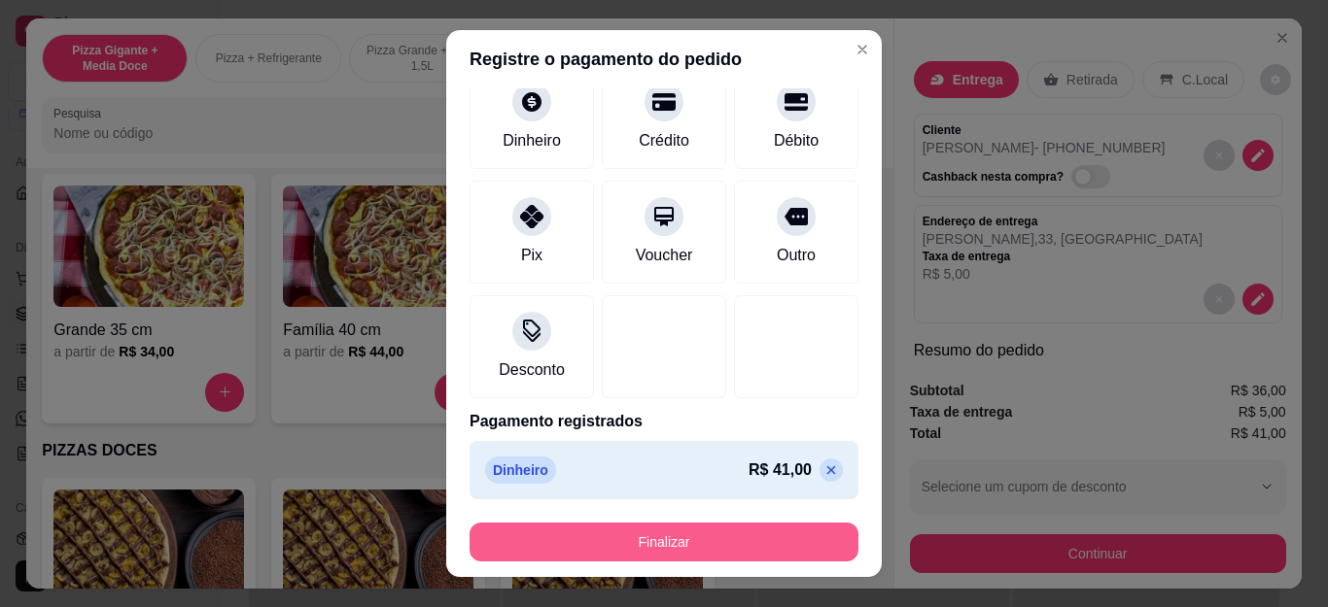
click at [616, 535] on button "Finalizar" at bounding box center [663, 542] width 389 height 39
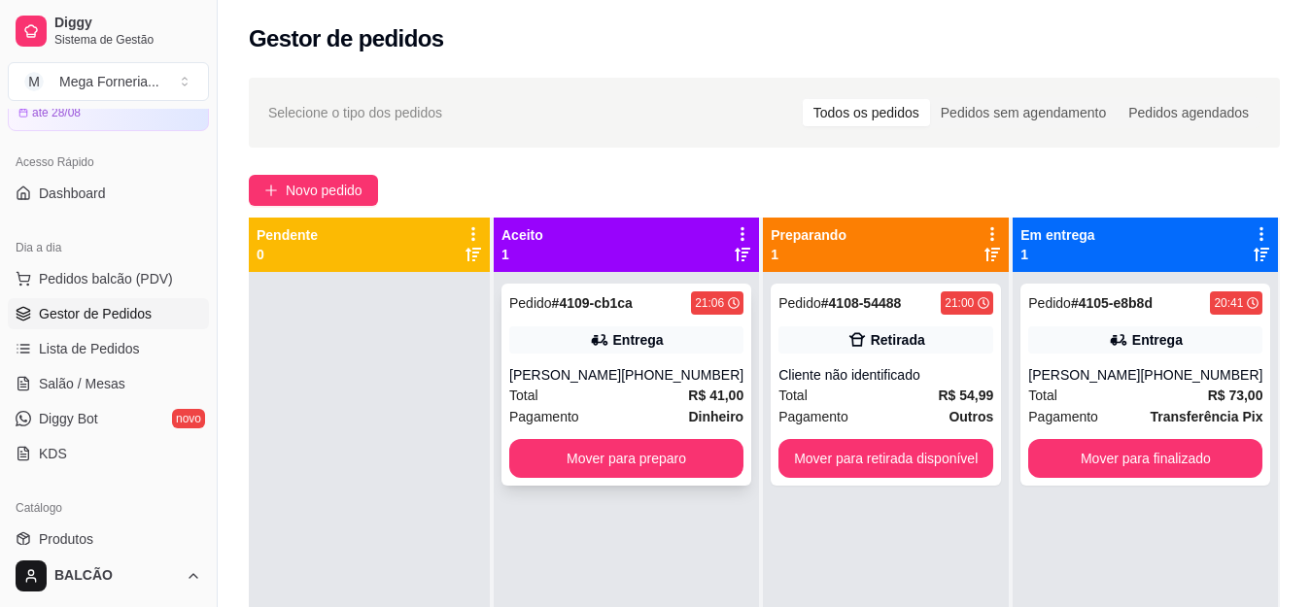
click at [664, 337] on div "Entrega" at bounding box center [626, 340] width 234 height 27
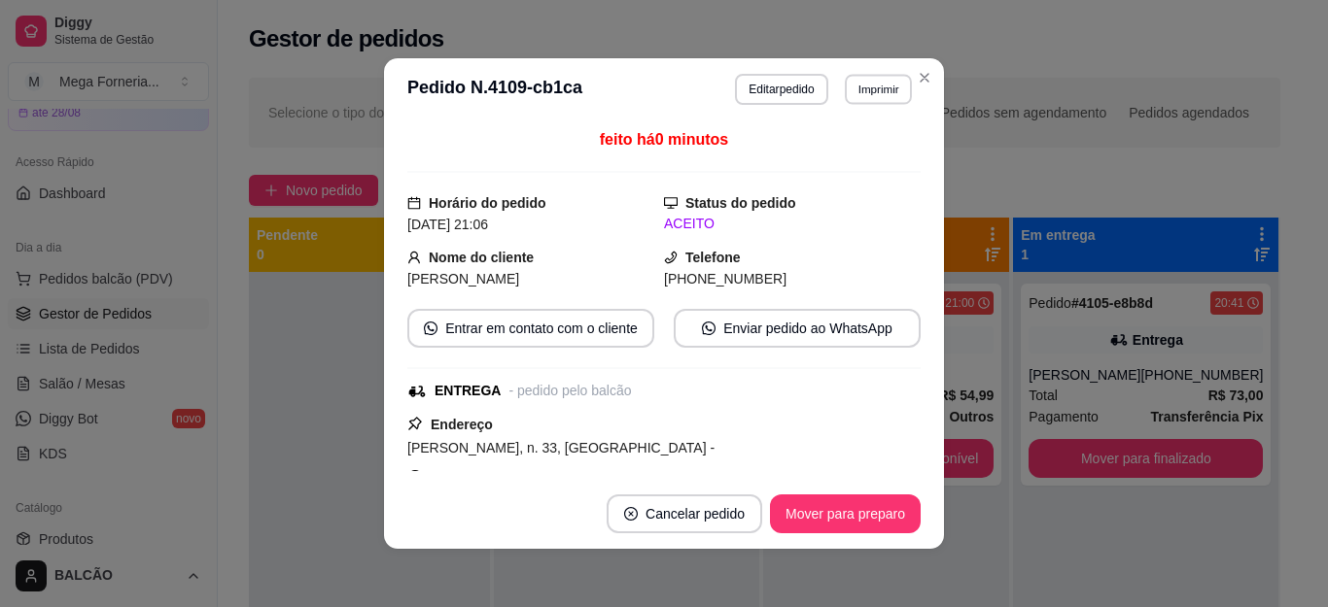
click at [860, 95] on button "Imprimir" at bounding box center [878, 89] width 67 height 30
click at [867, 165] on button "IMPRESSORA" at bounding box center [835, 157] width 136 height 30
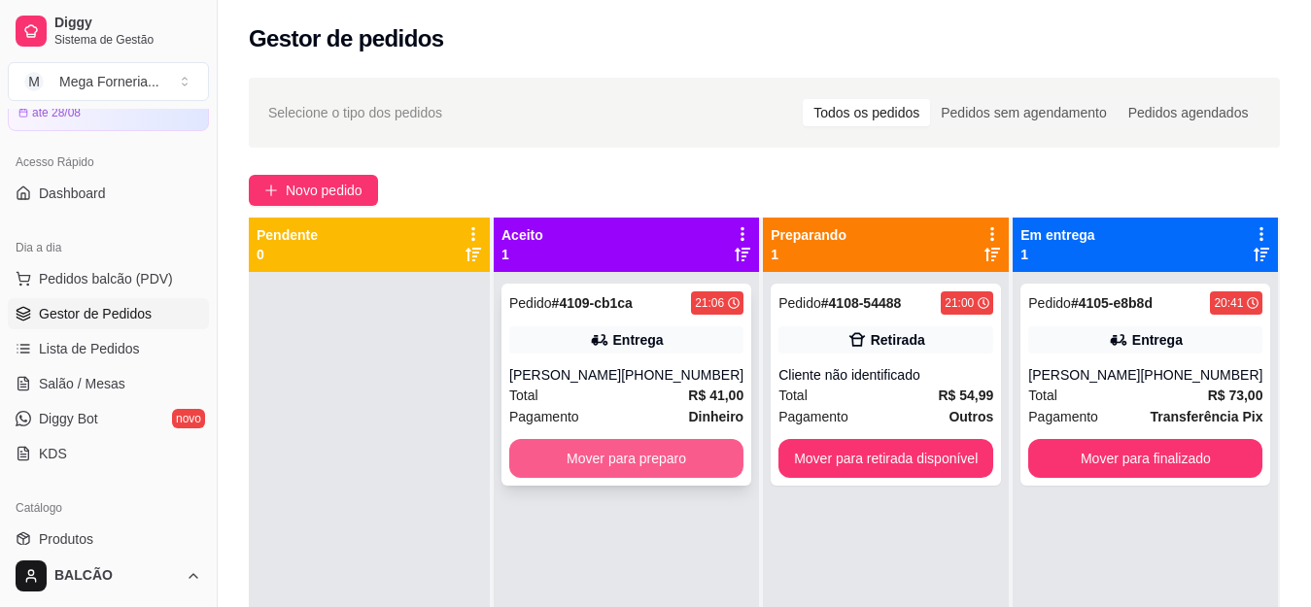
click at [688, 458] on button "Mover para preparo" at bounding box center [626, 458] width 234 height 39
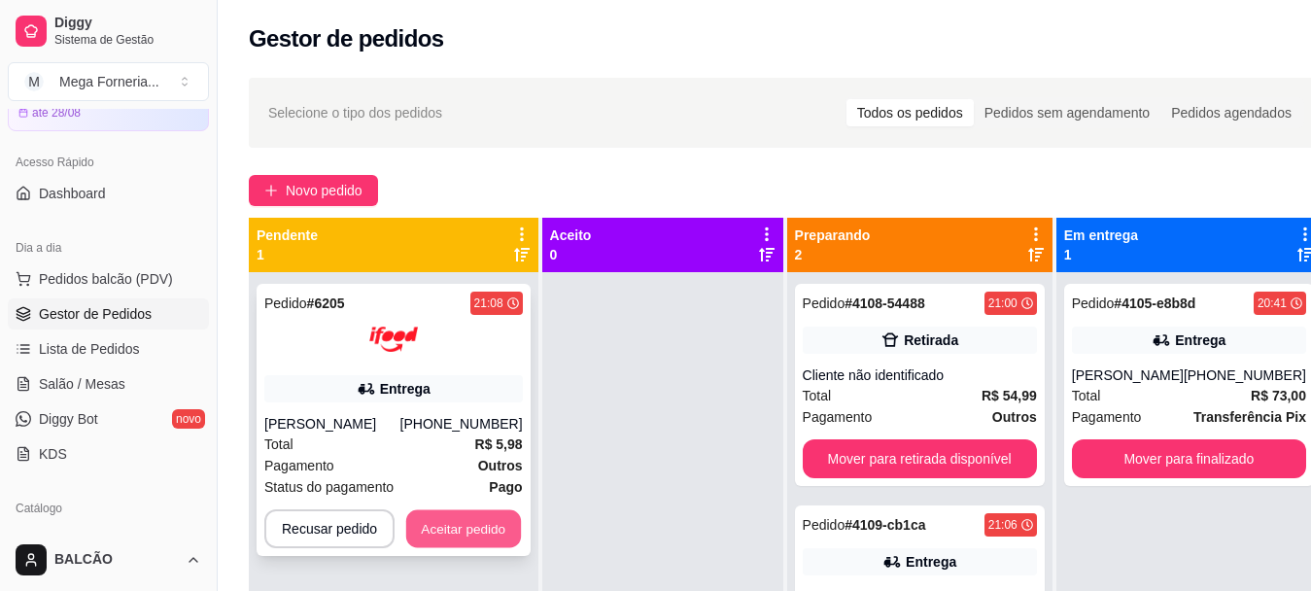
click at [491, 541] on button "Aceitar pedido" at bounding box center [463, 529] width 115 height 38
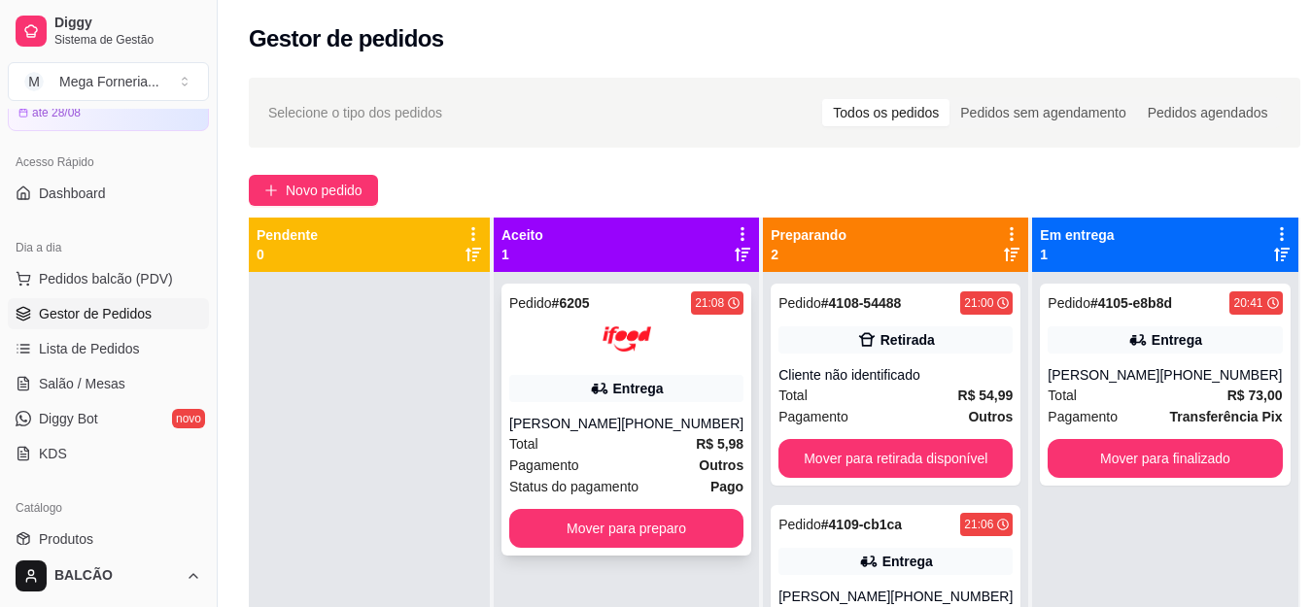
click at [621, 414] on div "[PERSON_NAME]" at bounding box center [565, 423] width 112 height 19
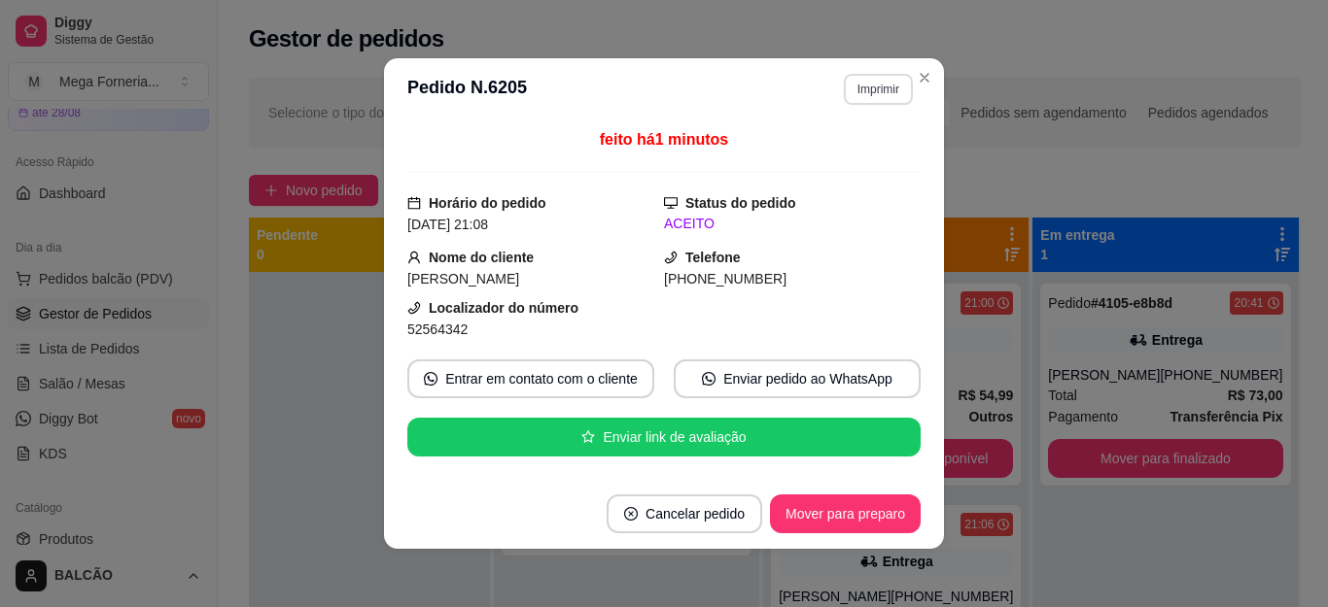
click at [854, 77] on button "Imprimir" at bounding box center [878, 89] width 69 height 31
click at [866, 163] on button "IMPRESSORA" at bounding box center [835, 157] width 141 height 31
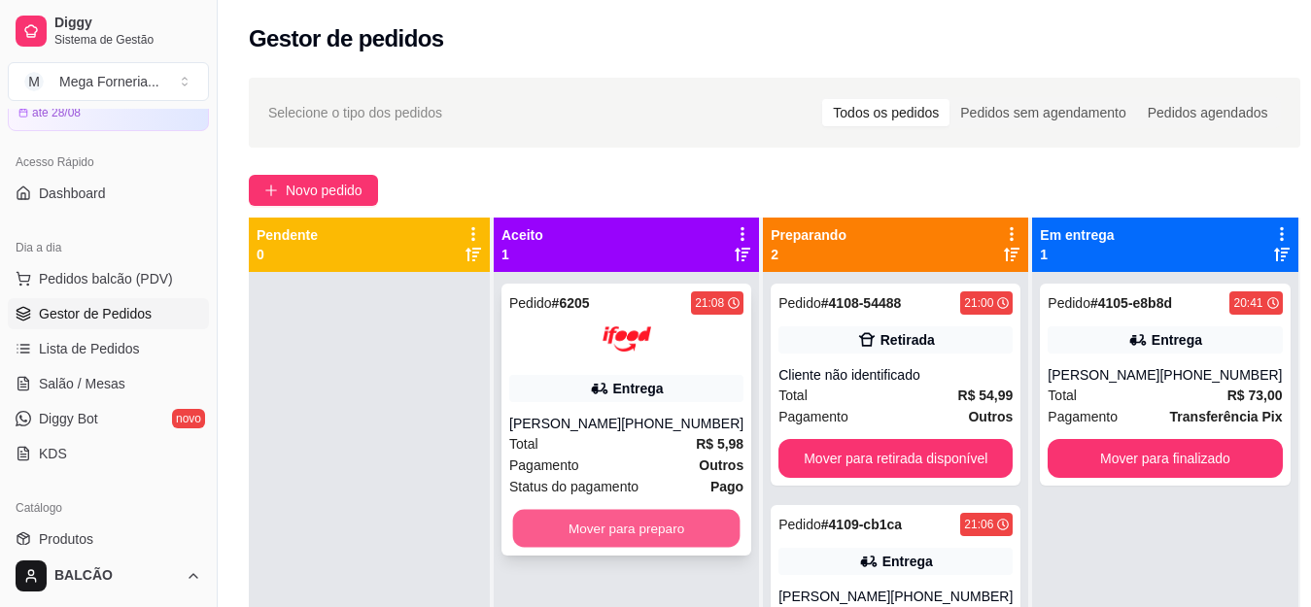
click at [632, 515] on button "Mover para preparo" at bounding box center [626, 529] width 227 height 38
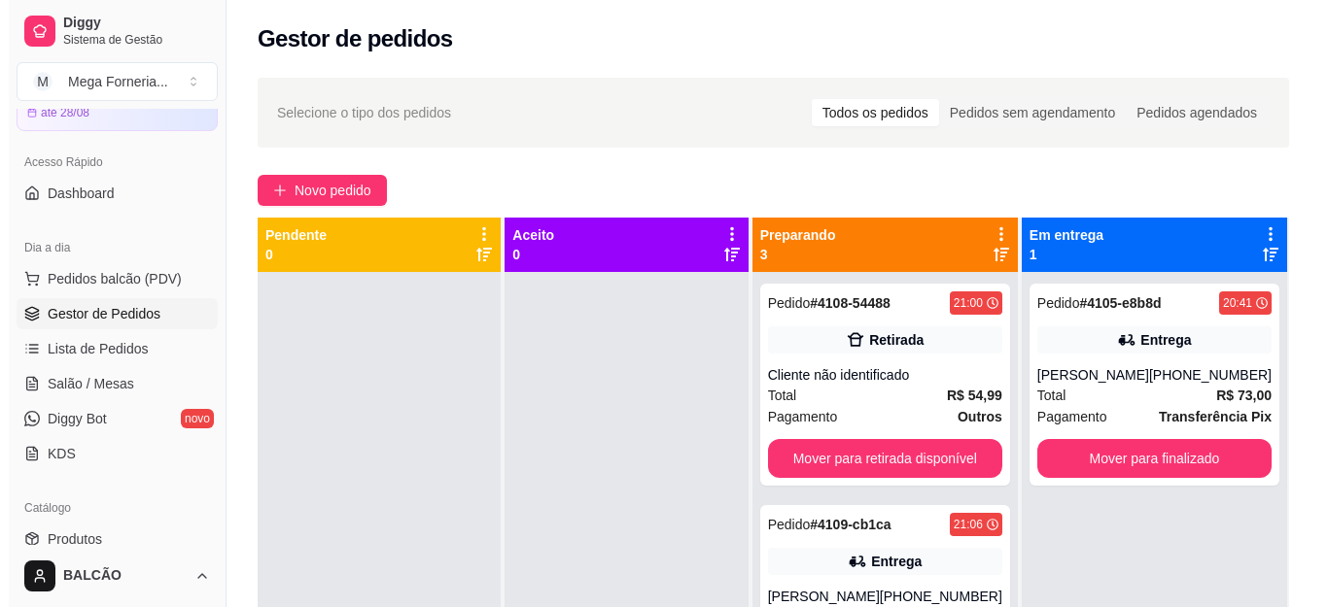
scroll to position [54, 0]
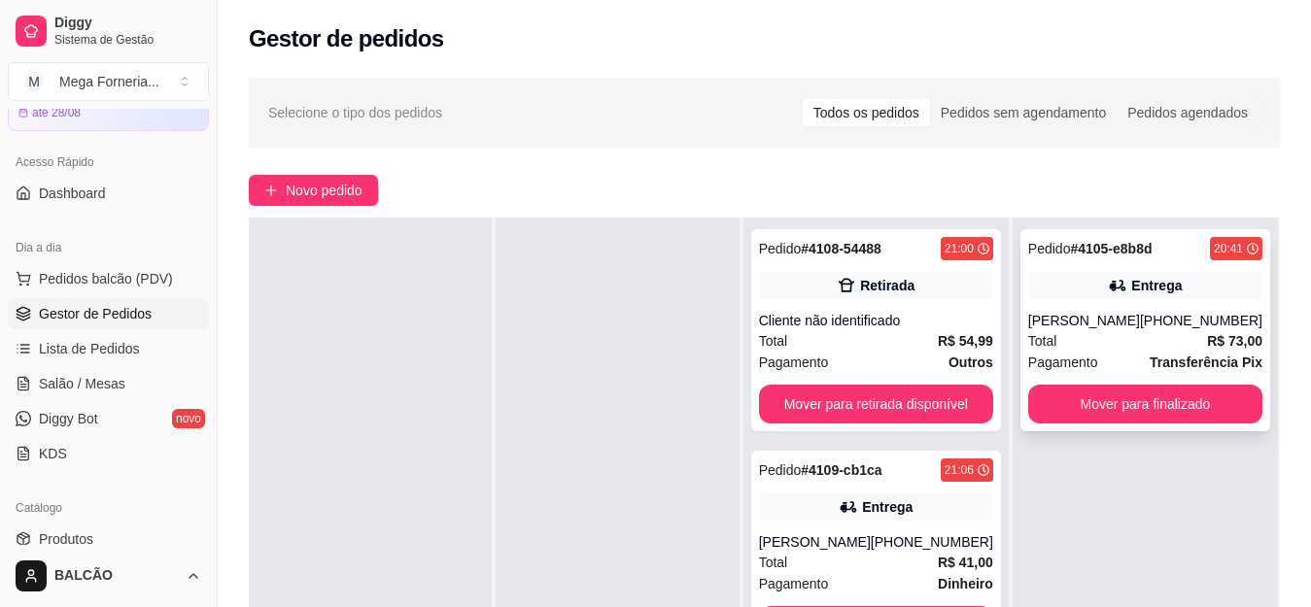
click at [1112, 349] on div "Total R$ 73,00" at bounding box center [1145, 340] width 234 height 21
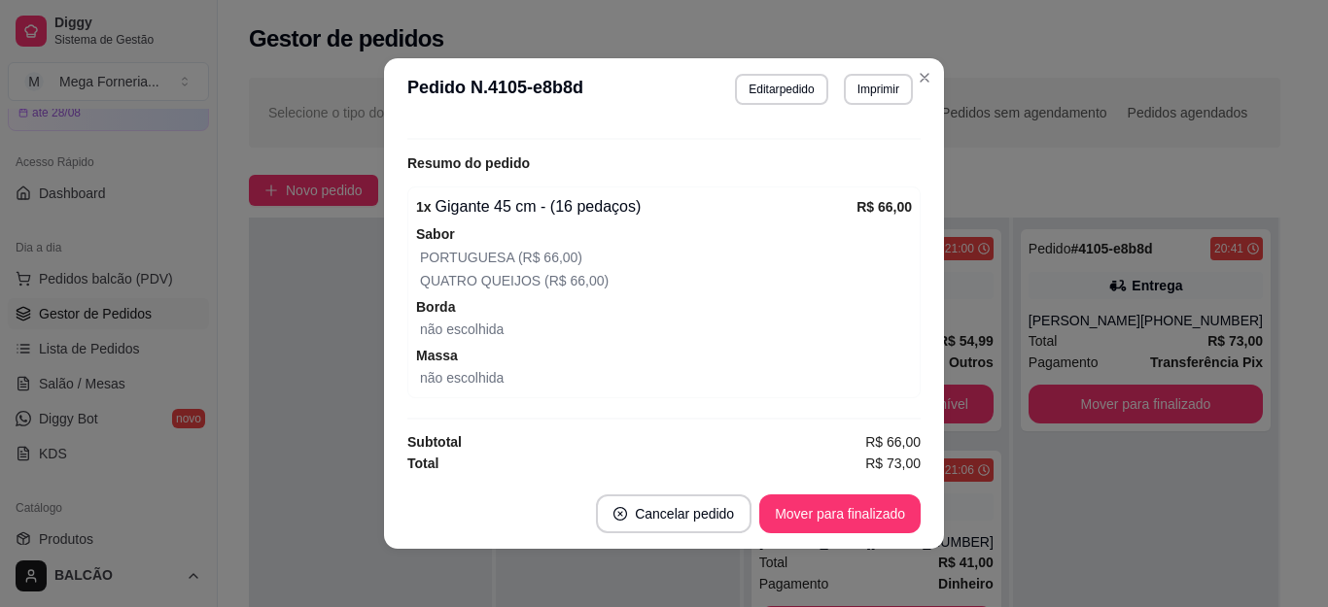
scroll to position [525, 0]
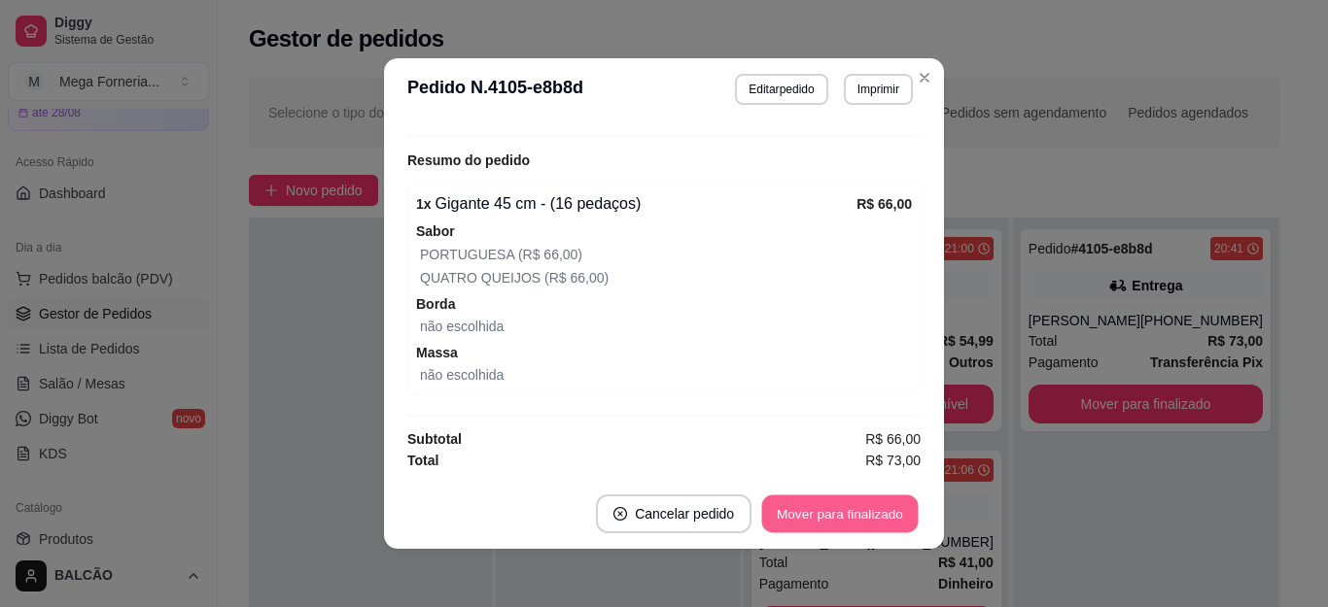
click at [817, 511] on button "Mover para finalizado" at bounding box center [840, 515] width 156 height 38
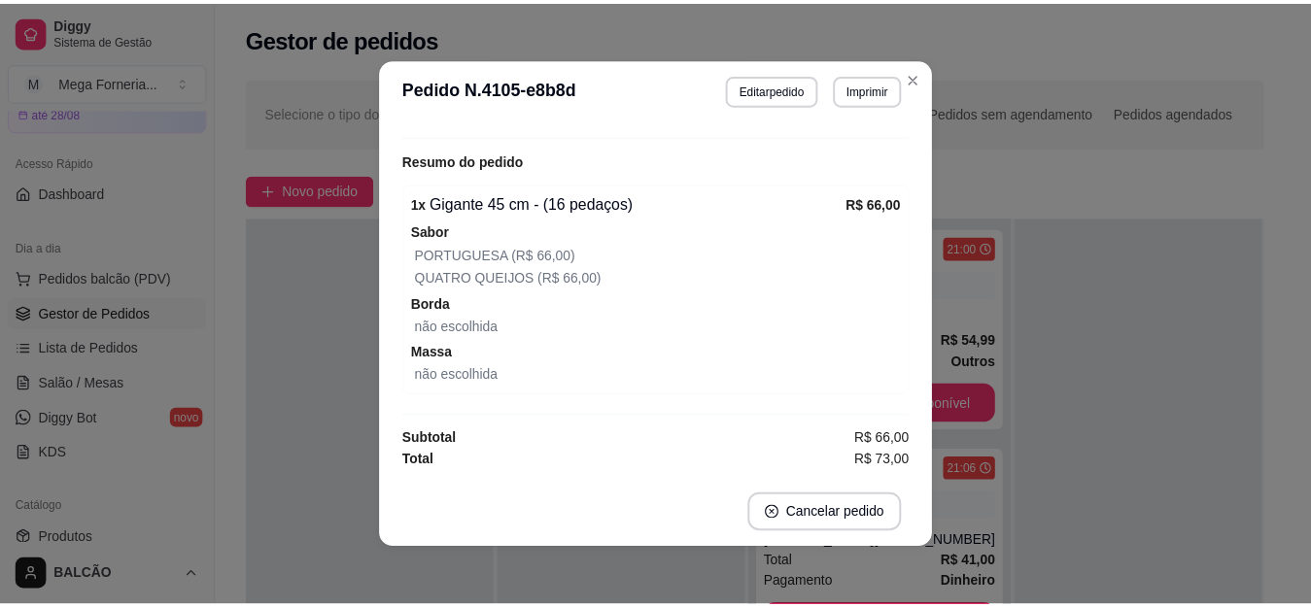
scroll to position [480, 0]
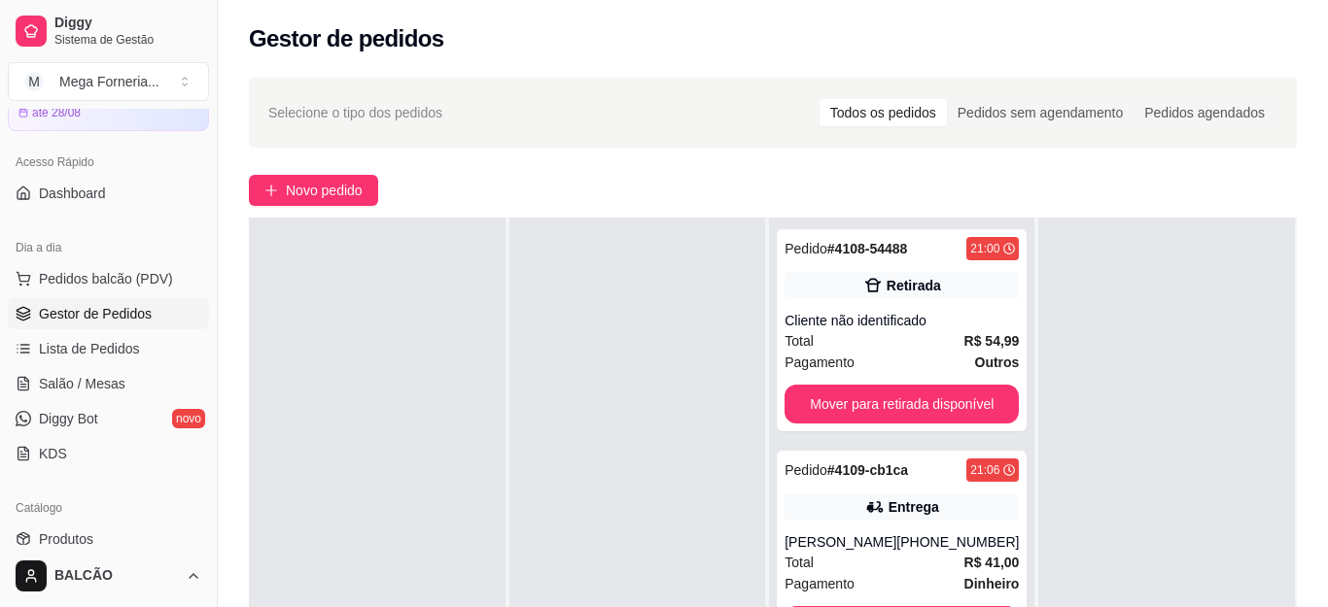
click at [918, 84] on div "Selecione o tipo dos pedidos Todos os pedidos Pedidos sem agendamento Pedidos a…" at bounding box center [773, 113] width 1048 height 70
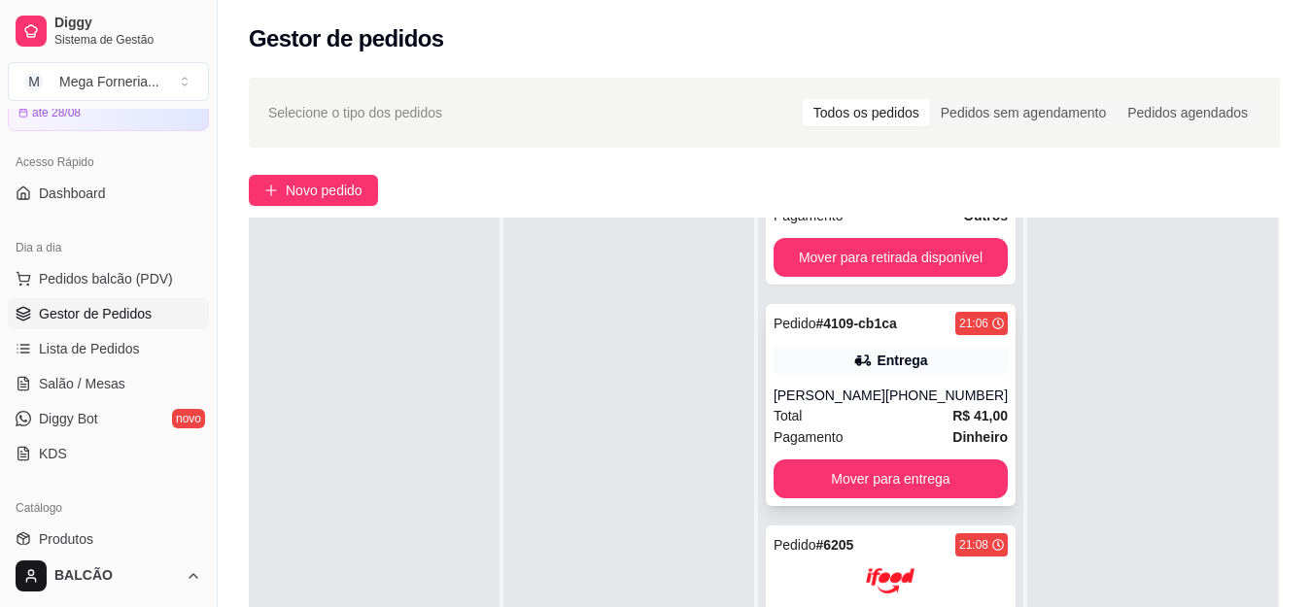
scroll to position [50, 0]
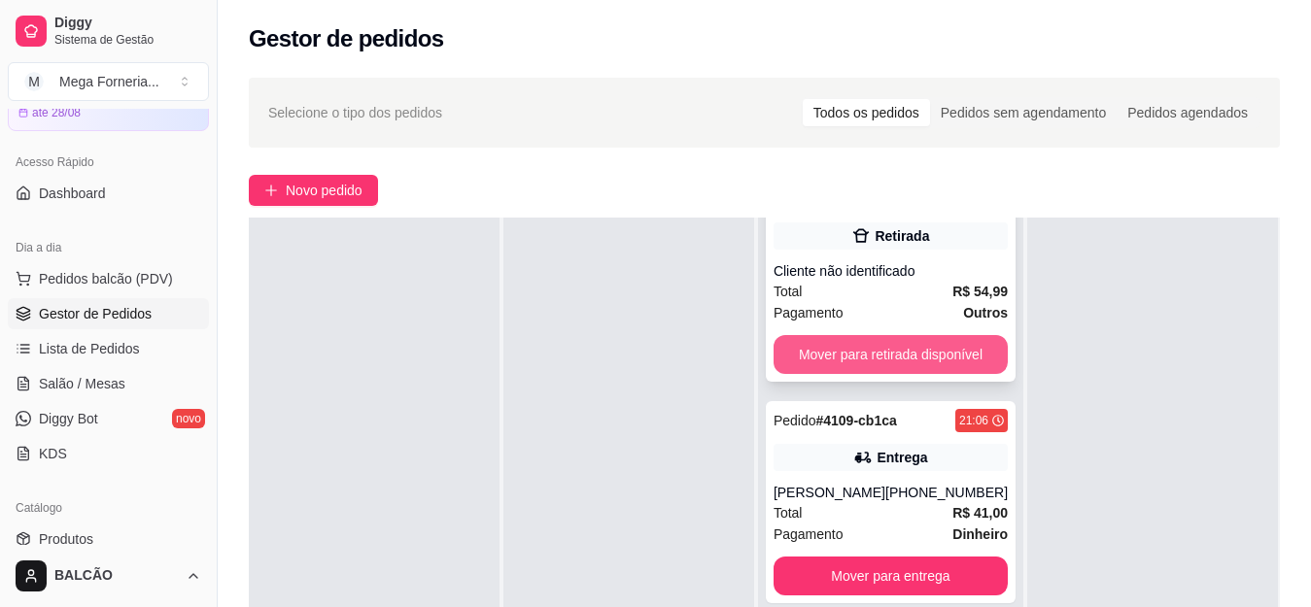
click at [963, 352] on button "Mover para retirada disponível" at bounding box center [891, 354] width 234 height 39
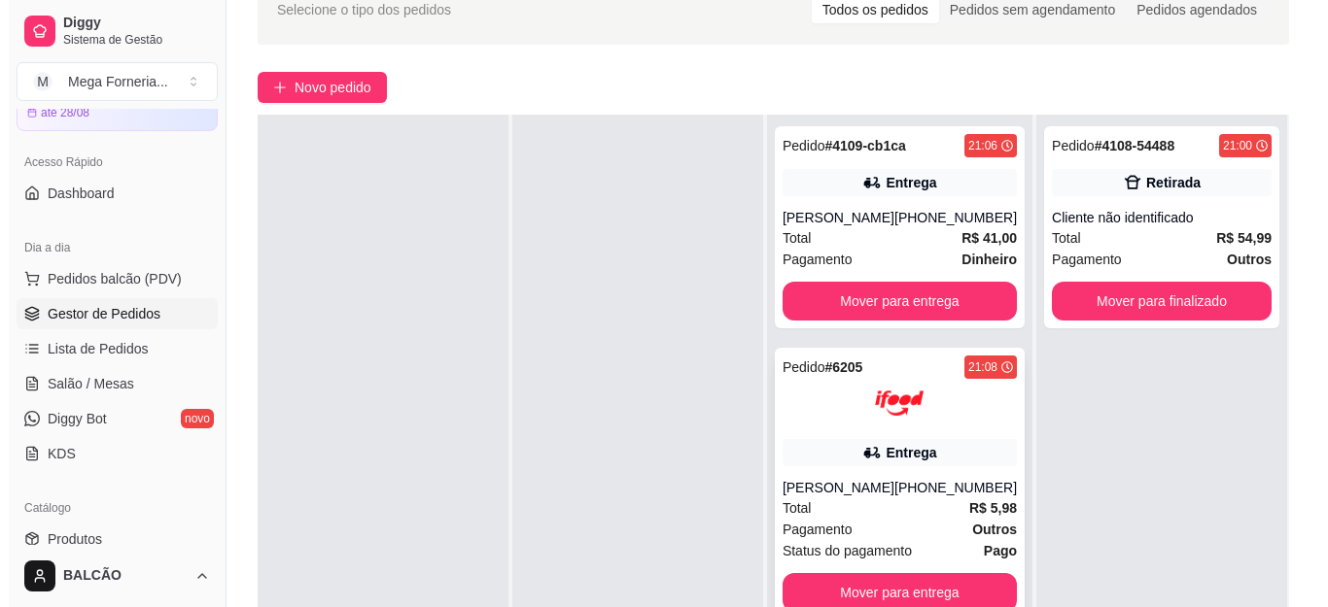
scroll to position [194, 0]
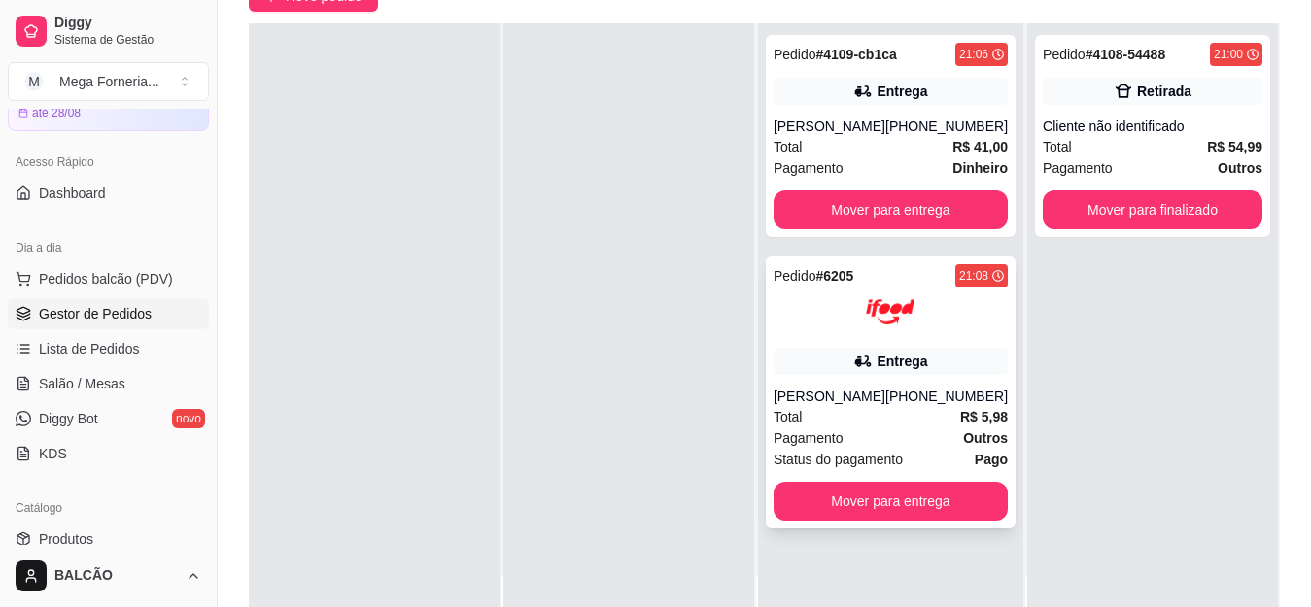
click at [834, 346] on div "Pedido # 6205 21:08 Entrega [PERSON_NAME] [PHONE_NUMBER] Total R$ 5,98 Pagament…" at bounding box center [891, 393] width 250 height 272
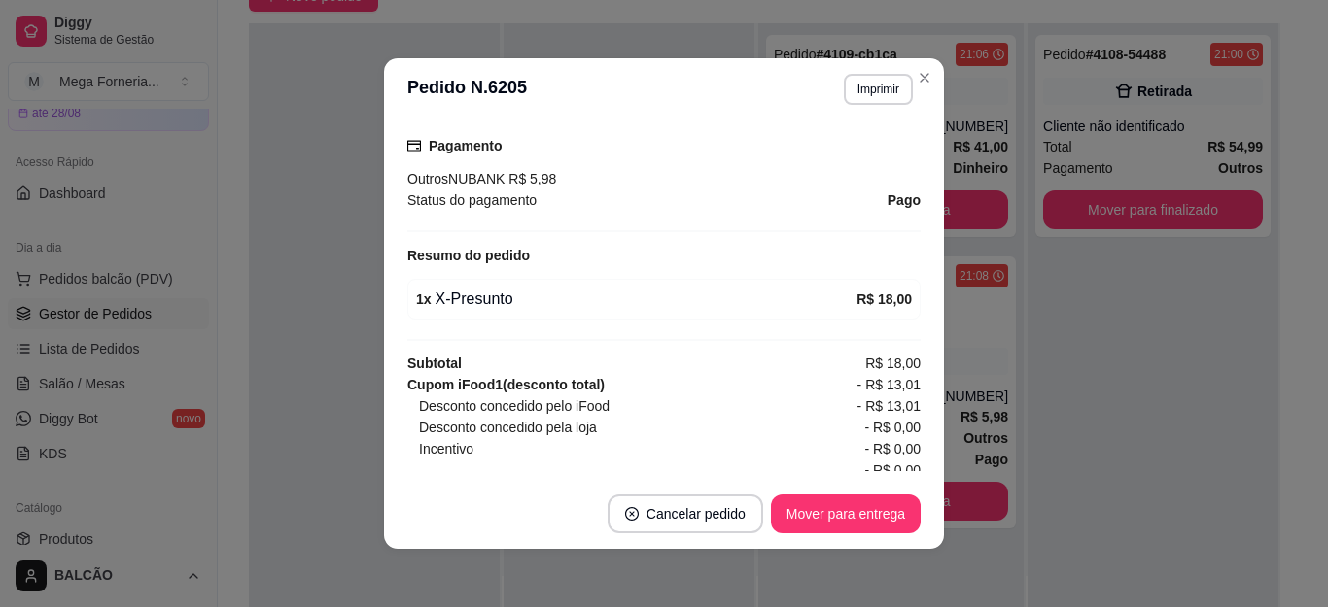
scroll to position [612, 0]
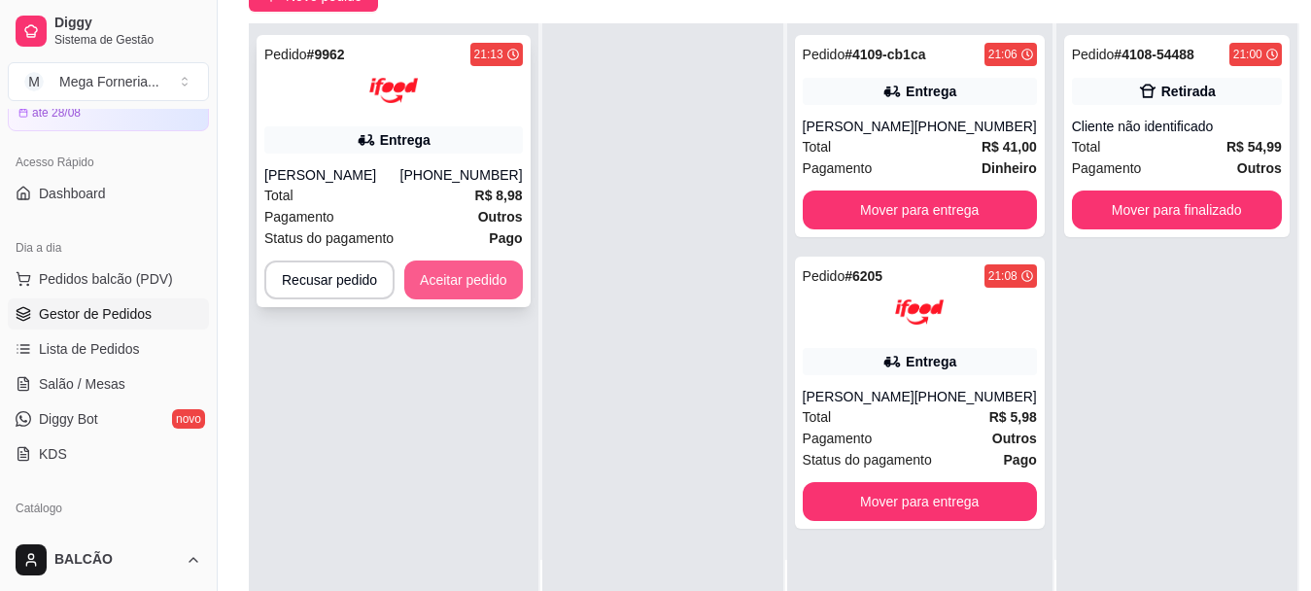
click at [494, 278] on button "Aceitar pedido" at bounding box center [463, 279] width 119 height 39
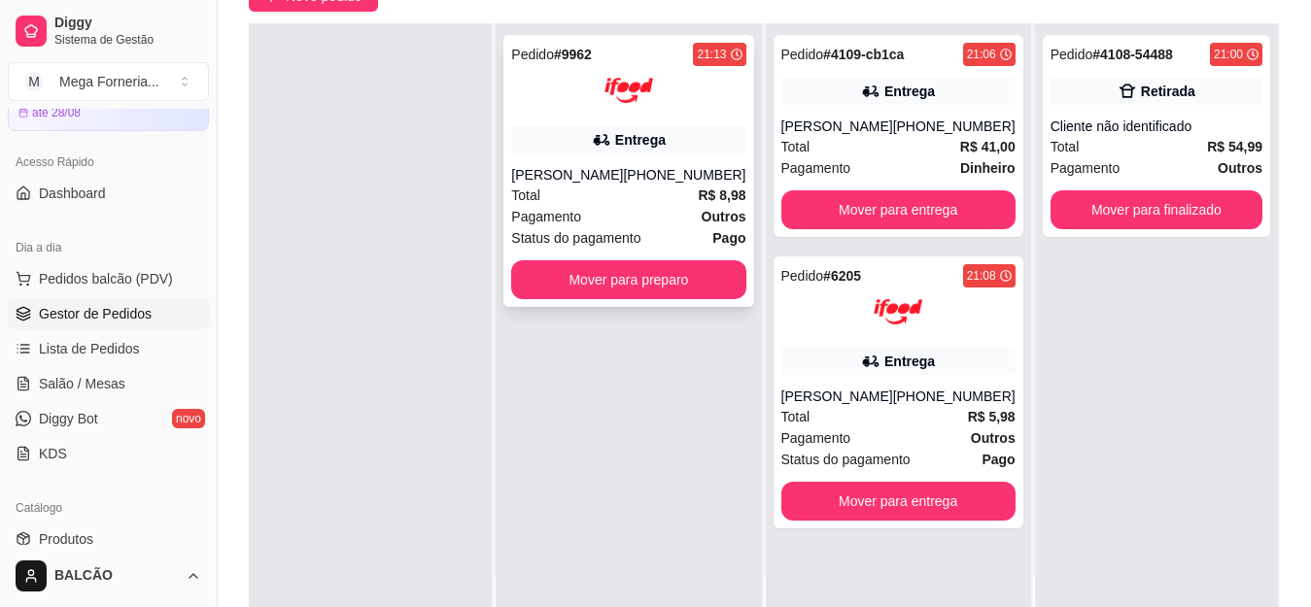
click at [651, 155] on div "Pedido # 9962 21:13 Entrega [PERSON_NAME] [PHONE_NUMBER] Total R$ 8,98 Pagament…" at bounding box center [628, 171] width 250 height 272
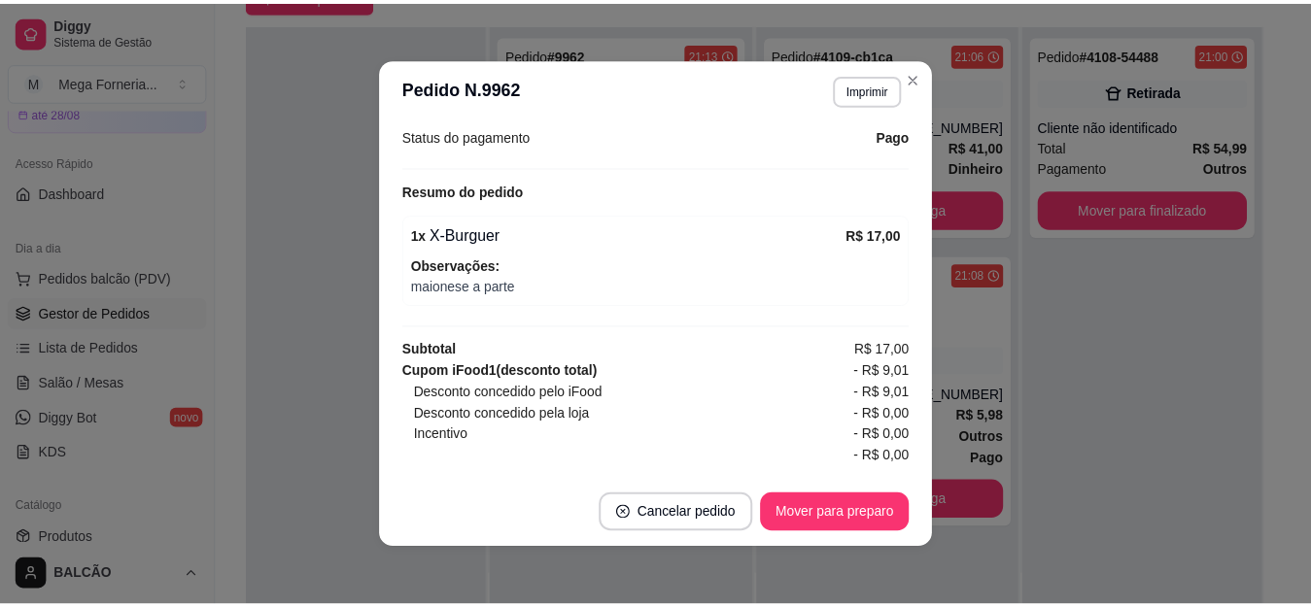
scroll to position [663, 0]
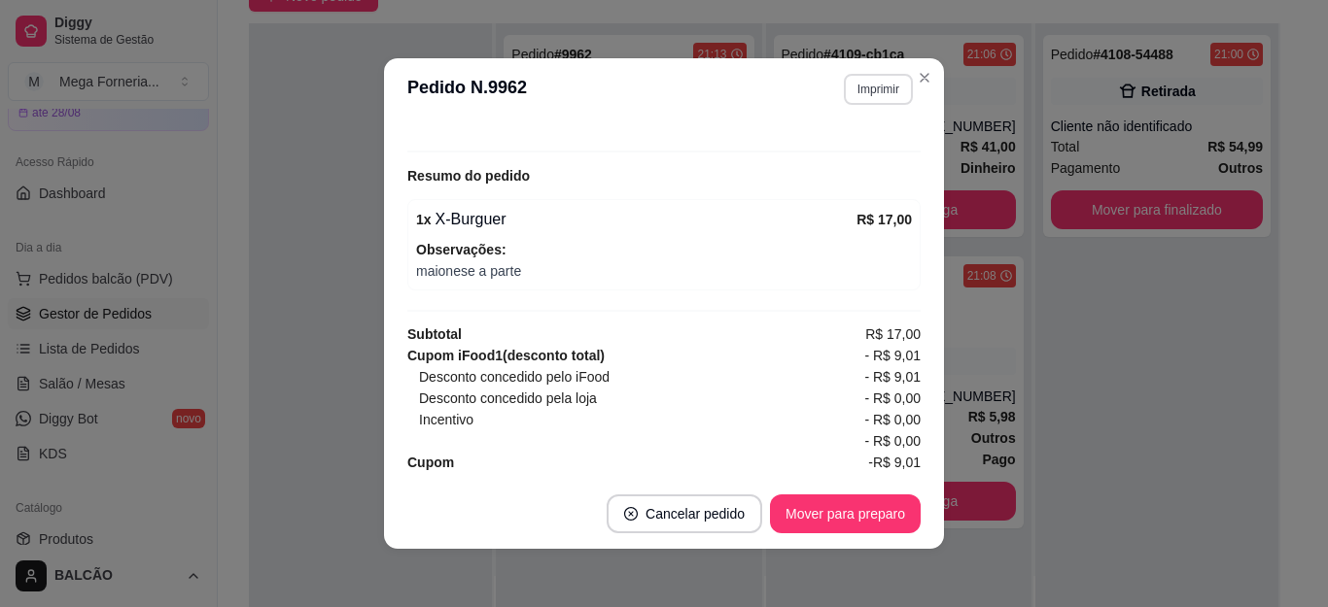
click at [857, 93] on button "Imprimir" at bounding box center [878, 89] width 69 height 31
click at [842, 157] on button "IMPRESSORA" at bounding box center [835, 157] width 141 height 31
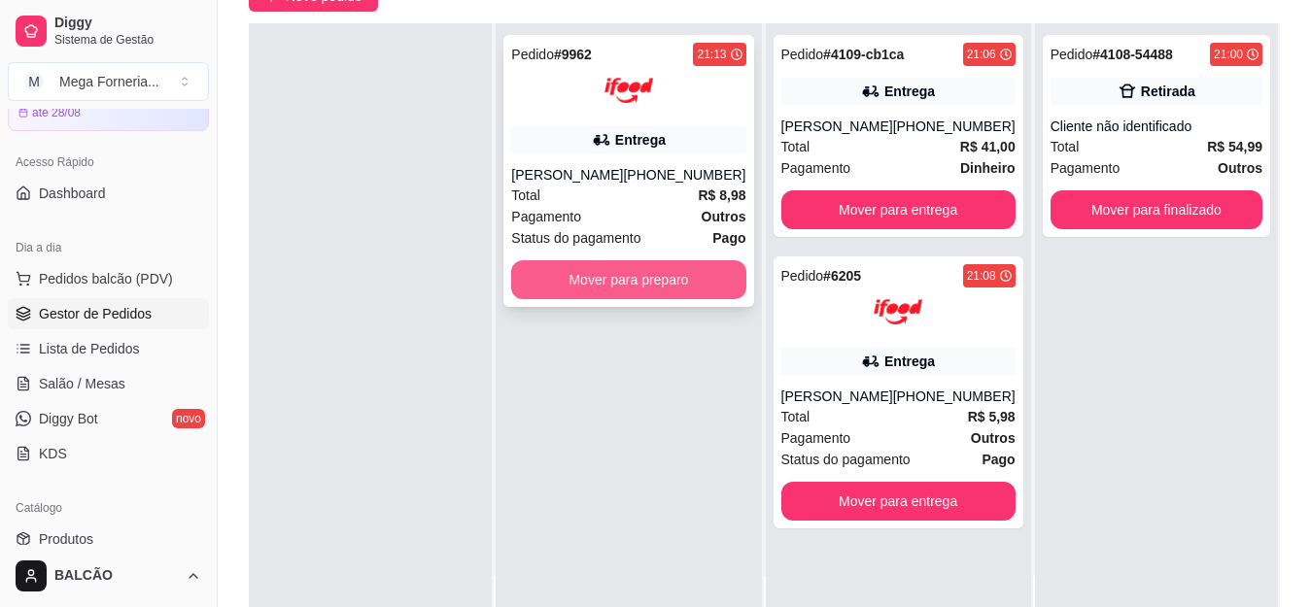
click at [657, 285] on button "Mover para preparo" at bounding box center [628, 279] width 234 height 39
click at [620, 281] on button "Mover para preparo" at bounding box center [628, 280] width 227 height 38
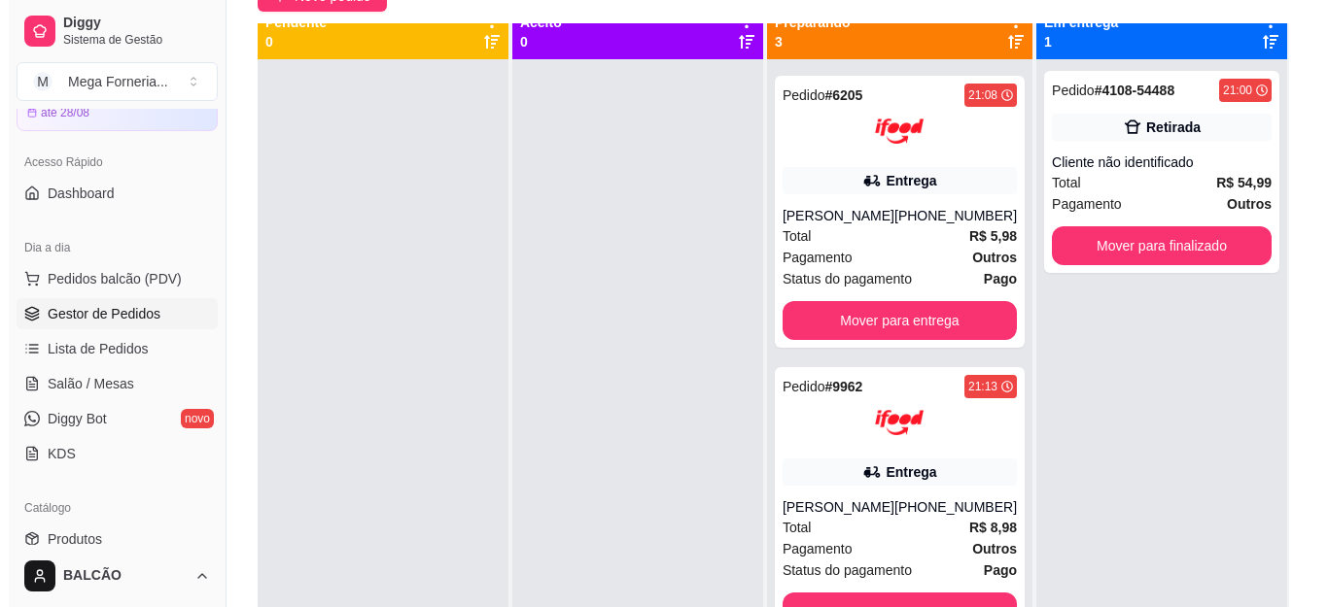
scroll to position [0, 0]
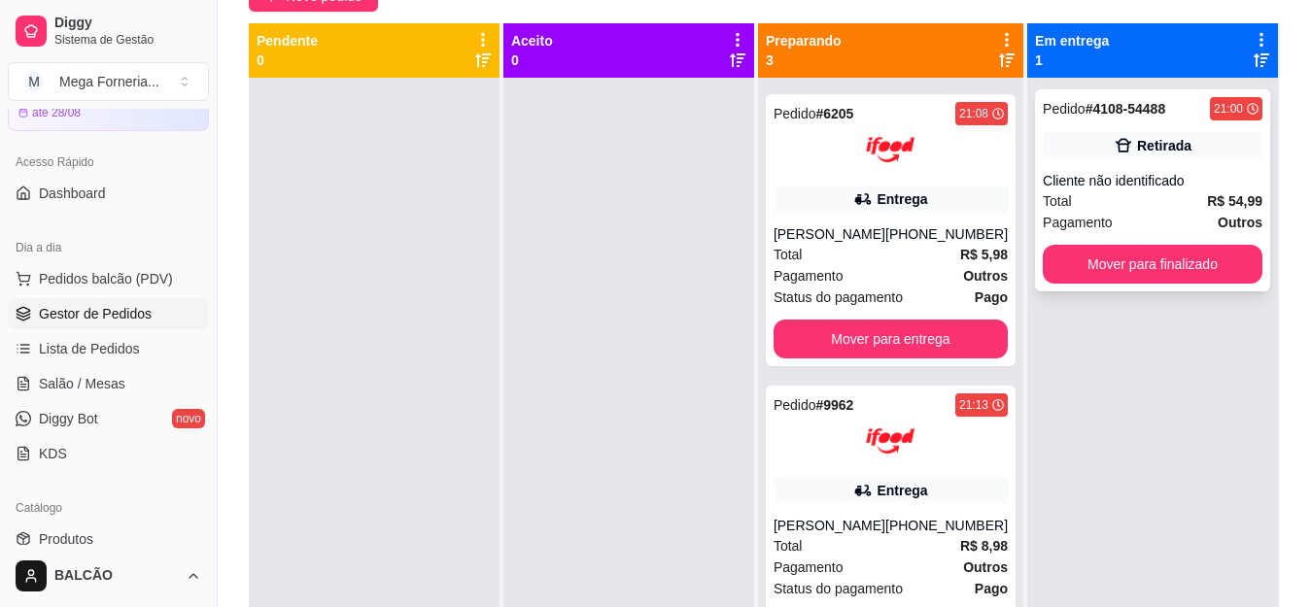
click at [1090, 169] on div "Pedido # 4108-54488 21:00 Retirada Cliente não identificado Total R$ 54,99 Paga…" at bounding box center [1152, 190] width 235 height 202
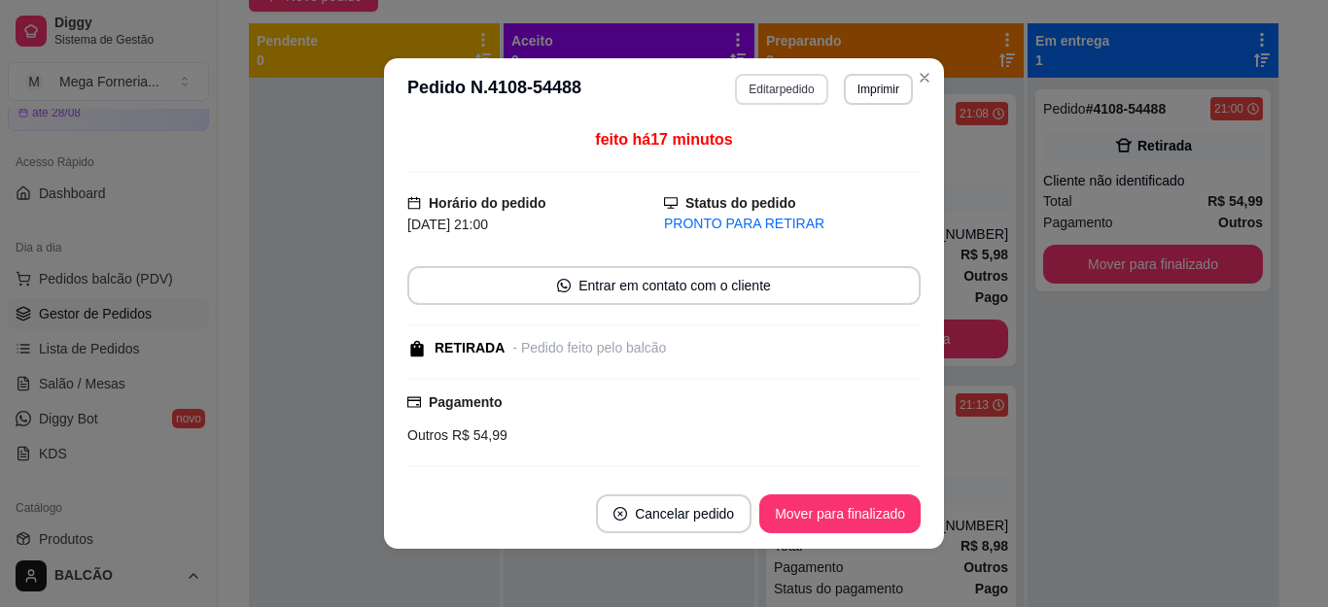
click at [752, 103] on button "Editar pedido" at bounding box center [781, 89] width 92 height 31
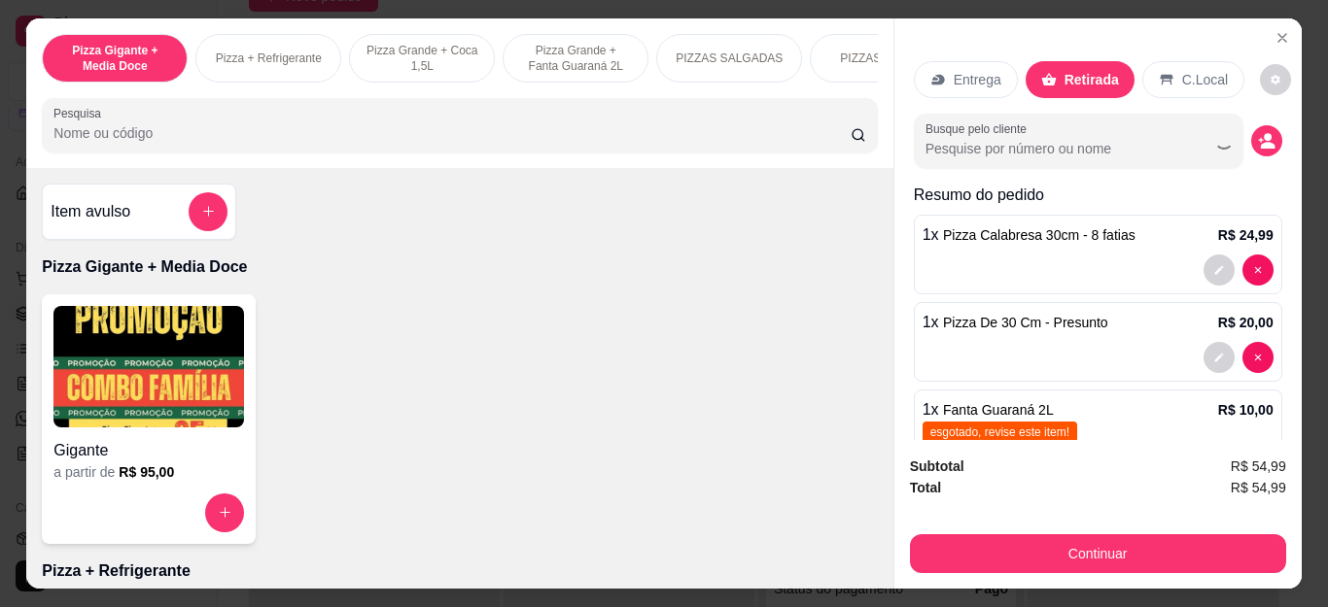
click at [963, 535] on button "Continuar" at bounding box center [1098, 554] width 376 height 39
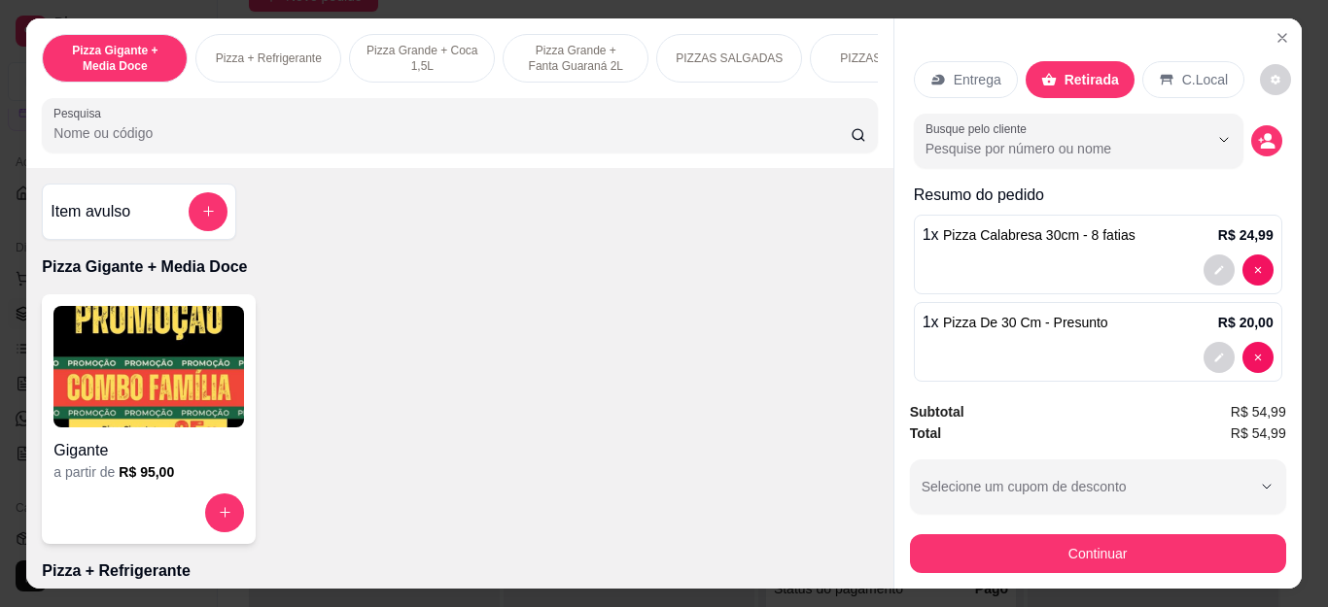
click at [504, 257] on div "Dinheiro" at bounding box center [532, 253] width 137 height 114
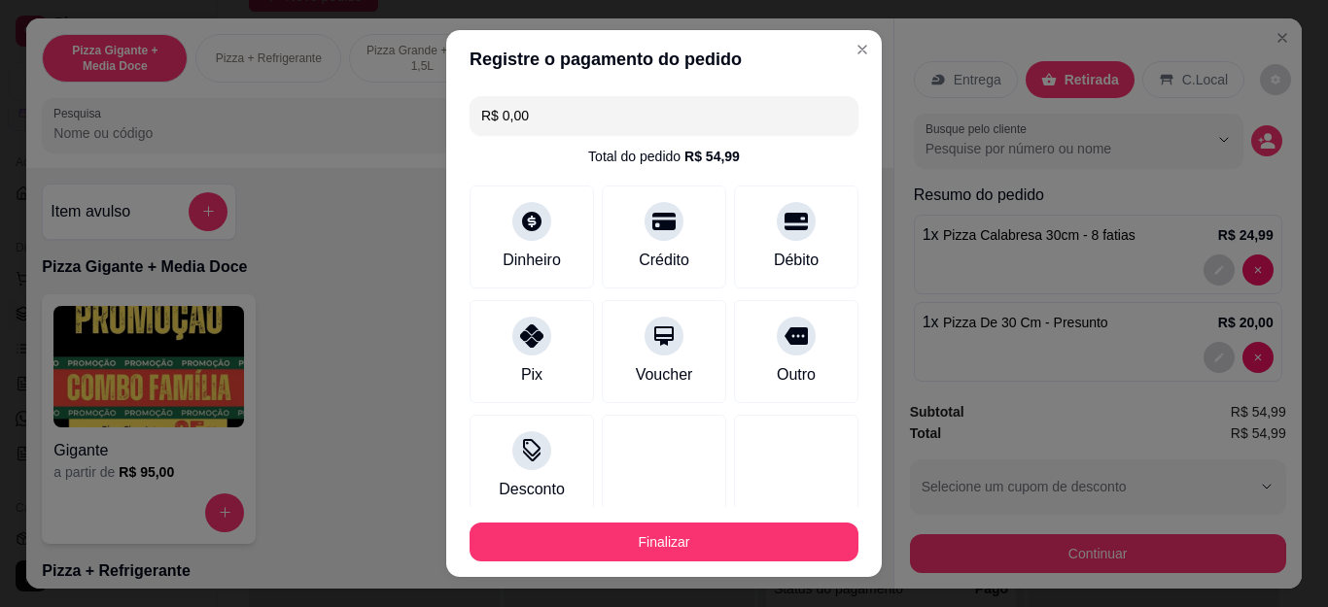
type input "R$ 0,00"
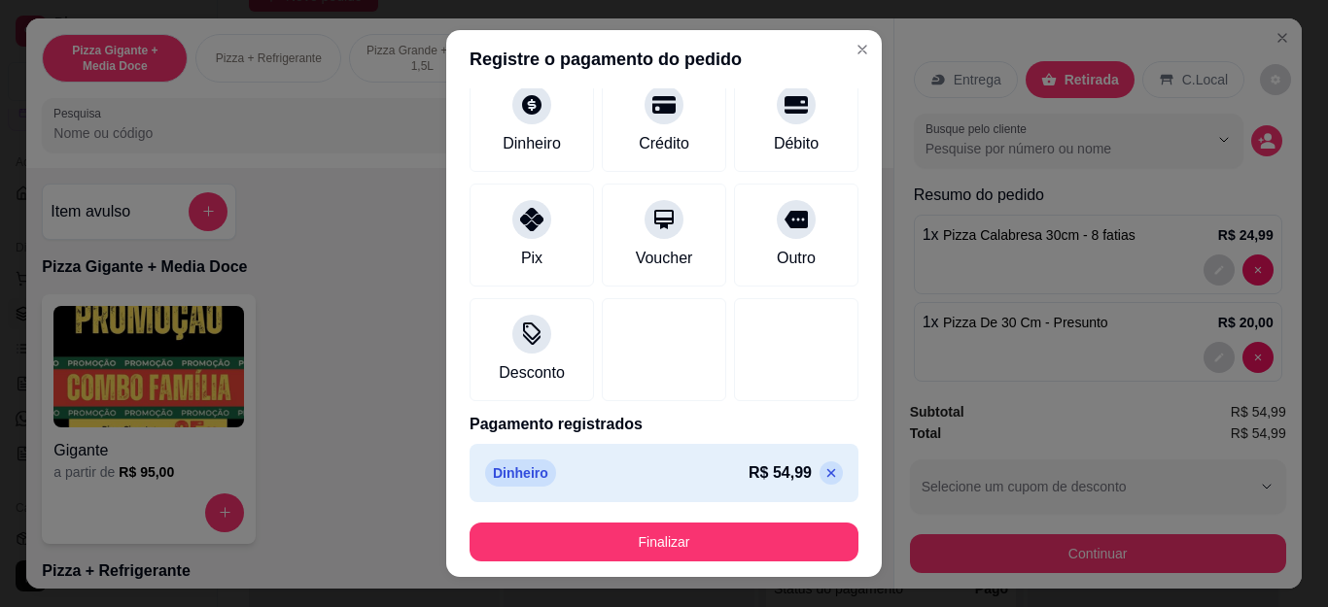
scroll to position [120, 0]
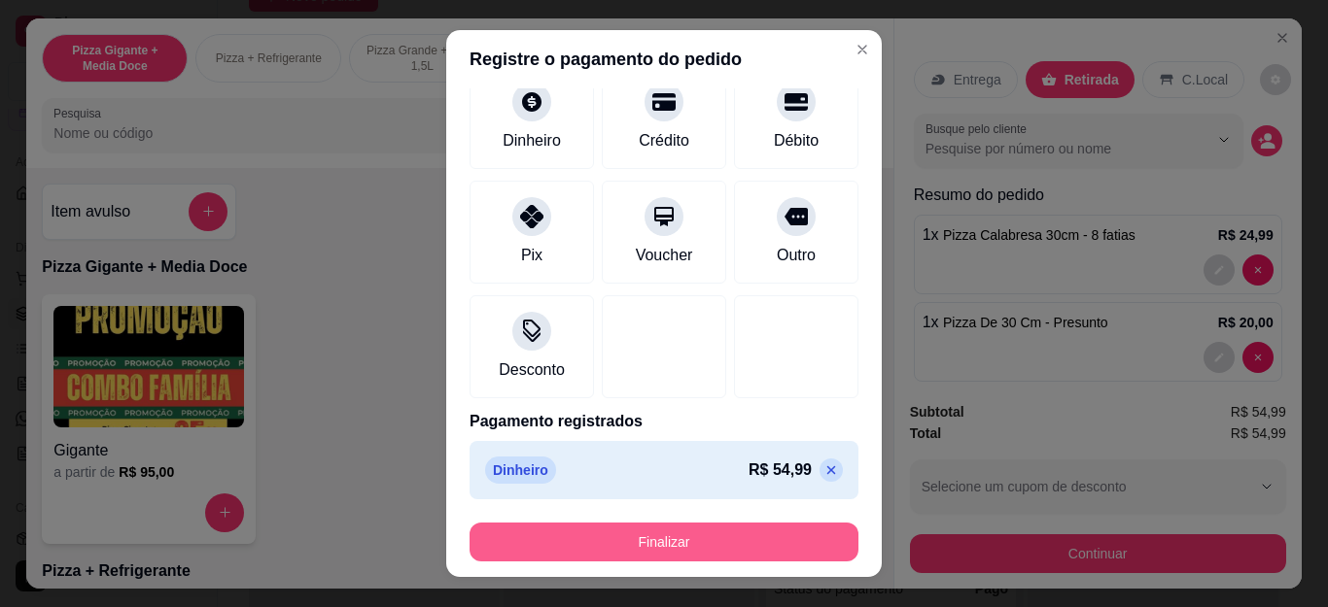
click at [695, 557] on button "Finalizar" at bounding box center [663, 542] width 389 height 39
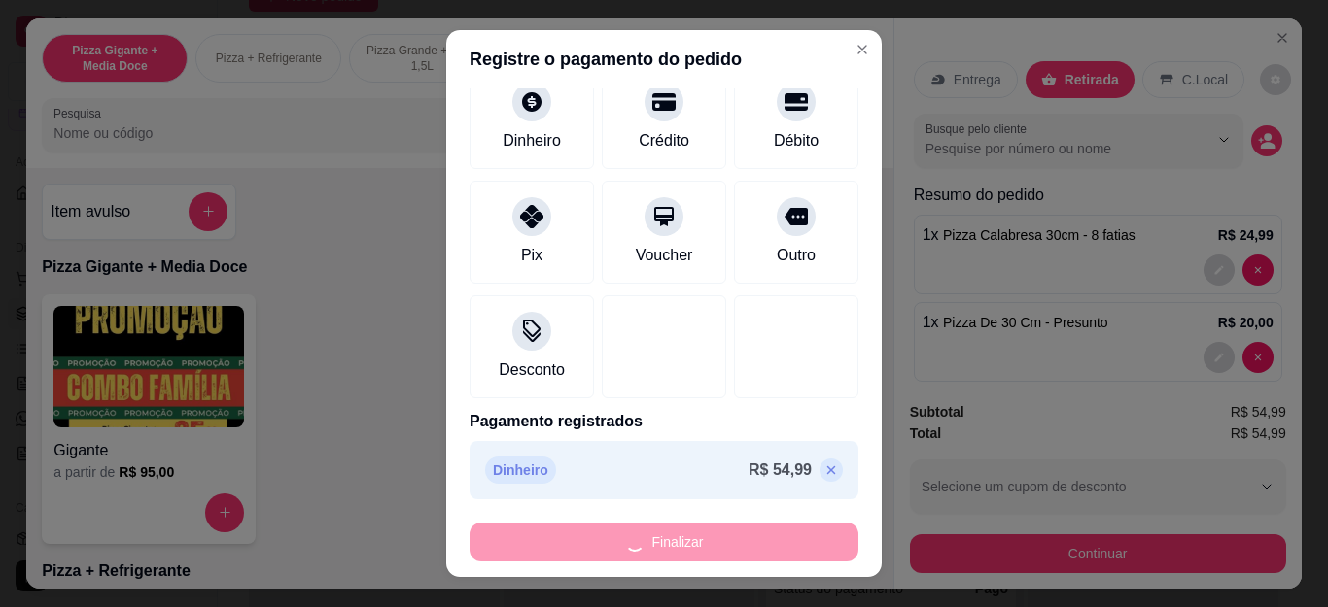
type input "0"
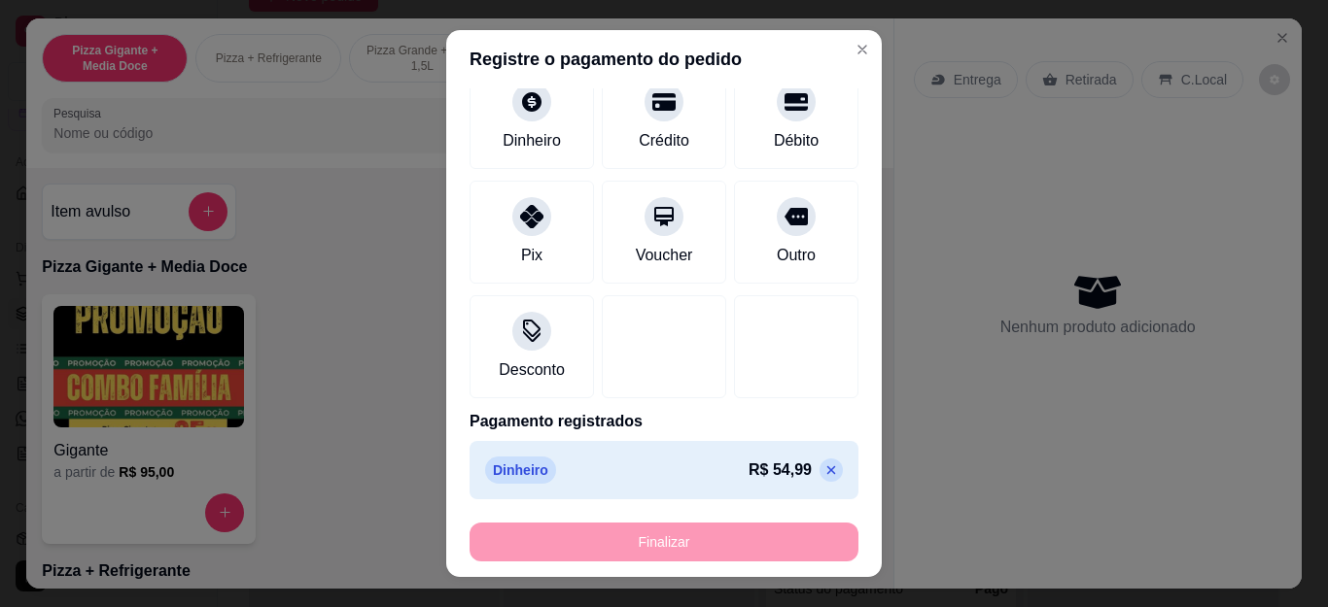
type input "-R$ 54,99"
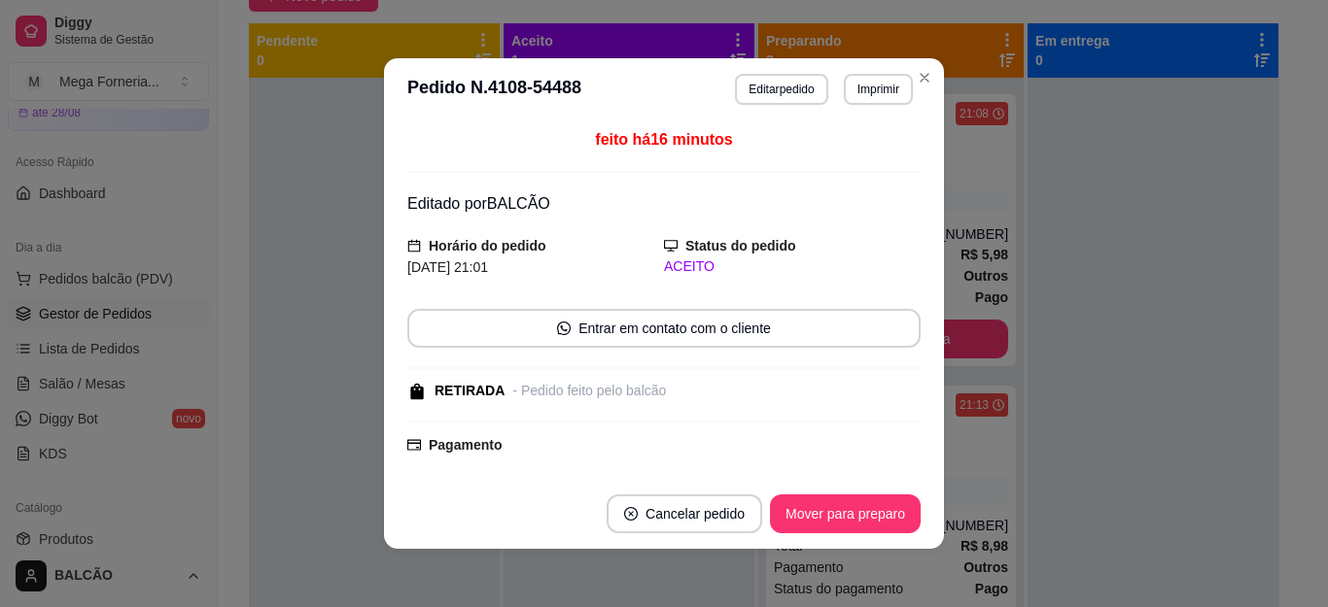
click at [800, 507] on button "Mover para preparo" at bounding box center [845, 514] width 151 height 39
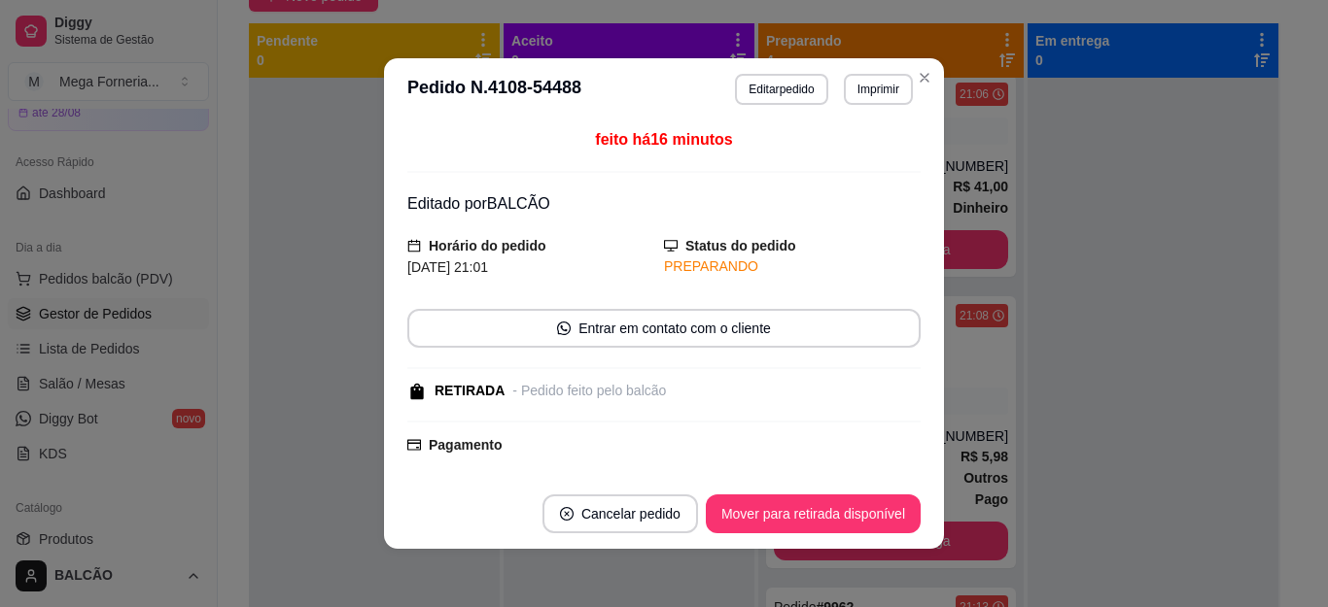
click at [800, 507] on button "Mover para retirada disponível" at bounding box center [813, 514] width 215 height 39
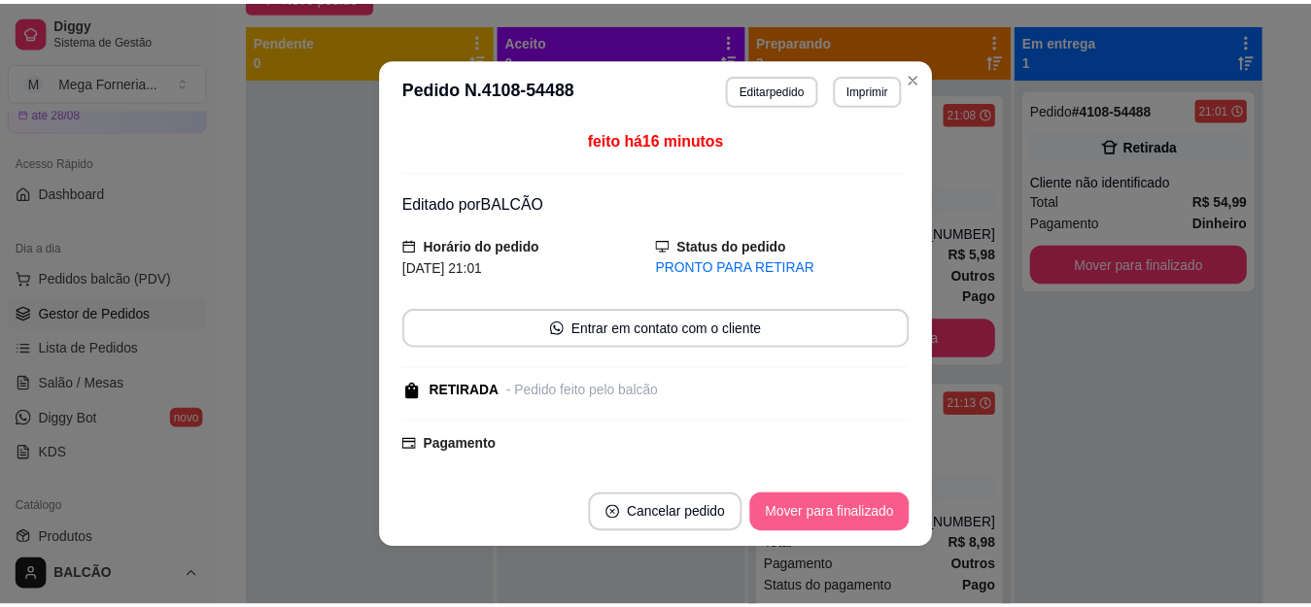
scroll to position [236, 0]
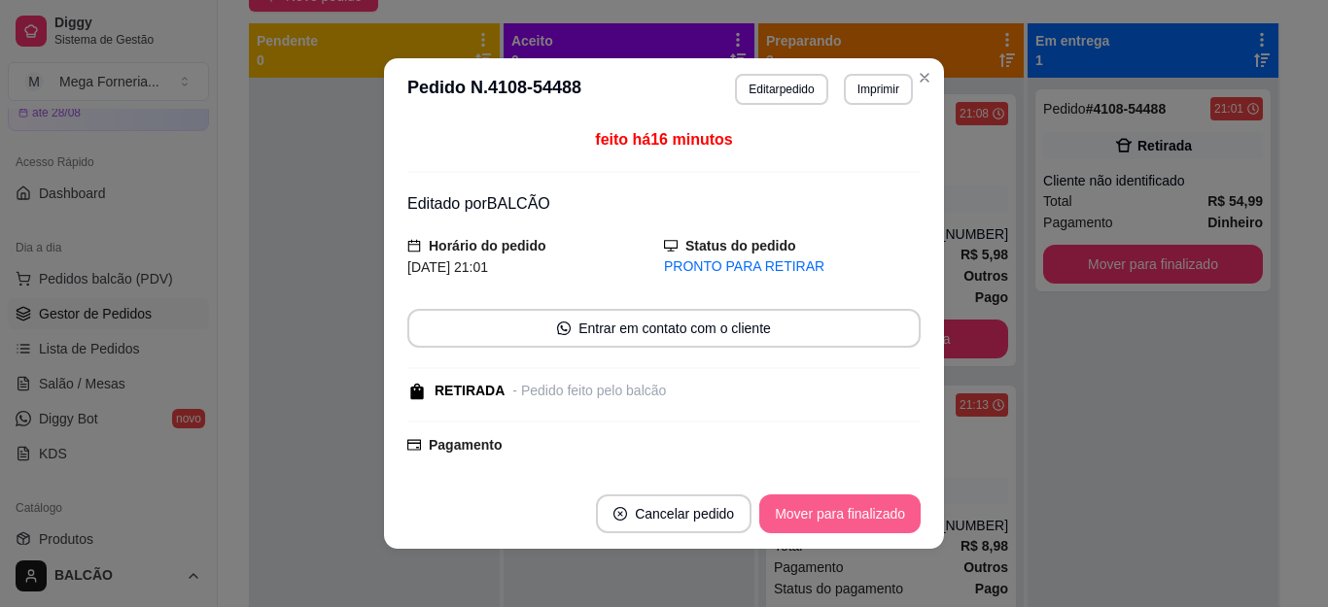
click at [801, 507] on button "Mover para finalizado" at bounding box center [839, 514] width 161 height 39
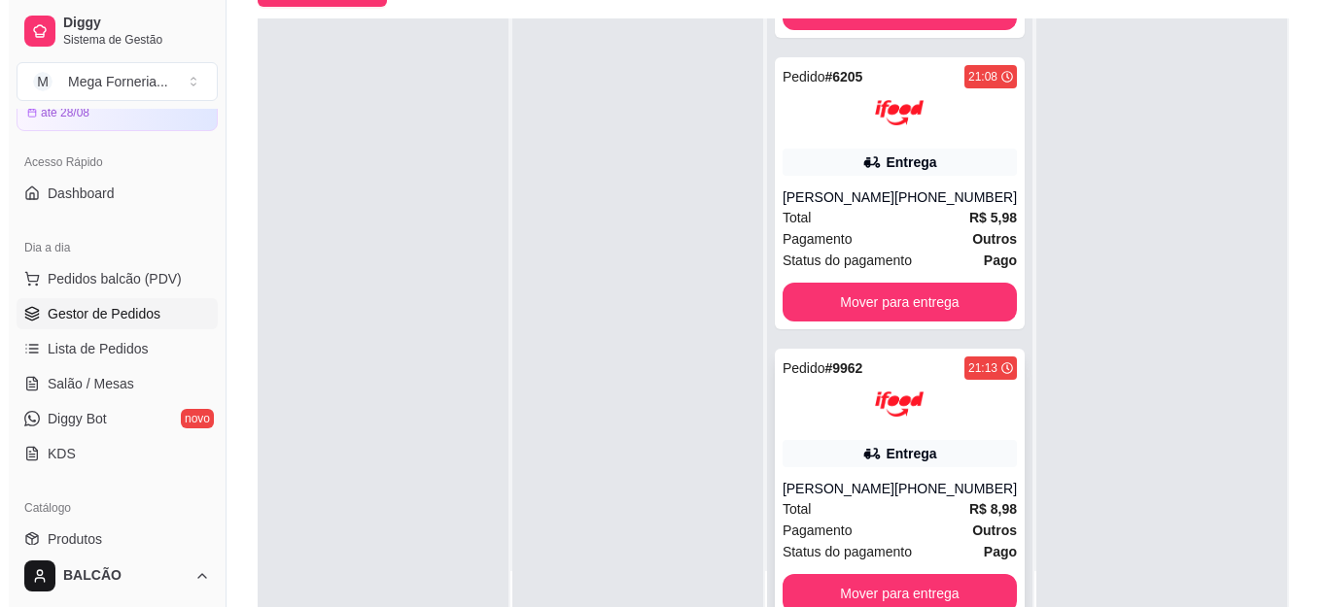
scroll to position [0, 0]
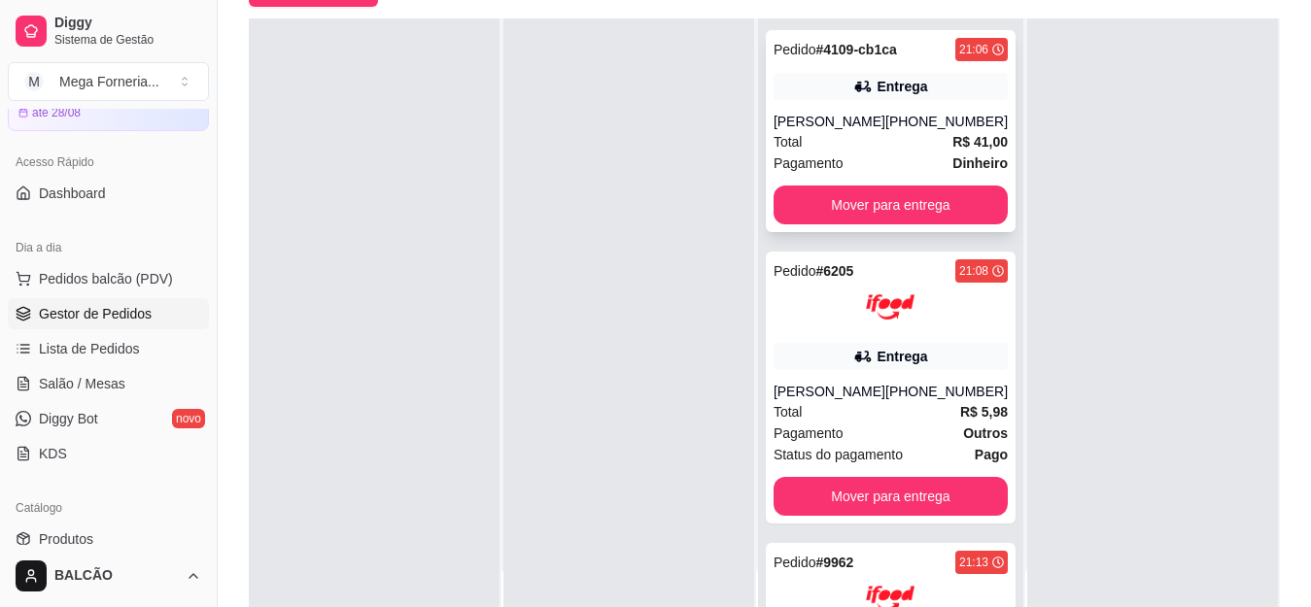
click at [921, 185] on div "Pedido # 4109-cb1ca 21:06 Entrega [PERSON_NAME] [PHONE_NUMBER] Total R$ 41,00 P…" at bounding box center [891, 131] width 250 height 202
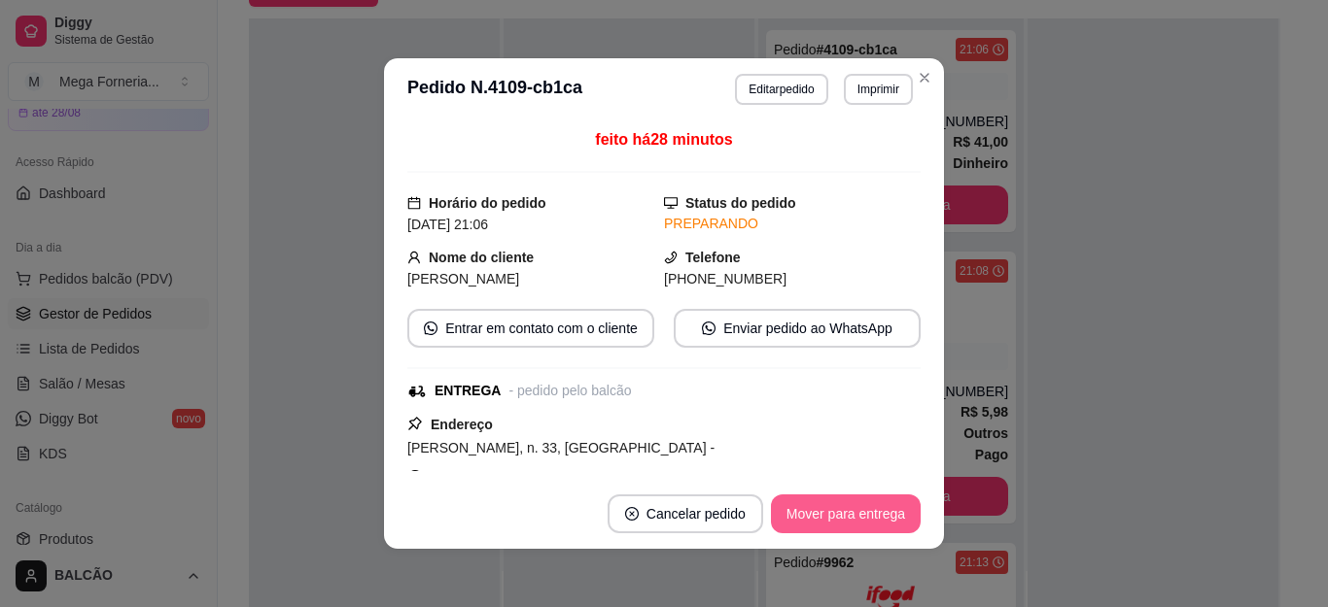
click at [823, 520] on button "Mover para entrega" at bounding box center [846, 514] width 150 height 39
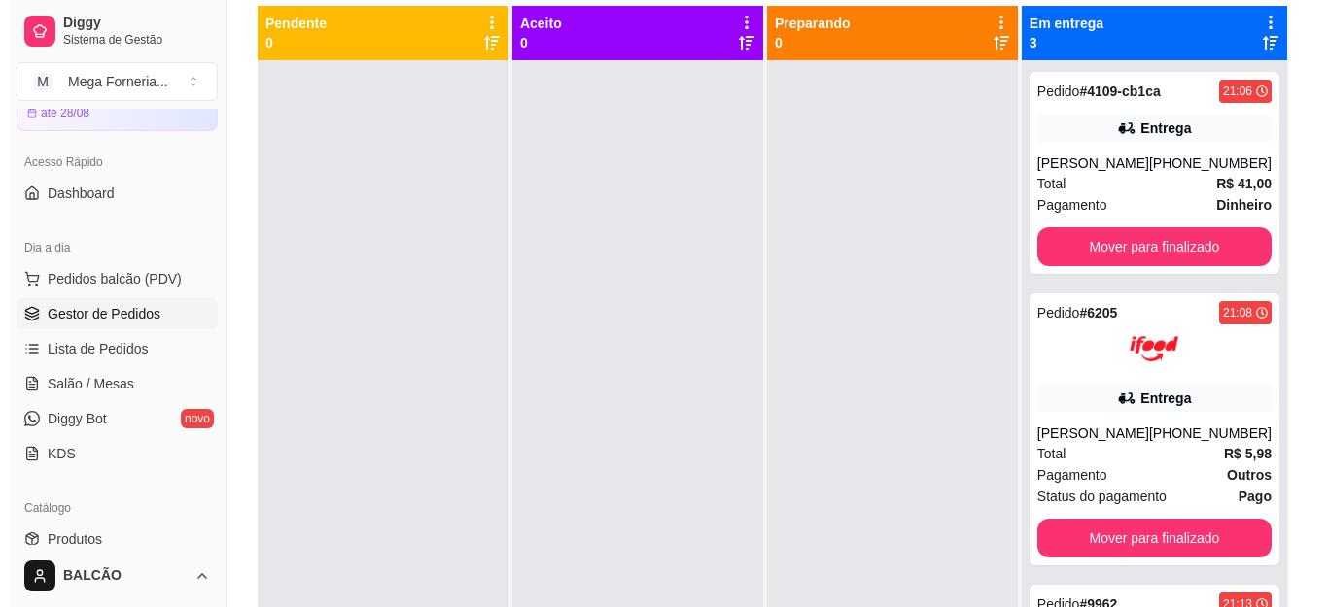
scroll to position [102, 0]
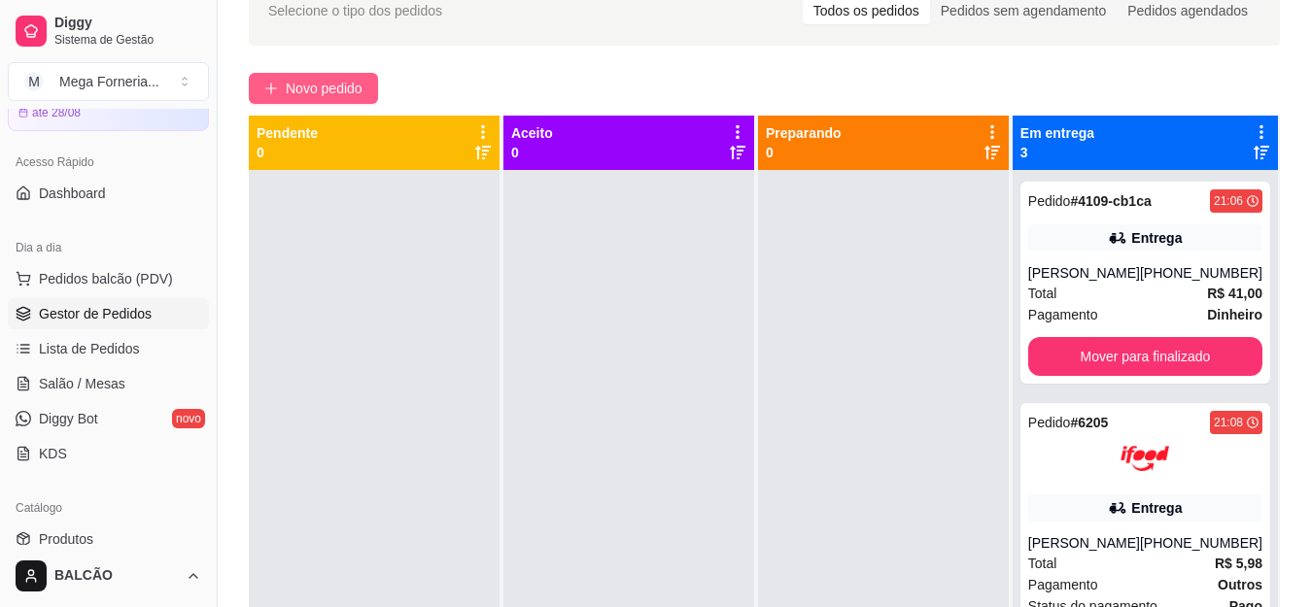
click at [295, 99] on button "Novo pedido" at bounding box center [313, 88] width 129 height 31
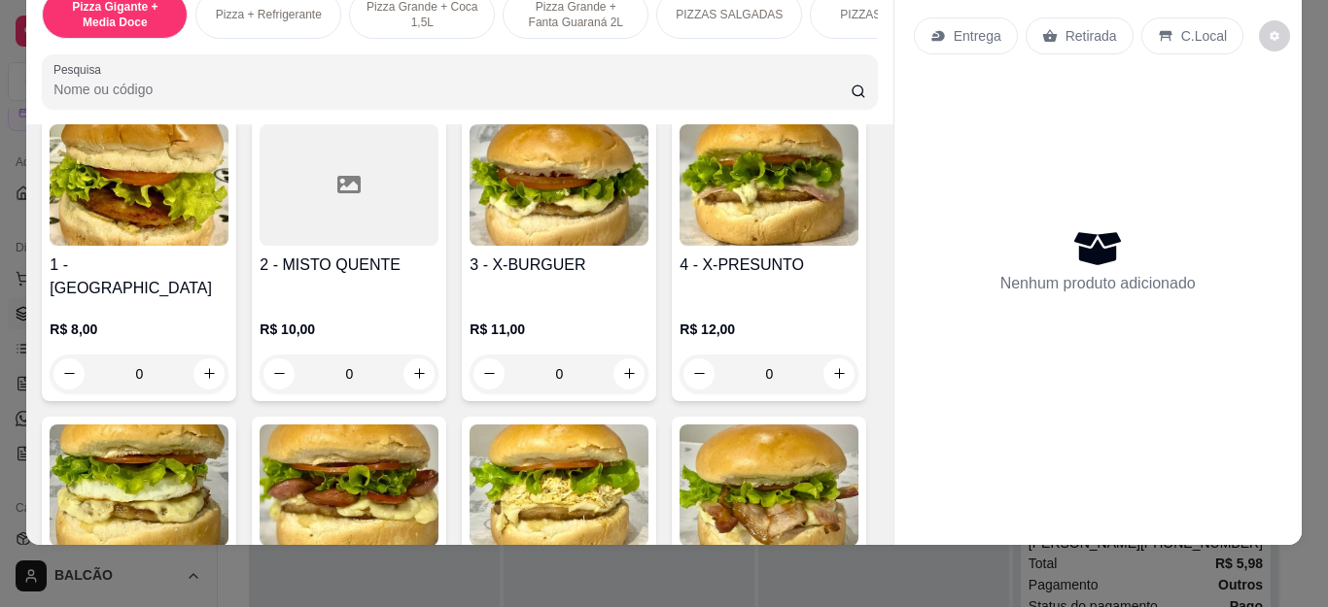
scroll to position [2332, 0]
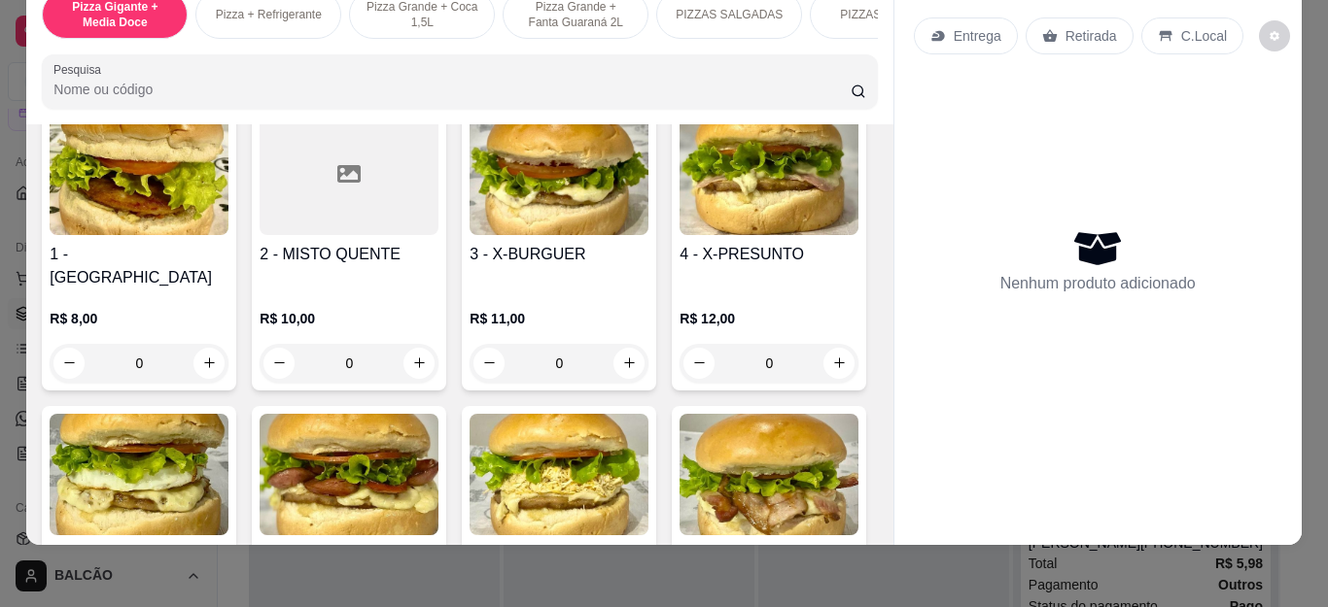
click at [679, 44] on div "0" at bounding box center [768, 24] width 179 height 39
click at [813, 552] on div "Pizza Gigante + Media Doce Pizza + Refrigerante Pizza Grande + Coca 1,5L Pizza …" at bounding box center [664, 303] width 1328 height 607
click at [679, 44] on div "0" at bounding box center [768, 24] width 179 height 39
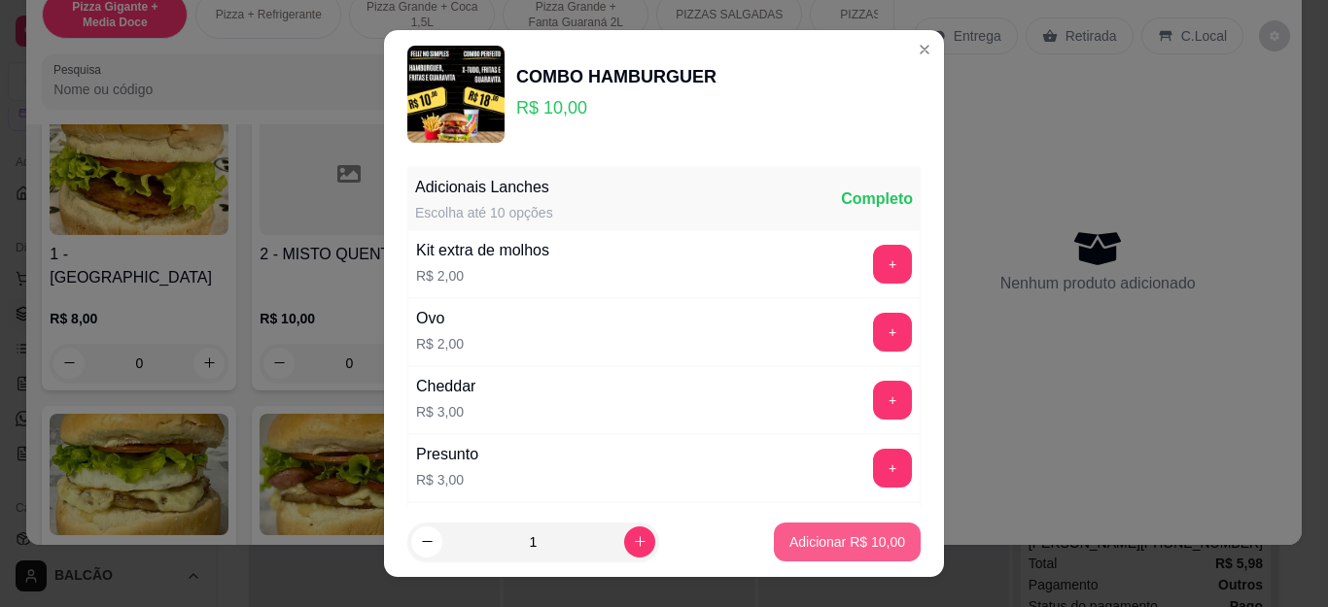
click at [821, 550] on p "Adicionar R$ 10,00" at bounding box center [847, 542] width 116 height 19
type input "1"
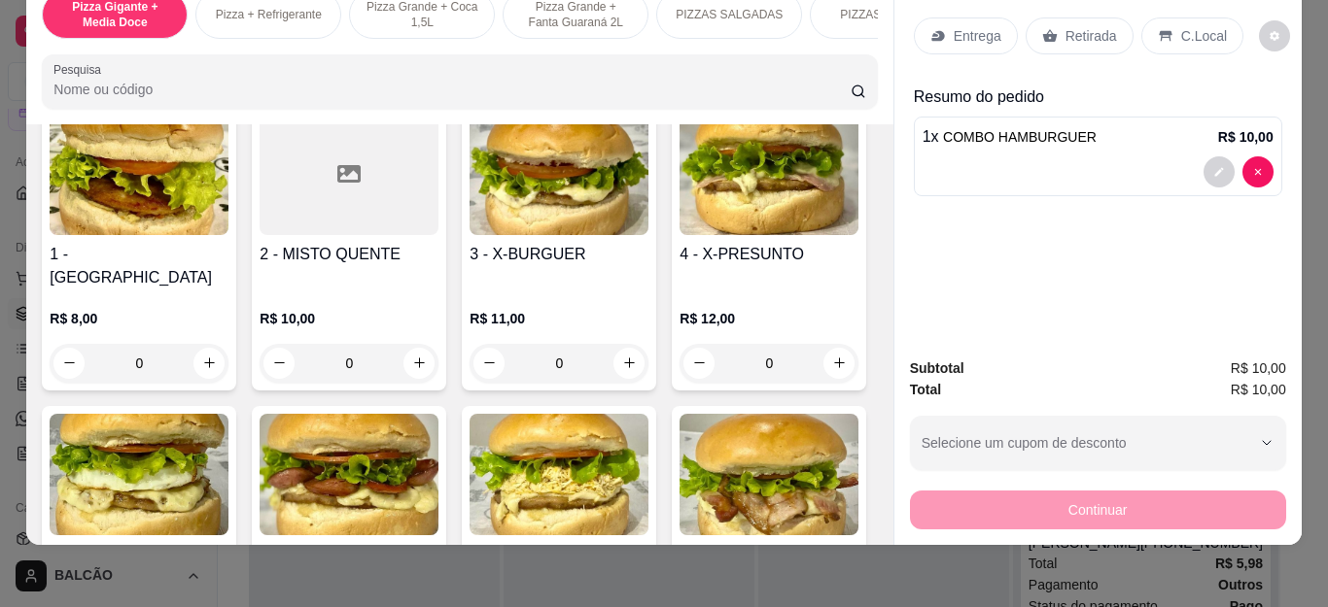
scroll to position [2333, 0]
drag, startPoint x: 1052, startPoint y: 9, endPoint x: 1051, endPoint y: 600, distance: 590.9
click at [1053, 17] on div "Retirada" at bounding box center [1079, 35] width 108 height 37
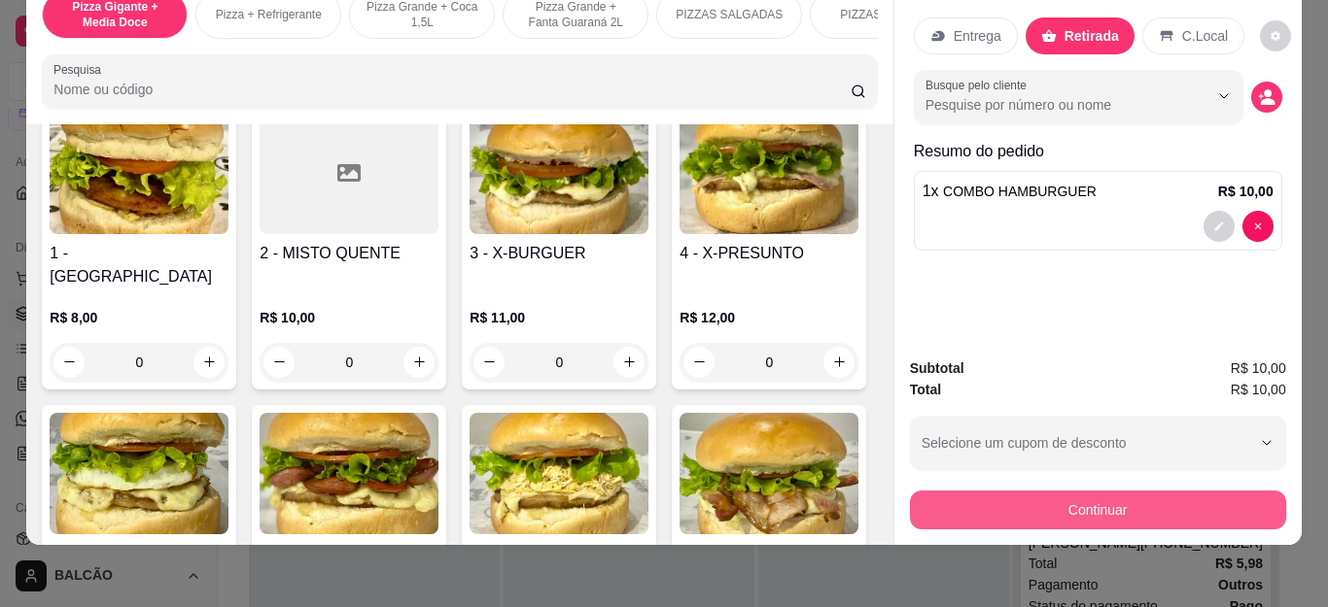
click at [963, 464] on div "Subtotal R$ 10,00 Total R$ 10,00 Selecione um cupom de desconto BEMVINDO10 MEGA…" at bounding box center [1098, 444] width 376 height 172
click at [992, 501] on button "Continuar" at bounding box center [1098, 510] width 376 height 39
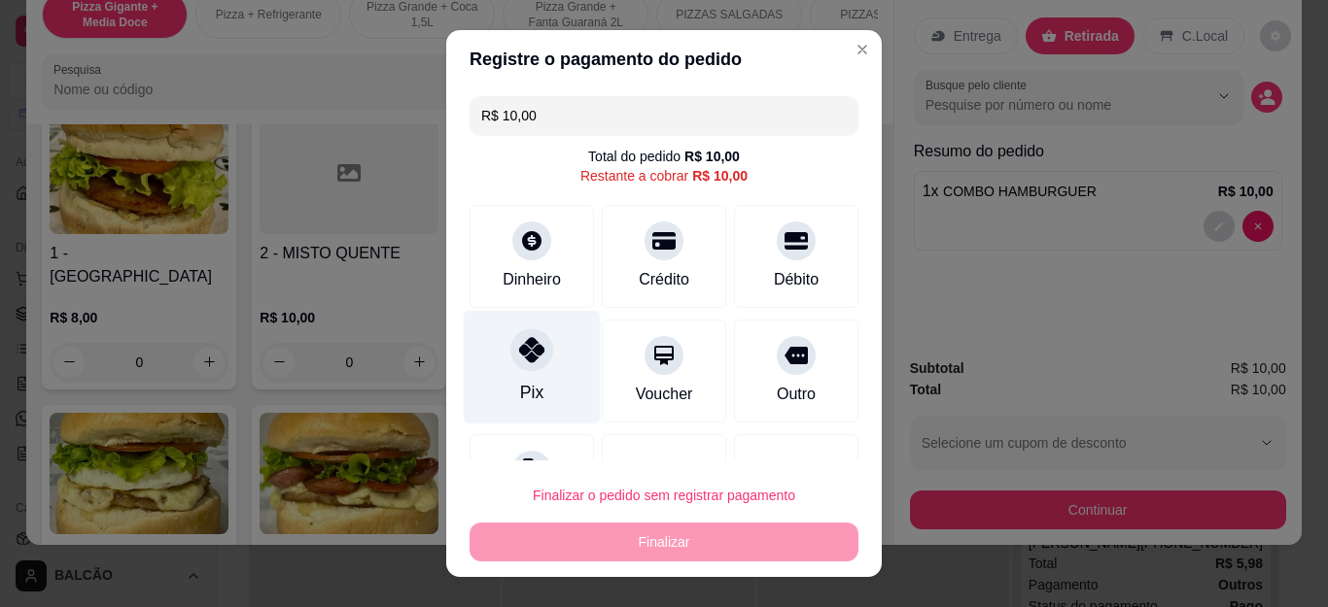
click at [524, 372] on div "Pix" at bounding box center [532, 368] width 137 height 114
type input "R$ 0,00"
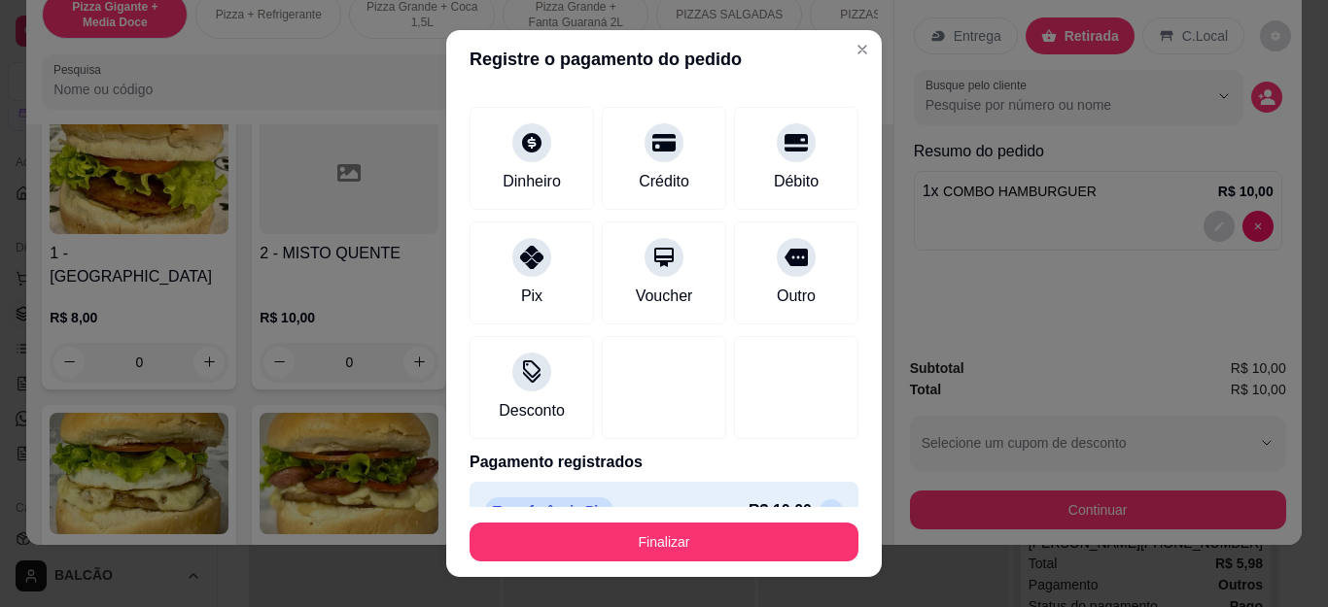
scroll to position [120, 0]
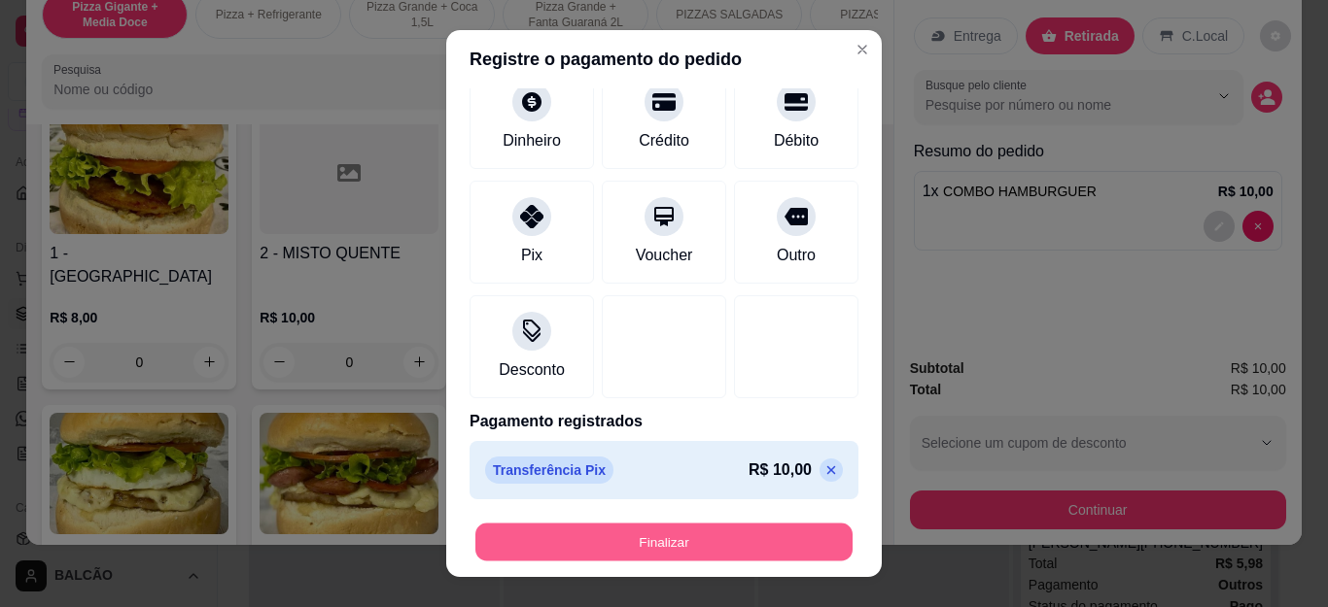
click at [588, 532] on button "Finalizar" at bounding box center [663, 542] width 377 height 38
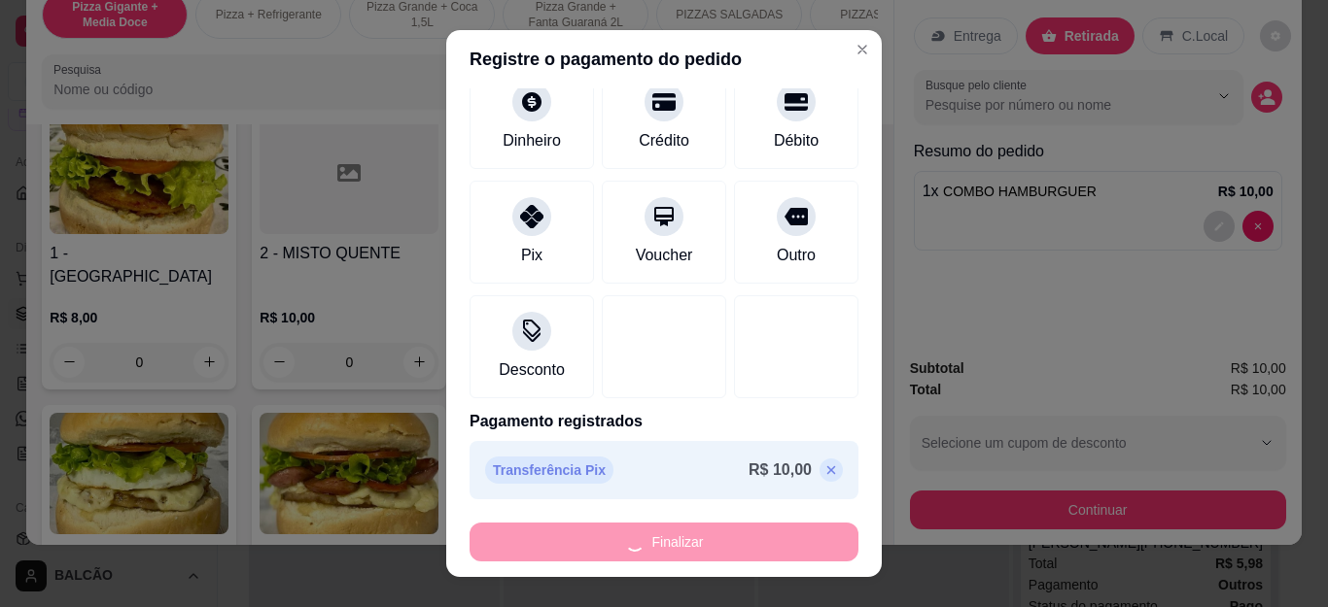
type input "0"
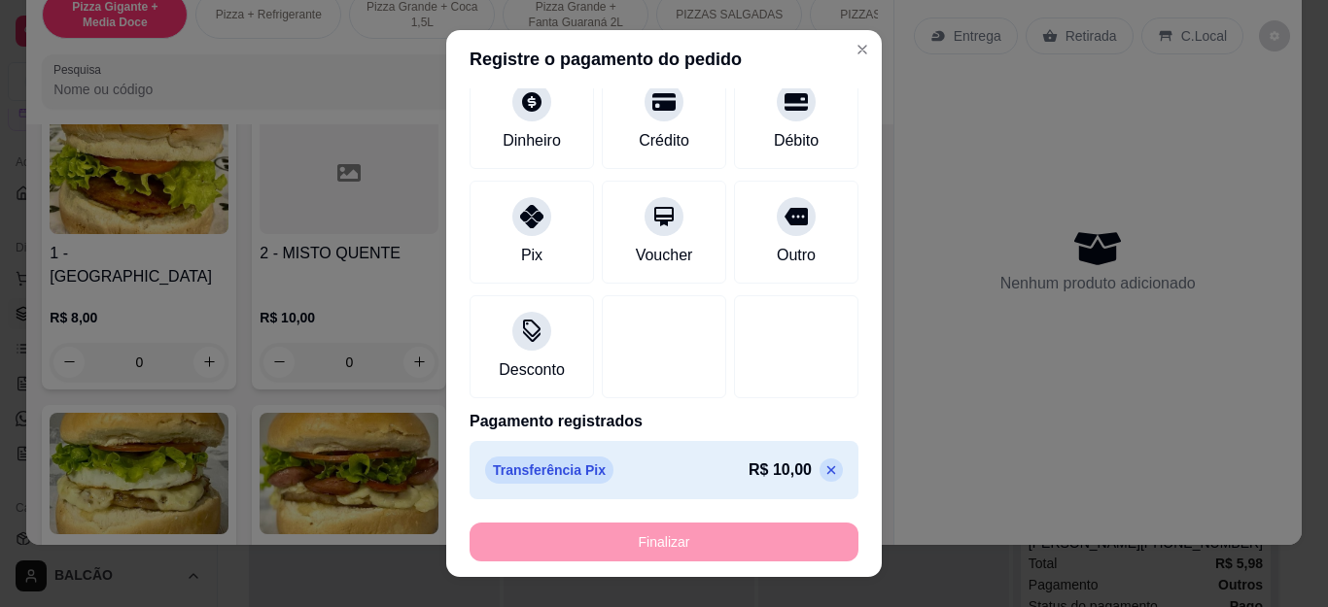
type input "-R$ 10,00"
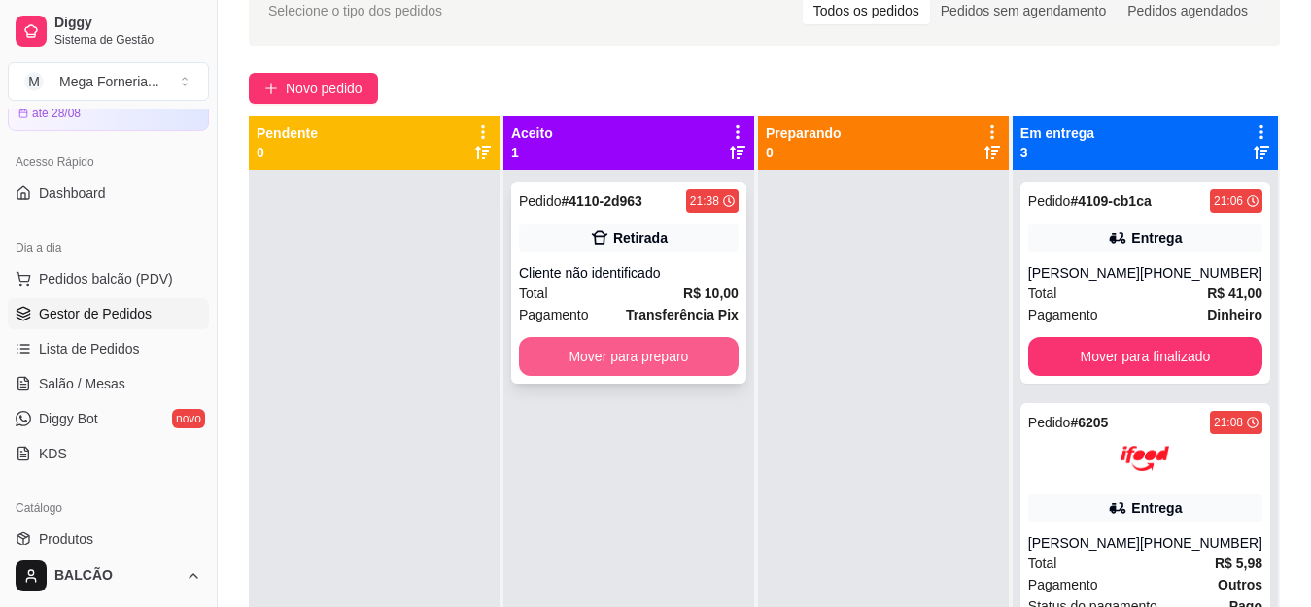
click at [636, 372] on button "Mover para preparo" at bounding box center [629, 356] width 220 height 39
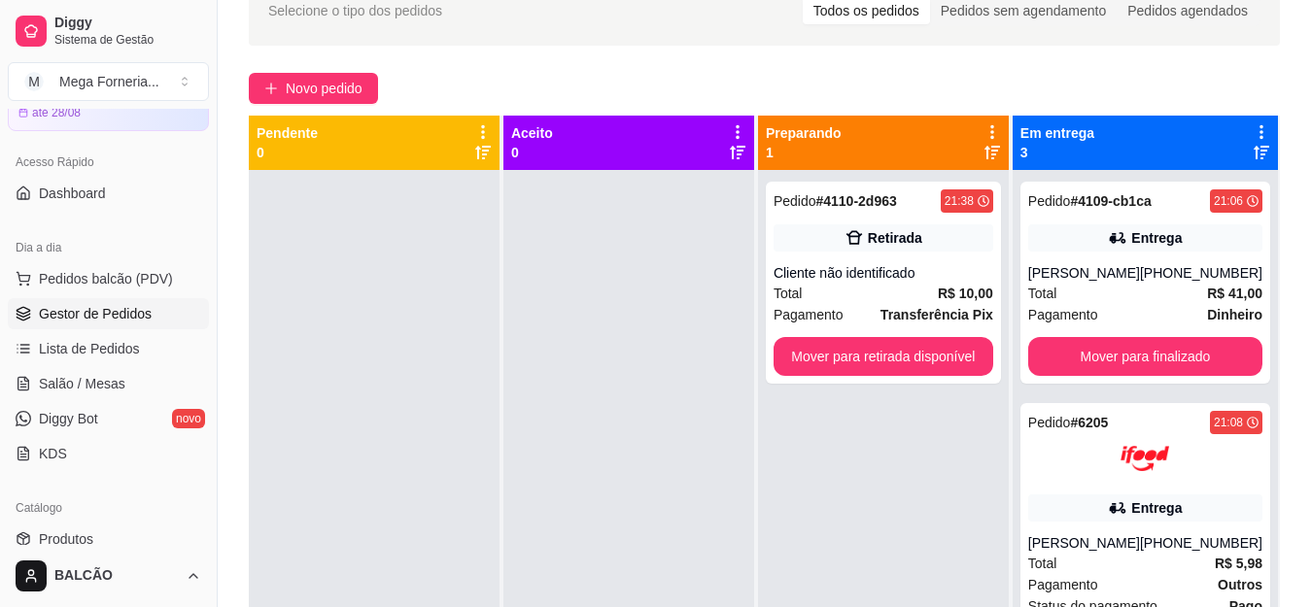
click at [355, 71] on div "Selecione o tipo dos pedidos Todos os pedidos Pedidos sem agendamento Pedidos a…" at bounding box center [764, 355] width 1093 height 782
click at [353, 73] on button "Novo pedido" at bounding box center [313, 88] width 129 height 31
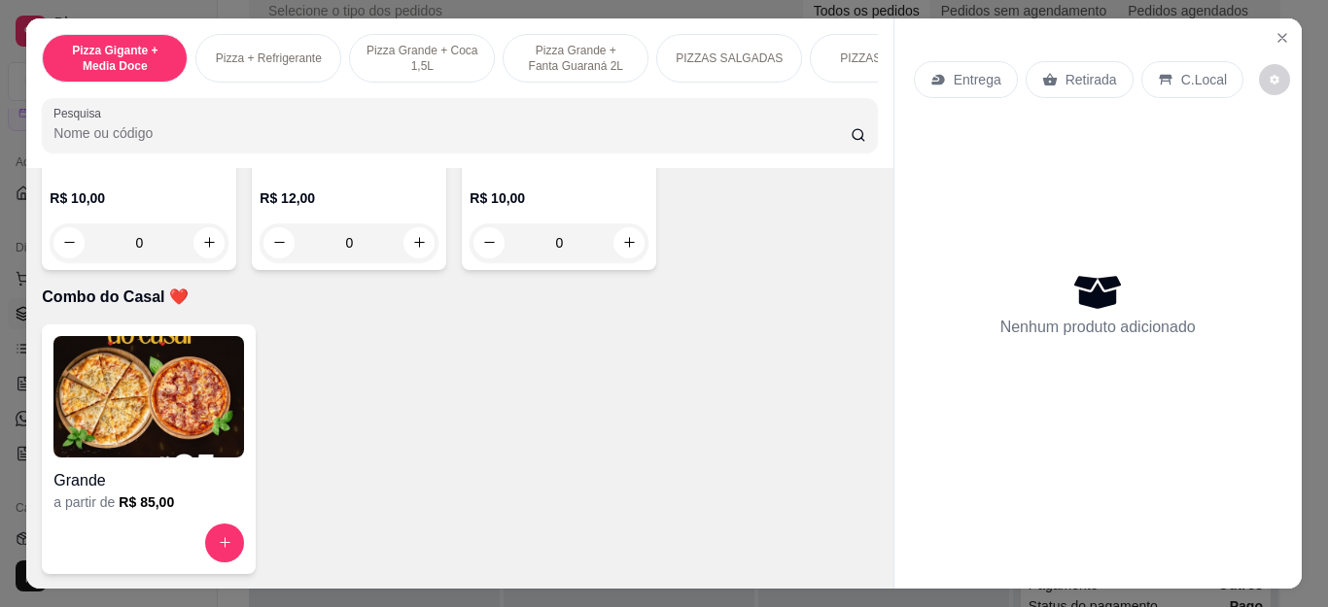
scroll to position [5517, 0]
click at [403, 259] on button "increase-product-quantity" at bounding box center [418, 242] width 31 height 31
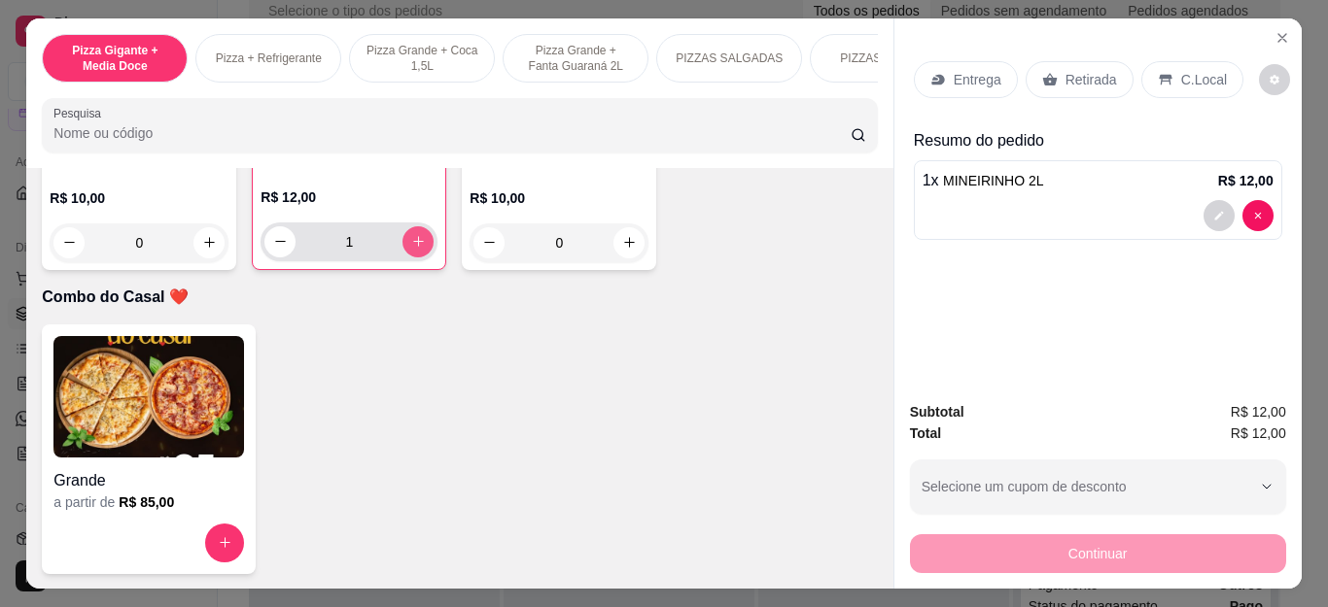
type input "1"
click at [1085, 70] on p "Retirada" at bounding box center [1091, 79] width 52 height 19
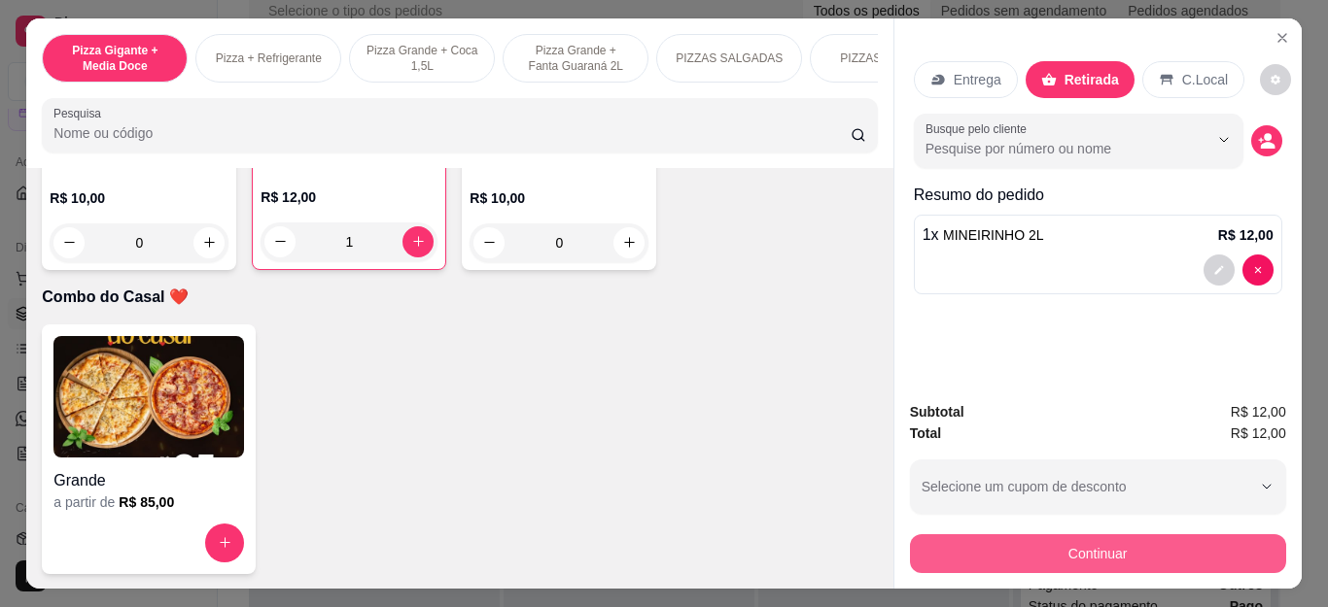
click at [1009, 563] on button "Continuar" at bounding box center [1098, 554] width 376 height 39
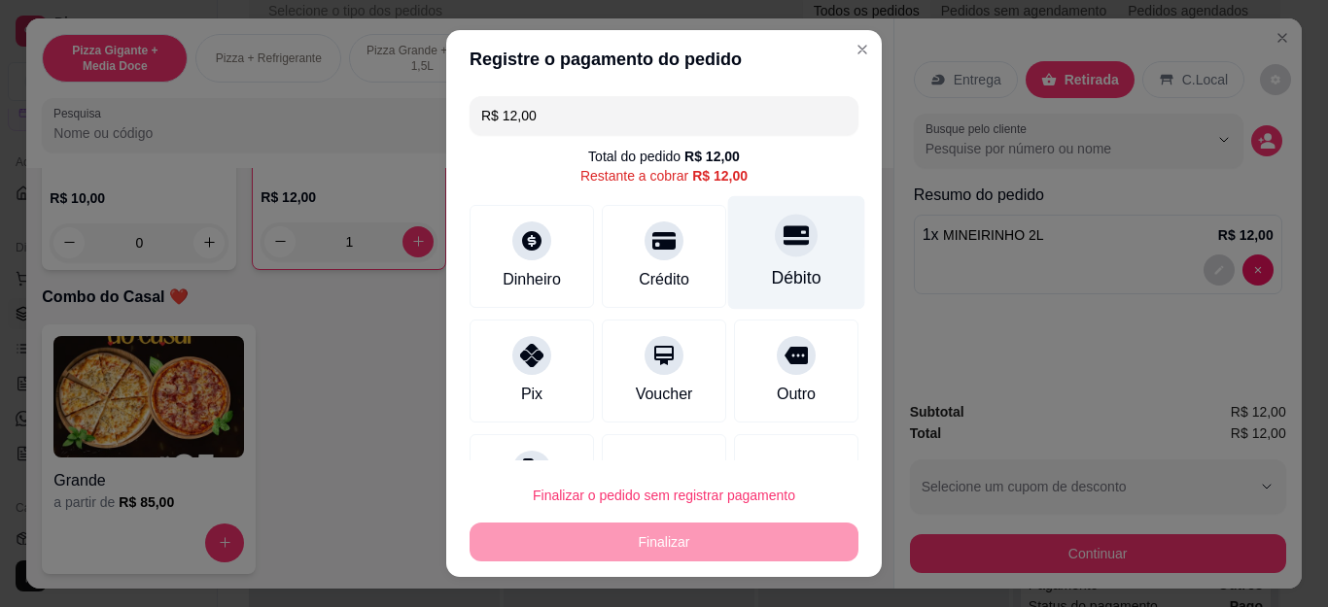
click at [732, 253] on div "Débito" at bounding box center [796, 253] width 137 height 114
type input "R$ 0,00"
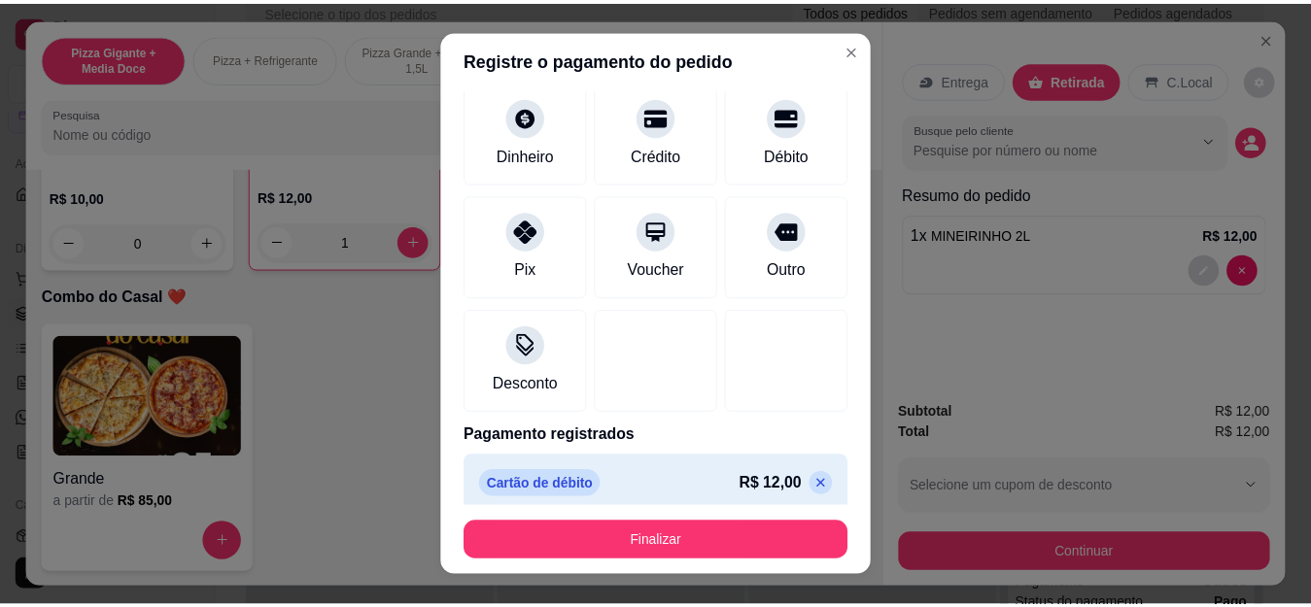
scroll to position [120, 0]
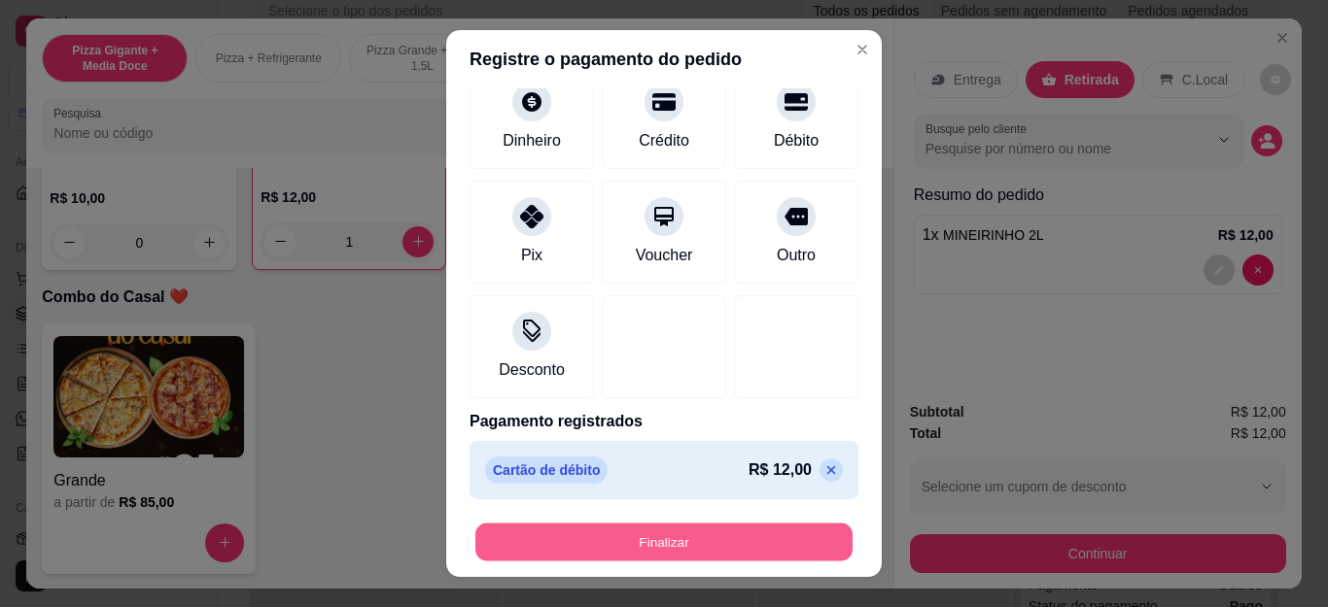
click at [731, 535] on button "Finalizar" at bounding box center [663, 542] width 377 height 38
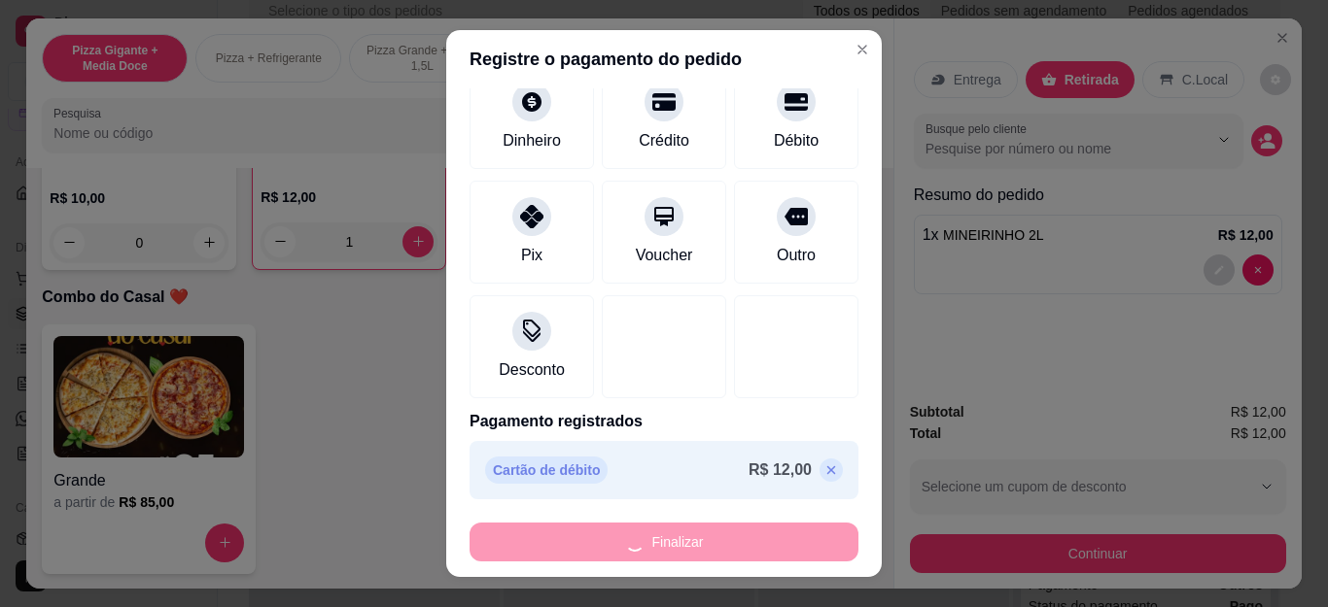
type input "0"
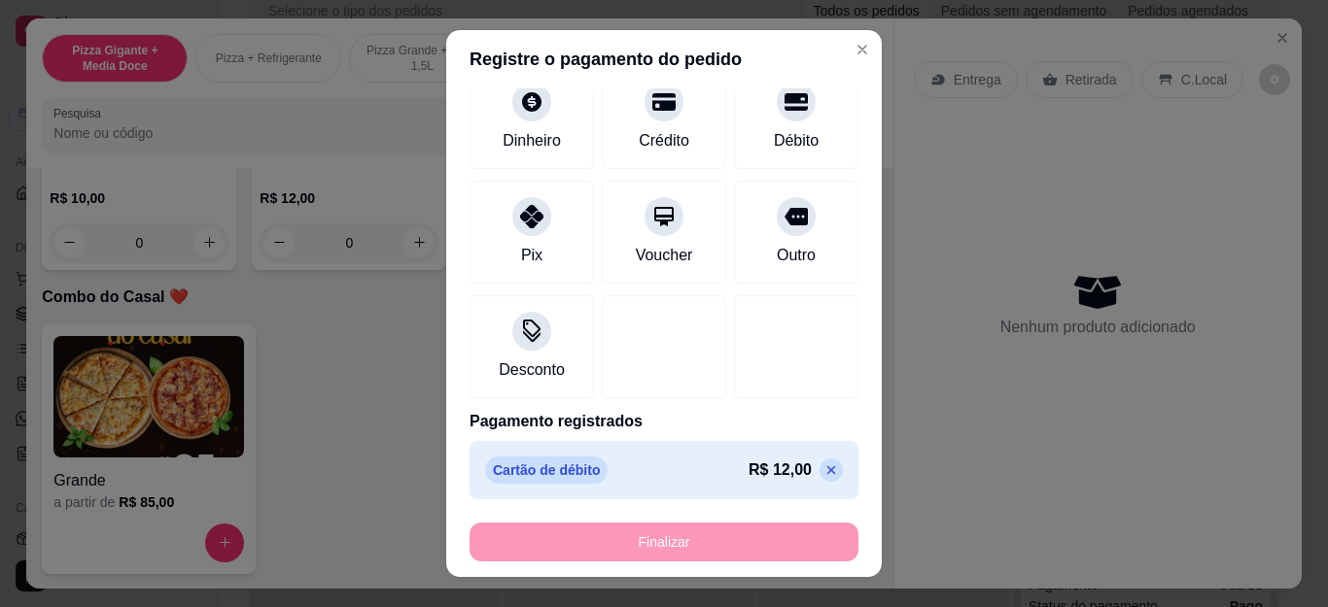
type input "-R$ 12,00"
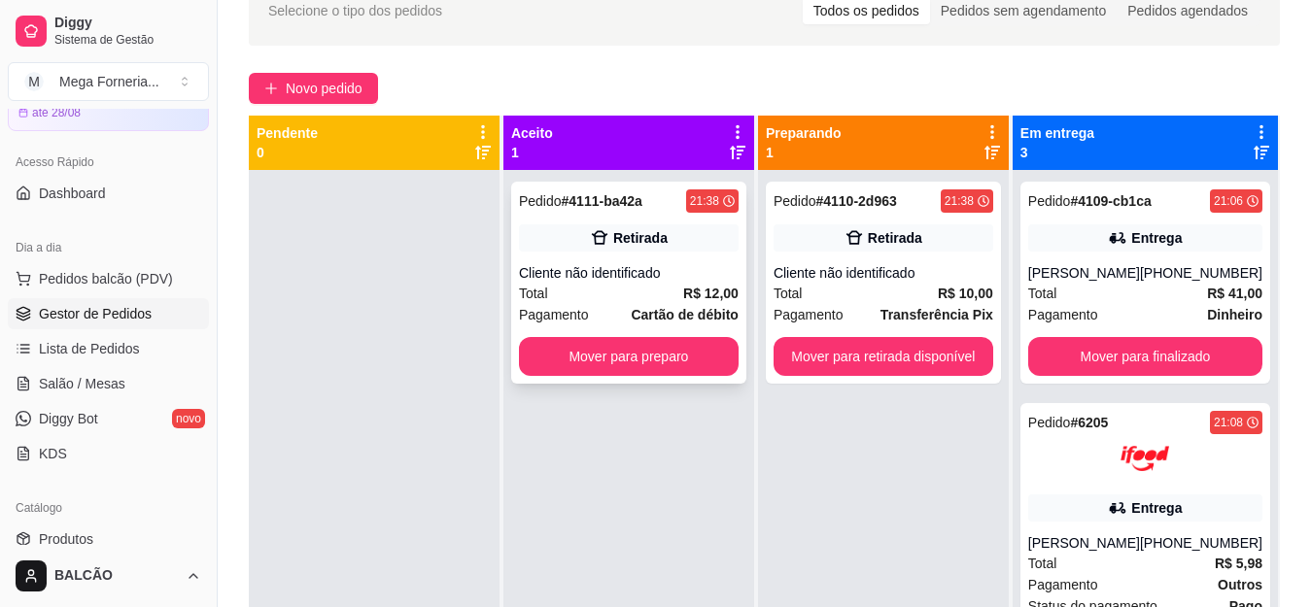
click at [636, 312] on strong "Cartão de débito" at bounding box center [684, 315] width 107 height 16
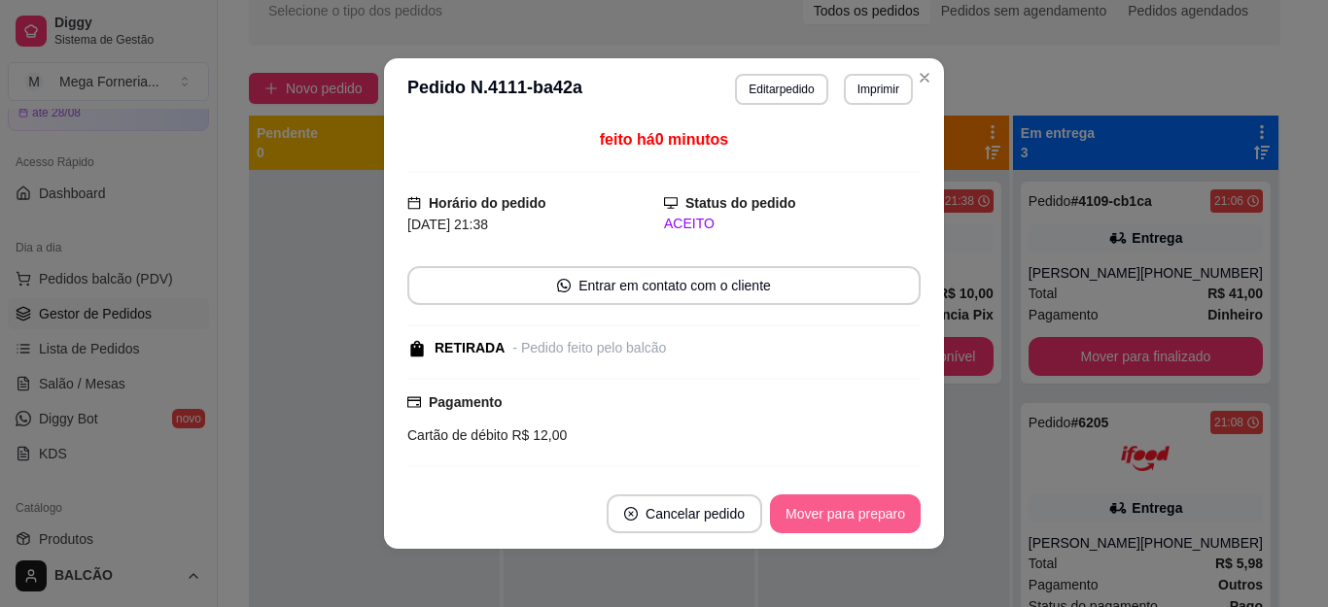
click at [833, 511] on button "Mover para preparo" at bounding box center [845, 514] width 151 height 39
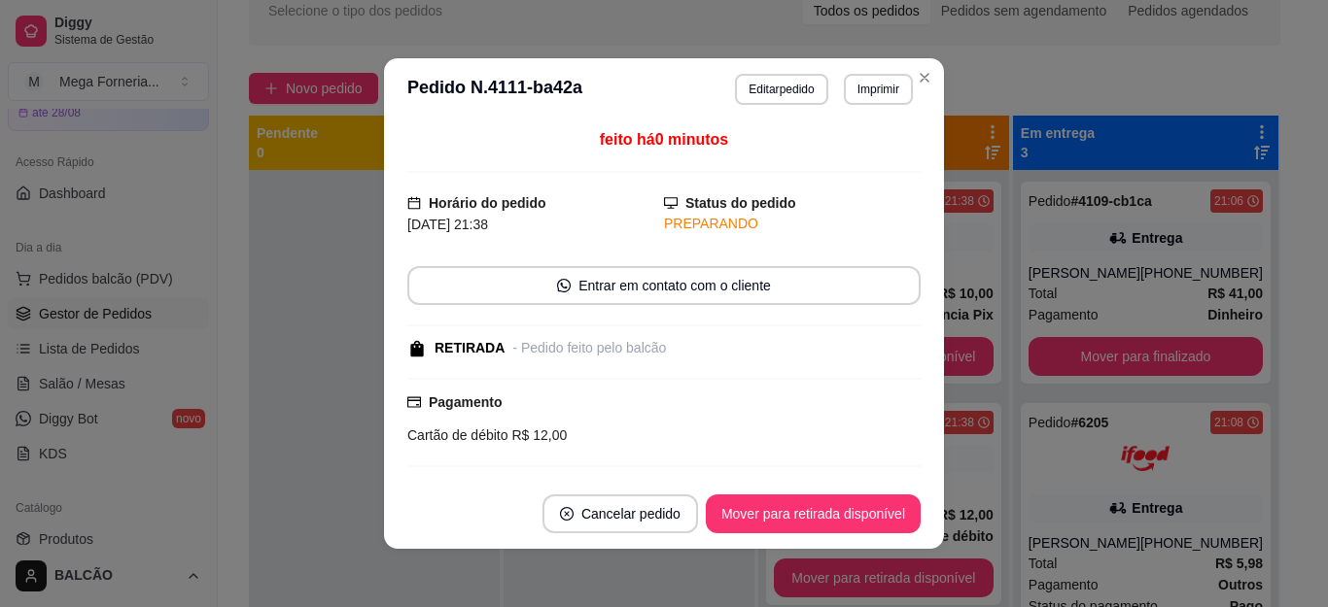
click at [833, 511] on button "Mover para retirada disponível" at bounding box center [813, 514] width 215 height 39
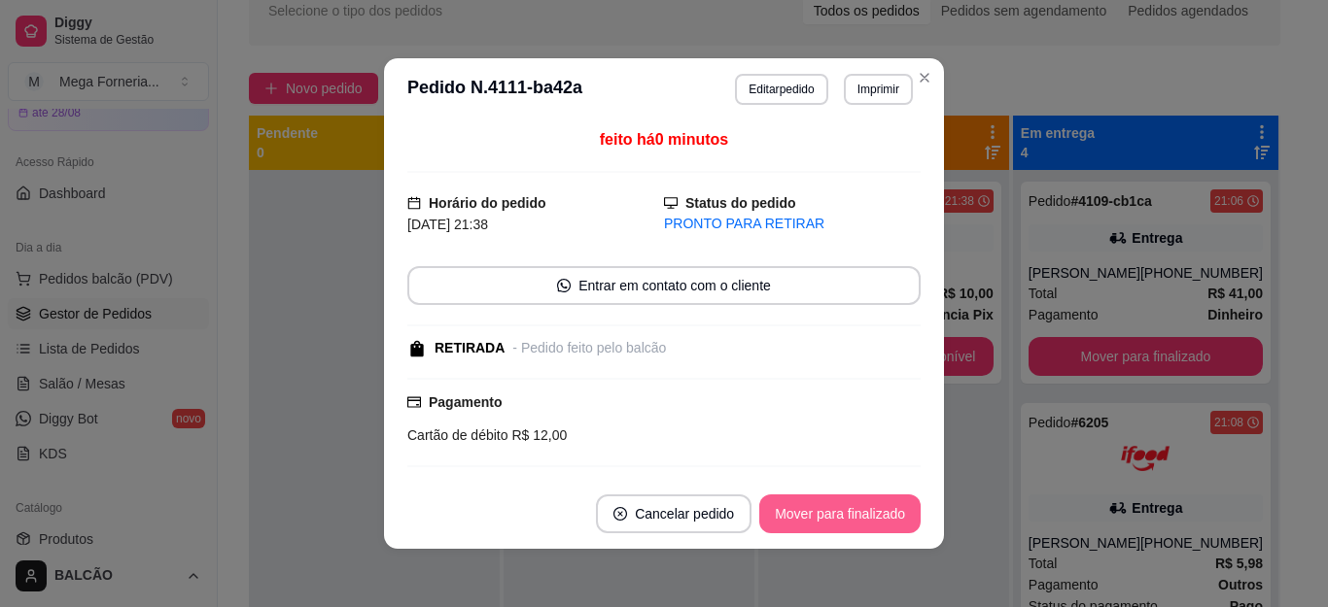
click at [833, 511] on button "Mover para finalizado" at bounding box center [839, 514] width 161 height 39
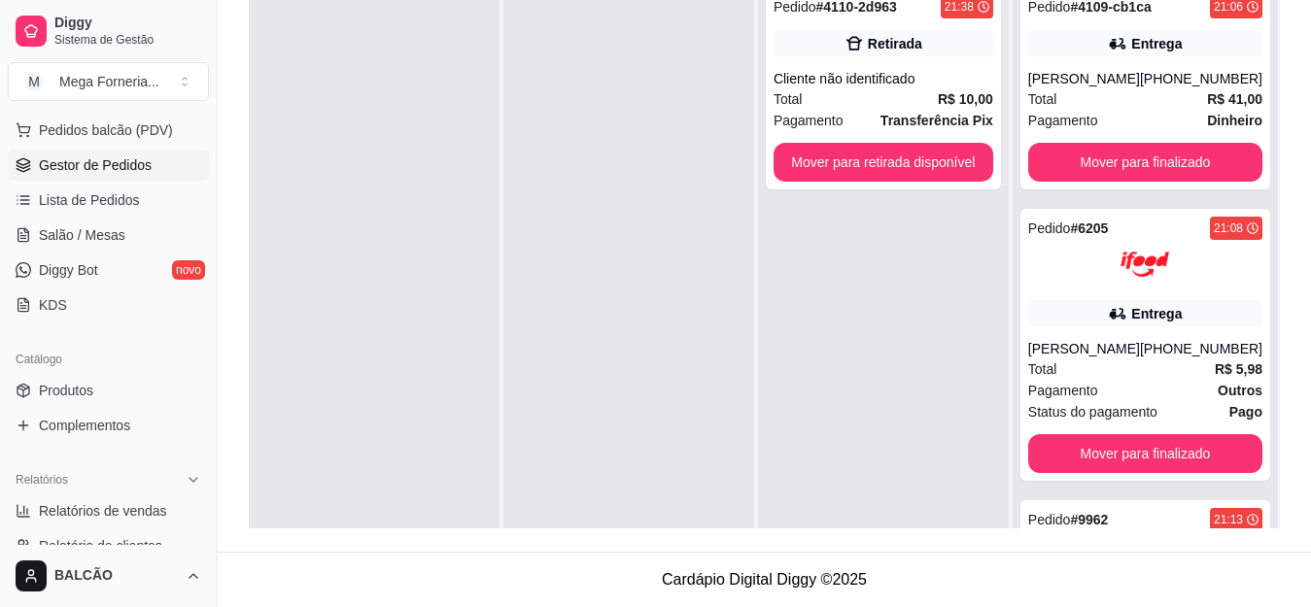
scroll to position [292, 0]
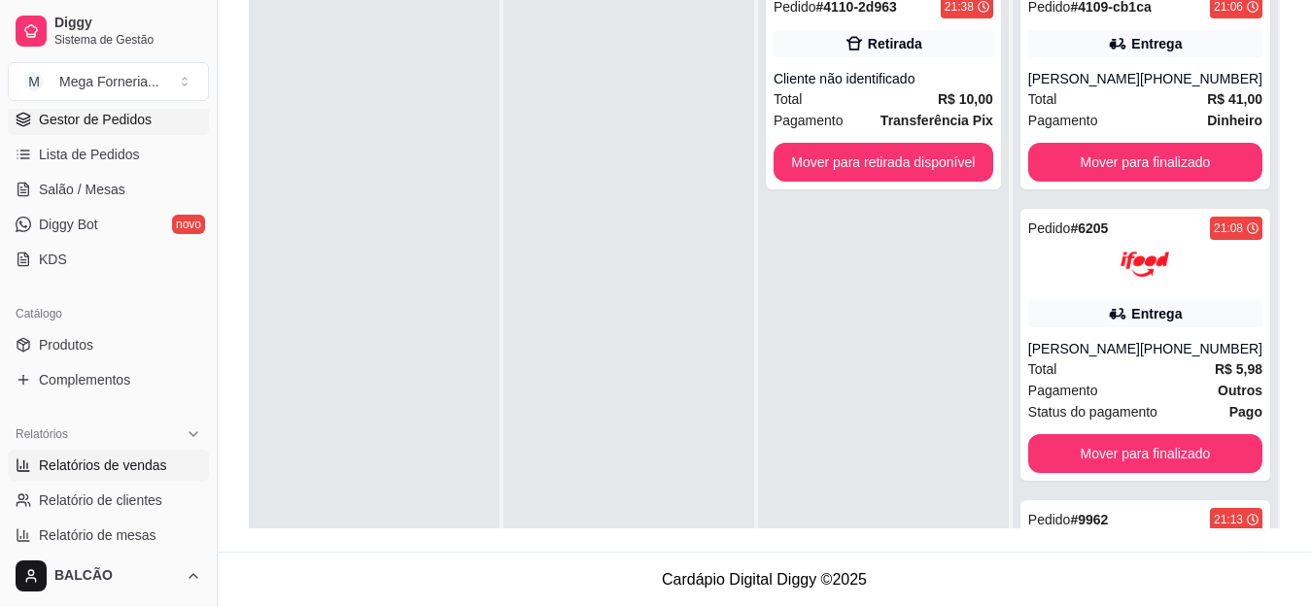
click at [102, 461] on span "Relatórios de vendas" at bounding box center [103, 465] width 128 height 19
select select "ALL"
select select "0"
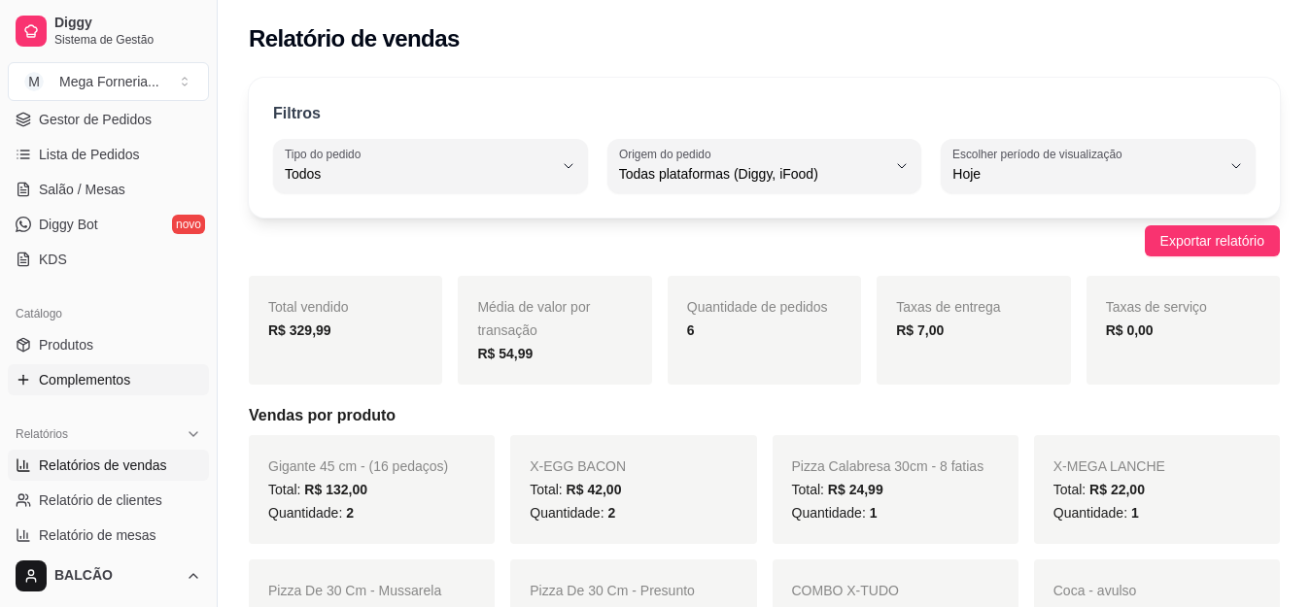
scroll to position [97, 0]
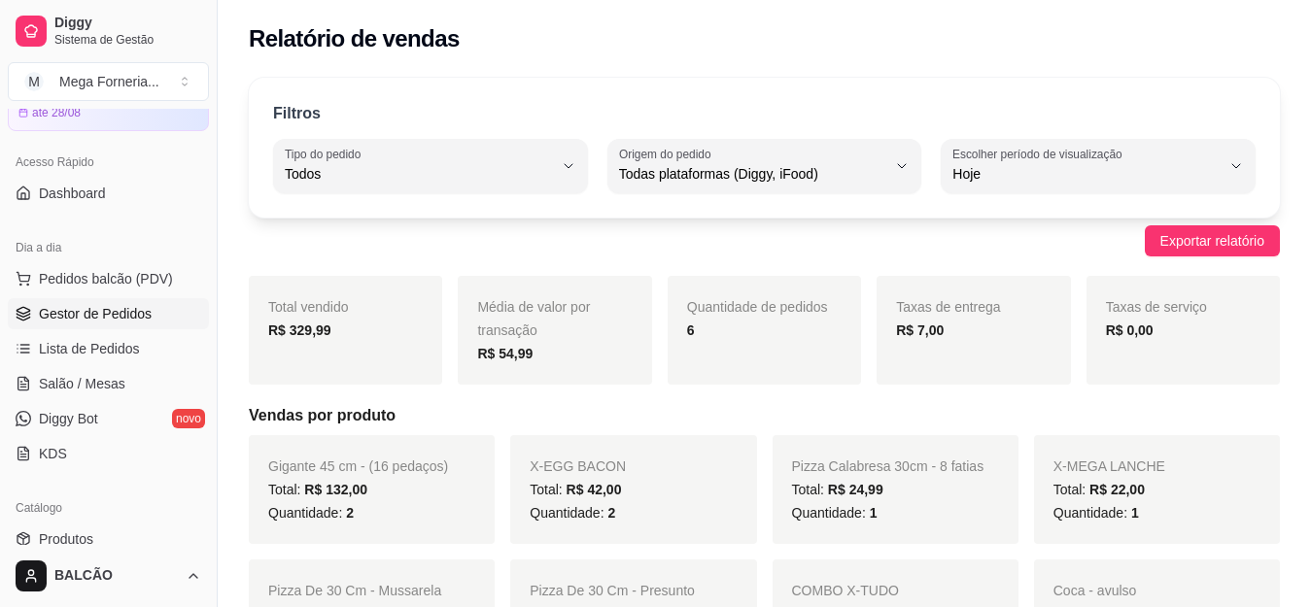
click at [116, 318] on span "Gestor de Pedidos" at bounding box center [95, 313] width 113 height 19
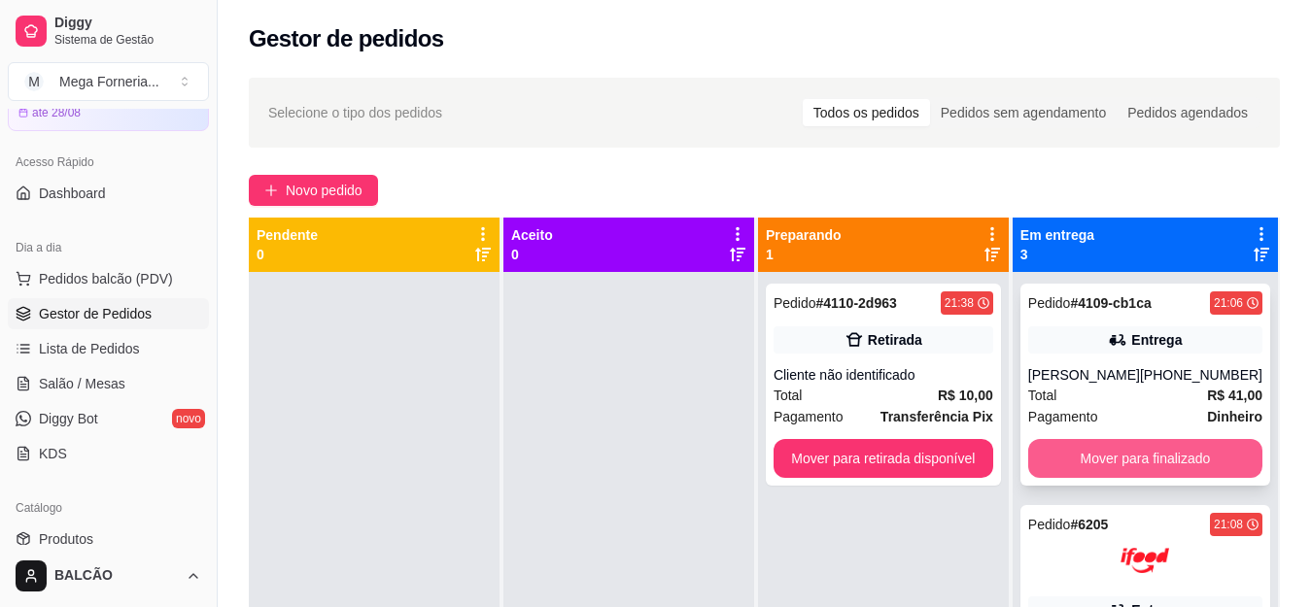
click at [1120, 459] on button "Mover para finalizado" at bounding box center [1145, 458] width 234 height 39
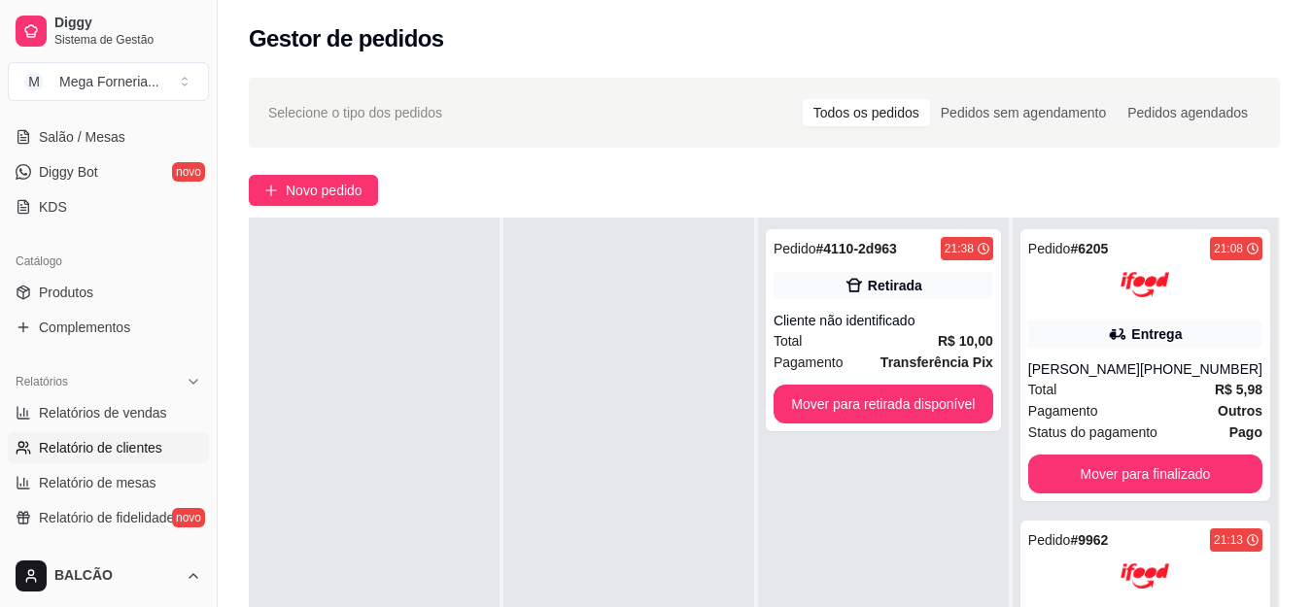
scroll to position [389, 0]
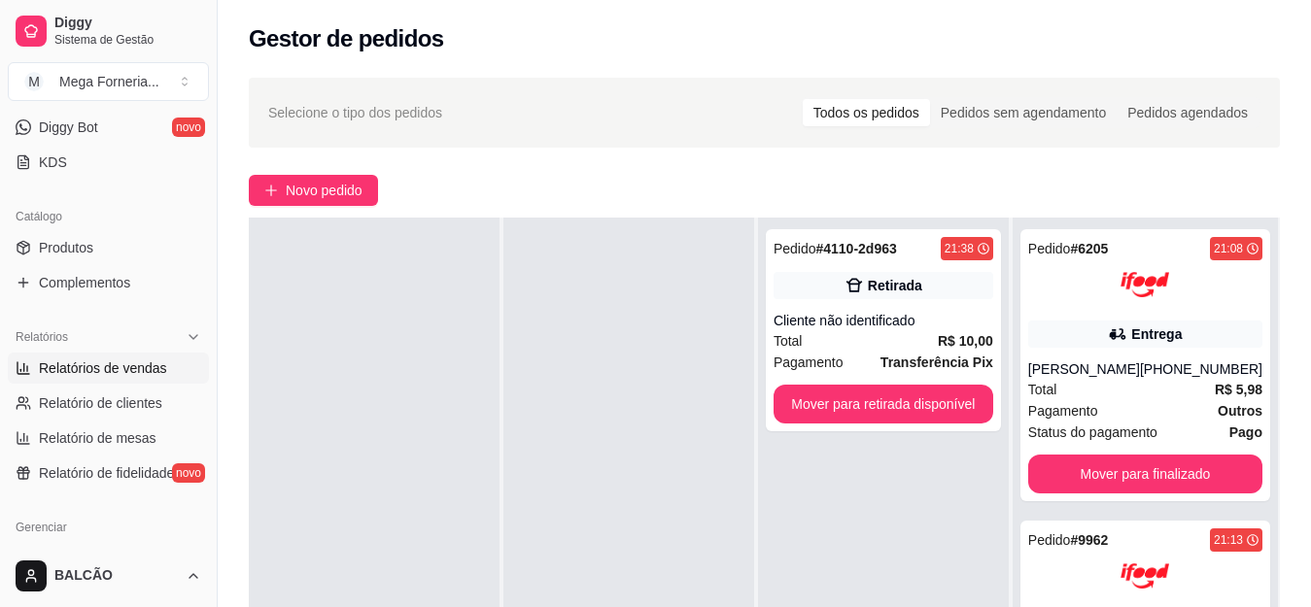
click at [135, 376] on span "Relatórios de vendas" at bounding box center [103, 368] width 128 height 19
select select "ALL"
select select "0"
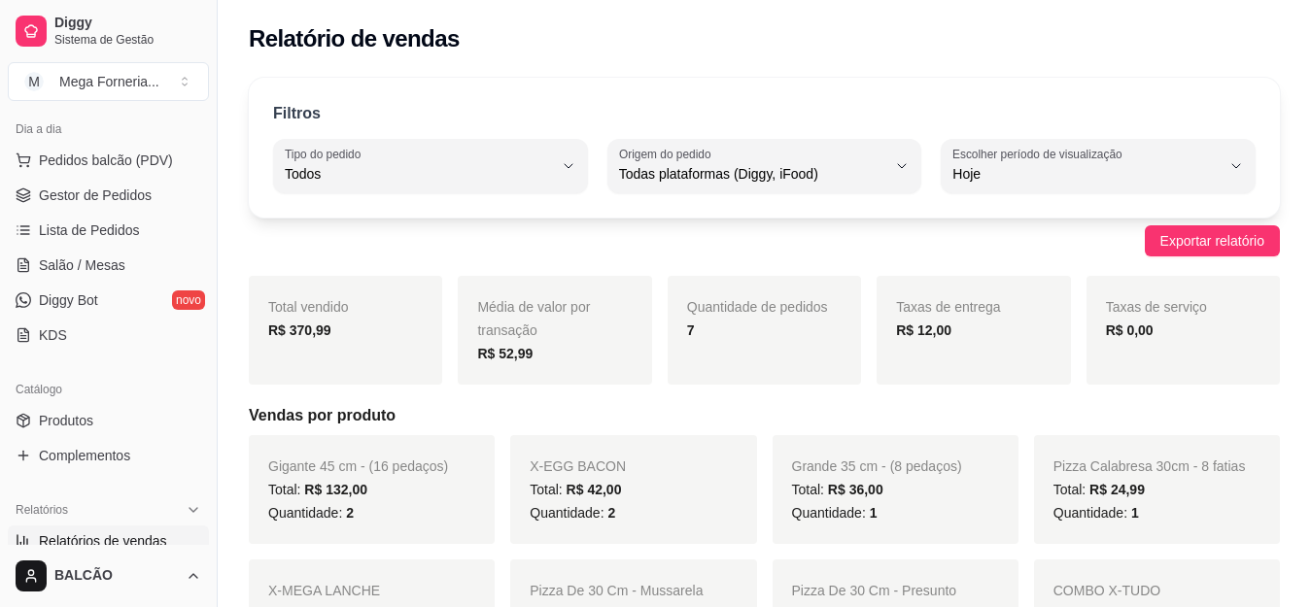
scroll to position [97, 0]
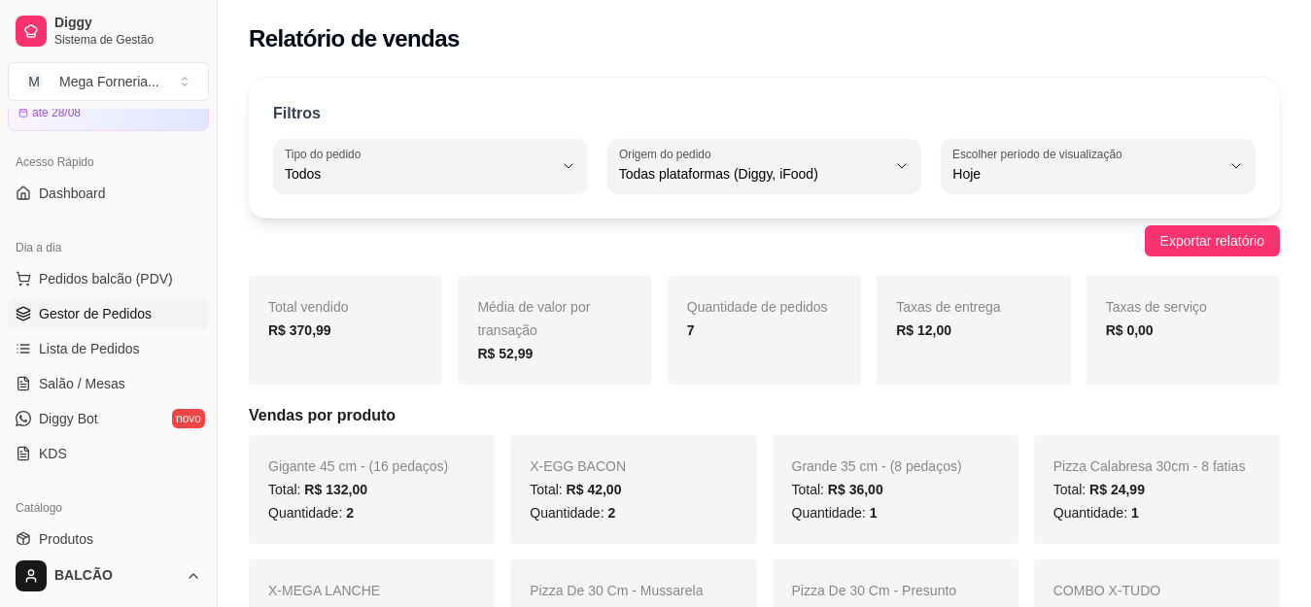
click at [95, 328] on link "Gestor de Pedidos" at bounding box center [108, 313] width 201 height 31
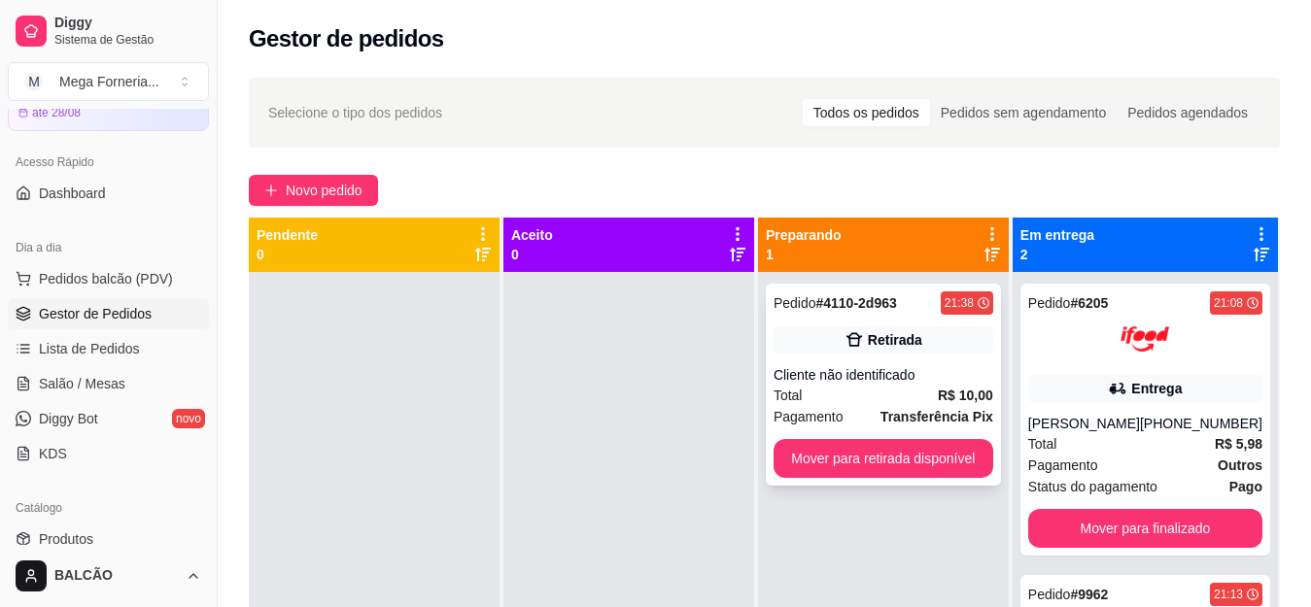
click at [956, 377] on div "Cliente não identificado" at bounding box center [884, 374] width 220 height 19
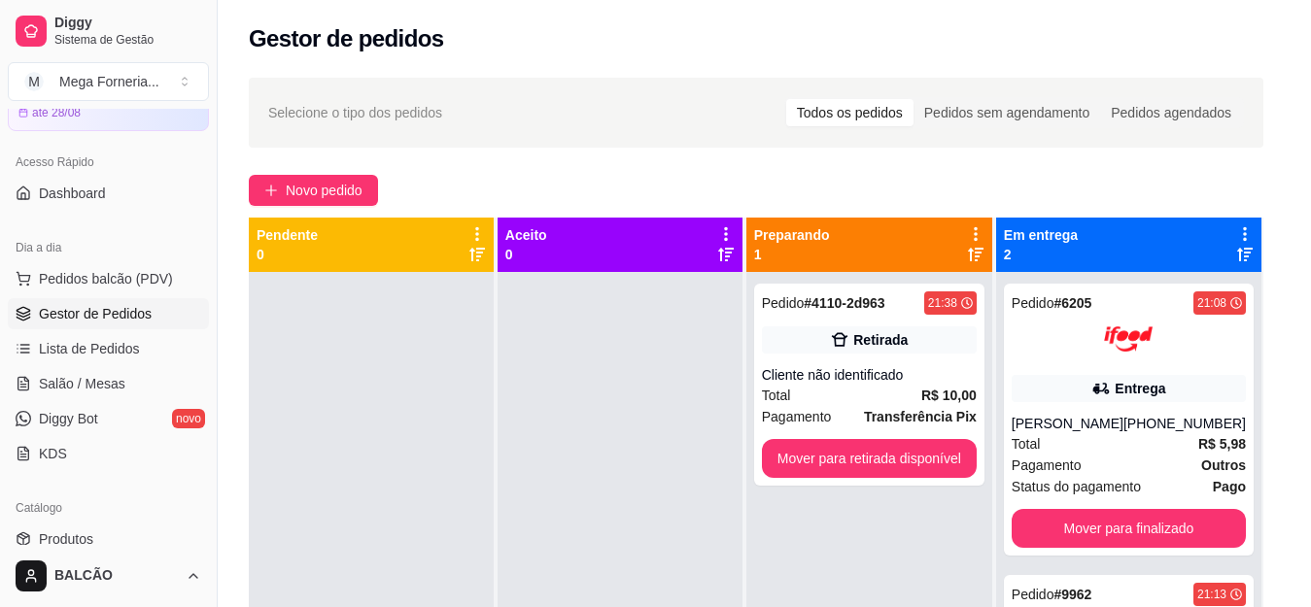
click at [770, 83] on button "Editar pedido" at bounding box center [773, 89] width 92 height 31
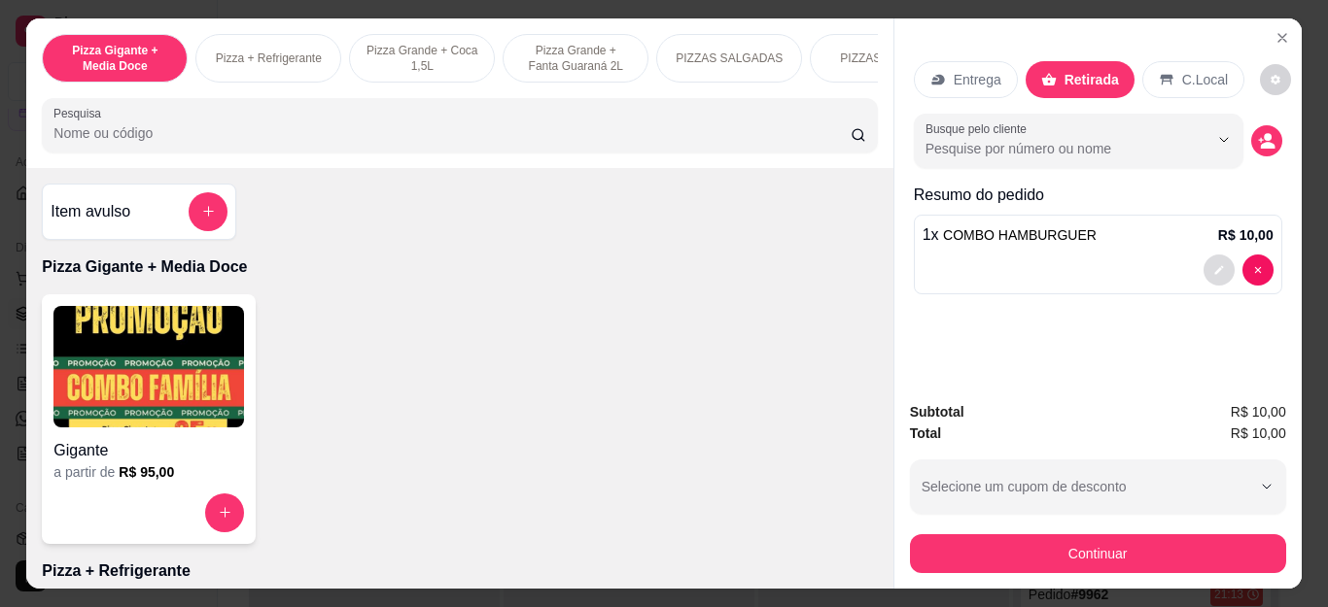
click at [1213, 264] on icon "decrease-product-quantity" at bounding box center [1219, 270] width 12 height 12
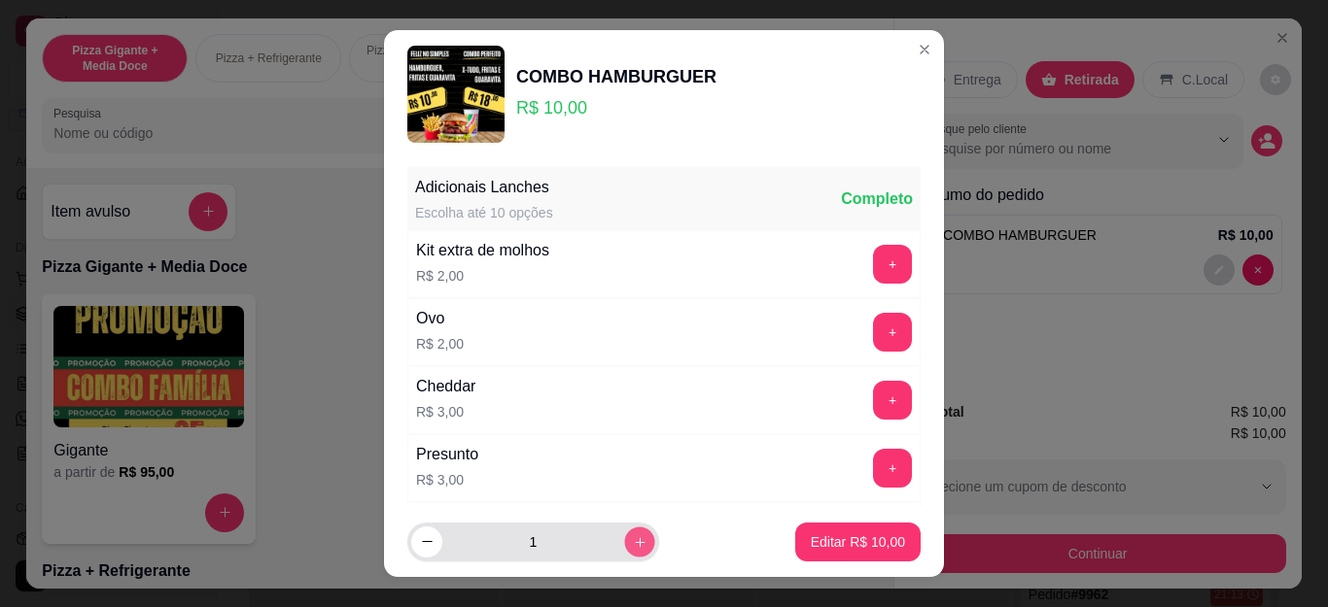
click at [633, 545] on icon "increase-product-quantity" at bounding box center [640, 542] width 15 height 15
type input "3"
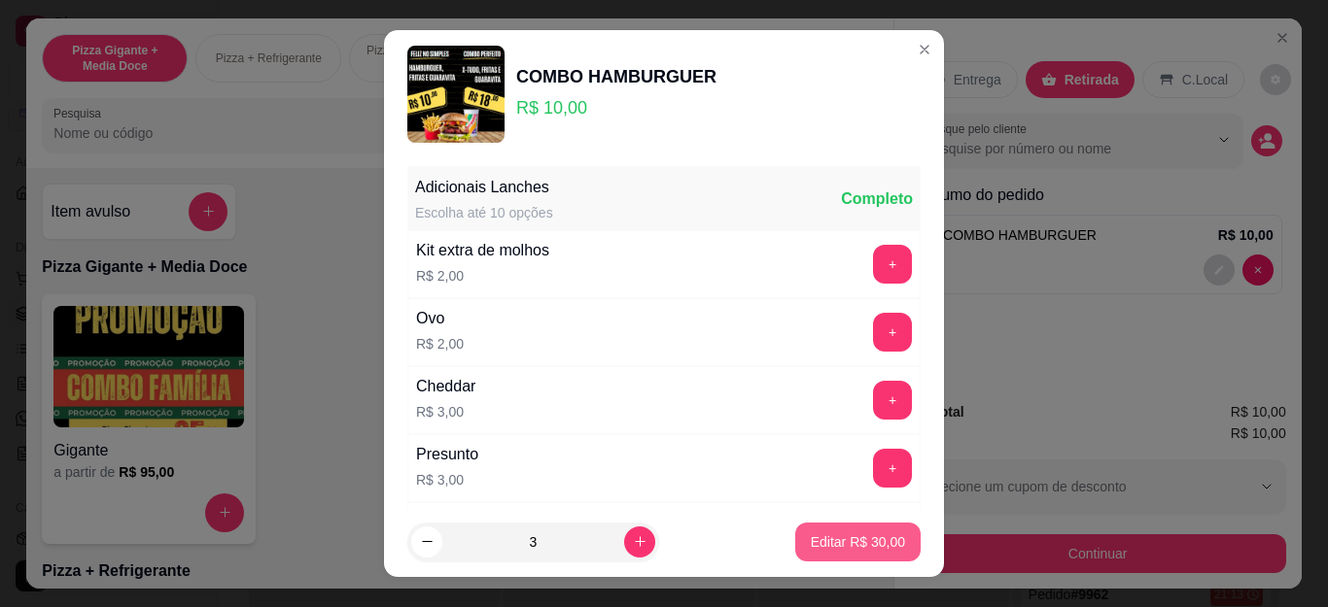
click at [797, 553] on button "Editar R$ 30,00" at bounding box center [857, 542] width 125 height 39
type input "3"
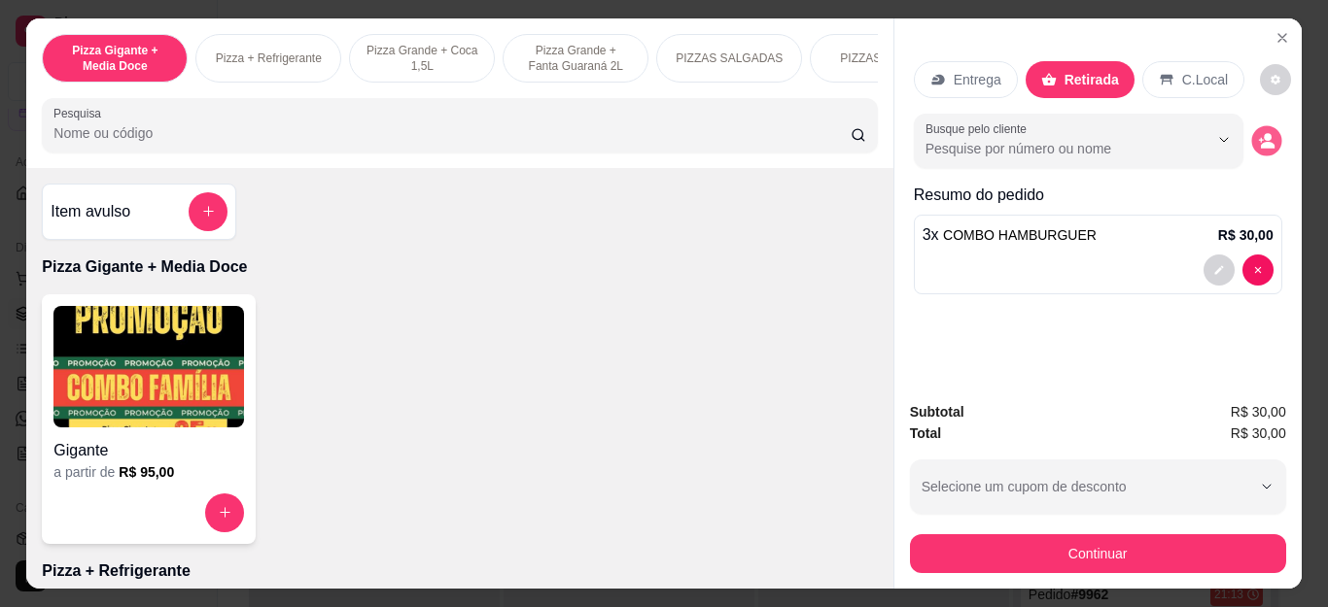
click at [1263, 141] on button "decrease-product-quantity" at bounding box center [1266, 140] width 30 height 30
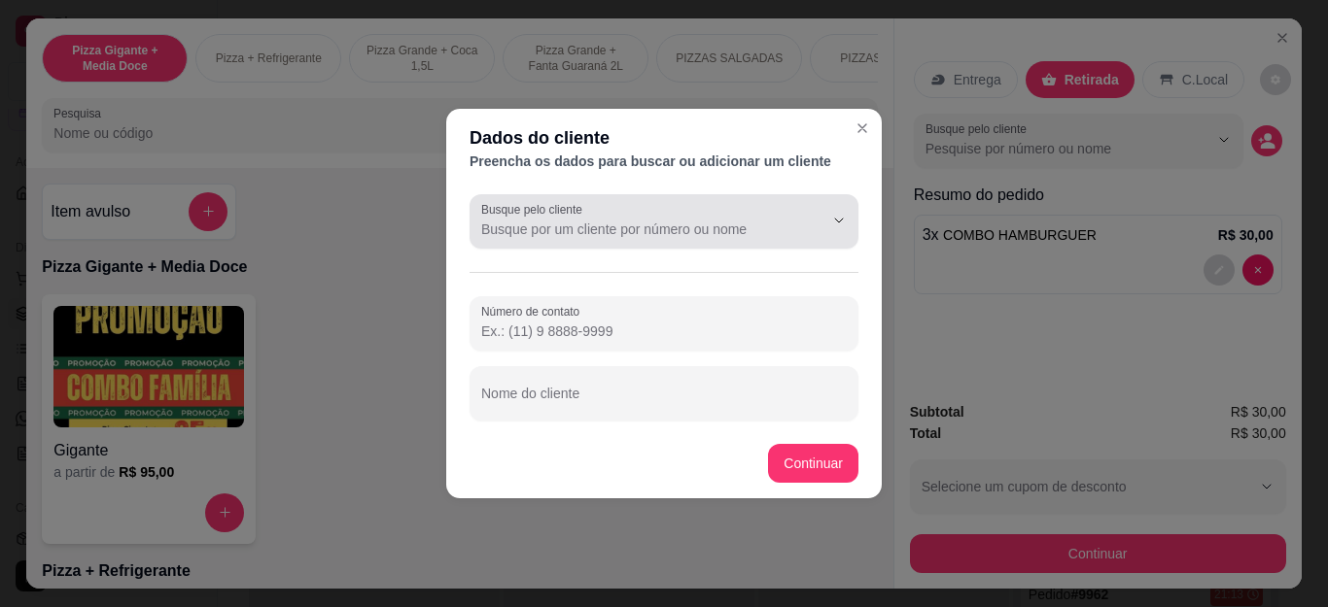
click at [581, 225] on input "Busque pelo cliente" at bounding box center [636, 229] width 311 height 19
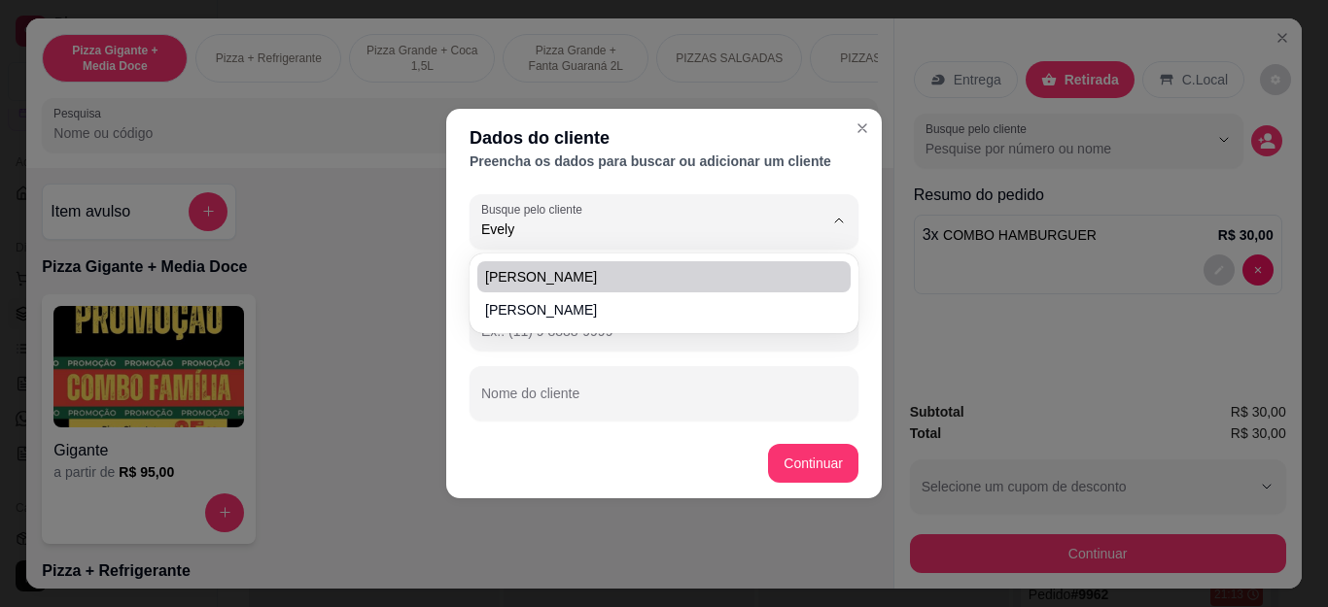
click at [570, 263] on li "[PERSON_NAME]" at bounding box center [663, 276] width 373 height 31
type input "[PERSON_NAME]"
type input "[PHONE_NUMBER]"
type input "[PERSON_NAME]"
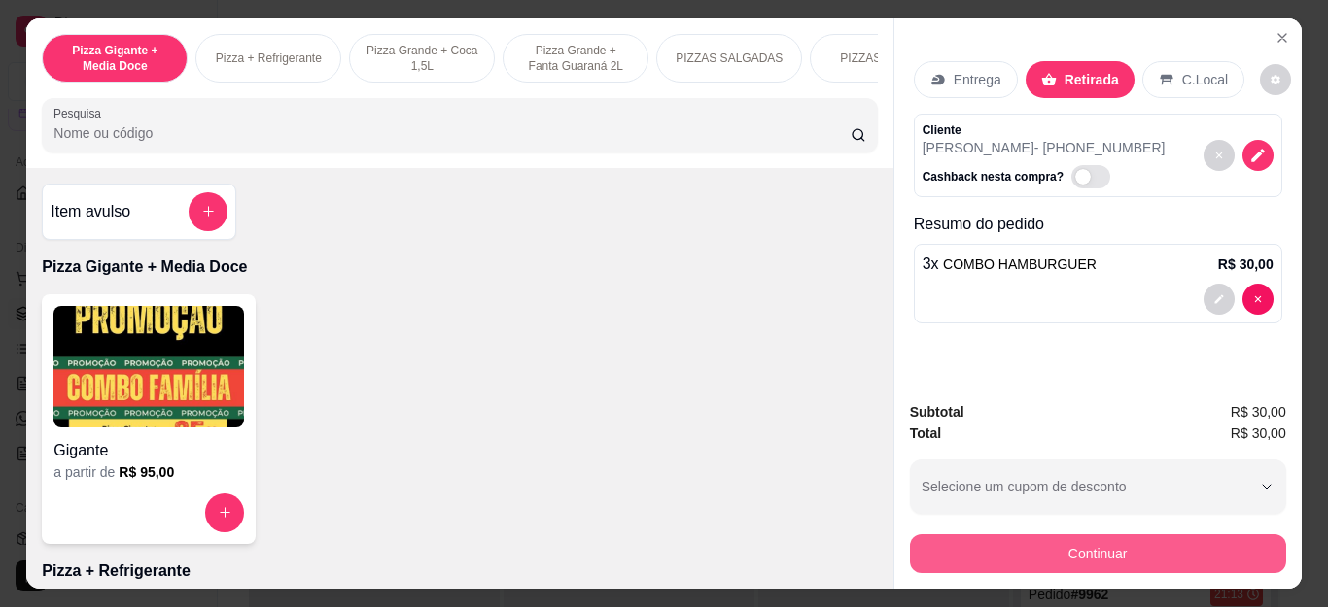
click at [988, 535] on button "Continuar" at bounding box center [1098, 554] width 376 height 39
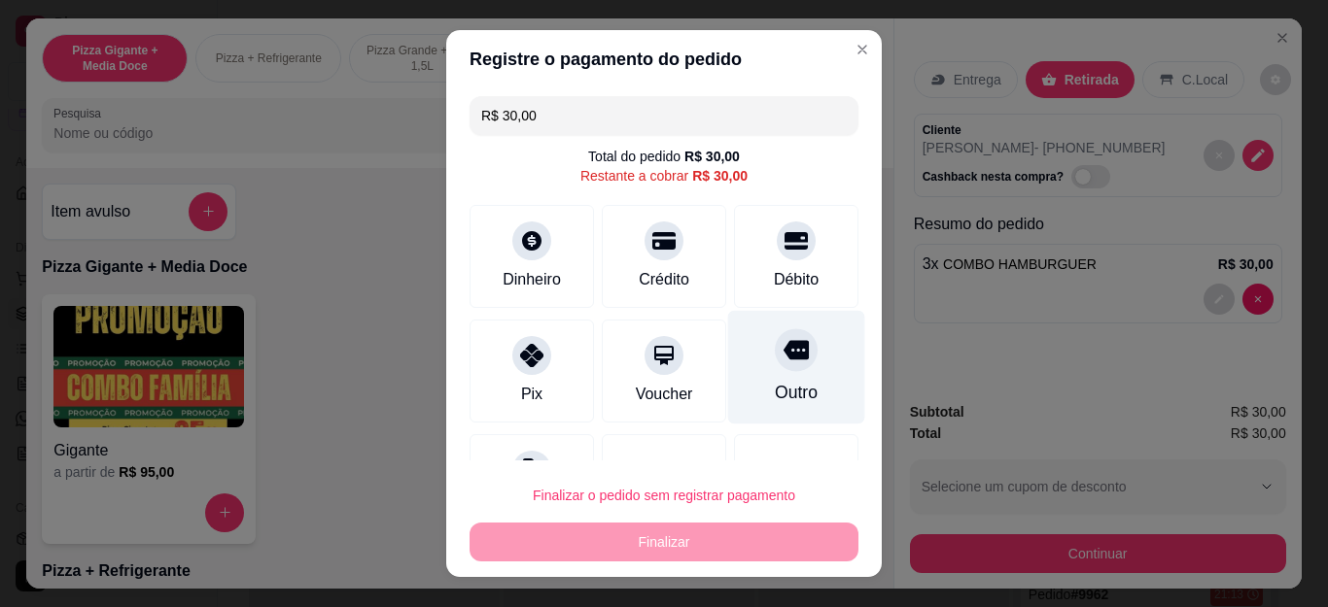
click at [772, 379] on div "Outro" at bounding box center [796, 368] width 137 height 114
type input "R$ 0,00"
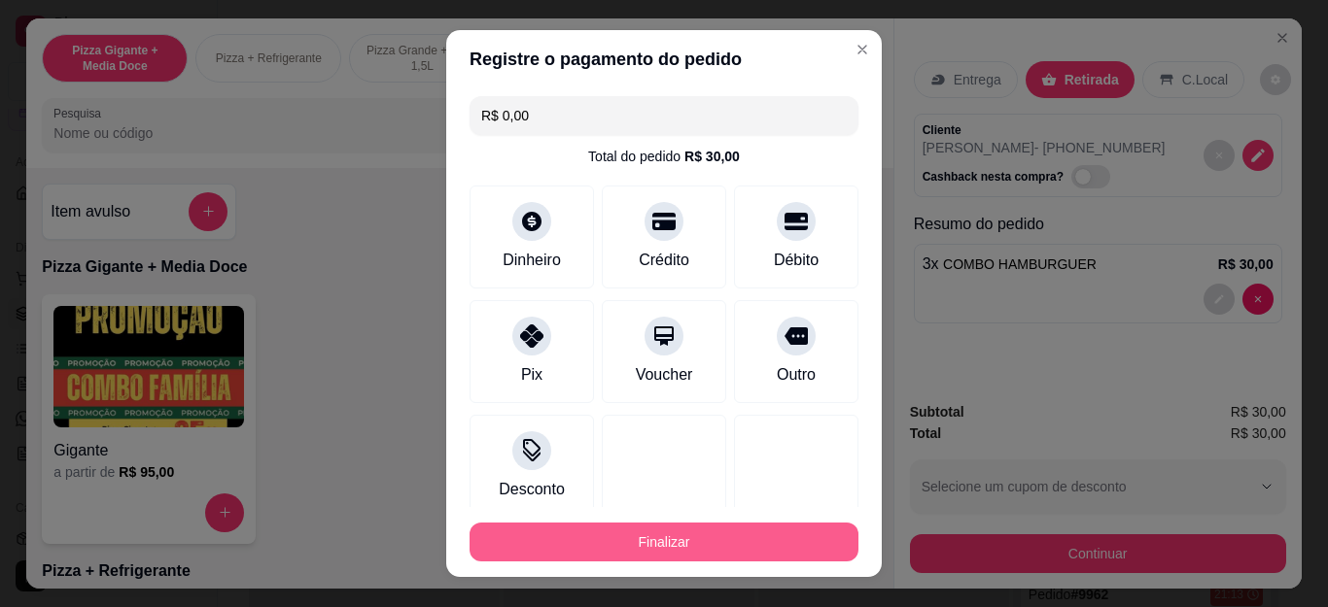
click at [781, 543] on button "Finalizar" at bounding box center [663, 542] width 389 height 39
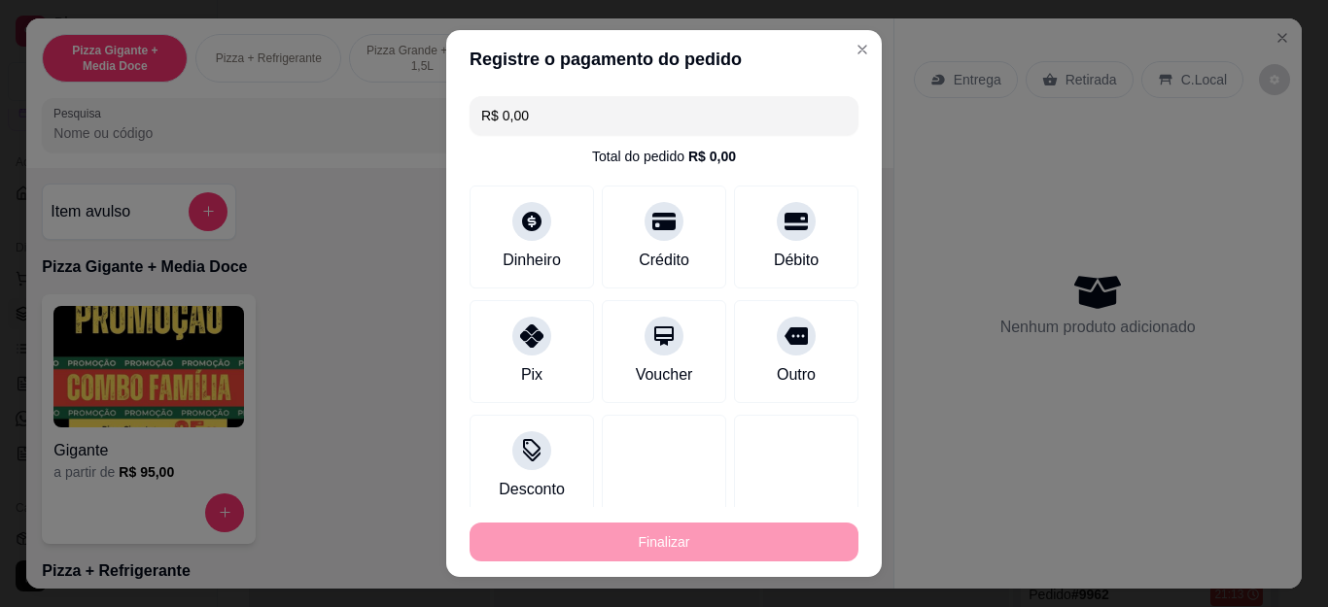
type input "0"
type input "-R$ 30,00"
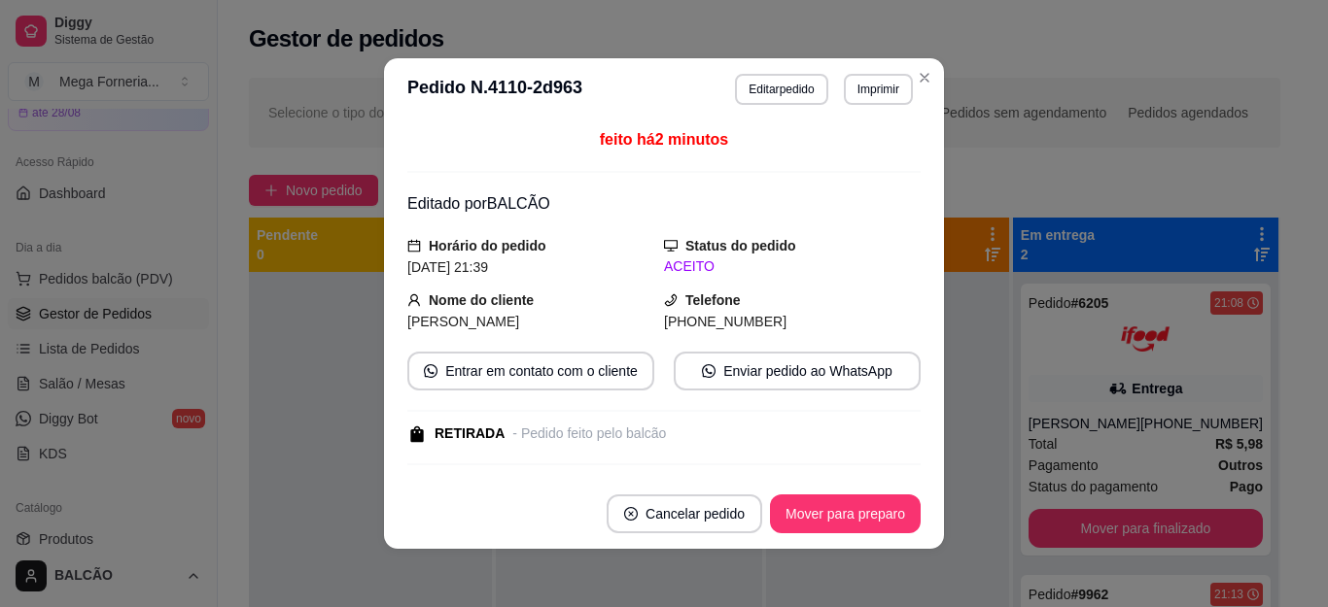
click at [838, 107] on header "**********" at bounding box center [664, 89] width 560 height 62
click at [859, 94] on button "Imprimir" at bounding box center [878, 89] width 69 height 31
click at [852, 157] on button "IMPRESSORA" at bounding box center [836, 157] width 136 height 30
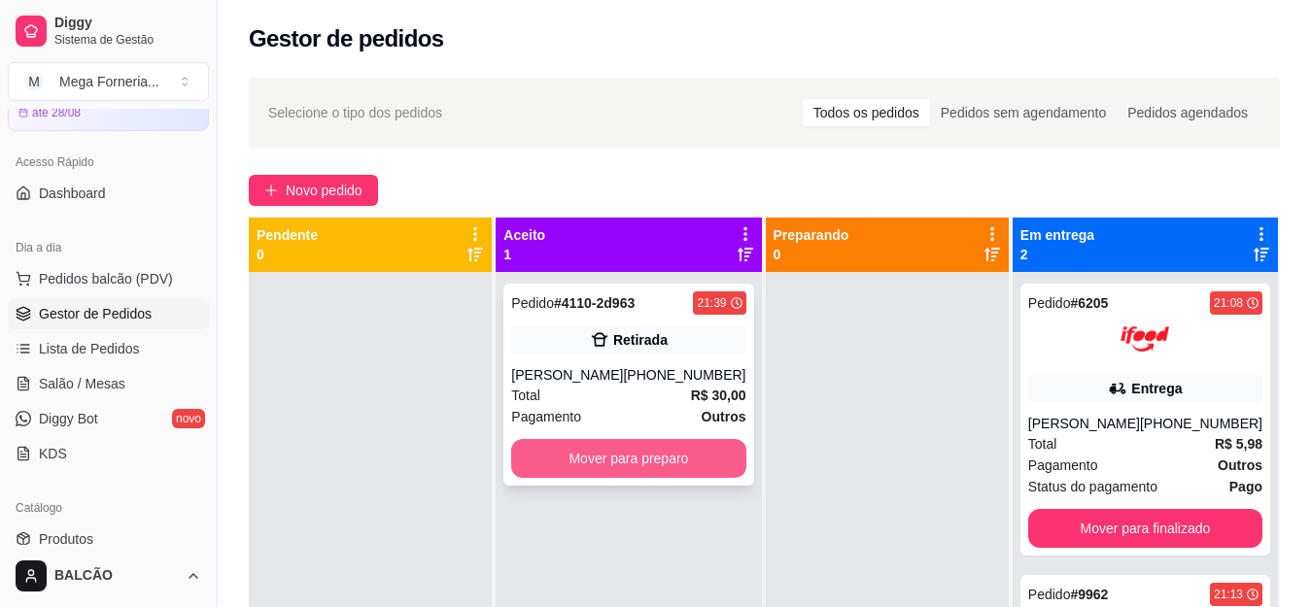
click at [639, 460] on button "Mover para preparo" at bounding box center [628, 458] width 234 height 39
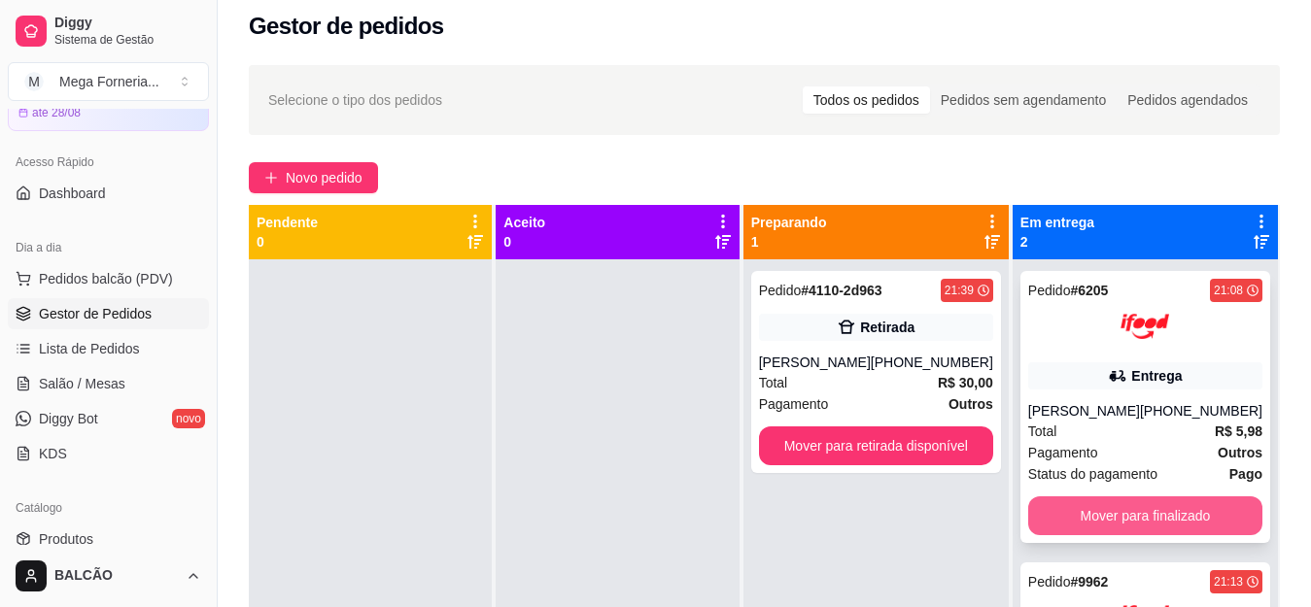
scroll to position [5, 0]
